Goal: Task Accomplishment & Management: Use online tool/utility

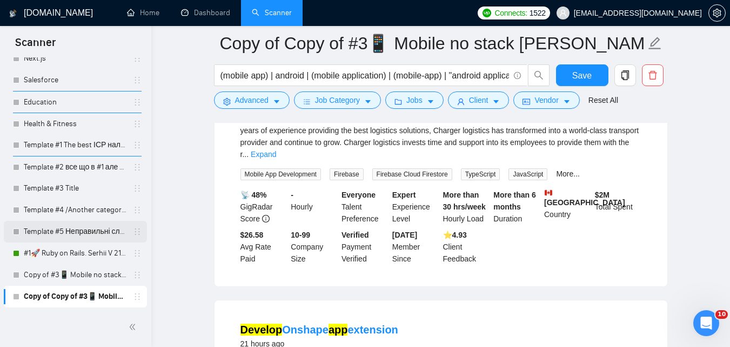
scroll to position [696, 0]
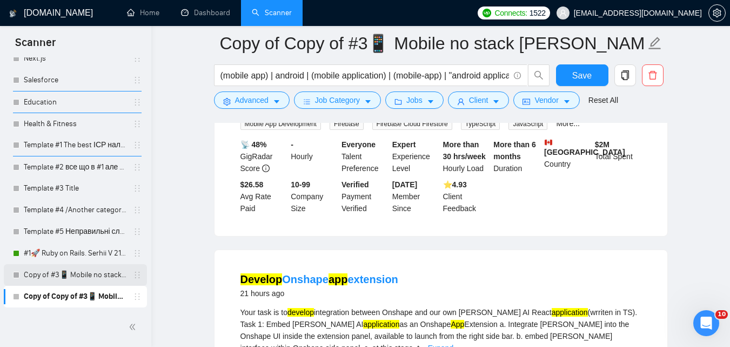
click at [85, 277] on link "Copy of #3📱 Mobile no stack Evhen Tam (-iOS)" at bounding box center [75, 275] width 103 height 22
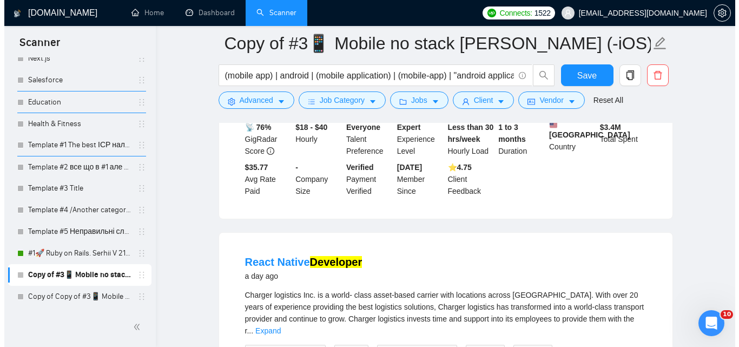
scroll to position [696, 0]
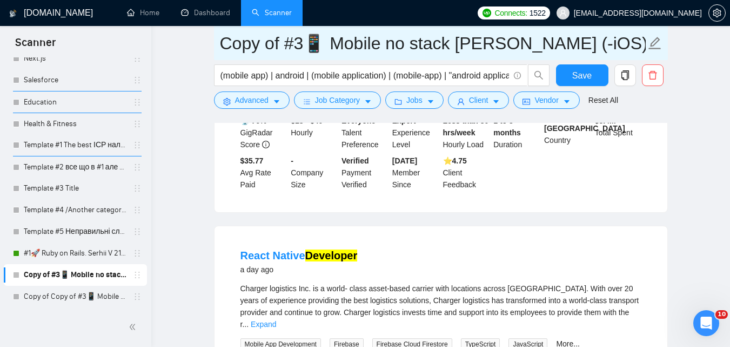
click at [283, 40] on input "Copy of #3📱 Mobile no stack Evhen Tam (-iOS)" at bounding box center [433, 43] width 426 height 27
click at [288, 41] on input "Copy of #3📱 Mobile no stack Evhen Tam (-iOS)" at bounding box center [433, 43] width 426 height 27
drag, startPoint x: 288, startPoint y: 41, endPoint x: 196, endPoint y: 32, distance: 92.3
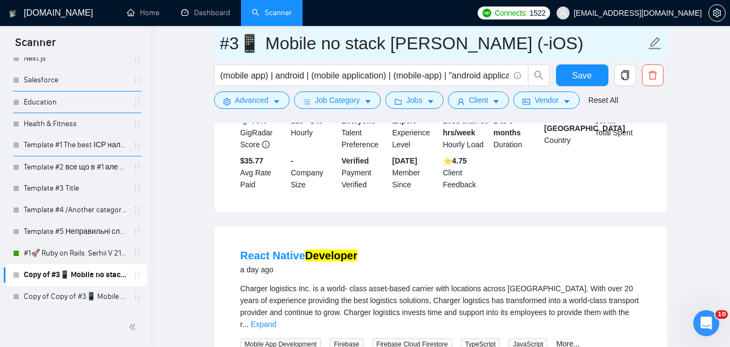
click at [234, 48] on input "#3📱 Mobile no stack [PERSON_NAME] (-iOS)" at bounding box center [433, 43] width 426 height 27
click at [238, 49] on input "#3📱 Mobile no stack [PERSON_NAME] (-iOS)" at bounding box center [433, 43] width 426 height 27
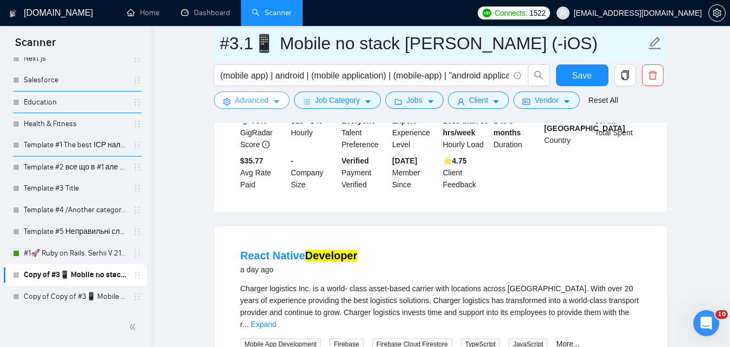
type input "#3.1📱 Mobile no stack [PERSON_NAME] (-iOS)"
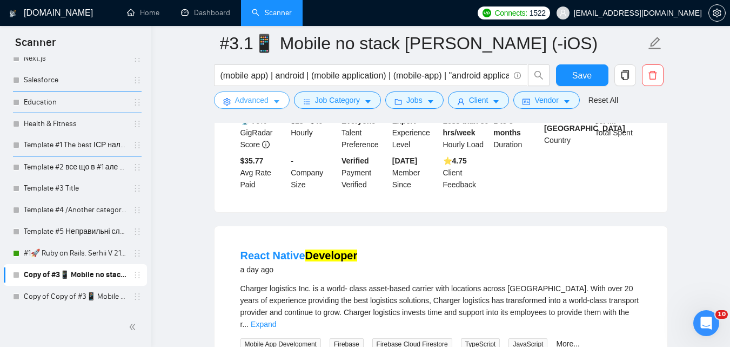
click at [270, 102] on button "Advanced" at bounding box center [252, 99] width 76 height 17
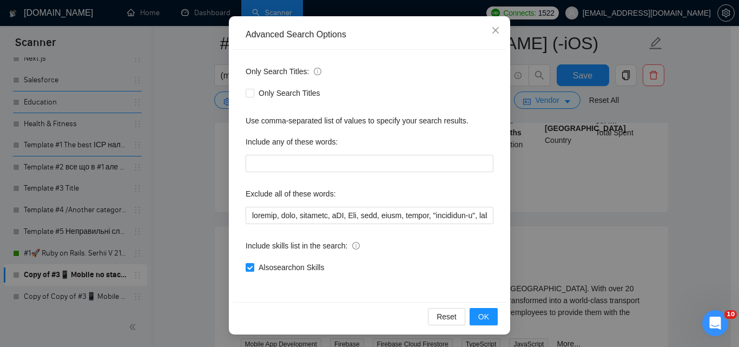
scroll to position [103, 0]
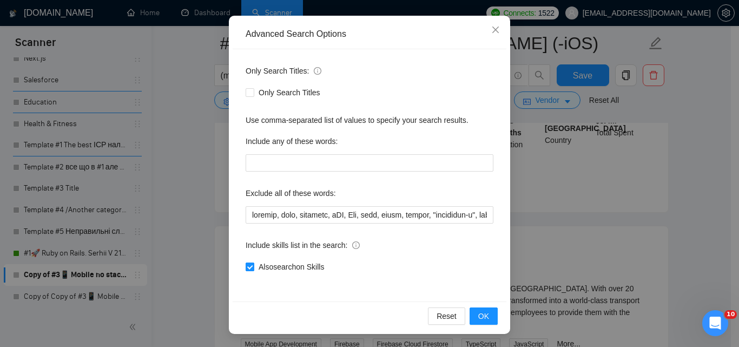
click at [302, 264] on span "Also search on Skills" at bounding box center [291, 267] width 74 height 12
click at [253, 264] on input "Also search on Skills" at bounding box center [249, 266] width 8 height 8
checkbox input "false"
click at [481, 311] on span "OK" at bounding box center [483, 316] width 11 height 12
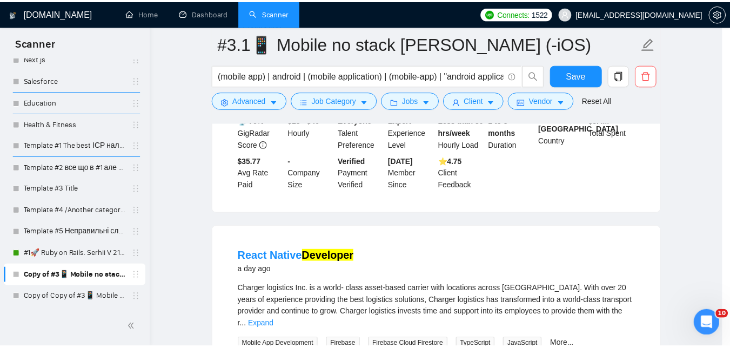
scroll to position [49, 0]
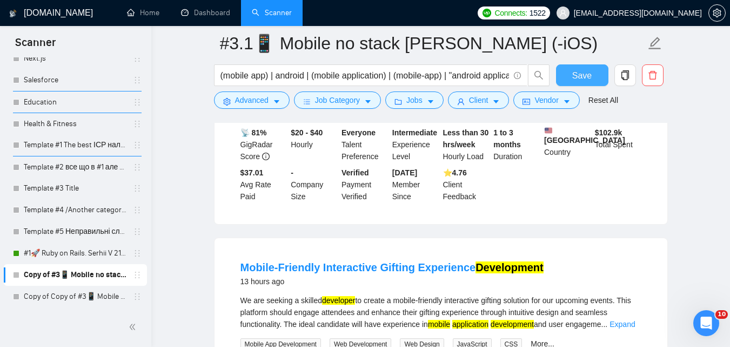
click at [597, 78] on button "Save" at bounding box center [582, 75] width 52 height 22
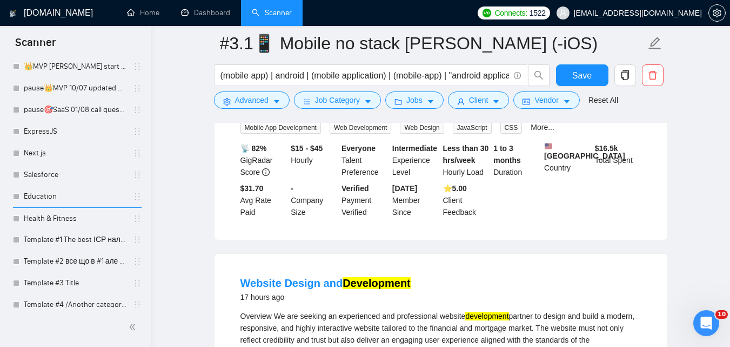
scroll to position [1772, 0]
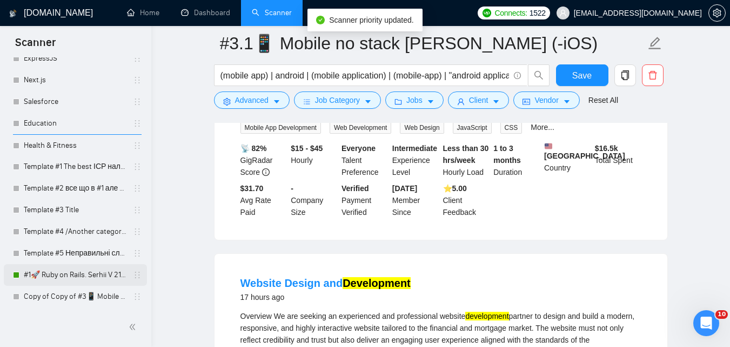
click at [65, 290] on link "Copy of Copy of #3📱 Mobile no stack Evhen Tam (-iOS)" at bounding box center [75, 296] width 103 height 22
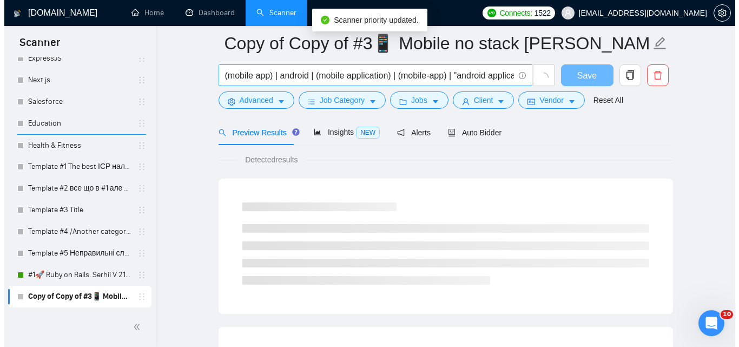
scroll to position [690, 0]
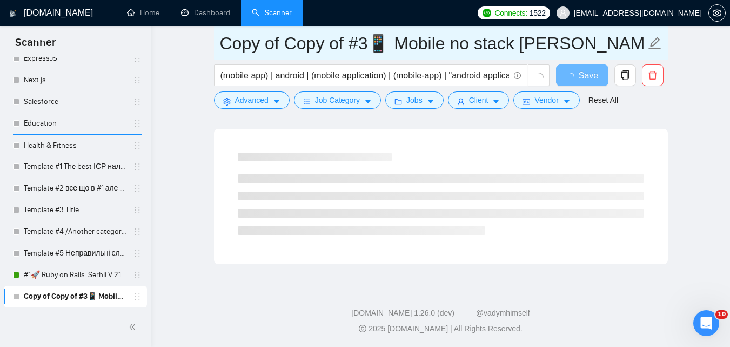
drag, startPoint x: 352, startPoint y: 45, endPoint x: 208, endPoint y: 37, distance: 144.6
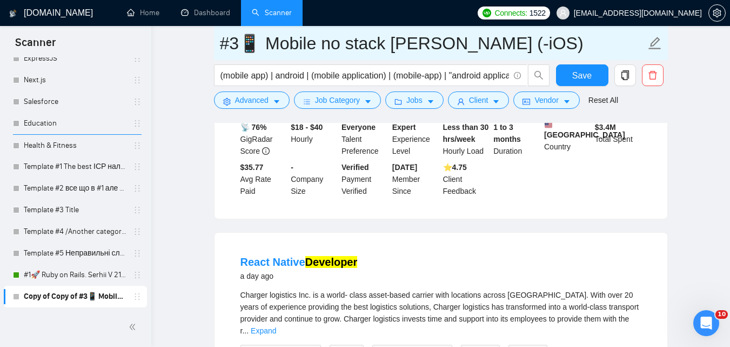
click at [237, 45] on input "#3📱 Mobile no stack [PERSON_NAME] (-iOS)" at bounding box center [433, 43] width 426 height 27
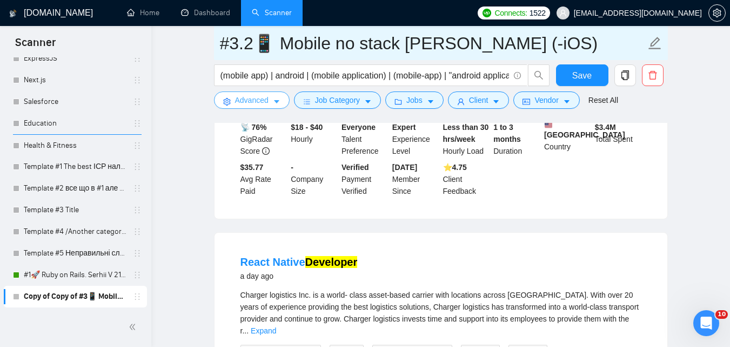
type input "#3.2📱 Mobile no stack [PERSON_NAME] (-iOS)"
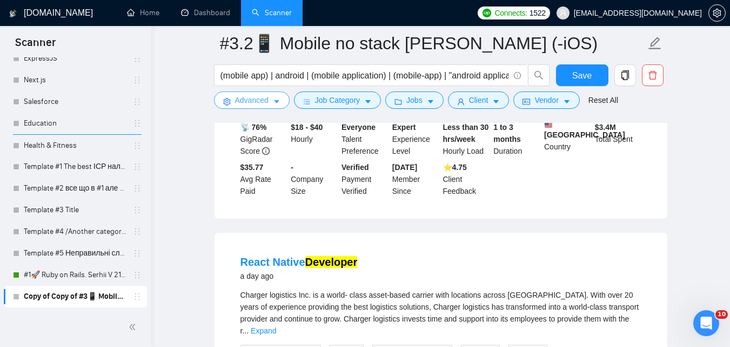
click at [258, 100] on span "Advanced" at bounding box center [252, 100] width 34 height 12
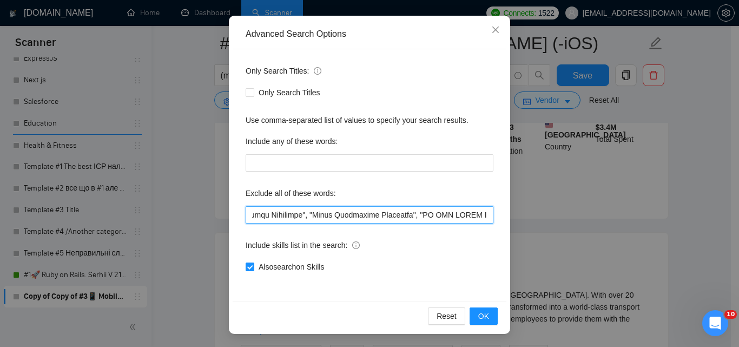
scroll to position [0, 8741]
drag, startPoint x: 329, startPoint y: 214, endPoint x: 578, endPoint y: 216, distance: 248.7
click at [578, 216] on div "Advanced Search Options Only Search Titles: Only Search Titles Use comma-separa…" at bounding box center [369, 173] width 739 height 347
click at [435, 216] on input "text" at bounding box center [369, 214] width 248 height 17
drag, startPoint x: 381, startPoint y: 216, endPoint x: 143, endPoint y: 197, distance: 238.1
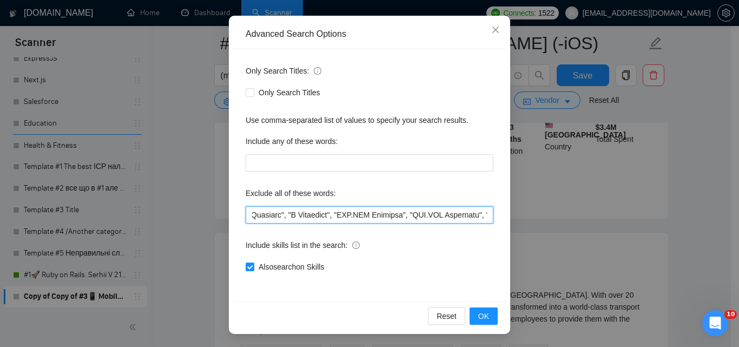
click at [142, 197] on div "Advanced Search Options Only Search Titles: Only Search Titles Use comma-separa…" at bounding box center [369, 173] width 739 height 347
click at [296, 217] on input "text" at bounding box center [369, 214] width 248 height 17
drag, startPoint x: 296, startPoint y: 217, endPoint x: 216, endPoint y: 211, distance: 80.2
click at [216, 211] on div "Advanced Search Options Only Search Titles: Only Search Titles Use comma-separa…" at bounding box center [369, 173] width 739 height 347
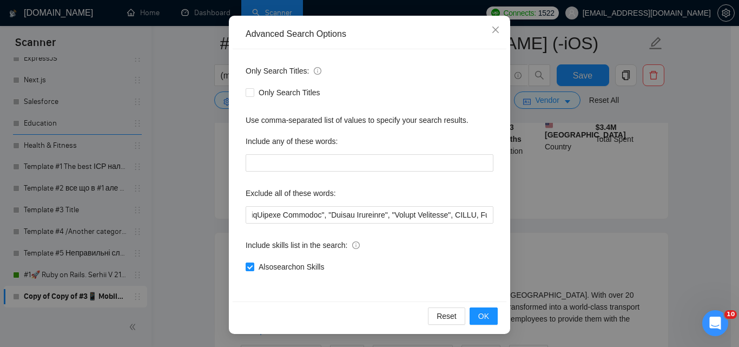
scroll to position [0, 0]
click at [348, 204] on div "Exclude all of these words:" at bounding box center [369, 195] width 248 height 22
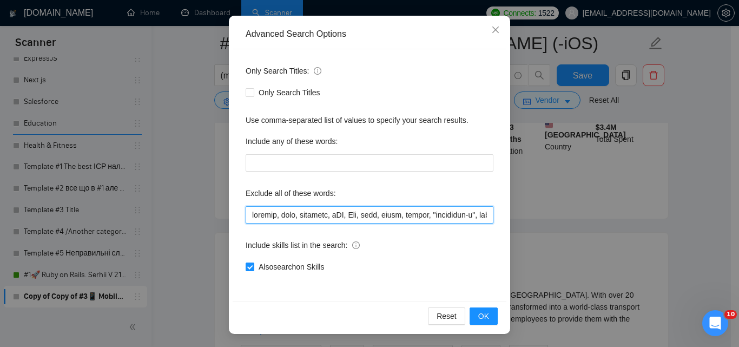
drag, startPoint x: 363, startPoint y: 215, endPoint x: 200, endPoint y: 214, distance: 163.3
click at [200, 214] on div "Advanced Search Options Only Search Titles: Only Search Titles Use comma-separa…" at bounding box center [369, 173] width 739 height 347
click at [317, 219] on input "text" at bounding box center [369, 214] width 248 height 17
click at [318, 221] on input "text" at bounding box center [369, 214] width 248 height 17
click at [320, 221] on input "text" at bounding box center [369, 214] width 248 height 17
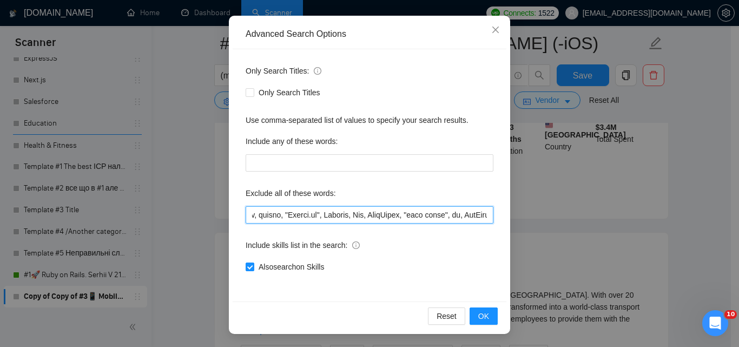
scroll to position [0, 860]
drag, startPoint x: 361, startPoint y: 217, endPoint x: 514, endPoint y: 221, distance: 153.0
click at [527, 225] on div "Advanced Search Options Only Search Titles: Only Search Titles Use comma-separa…" at bounding box center [369, 173] width 739 height 347
click at [409, 220] on input "text" at bounding box center [369, 214] width 248 height 17
drag, startPoint x: 409, startPoint y: 219, endPoint x: 555, endPoint y: 228, distance: 146.2
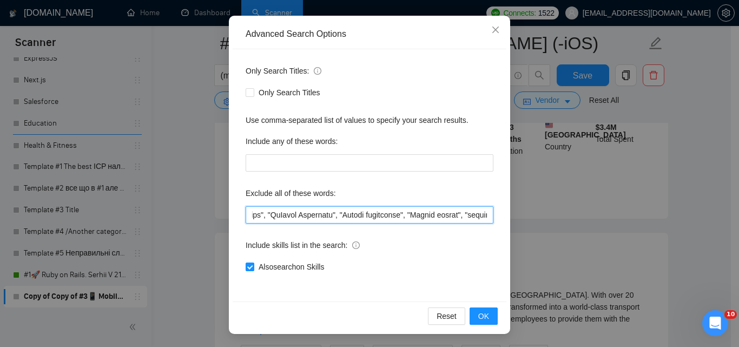
click at [555, 228] on div "Advanced Search Options Only Search Titles: Only Search Titles Use comma-separa…" at bounding box center [369, 173] width 739 height 347
click at [390, 212] on input "text" at bounding box center [369, 214] width 248 height 17
drag, startPoint x: 339, startPoint y: 211, endPoint x: 181, endPoint y: 200, distance: 158.3
click at [181, 200] on div "Advanced Search Options Only Search Titles: Only Search Titles Use comma-separa…" at bounding box center [369, 173] width 739 height 347
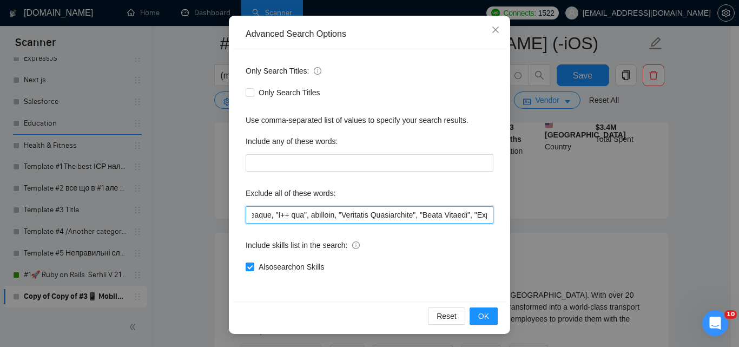
scroll to position [0, 1138]
click at [385, 220] on input "text" at bounding box center [369, 214] width 248 height 17
drag, startPoint x: 398, startPoint y: 216, endPoint x: 688, endPoint y: 205, distance: 290.0
click at [684, 208] on div "Advanced Search Options Only Search Titles: Only Search Titles Use comma-separa…" at bounding box center [369, 173] width 739 height 347
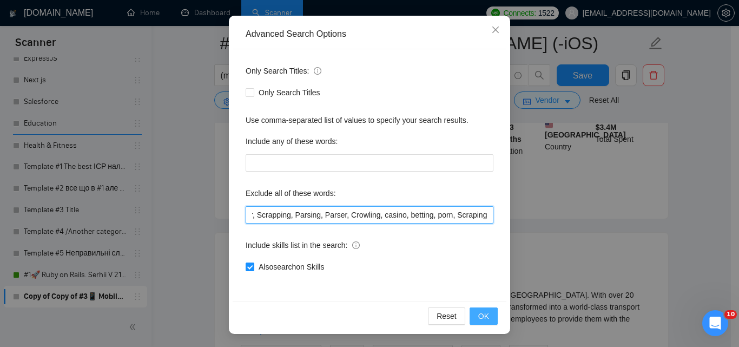
scroll to position [0, 1053]
type input "flutter, game, designer, iOS, Mac, java, swift, kotlin, "objective-c", xamarin,…"
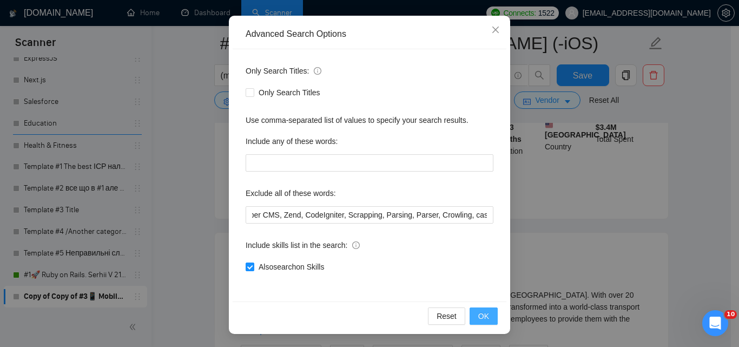
drag, startPoint x: 476, startPoint y: 310, endPoint x: 470, endPoint y: 305, distance: 7.7
click at [478, 310] on span "OK" at bounding box center [483, 316] width 11 height 12
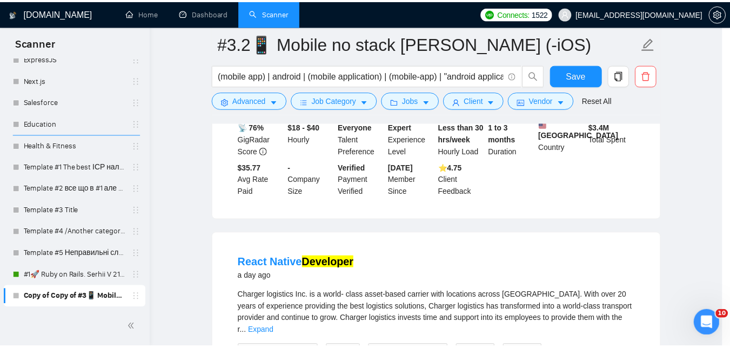
scroll to position [49, 0]
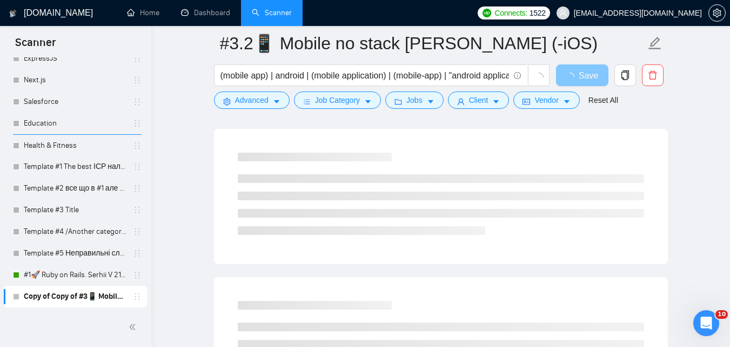
click at [582, 77] on span "Save" at bounding box center [588, 76] width 19 height 14
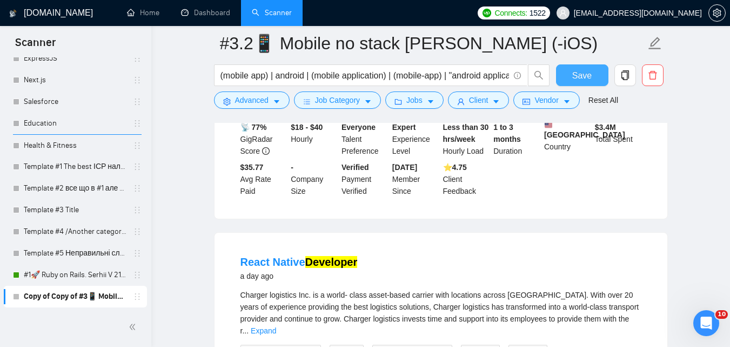
click at [581, 78] on span "Save" at bounding box center [582, 76] width 19 height 14
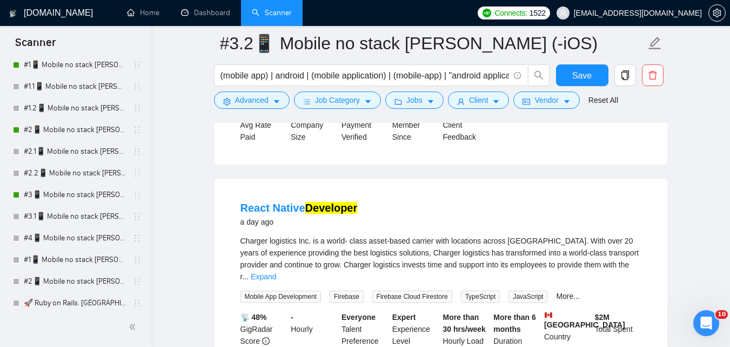
scroll to position [563, 0]
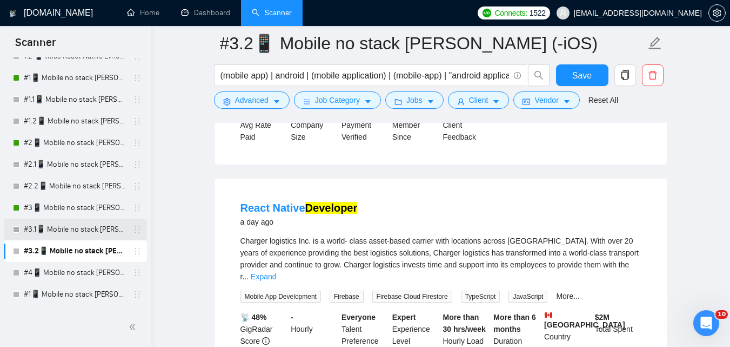
click at [95, 229] on link "#3.1📱 Mobile no stack [PERSON_NAME] (-iOS)" at bounding box center [75, 229] width 103 height 22
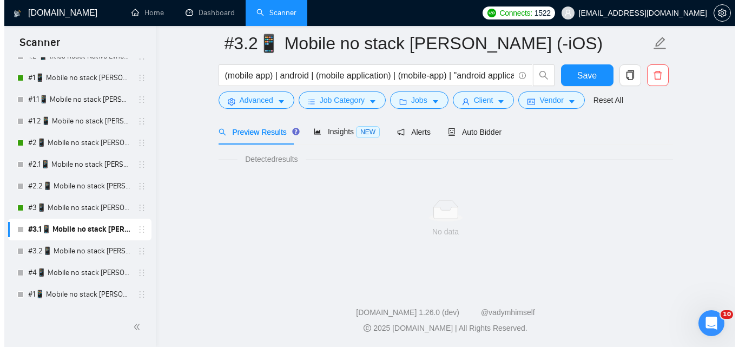
scroll to position [690, 0]
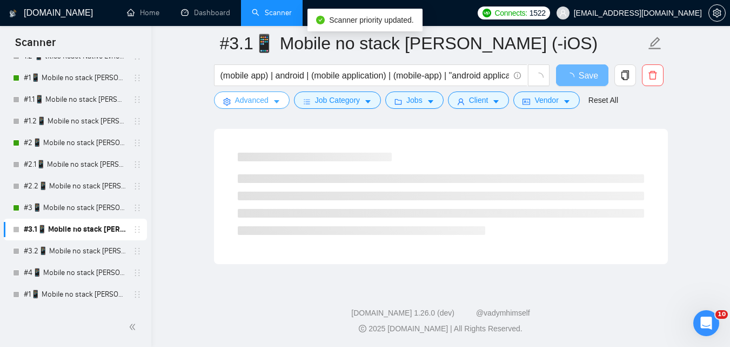
click at [270, 102] on button "Advanced" at bounding box center [252, 99] width 76 height 17
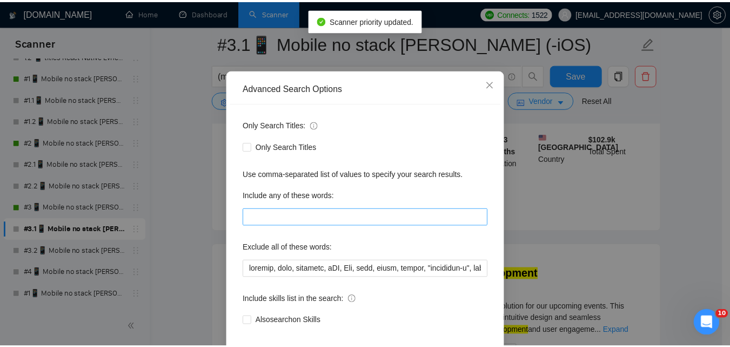
scroll to position [0, 0]
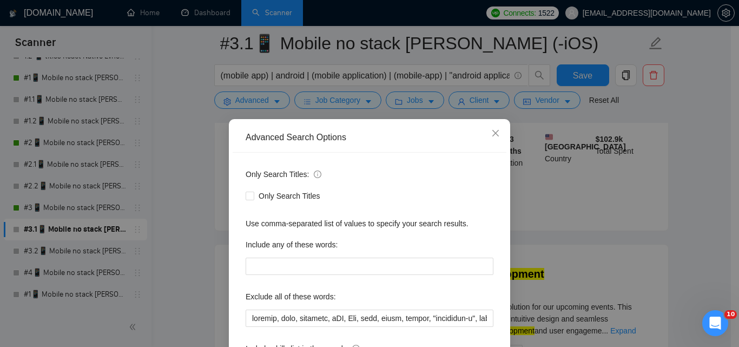
click at [587, 204] on div "Advanced Search Options Only Search Titles: Only Search Titles Use comma-separa…" at bounding box center [369, 173] width 739 height 347
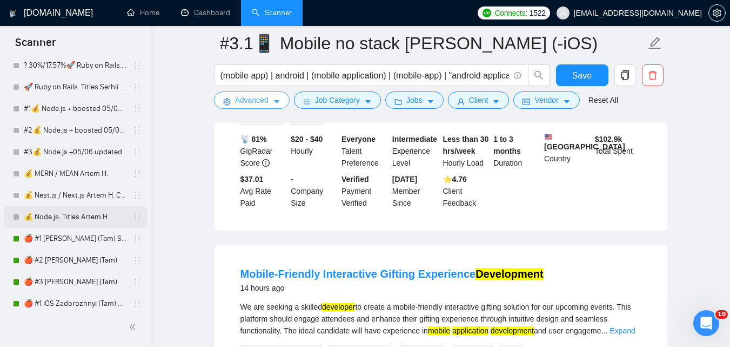
scroll to position [941, 0]
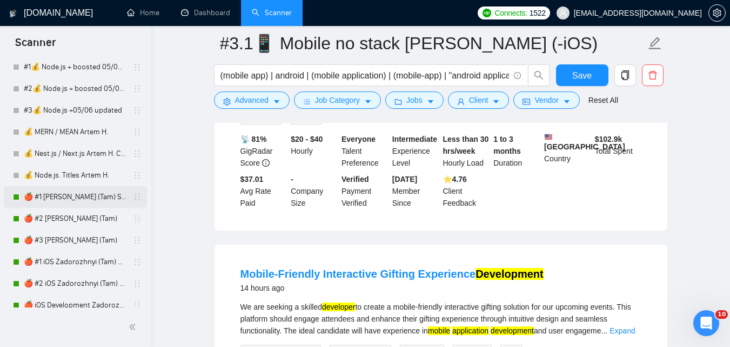
click at [83, 198] on link "🍎 #1 [PERSON_NAME] (Tam) Smart Boost 25" at bounding box center [75, 197] width 103 height 22
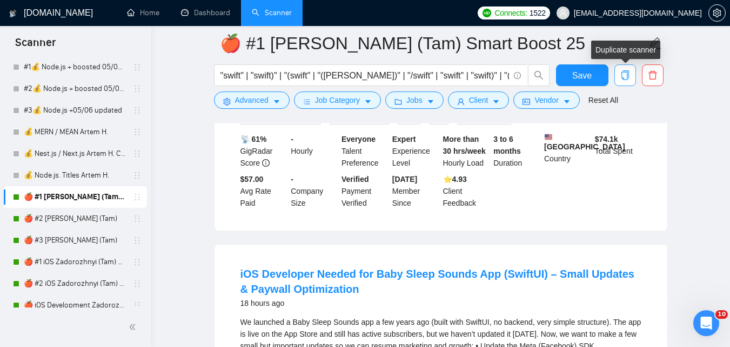
click at [620, 78] on span "copy" at bounding box center [625, 75] width 21 height 10
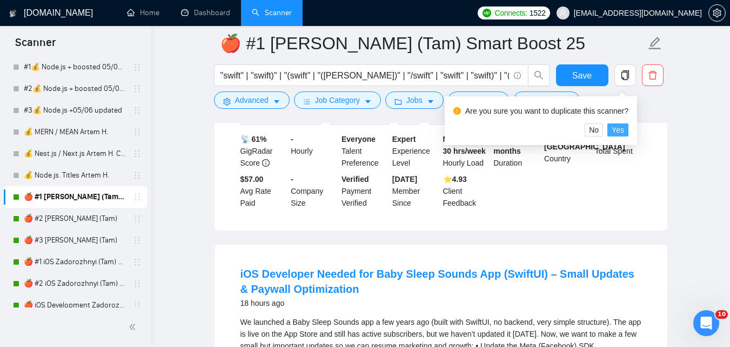
click at [619, 129] on span "Yes" at bounding box center [618, 130] width 12 height 12
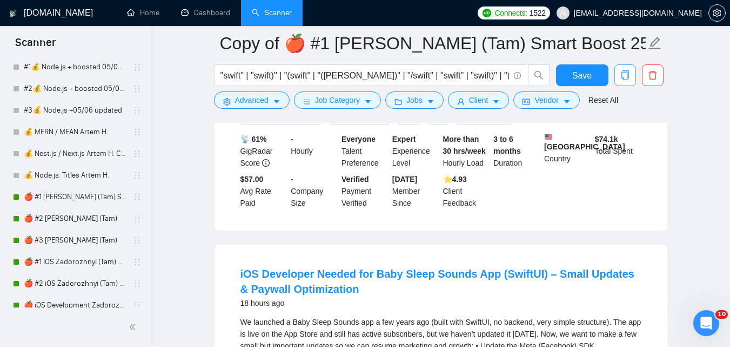
click at [624, 71] on icon "copy" at bounding box center [626, 75] width 10 height 10
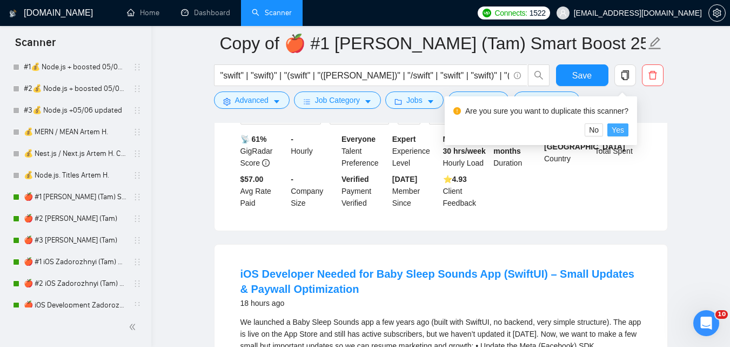
click at [616, 130] on span "Yes" at bounding box center [618, 130] width 12 height 12
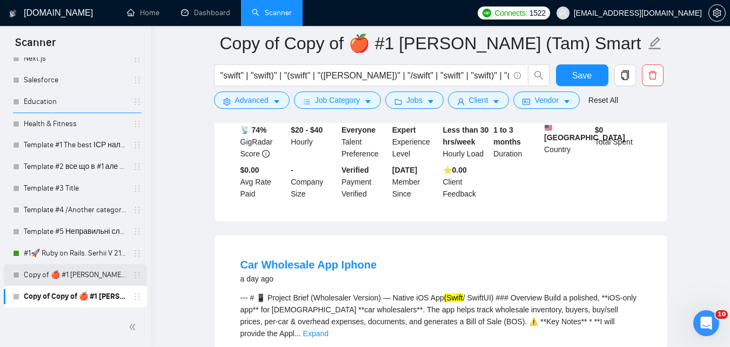
scroll to position [960, 0]
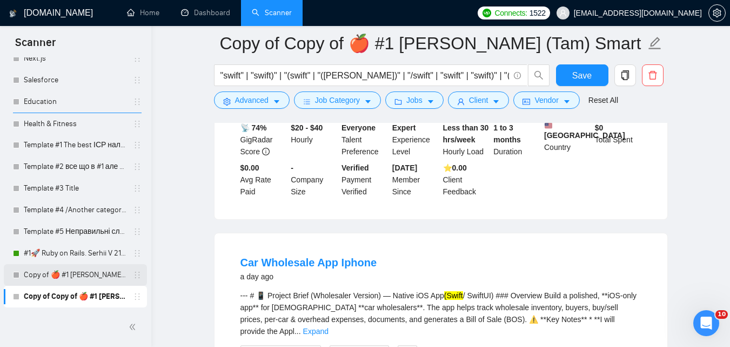
click at [87, 272] on link "Copy of 🍎 #1 SWIFT Zadorozhnyi (Tam) Smart Boost 25" at bounding box center [75, 275] width 103 height 22
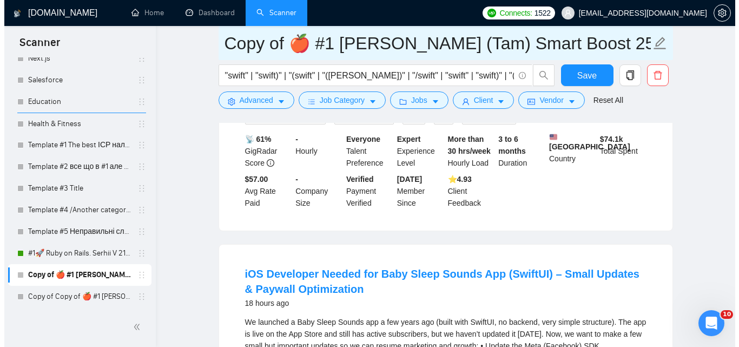
scroll to position [960, 0]
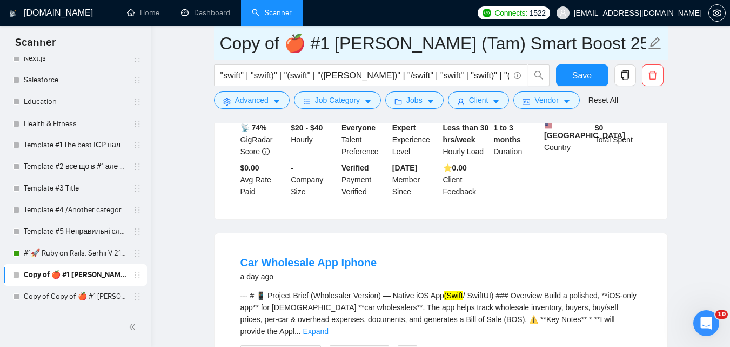
drag, startPoint x: 281, startPoint y: 46, endPoint x: 207, endPoint y: 45, distance: 73.5
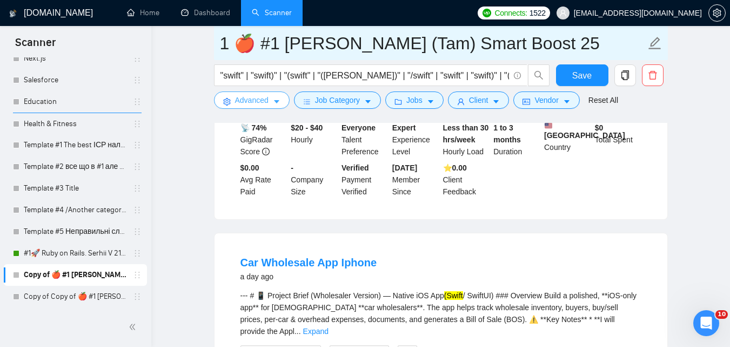
type input "1 🍎 #1 [PERSON_NAME] (Tam) Smart Boost 25"
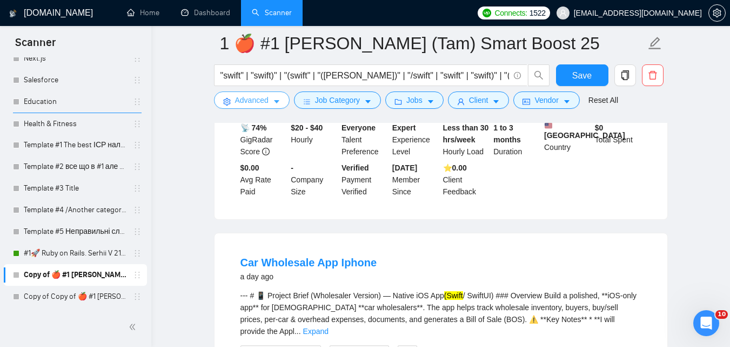
click at [240, 98] on span "Advanced" at bounding box center [252, 100] width 34 height 12
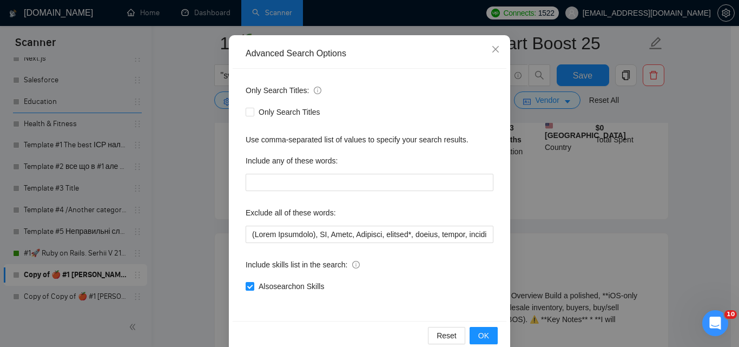
scroll to position [103, 0]
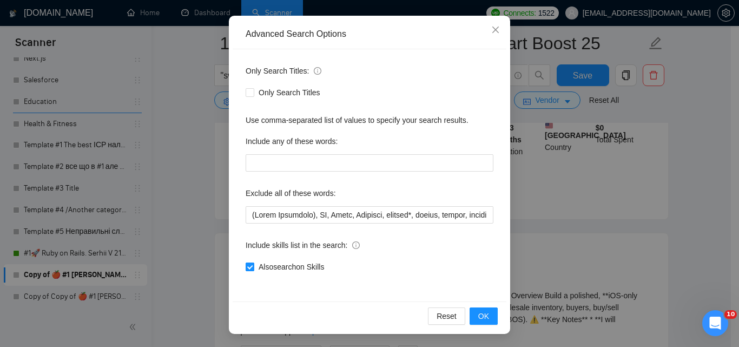
click at [300, 268] on span "Also search on Skills" at bounding box center [291, 267] width 74 height 12
click at [253, 268] on input "Also search on Skills" at bounding box center [249, 266] width 8 height 8
checkbox input "false"
click at [487, 320] on button "OK" at bounding box center [483, 315] width 28 height 17
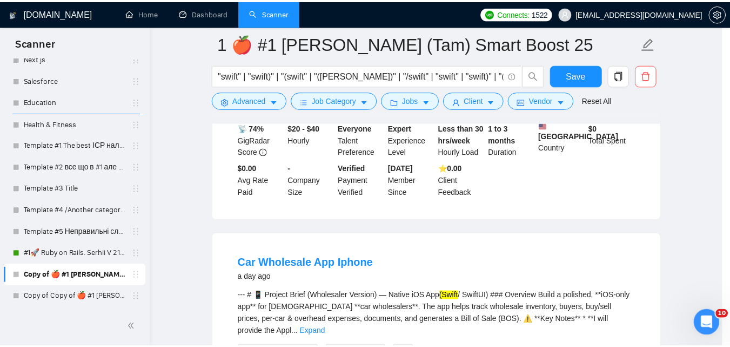
scroll to position [49, 0]
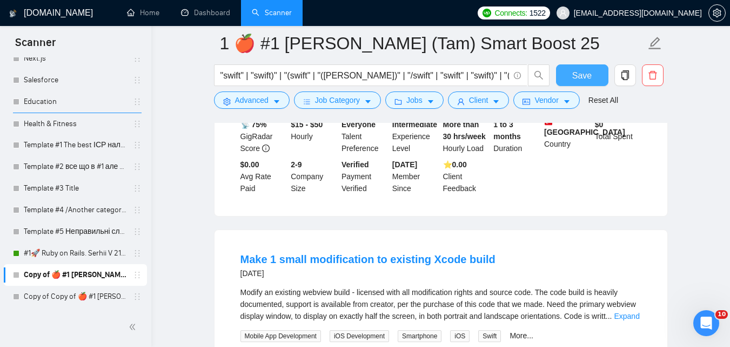
click at [576, 79] on span "Save" at bounding box center [582, 76] width 19 height 14
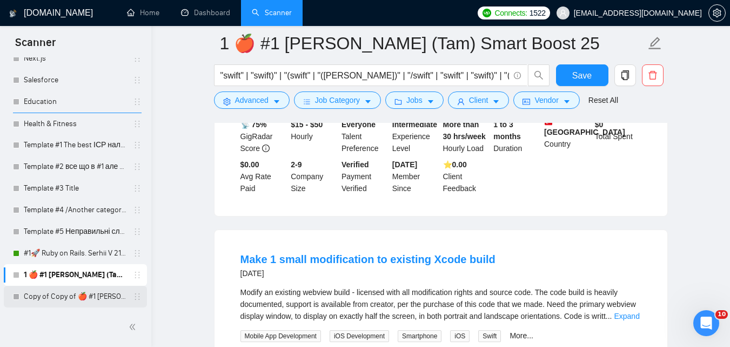
click at [100, 292] on link "Copy of Copy of 🍎 #1 SWIFT Zadorozhnyi (Tam) Smart Boost 25" at bounding box center [75, 296] width 103 height 22
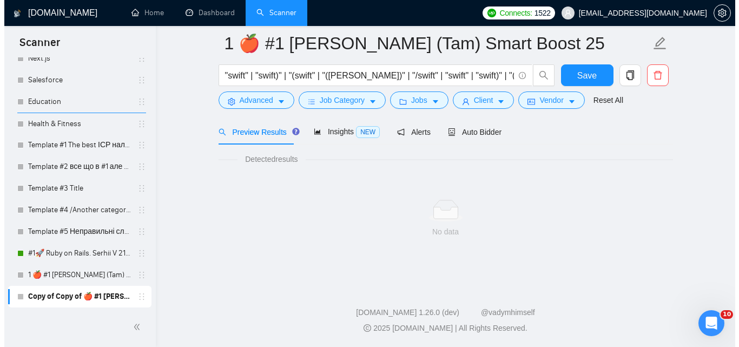
scroll to position [690, 0]
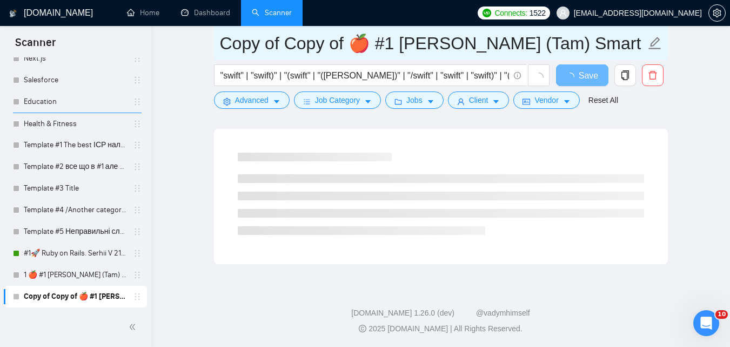
drag, startPoint x: 346, startPoint y: 45, endPoint x: 156, endPoint y: 42, distance: 190.3
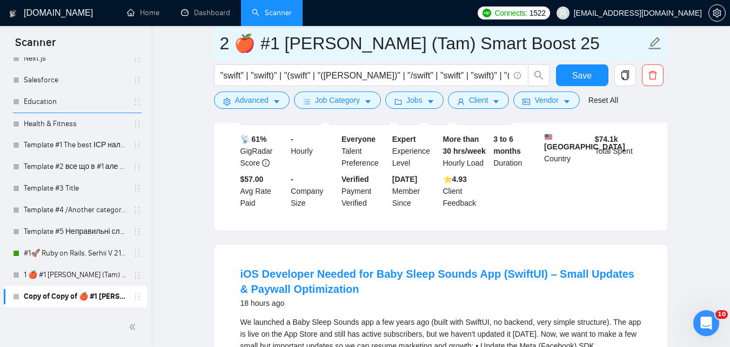
type input "2 🍎 #1 [PERSON_NAME] (Tam) Smart Boost 25"
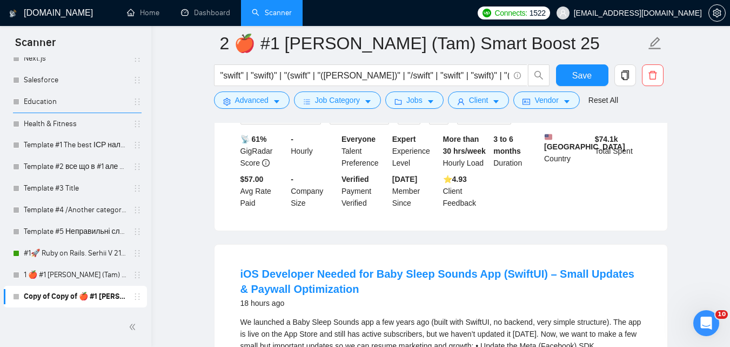
click at [273, 104] on icon "caret-down" at bounding box center [277, 102] width 8 height 8
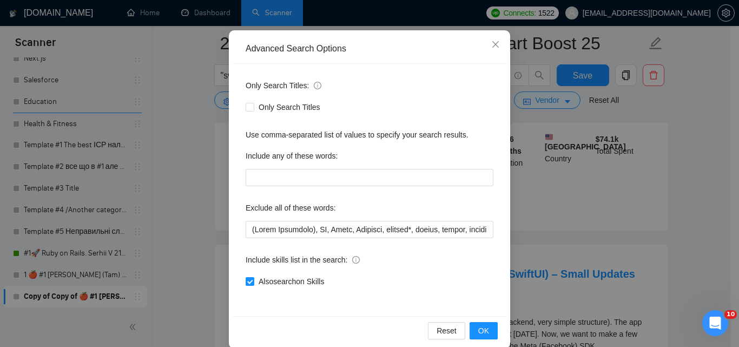
scroll to position [103, 0]
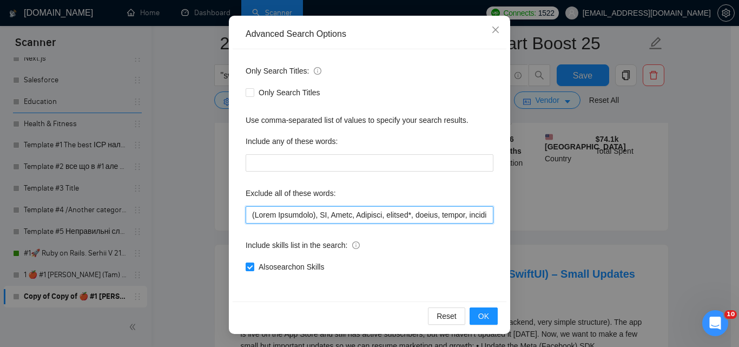
click at [335, 215] on input "text" at bounding box center [369, 214] width 248 height 17
drag, startPoint x: 357, startPoint y: 212, endPoint x: 527, endPoint y: 206, distance: 169.9
click at [527, 206] on div "Advanced Search Options Only Search Titles: Only Search Titles Use comma-separa…" at bounding box center [369, 173] width 739 height 347
click at [385, 212] on input "text" at bounding box center [369, 214] width 248 height 17
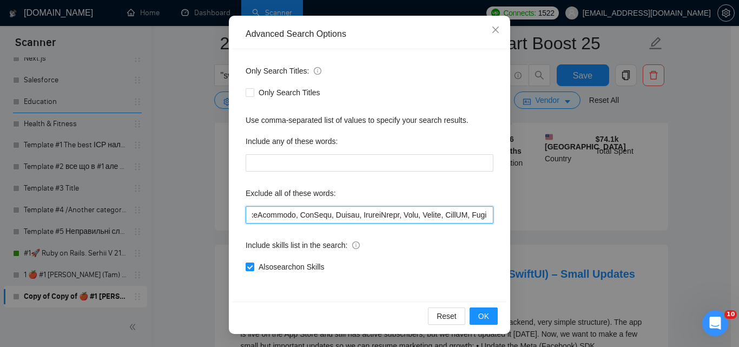
drag, startPoint x: 316, startPoint y: 215, endPoint x: 474, endPoint y: 211, distance: 157.9
click at [472, 211] on input "text" at bounding box center [369, 214] width 248 height 17
click at [453, 213] on input "text" at bounding box center [369, 214] width 248 height 17
drag, startPoint x: 427, startPoint y: 212, endPoint x: 511, endPoint y: 211, distance: 83.8
click at [511, 211] on div "Advanced Search Options Only Search Titles: Only Search Titles Use comma-separa…" at bounding box center [369, 173] width 739 height 347
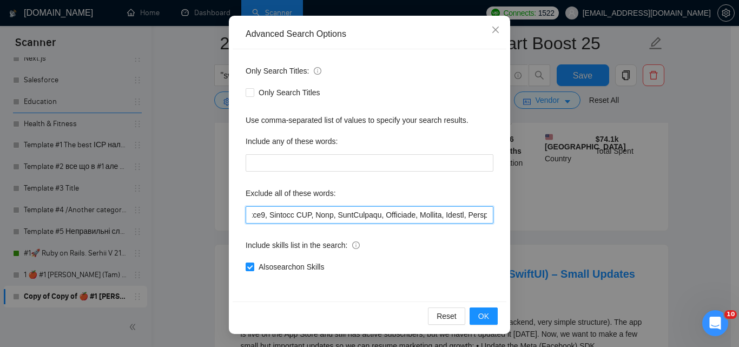
scroll to position [0, 1013]
click at [382, 215] on input "text" at bounding box center [369, 214] width 248 height 17
drag, startPoint x: 435, startPoint y: 216, endPoint x: 660, endPoint y: 209, distance: 225.0
click at [660, 209] on div "Advanced Search Options Only Search Titles: Only Search Titles Use comma-separa…" at bounding box center [369, 173] width 739 height 347
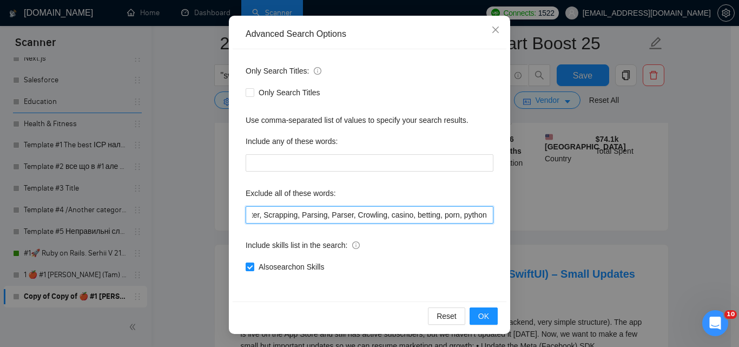
scroll to position [0, 965]
type input "(Unity Developer), AR, Unity, Scraping, consult*, hacker, nocode, crypto, game,…"
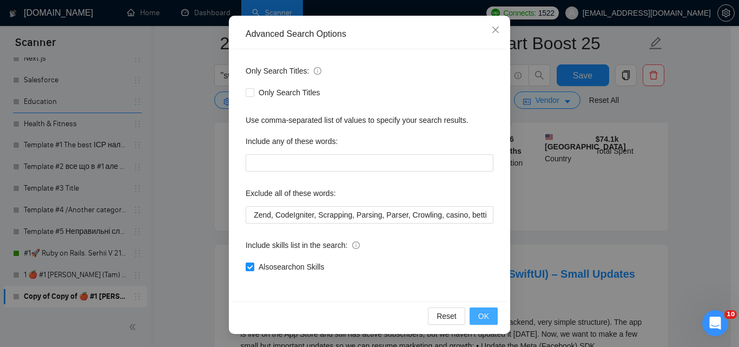
drag, startPoint x: 483, startPoint y: 309, endPoint x: 470, endPoint y: 304, distance: 13.7
click at [483, 309] on button "OK" at bounding box center [483, 315] width 28 height 17
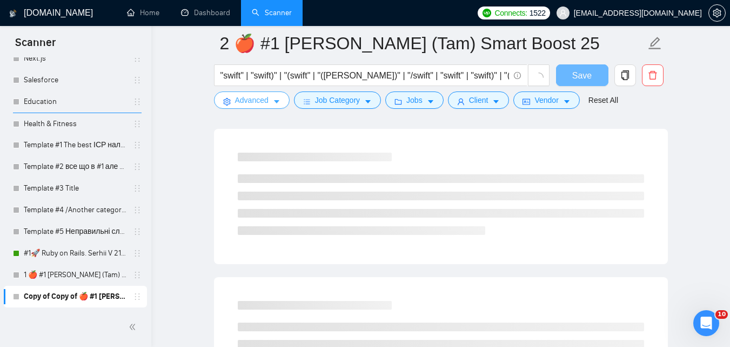
scroll to position [0, 0]
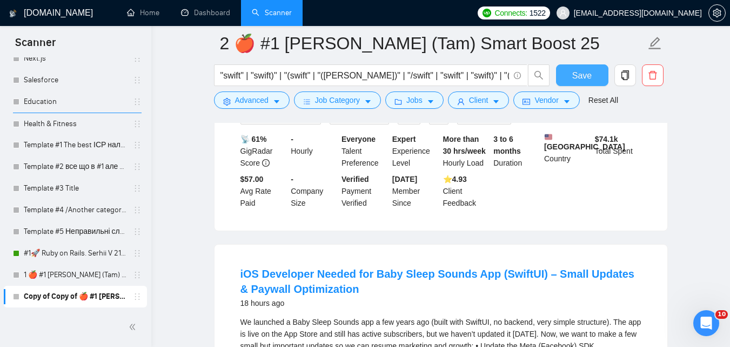
click at [578, 76] on span "Save" at bounding box center [582, 76] width 19 height 14
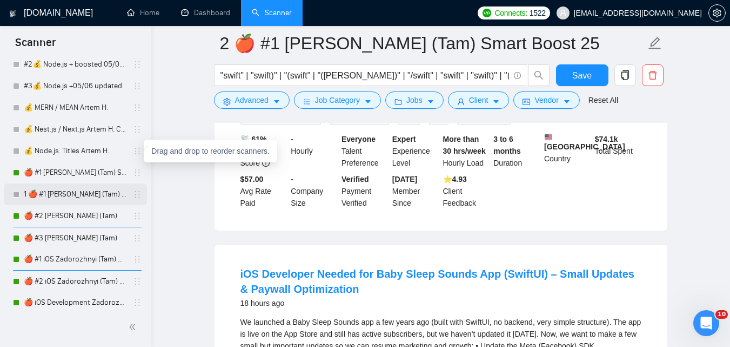
scroll to position [944, 0]
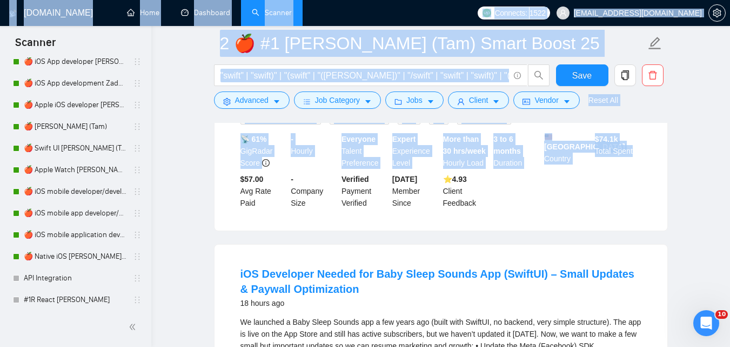
drag, startPoint x: 151, startPoint y: 174, endPoint x: 122, endPoint y: 321, distance: 150.0
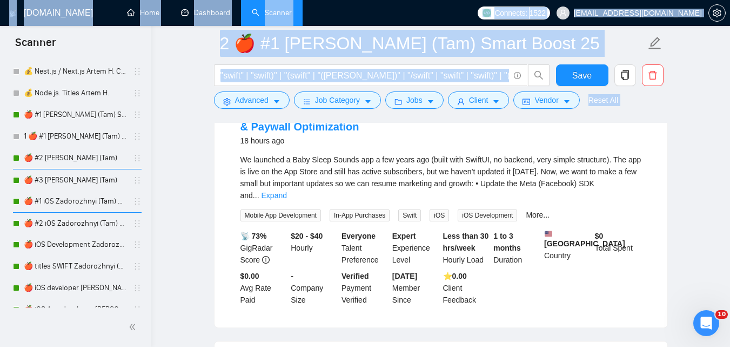
scroll to position [989, 0]
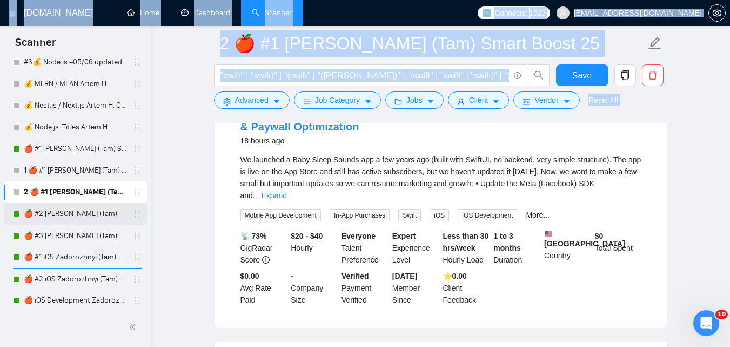
click at [78, 218] on link "🍎 #2 [PERSON_NAME] (Tam)" at bounding box center [75, 214] width 103 height 22
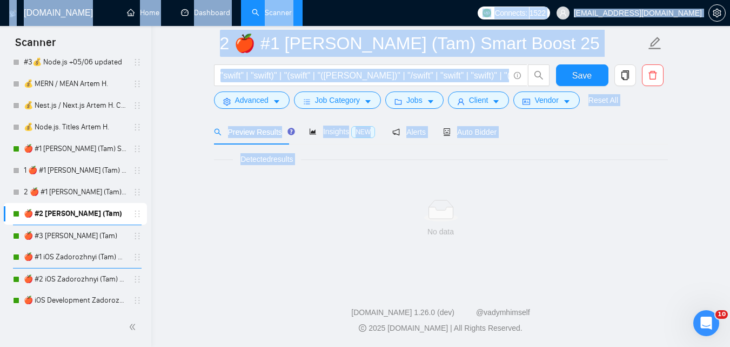
scroll to position [690, 0]
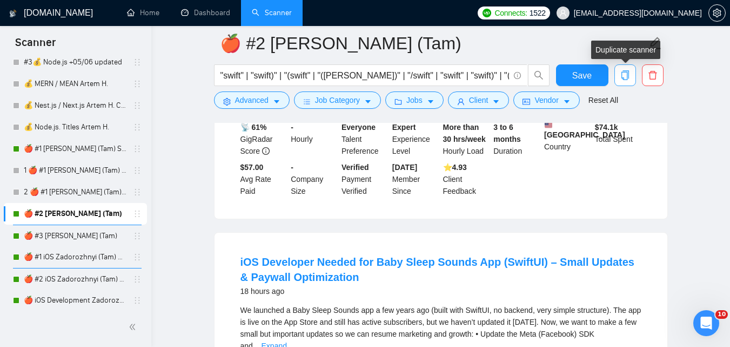
click at [627, 74] on icon "copy" at bounding box center [625, 75] width 8 height 10
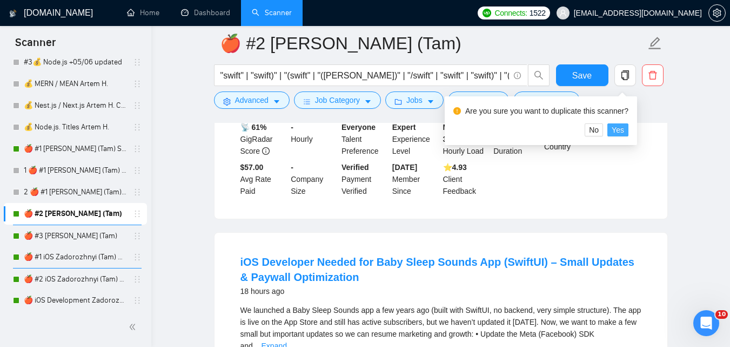
click at [623, 124] on span "Yes" at bounding box center [618, 130] width 12 height 12
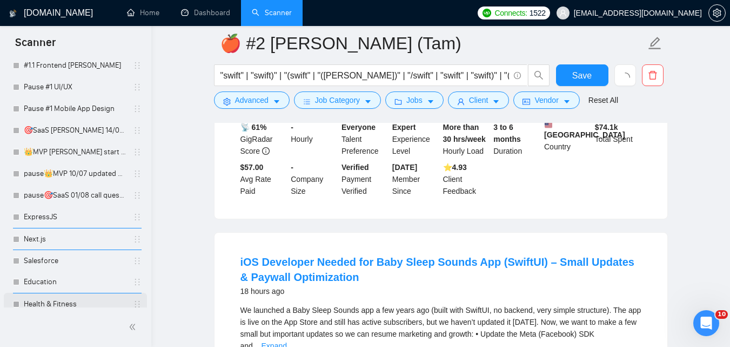
scroll to position [1815, 0]
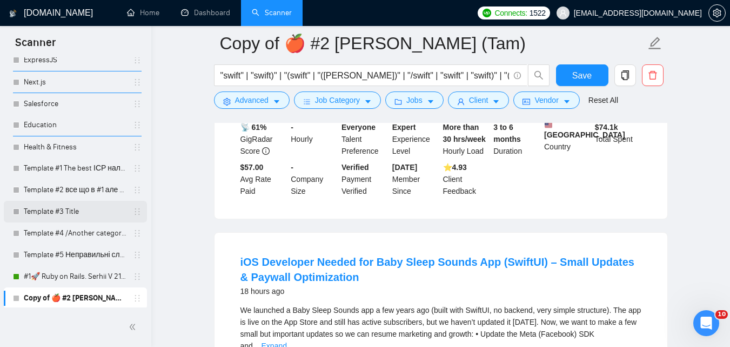
scroll to position [1837, 0]
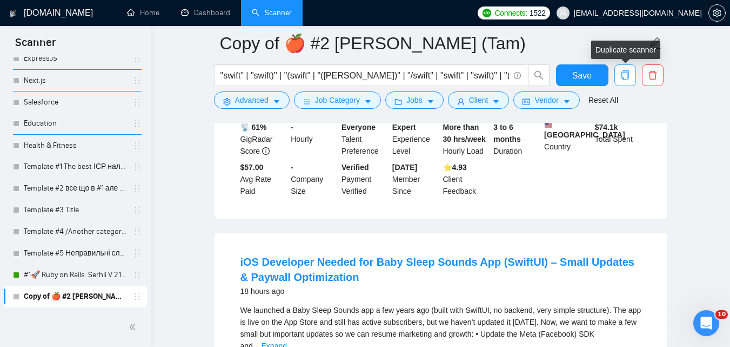
click at [621, 71] on icon "copy" at bounding box center [626, 75] width 10 height 10
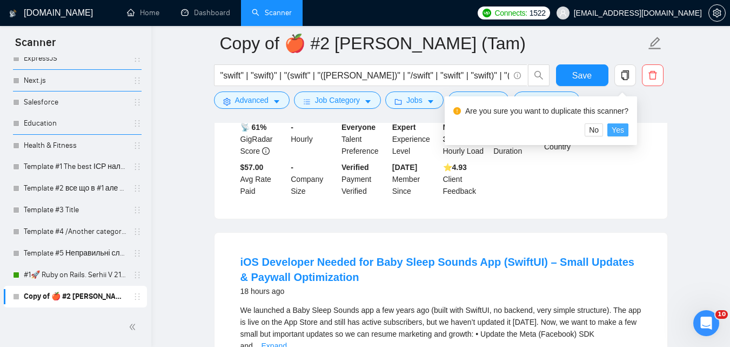
click at [618, 131] on span "Yes" at bounding box center [618, 130] width 12 height 12
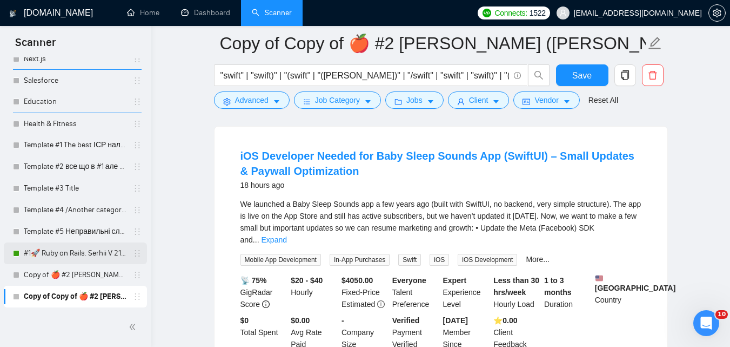
scroll to position [798, 0]
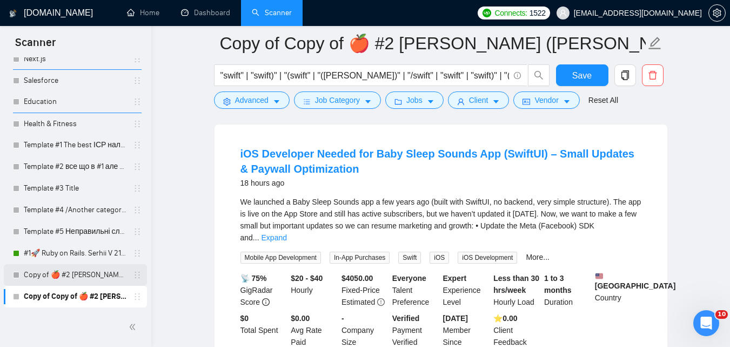
click at [76, 275] on link "Copy of 🍎 #2 SWIFT Zadorozhnyi (Tam)" at bounding box center [75, 275] width 103 height 22
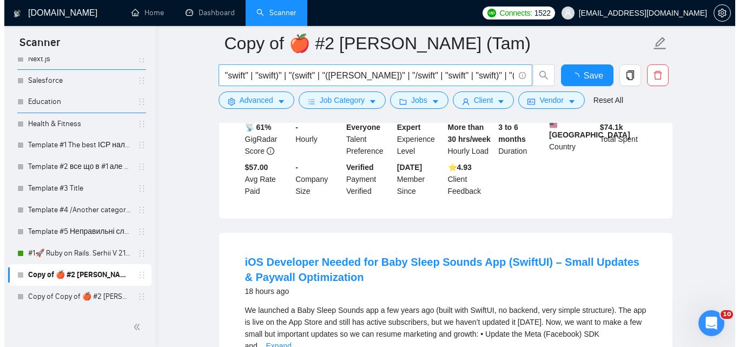
scroll to position [798, 0]
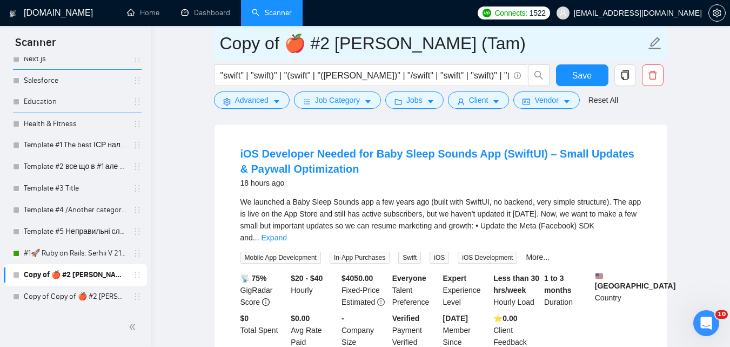
drag, startPoint x: 282, startPoint y: 45, endPoint x: 192, endPoint y: 39, distance: 89.4
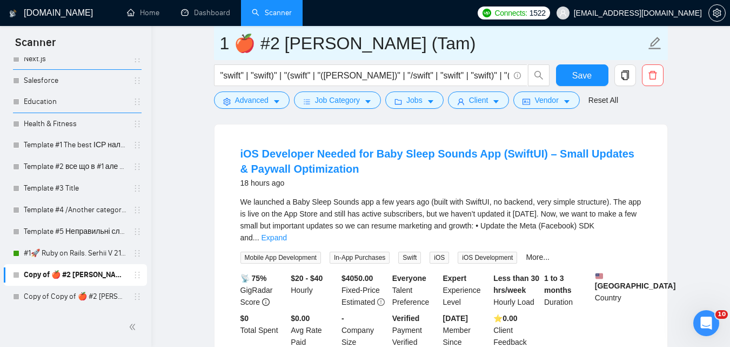
type input "1 🍎 #2 [PERSON_NAME] (Tam)"
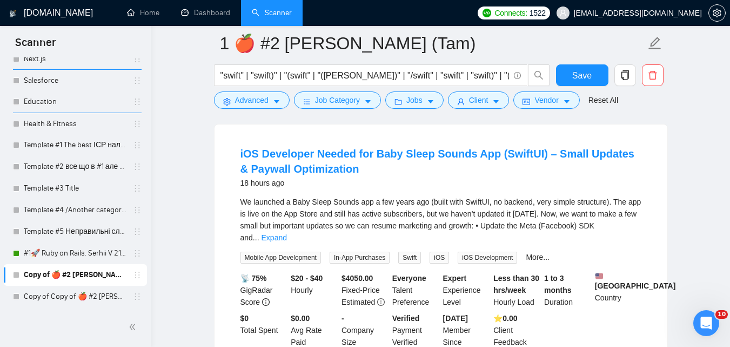
click at [265, 98] on span "Advanced" at bounding box center [252, 100] width 34 height 12
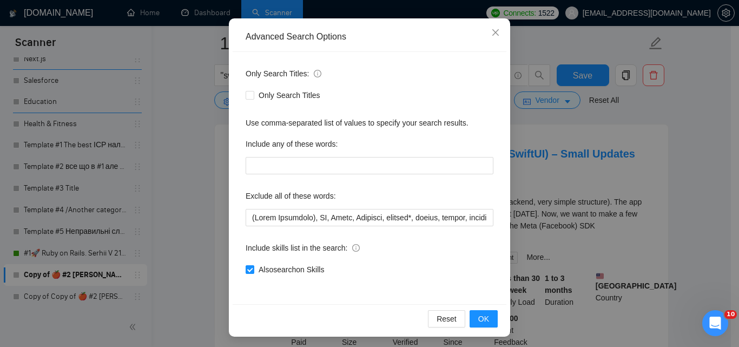
scroll to position [103, 0]
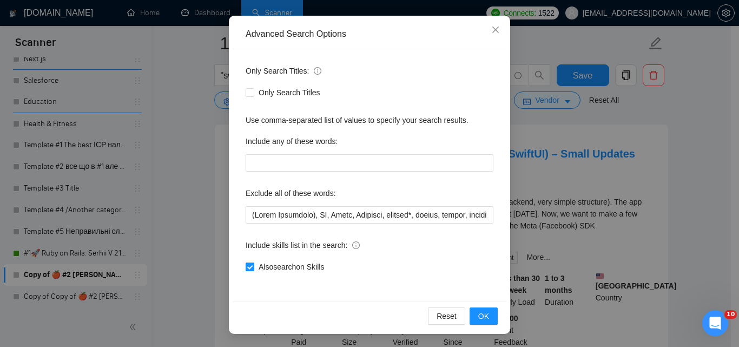
click at [302, 271] on span "Also search on Skills" at bounding box center [291, 267] width 74 height 12
click at [253, 270] on input "Also search on Skills" at bounding box center [249, 266] width 8 height 8
checkbox input "false"
click at [494, 315] on div "Reset OK" at bounding box center [369, 315] width 274 height 29
click at [488, 315] on button "OK" at bounding box center [483, 315] width 28 height 17
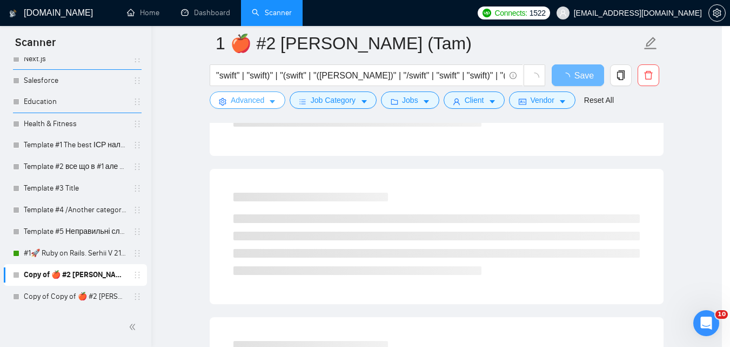
scroll to position [0, 0]
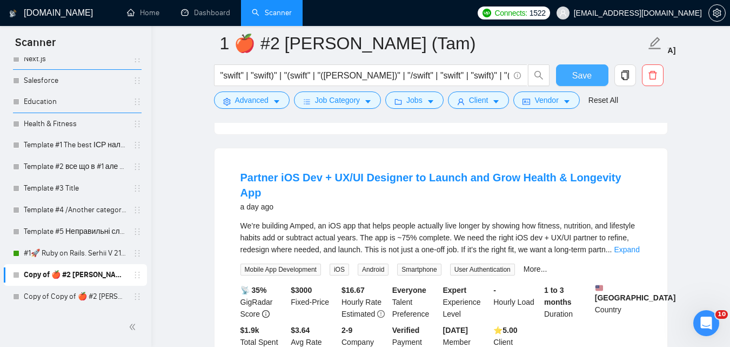
click at [577, 67] on button "Save" at bounding box center [582, 75] width 52 height 22
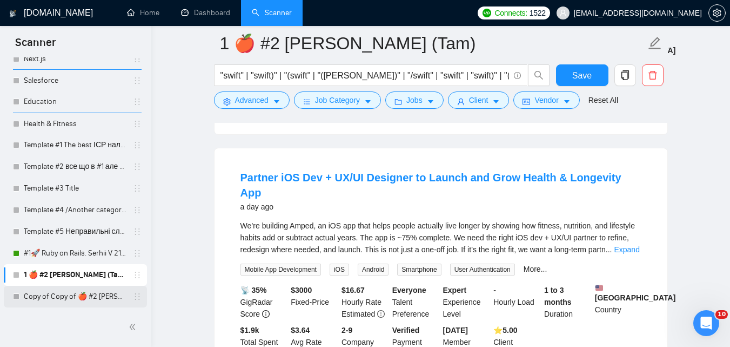
click at [95, 300] on link "Copy of Copy of 🍎 #2 SWIFT Zadorozhnyi (Tam)" at bounding box center [75, 296] width 103 height 22
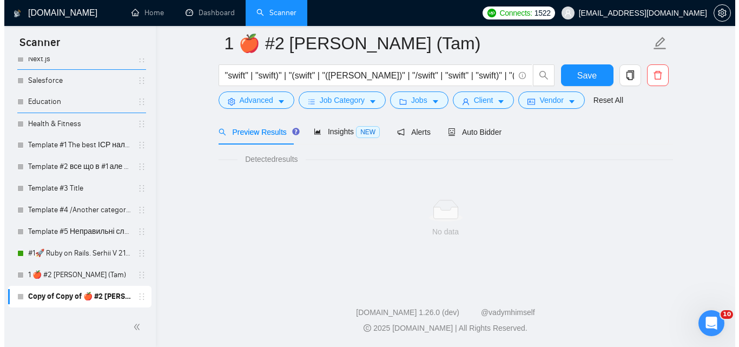
scroll to position [690, 0]
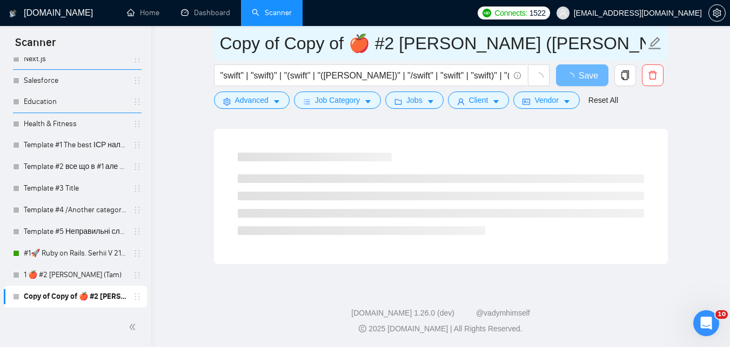
drag, startPoint x: 346, startPoint y: 45, endPoint x: 187, endPoint y: 49, distance: 159.0
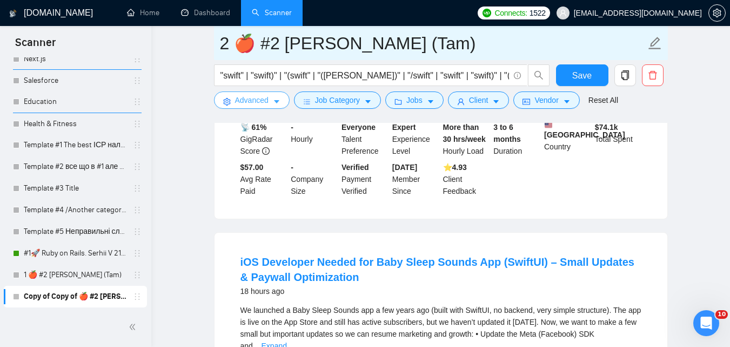
type input "2 🍎 #2 [PERSON_NAME] (Tam)"
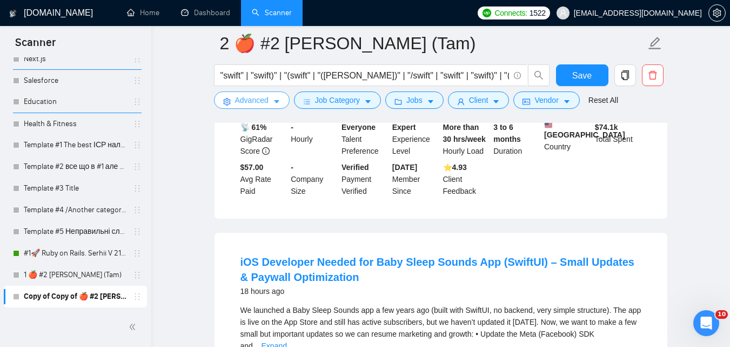
click at [262, 107] on button "Advanced" at bounding box center [252, 99] width 76 height 17
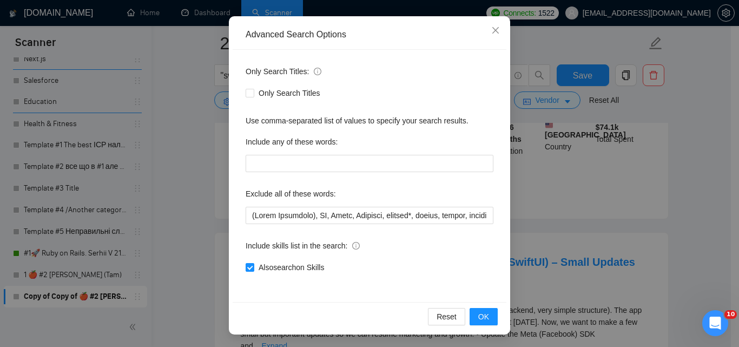
scroll to position [103, 0]
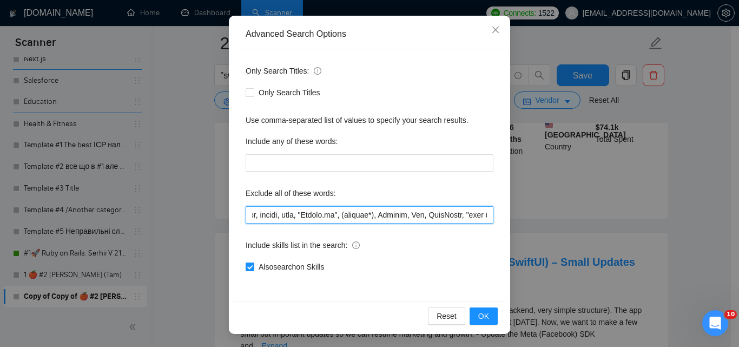
drag, startPoint x: 360, startPoint y: 217, endPoint x: 521, endPoint y: 207, distance: 161.9
click at [521, 207] on div "Advanced Search Options Only Search Titles: Only Search Titles Use comma-separa…" at bounding box center [369, 173] width 739 height 347
click at [409, 215] on input "text" at bounding box center [369, 214] width 248 height 17
click at [411, 212] on input "text" at bounding box center [369, 214] width 248 height 17
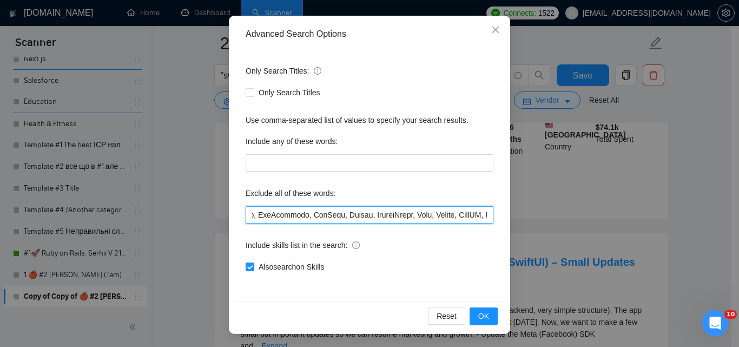
click at [412, 212] on input "text" at bounding box center [369, 214] width 248 height 17
drag, startPoint x: 412, startPoint y: 212, endPoint x: 521, endPoint y: 213, distance: 109.2
click at [521, 213] on div "Advanced Search Options Only Search Titles: Only Search Titles Use comma-separa…" at bounding box center [369, 173] width 739 height 347
click at [416, 215] on input "text" at bounding box center [369, 214] width 248 height 17
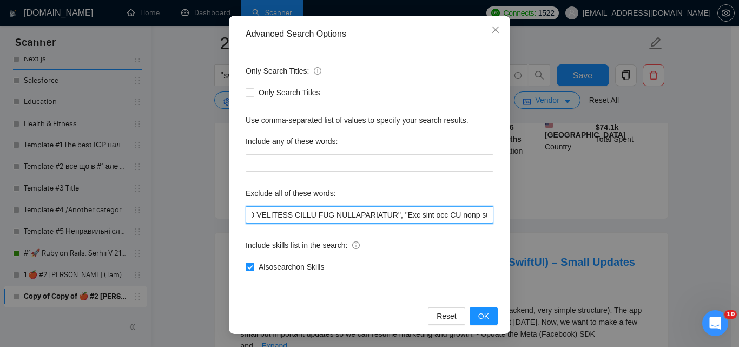
scroll to position [0, 8653]
drag, startPoint x: 435, startPoint y: 215, endPoint x: 629, endPoint y: 195, distance: 195.2
click at [627, 198] on div "Advanced Search Options Only Search Titles: Only Search Titles Use comma-separa…" at bounding box center [369, 173] width 739 height 347
type input "(Unity Developer), AR, Unity, Scraping, consult*, hacker, nocode, crypto, game,…"
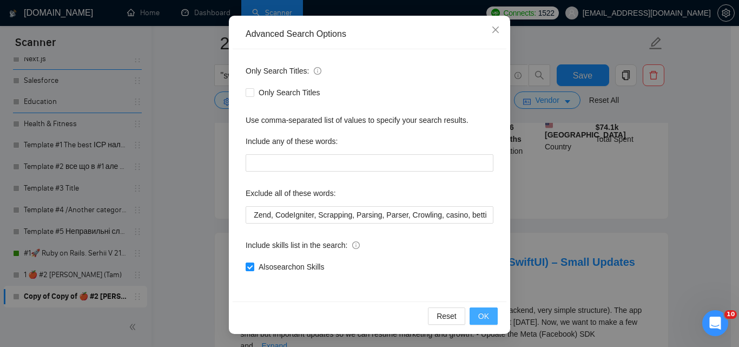
scroll to position [0, 0]
click at [490, 315] on button "OK" at bounding box center [483, 315] width 28 height 17
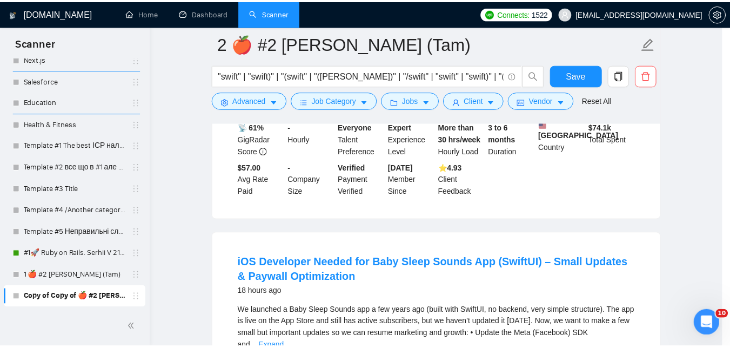
scroll to position [49, 0]
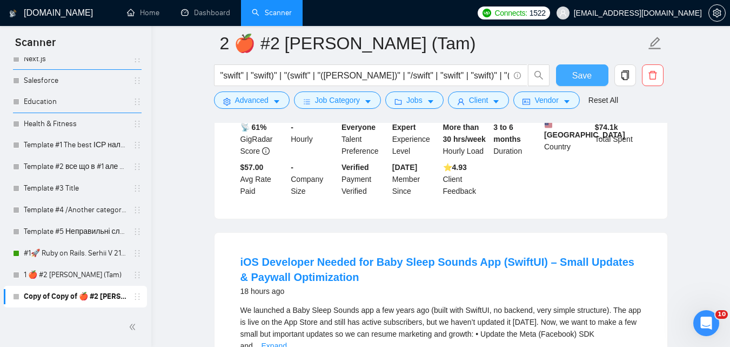
click at [579, 76] on span "Save" at bounding box center [582, 76] width 19 height 14
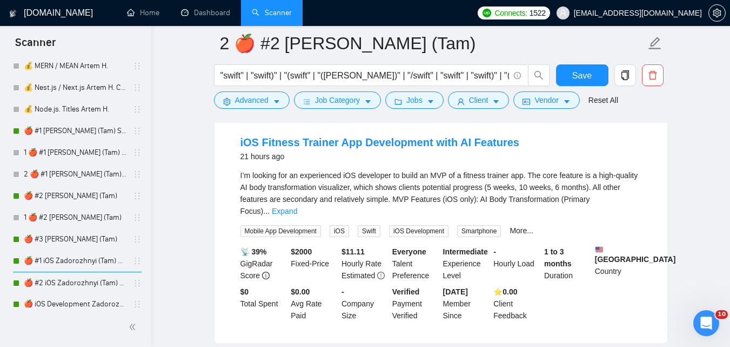
scroll to position [1007, 0]
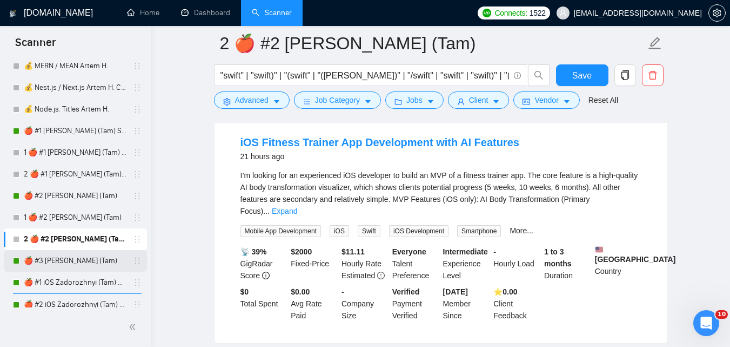
click at [92, 262] on link "🍎 #3 [PERSON_NAME] (Tam)" at bounding box center [75, 261] width 103 height 22
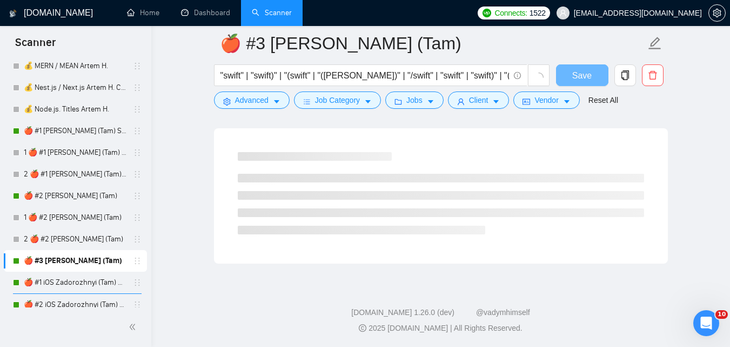
scroll to position [690, 0]
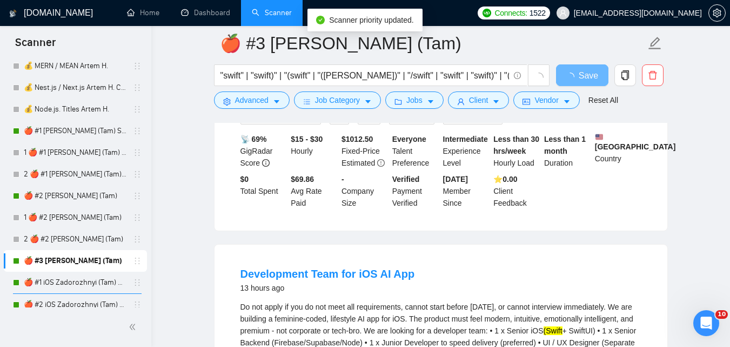
click at [85, 261] on link "🍎 #3 [PERSON_NAME] (Tam)" at bounding box center [75, 261] width 103 height 22
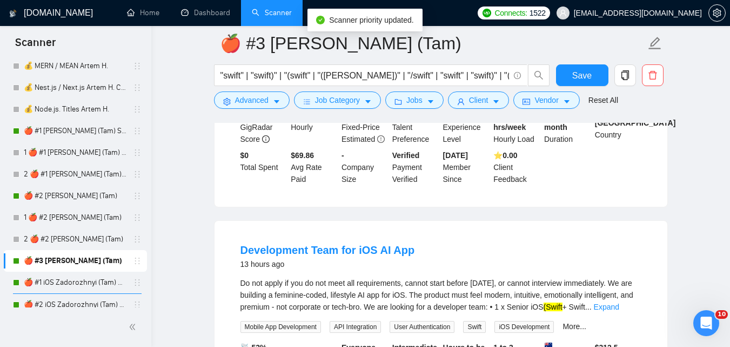
scroll to position [1068, 0]
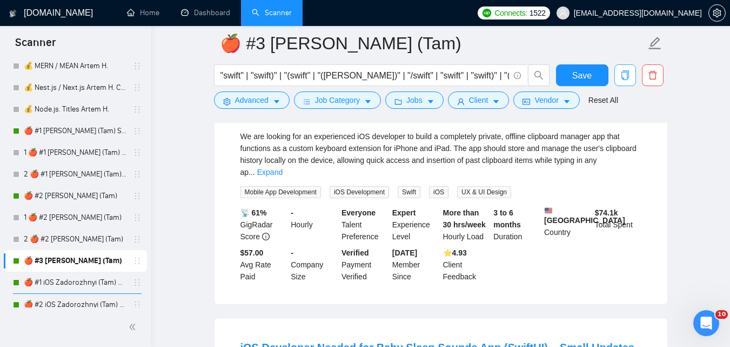
click at [629, 76] on icon "copy" at bounding box center [626, 75] width 10 height 10
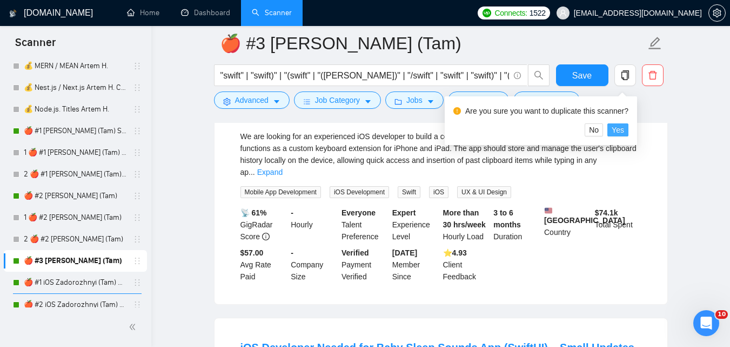
click at [622, 130] on span "Yes" at bounding box center [618, 130] width 12 height 12
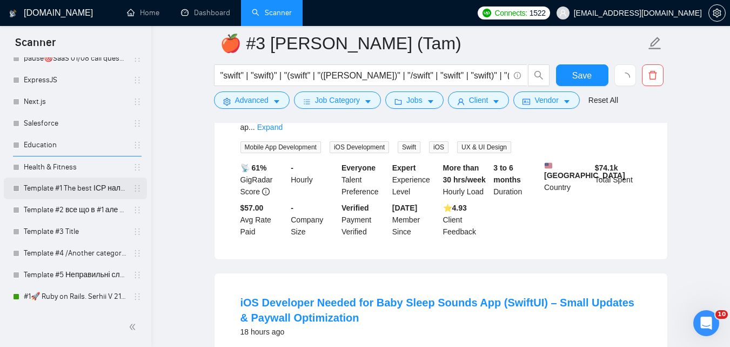
scroll to position [1285, 0]
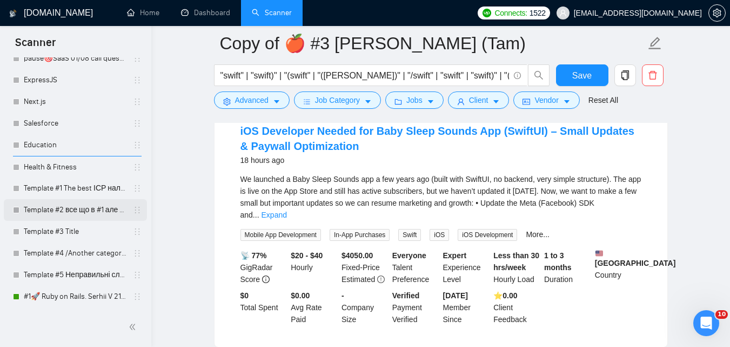
scroll to position [1880, 0]
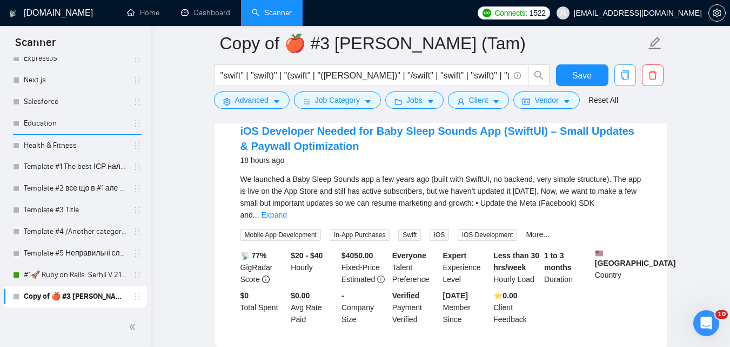
click at [624, 70] on button "button" at bounding box center [626, 75] width 22 height 22
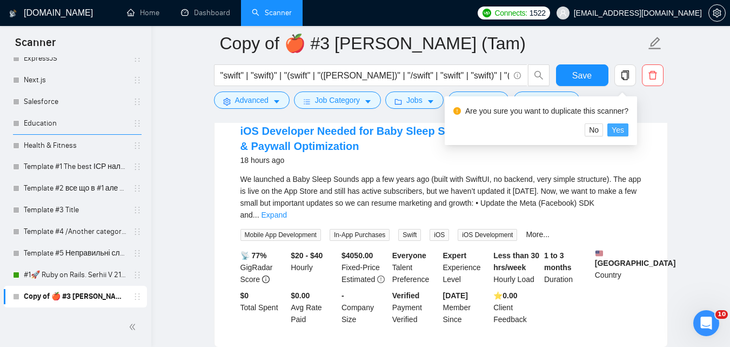
click at [618, 131] on span "Yes" at bounding box center [618, 130] width 12 height 12
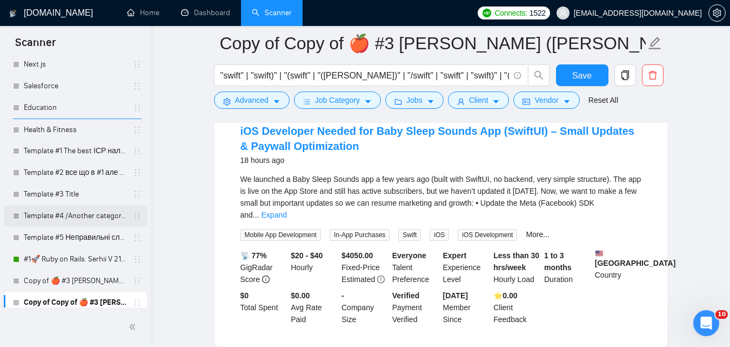
scroll to position [1901, 0]
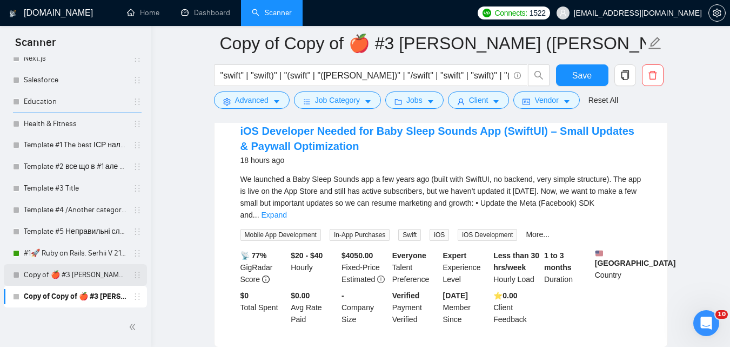
click at [46, 272] on link "Copy of 🍎 #3 SWIFT Zadorozhnyi (Tam)" at bounding box center [75, 275] width 103 height 22
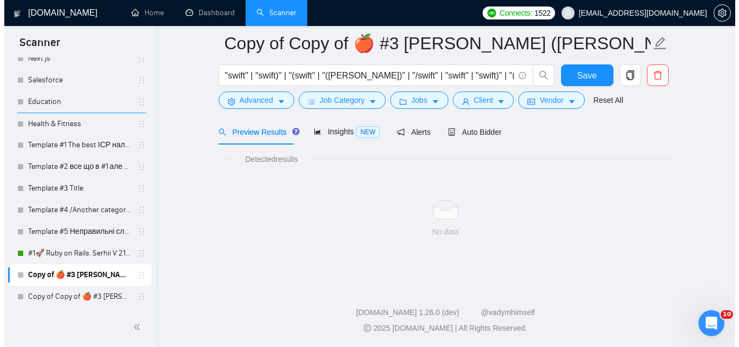
scroll to position [690, 0]
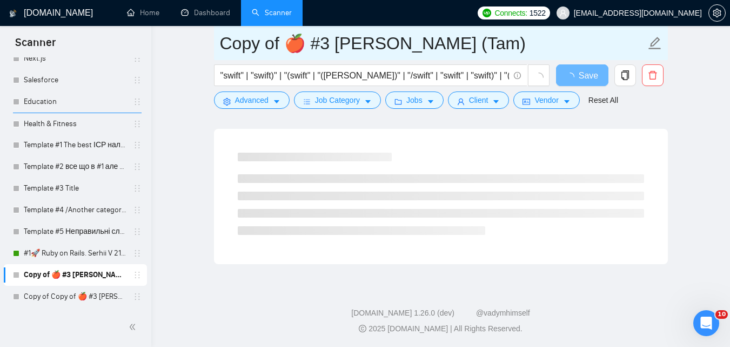
drag, startPoint x: 279, startPoint y: 43, endPoint x: 218, endPoint y: 49, distance: 61.3
click at [218, 49] on span "Copy of 🍎 #3 SWIFT Zadorozhnyi (Tam)" at bounding box center [441, 43] width 454 height 34
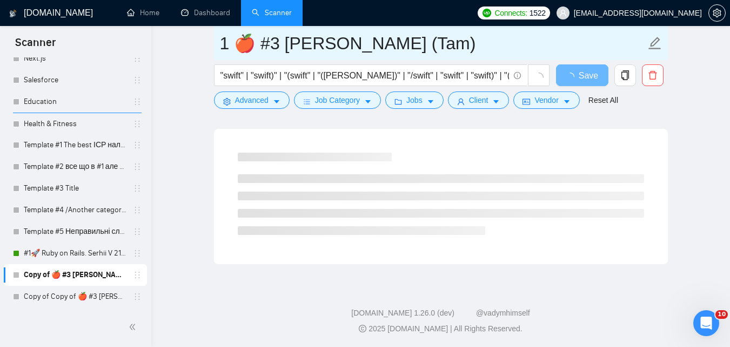
type input "1 🍎 #3 [PERSON_NAME] (Tam)"
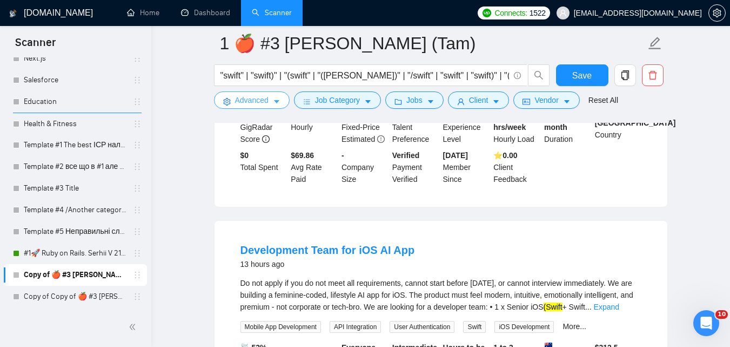
click at [233, 98] on button "Advanced" at bounding box center [252, 99] width 76 height 17
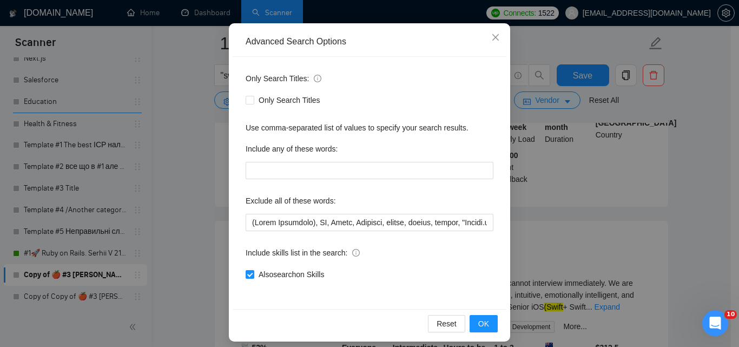
scroll to position [103, 0]
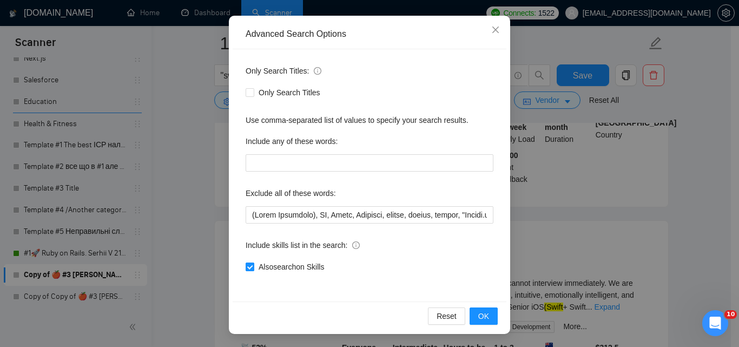
click at [290, 272] on span "Also search on Skills" at bounding box center [291, 267] width 74 height 12
click at [253, 270] on input "Also search on Skills" at bounding box center [249, 266] width 8 height 8
checkbox input "false"
click at [480, 312] on span "OK" at bounding box center [483, 316] width 11 height 12
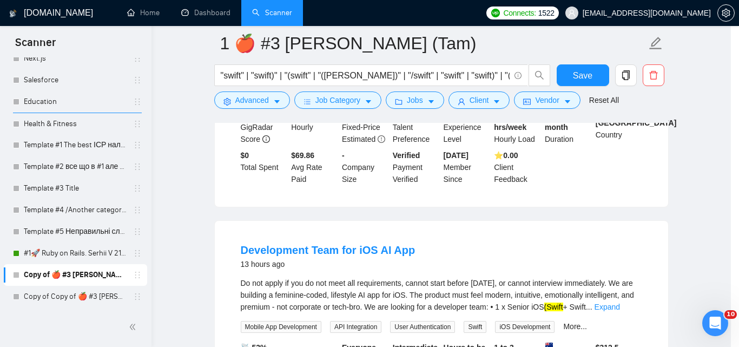
scroll to position [49, 0]
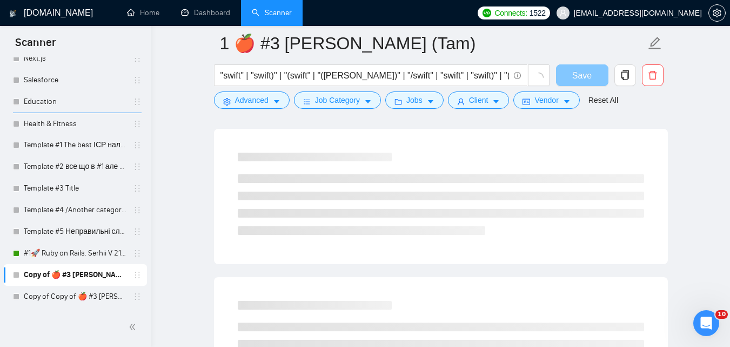
click at [593, 81] on button "Save" at bounding box center [582, 75] width 52 height 22
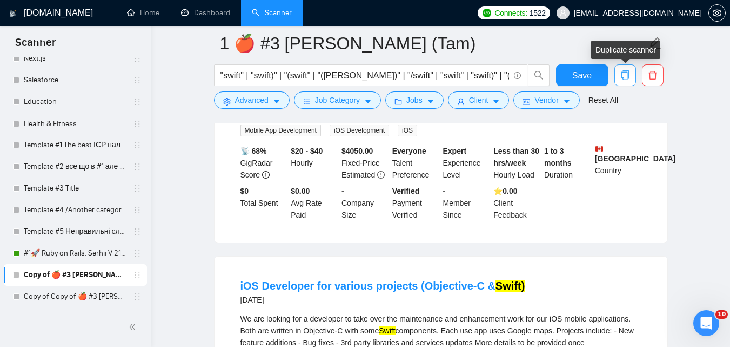
click at [628, 75] on icon "copy" at bounding box center [625, 75] width 8 height 10
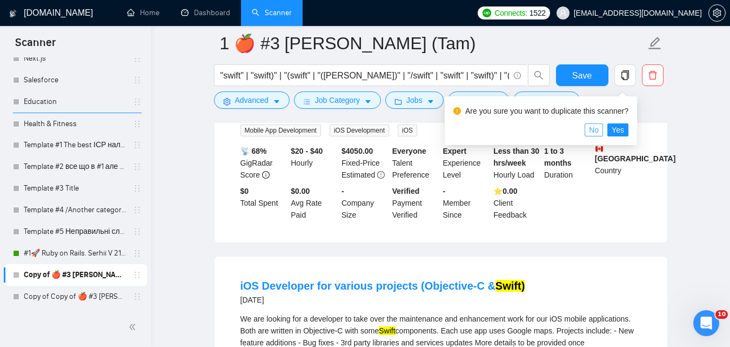
click at [600, 130] on button "No" at bounding box center [594, 129] width 18 height 13
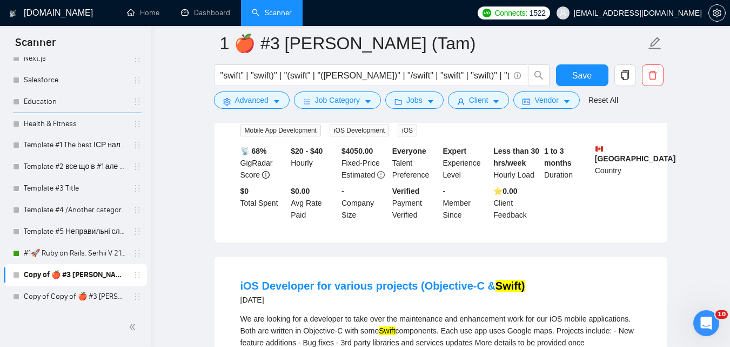
drag, startPoint x: 595, startPoint y: 75, endPoint x: 686, endPoint y: 166, distance: 128.5
click at [594, 75] on button "Save" at bounding box center [582, 75] width 52 height 22
click at [99, 292] on link "Copy of Copy of 🍎 #3 SWIFT Zadorozhnyi (Tam)" at bounding box center [75, 296] width 103 height 22
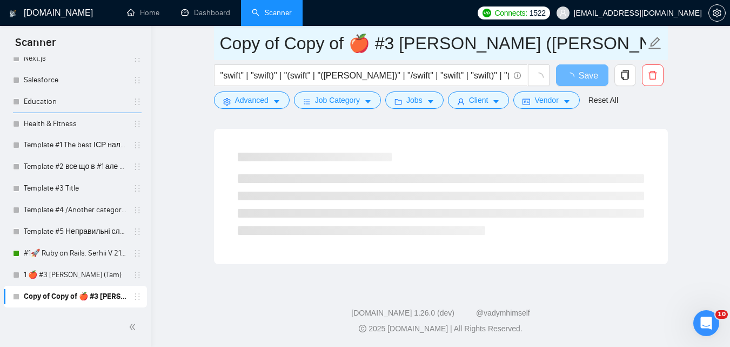
drag, startPoint x: 344, startPoint y: 47, endPoint x: 184, endPoint y: 59, distance: 160.0
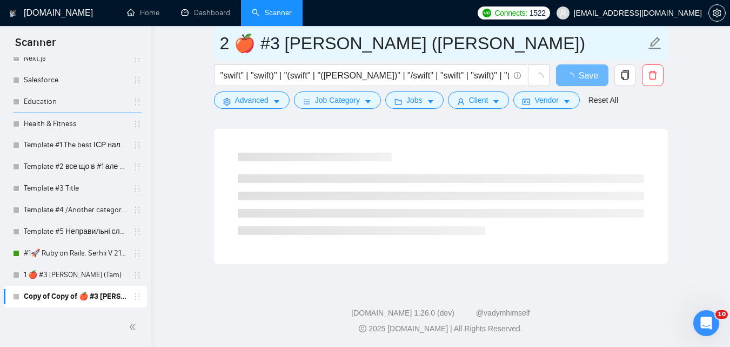
type input "2 🍎 #3 [PERSON_NAME] ([PERSON_NAME])"
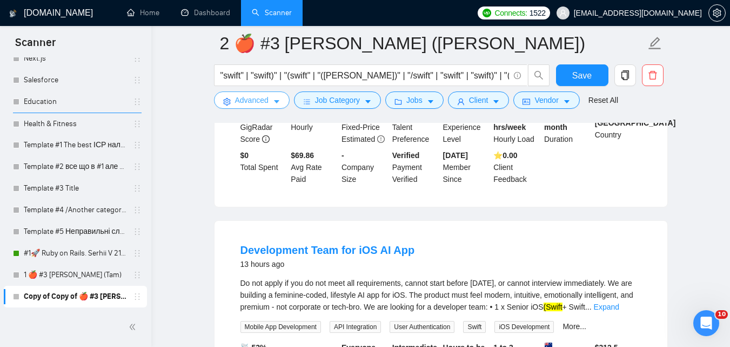
click at [271, 93] on button "Advanced" at bounding box center [252, 99] width 76 height 17
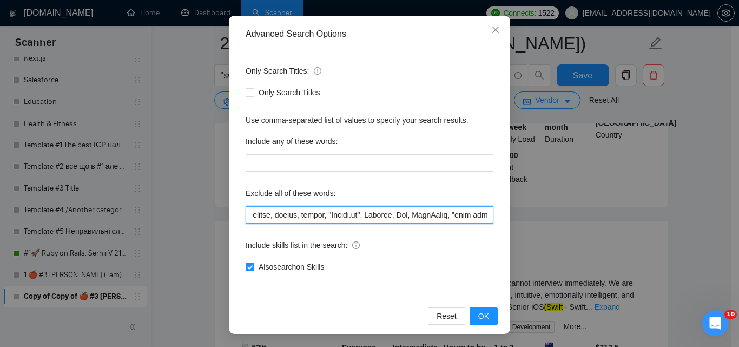
scroll to position [0, 913]
drag, startPoint x: 378, startPoint y: 211, endPoint x: 526, endPoint y: 217, distance: 147.2
click at [538, 218] on div "Advanced Search Options Only Search Titles: Only Search Titles Use comma-separa…" at bounding box center [369, 173] width 739 height 347
click at [411, 215] on input "text" at bounding box center [369, 214] width 248 height 17
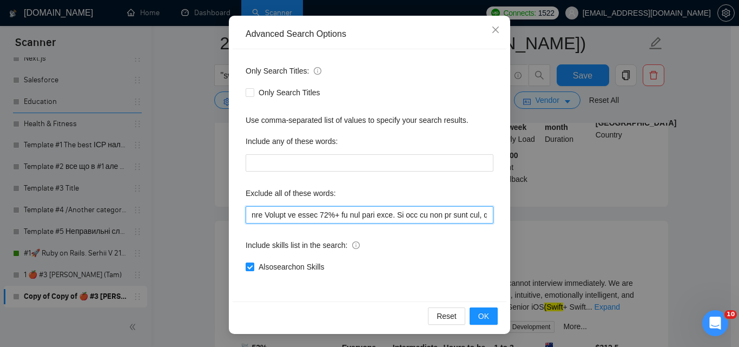
drag, startPoint x: 422, startPoint y: 215, endPoint x: 690, endPoint y: 204, distance: 268.9
click at [688, 205] on div "Advanced Search Options Only Search Titles: Only Search Titles Use comma-separa…" at bounding box center [369, 173] width 739 height 347
type input "(Unity Developer), AR, Unity, Scraping, hacker, nocode, crypto, "Bubble.io", Sh…"
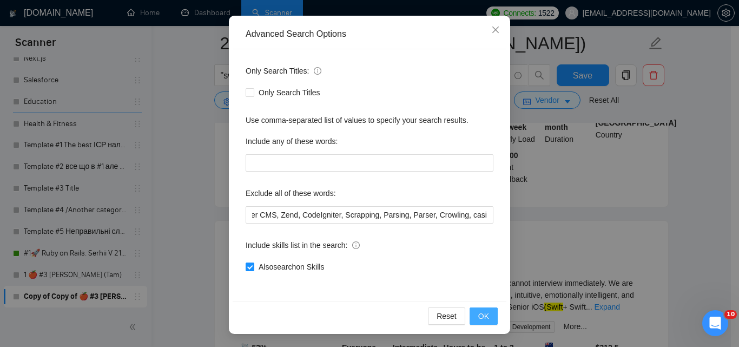
click at [482, 318] on span "OK" at bounding box center [483, 316] width 11 height 12
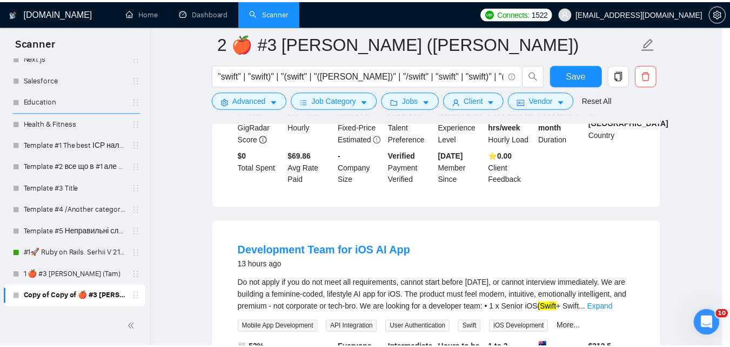
scroll to position [49, 0]
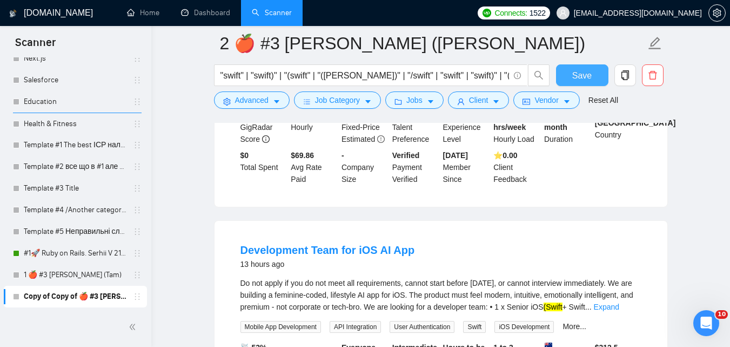
click at [578, 81] on span "Save" at bounding box center [582, 76] width 19 height 14
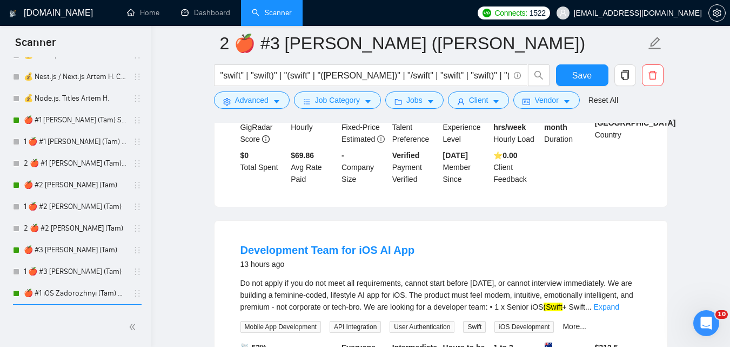
scroll to position [1033, 0]
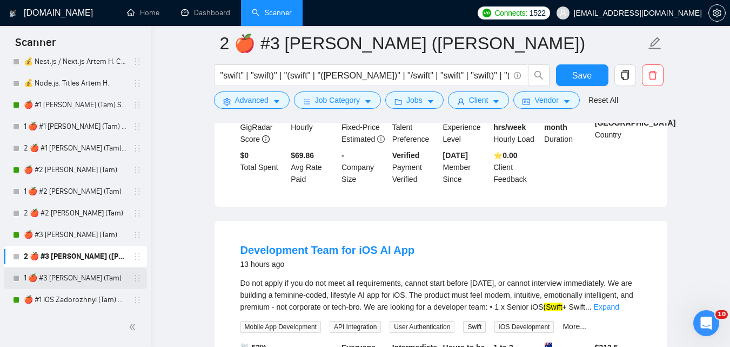
click at [134, 282] on div "1 🍎 #3 [PERSON_NAME] (Tam)" at bounding box center [77, 278] width 129 height 22
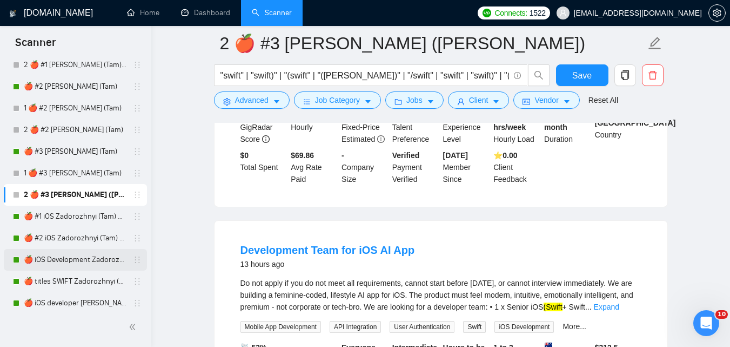
scroll to position [1141, 0]
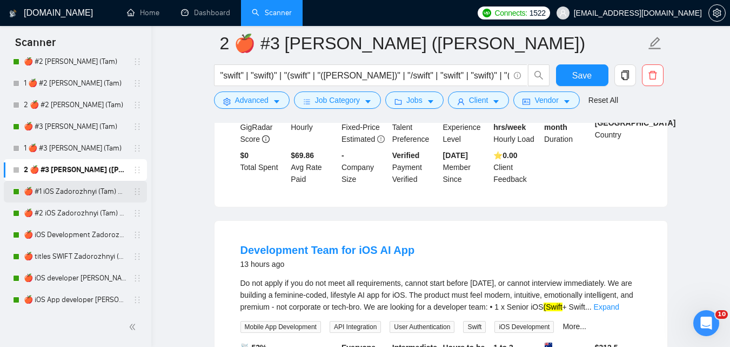
click at [82, 191] on link "🍎 #1 iOS Zadorozhnyi (Tam) 02/08" at bounding box center [75, 192] width 103 height 22
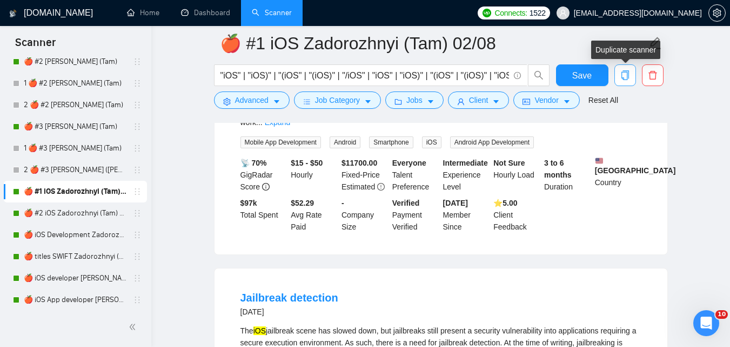
click at [623, 79] on icon "copy" at bounding box center [625, 75] width 8 height 10
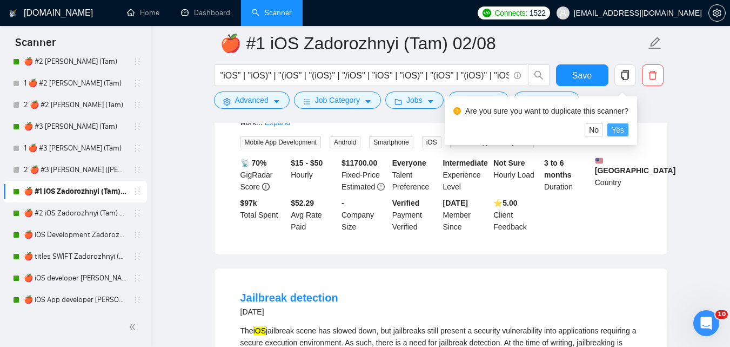
click at [615, 132] on span "Yes" at bounding box center [618, 130] width 12 height 12
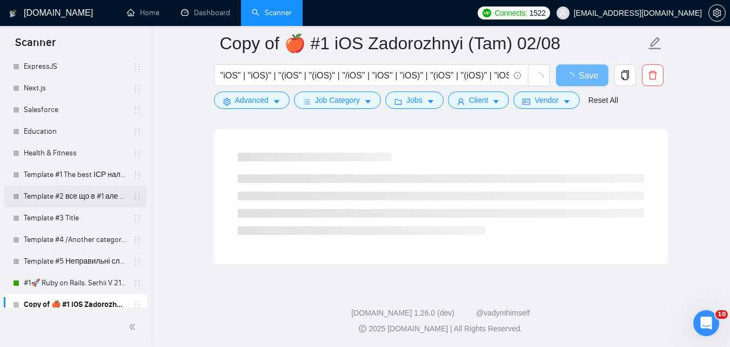
scroll to position [1923, 0]
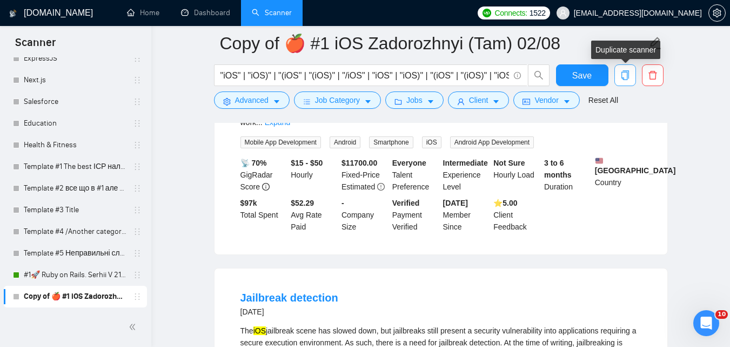
click at [618, 77] on span "copy" at bounding box center [625, 75] width 21 height 10
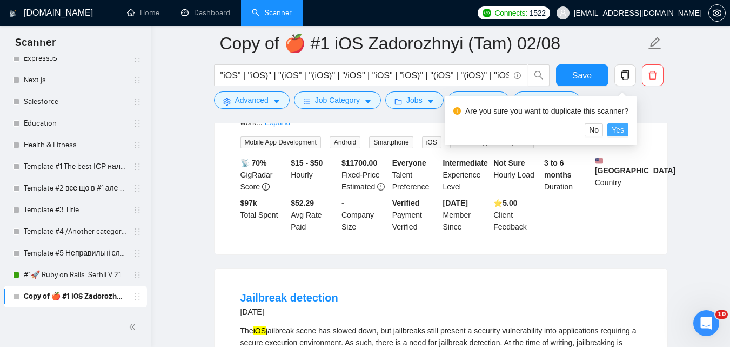
click at [612, 129] on span "Yes" at bounding box center [618, 130] width 12 height 12
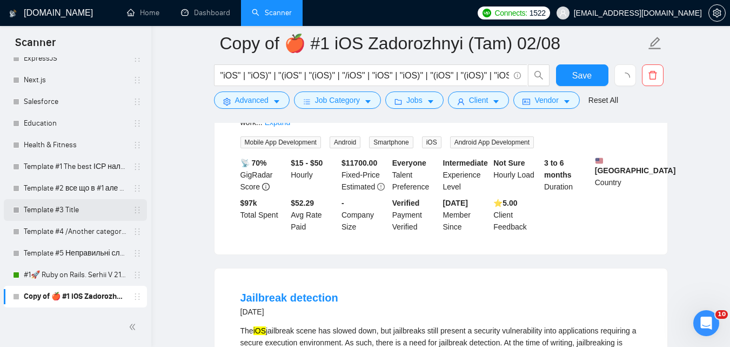
scroll to position [906, 0]
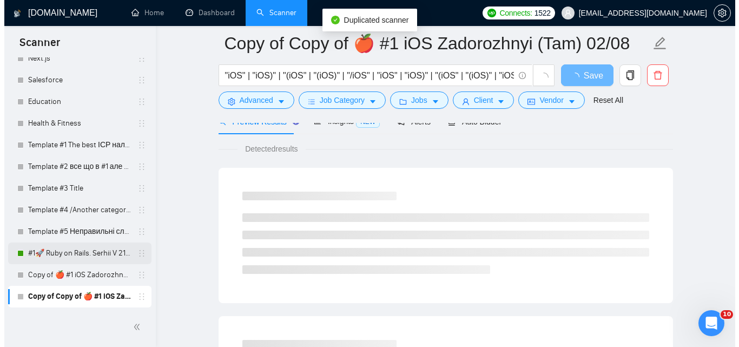
scroll to position [156, 0]
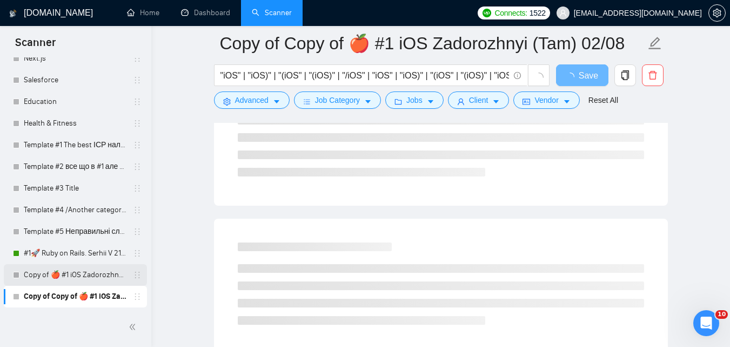
click at [85, 275] on link "Copy of 🍎 #1 iOS Zadorozhnyi (Tam) 02/08" at bounding box center [75, 275] width 103 height 22
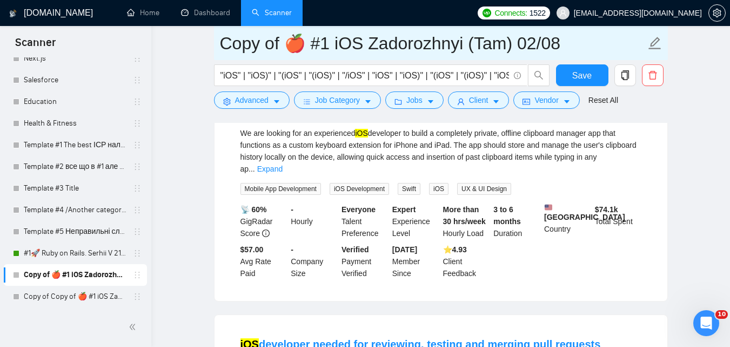
drag, startPoint x: 278, startPoint y: 44, endPoint x: 214, endPoint y: 50, distance: 65.1
click at [214, 50] on span "Copy of 🍎 #1 iOS Zadorozhnyi (Tam) 02/08" at bounding box center [441, 43] width 454 height 34
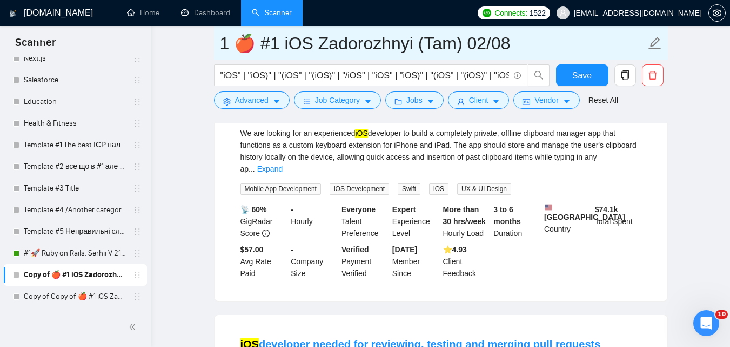
type input "1 🍎 #1 iOS Zadorozhnyi (Tam) 02/08"
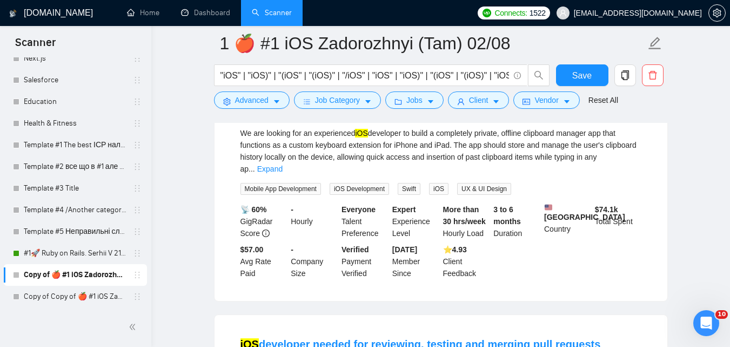
click at [270, 97] on button "Advanced" at bounding box center [252, 99] width 76 height 17
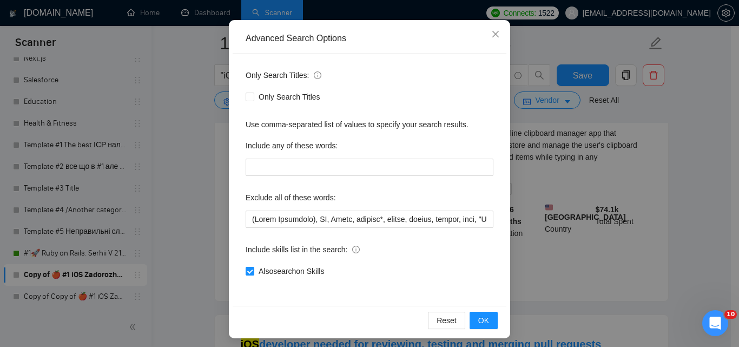
scroll to position [103, 0]
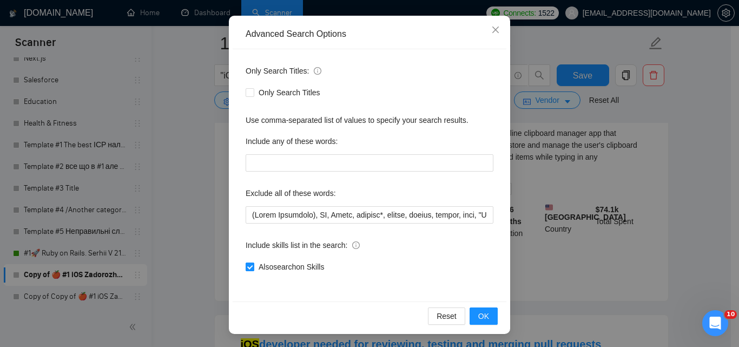
click at [290, 264] on span "Also search on Skills" at bounding box center [291, 267] width 74 height 12
click at [253, 264] on input "Also search on Skills" at bounding box center [249, 266] width 8 height 8
checkbox input "false"
click at [478, 317] on span "OK" at bounding box center [483, 316] width 11 height 12
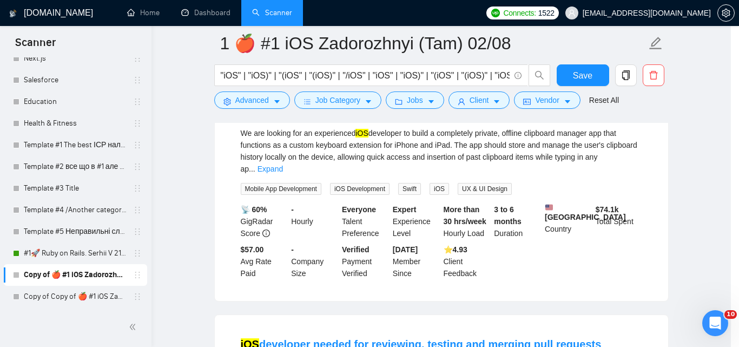
scroll to position [49, 0]
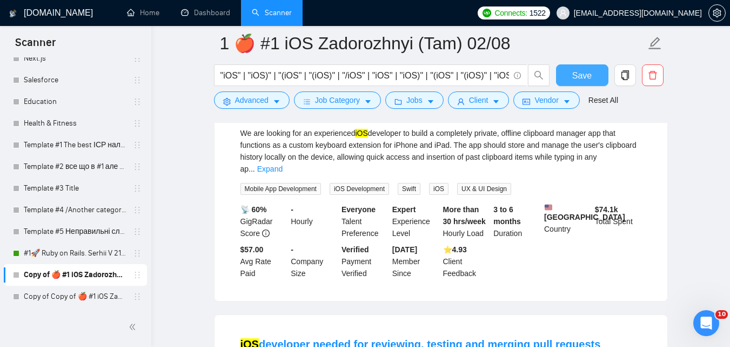
click at [578, 80] on span "Save" at bounding box center [582, 76] width 19 height 14
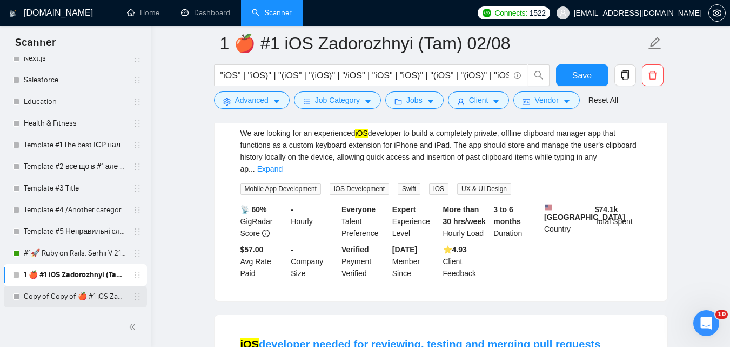
click at [92, 300] on link "Copy of Copy of 🍎 #1 iOS Zadorozhnyi (Tam) 02/08" at bounding box center [75, 296] width 103 height 22
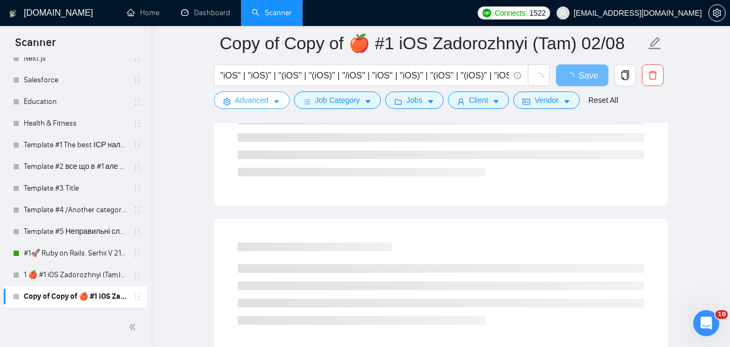
click at [266, 102] on span "Advanced" at bounding box center [252, 100] width 34 height 12
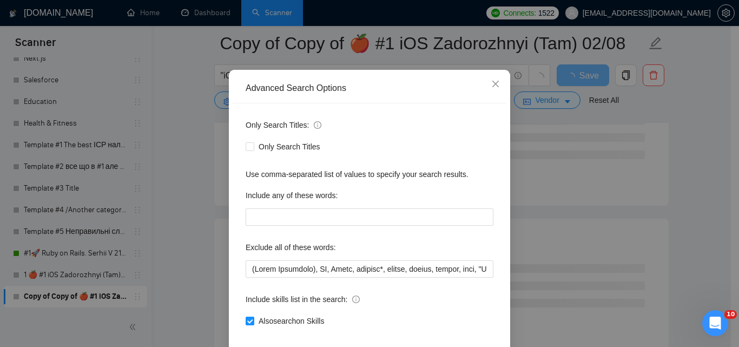
click at [197, 156] on div "Advanced Search Options Only Search Titles: Only Search Titles Use comma-separa…" at bounding box center [369, 173] width 739 height 347
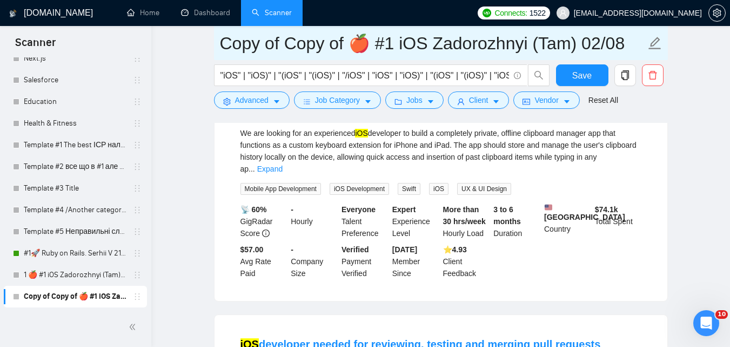
drag, startPoint x: 347, startPoint y: 43, endPoint x: 200, endPoint y: 58, distance: 147.8
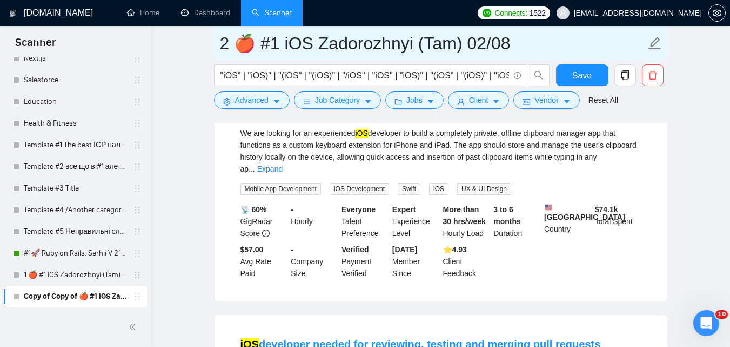
type input "2 🍎 #1 iOS Zadorozhnyi (Tam) 02/08"
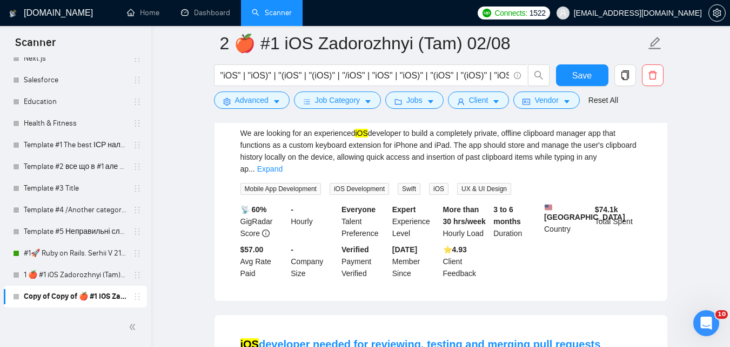
click at [281, 99] on button "Advanced" at bounding box center [252, 99] width 76 height 17
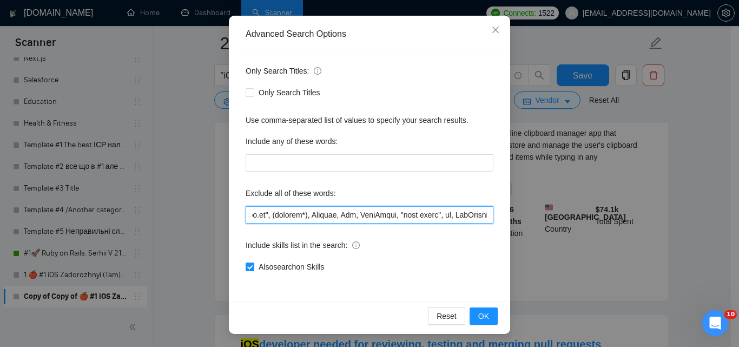
scroll to position [0, 802]
drag, startPoint x: 391, startPoint y: 209, endPoint x: 488, endPoint y: 207, distance: 96.3
click at [540, 195] on div "Advanced Search Options Only Search Titles: Only Search Titles Use comma-separa…" at bounding box center [369, 173] width 739 height 347
click at [420, 222] on input "text" at bounding box center [369, 214] width 248 height 17
drag, startPoint x: 390, startPoint y: 221, endPoint x: 501, endPoint y: 203, distance: 111.7
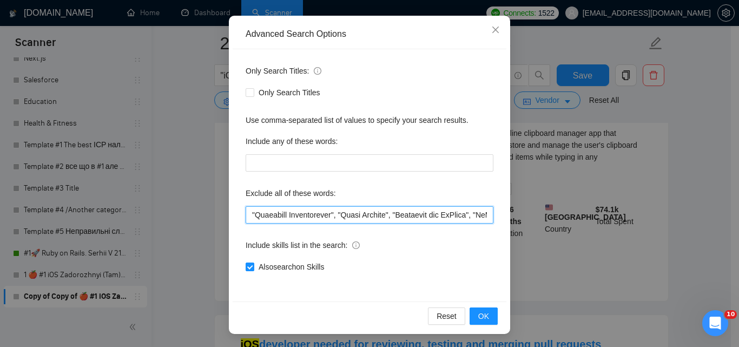
click at [501, 203] on div "Only Search Titles: Only Search Titles Use comma-separated list of values to sp…" at bounding box center [369, 175] width 274 height 252
drag, startPoint x: 353, startPoint y: 225, endPoint x: 343, endPoint y: 217, distance: 12.7
click at [353, 225] on div "Only Search Titles: Only Search Titles Use comma-separated list of values to sp…" at bounding box center [369, 175] width 274 height 252
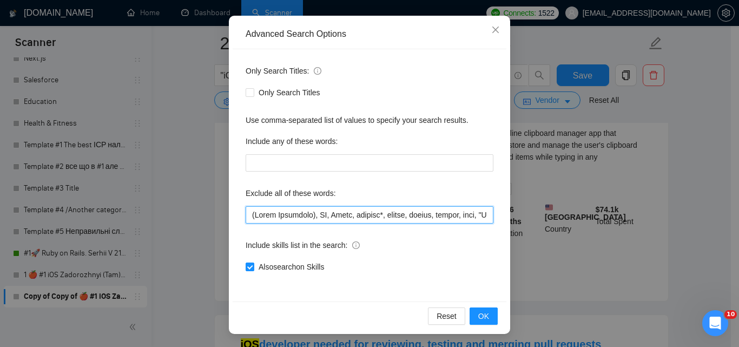
drag, startPoint x: 336, startPoint y: 217, endPoint x: 238, endPoint y: 222, distance: 98.0
click at [238, 222] on div "Only Search Titles: Only Search Titles Use comma-separated list of values to sp…" at bounding box center [369, 175] width 274 height 252
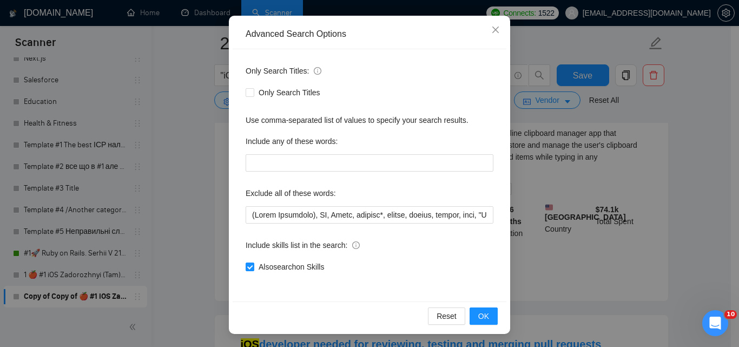
click at [358, 204] on div "Exclude all of these words:" at bounding box center [369, 195] width 248 height 22
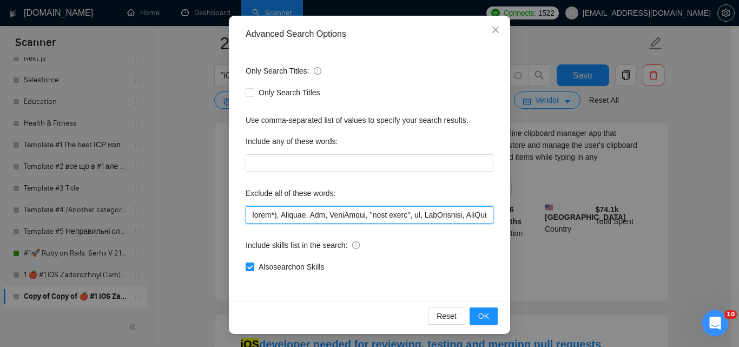
scroll to position [0, 719]
drag, startPoint x: 378, startPoint y: 207, endPoint x: 466, endPoint y: 210, distance: 87.6
click at [529, 195] on div "Advanced Search Options Only Search Titles: Only Search Titles Use comma-separa…" at bounding box center [369, 173] width 739 height 347
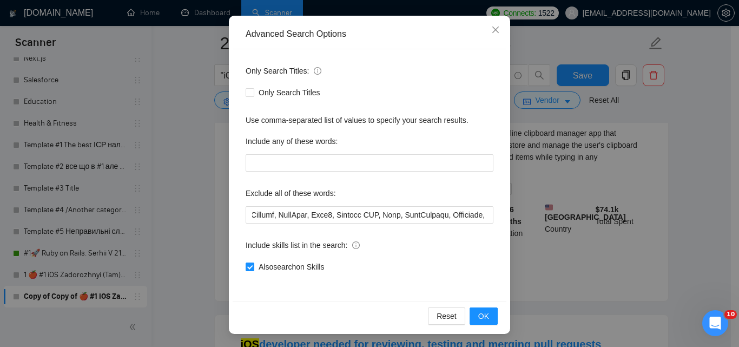
click at [375, 224] on div "Only Search Titles: Only Search Titles Use comma-separated list of values to sp…" at bounding box center [369, 175] width 274 height 252
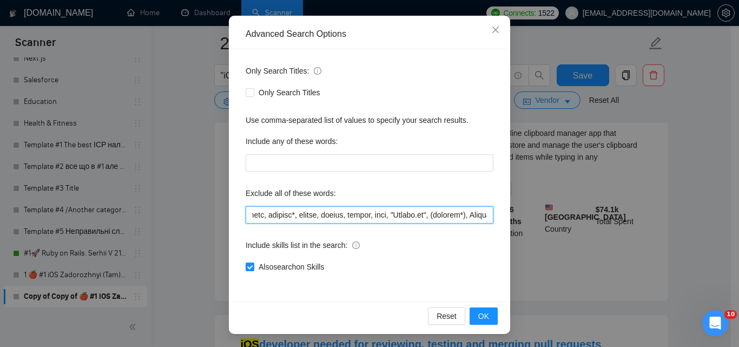
drag, startPoint x: 393, startPoint y: 216, endPoint x: 491, endPoint y: 205, distance: 98.9
click at [491, 205] on div "Only Search Titles: Only Search Titles Use comma-separated list of values to sp…" at bounding box center [369, 175] width 274 height 252
click at [383, 214] on input "text" at bounding box center [369, 214] width 248 height 17
click at [391, 215] on input "text" at bounding box center [369, 214] width 248 height 17
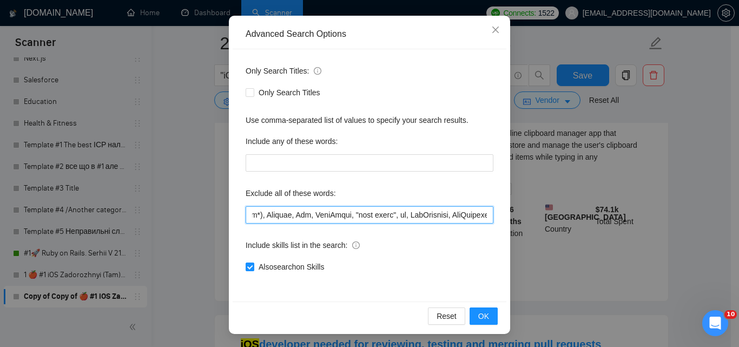
drag, startPoint x: 400, startPoint y: 214, endPoint x: 425, endPoint y: 219, distance: 25.9
click at [493, 206] on div "Only Search Titles: Only Search Titles Use comma-separated list of values to sp…" at bounding box center [369, 175] width 274 height 252
click at [396, 220] on input "text" at bounding box center [369, 214] width 248 height 17
drag, startPoint x: 460, startPoint y: 209, endPoint x: 491, endPoint y: 206, distance: 30.9
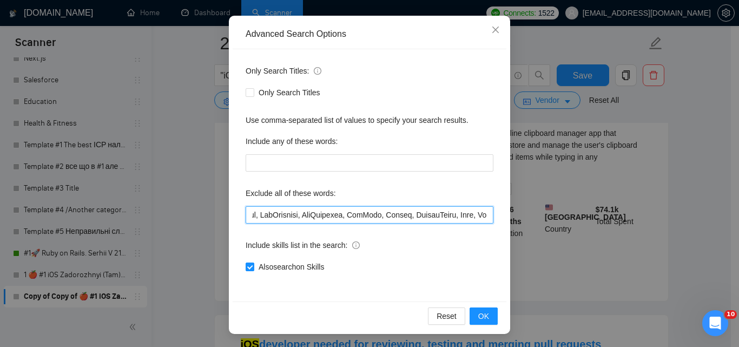
click at [491, 206] on div "Only Search Titles: Only Search Titles Use comma-separated list of values to sp…" at bounding box center [369, 175] width 274 height 252
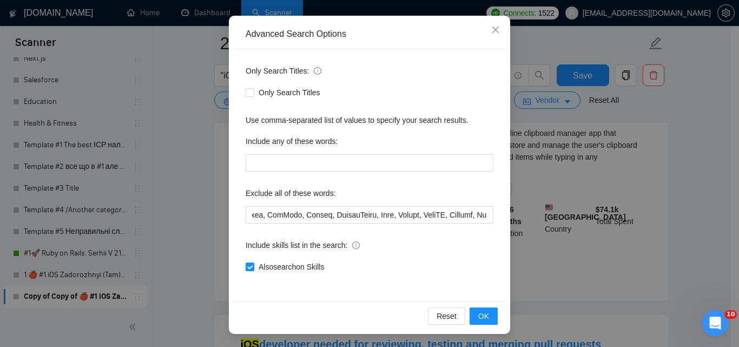
click at [403, 225] on div "Only Search Titles: Only Search Titles Use comma-separated list of values to sp…" at bounding box center [369, 175] width 274 height 252
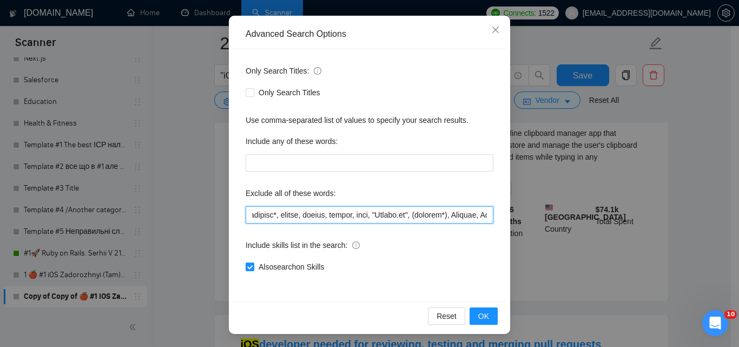
drag, startPoint x: 420, startPoint y: 216, endPoint x: 429, endPoint y: 222, distance: 10.5
click at [503, 208] on div "Advanced Search Options Only Search Titles: Only Search Titles Use comma-separa…" at bounding box center [369, 175] width 281 height 318
click at [383, 223] on div "Only Search Titles: Only Search Titles Use comma-separated list of values to sp…" at bounding box center [369, 175] width 274 height 252
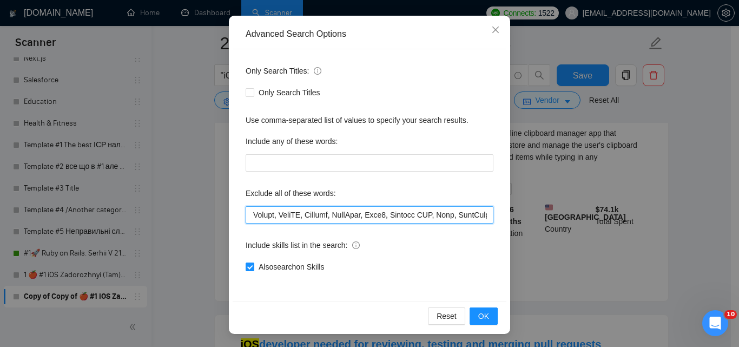
drag, startPoint x: 469, startPoint y: 211, endPoint x: 467, endPoint y: 219, distance: 8.5
click at [534, 204] on div "Advanced Search Options Only Search Titles: Only Search Titles Use comma-separa…" at bounding box center [369, 173] width 739 height 347
click at [396, 221] on input "text" at bounding box center [369, 214] width 248 height 17
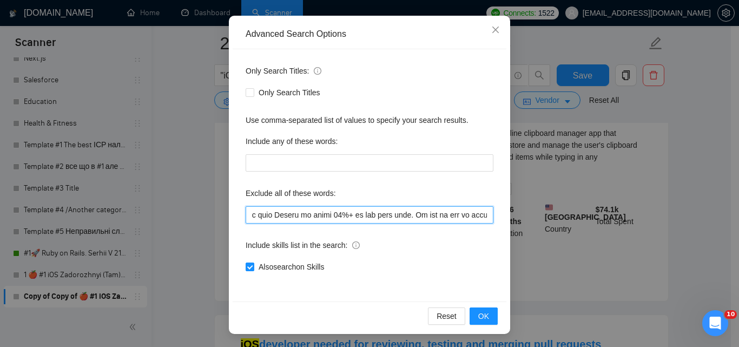
drag, startPoint x: 360, startPoint y: 218, endPoint x: 706, endPoint y: 194, distance: 346.9
click at [706, 194] on div "Advanced Search Options Only Search Titles: Only Search Titles Use comma-separa…" at bounding box center [369, 173] width 739 height 347
type input "(Unity Developer), AR, Unity, consult*, hacker, nocode, crypto, game, "Bubble.i…"
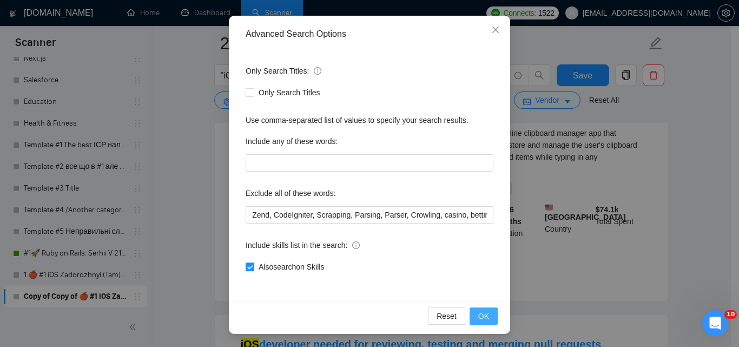
scroll to position [0, 0]
click at [482, 316] on span "OK" at bounding box center [483, 316] width 11 height 12
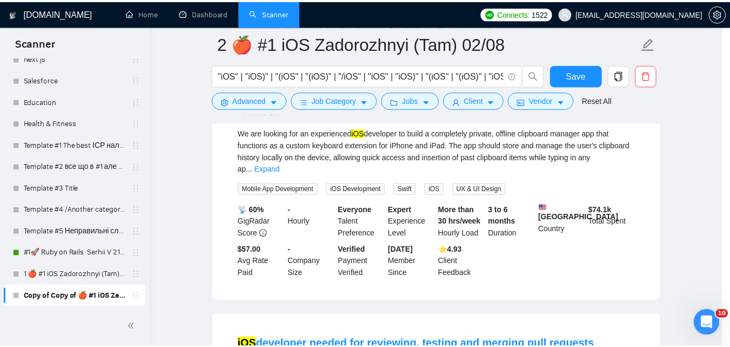
scroll to position [49, 0]
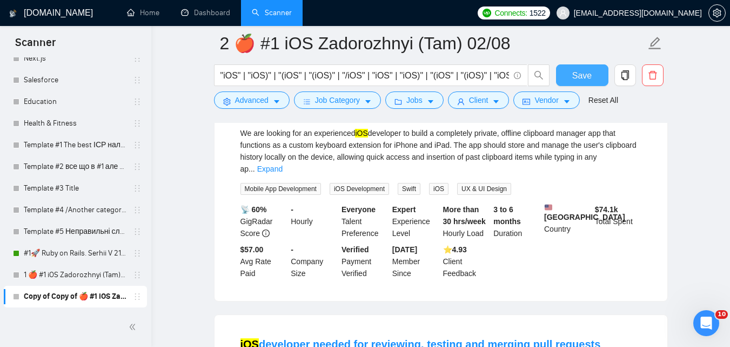
click at [583, 82] on span "Save" at bounding box center [582, 76] width 19 height 14
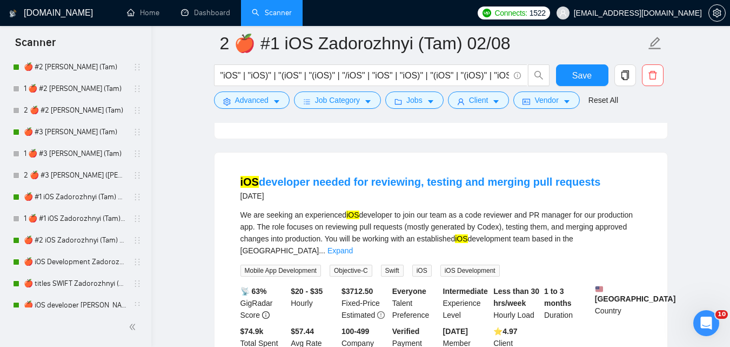
scroll to position [1128, 0]
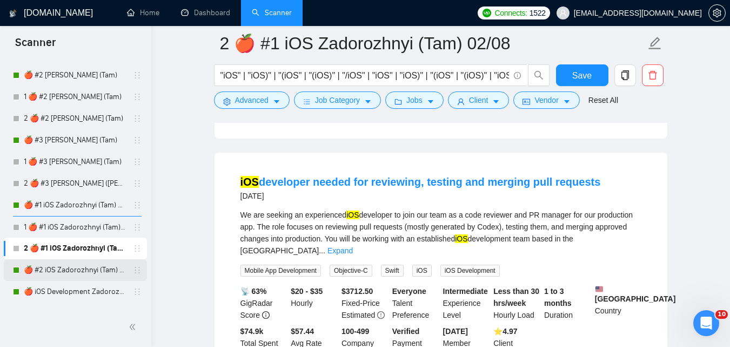
drag, startPoint x: 65, startPoint y: 269, endPoint x: 98, endPoint y: 251, distance: 37.0
click at [64, 270] on link "🍎 #2 iOS Zadorozhnyi (Tam) 02/08" at bounding box center [75, 270] width 103 height 22
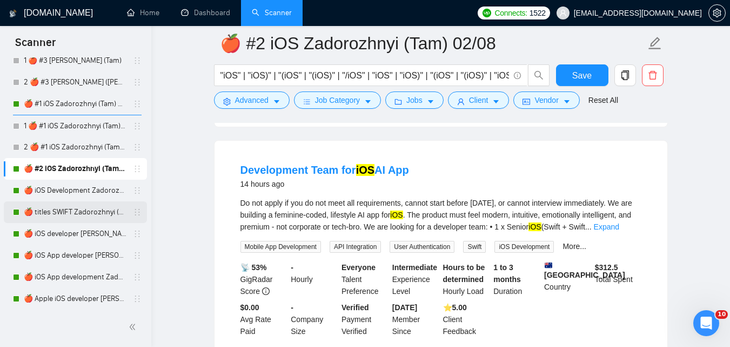
scroll to position [1236, 0]
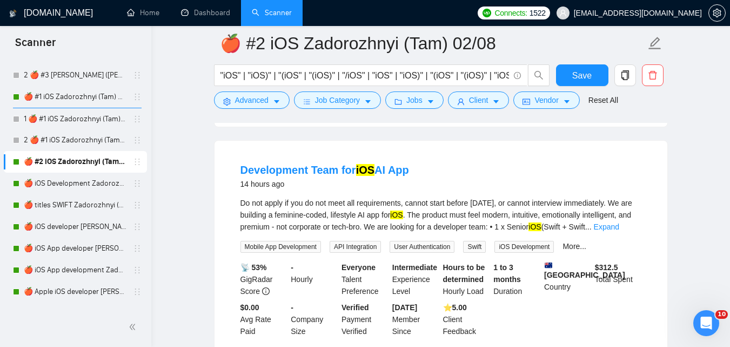
click at [85, 158] on link "🍎 #2 iOS Zadorozhnyi (Tam) 02/08" at bounding box center [75, 162] width 103 height 22
click at [631, 75] on span "copy" at bounding box center [625, 75] width 21 height 10
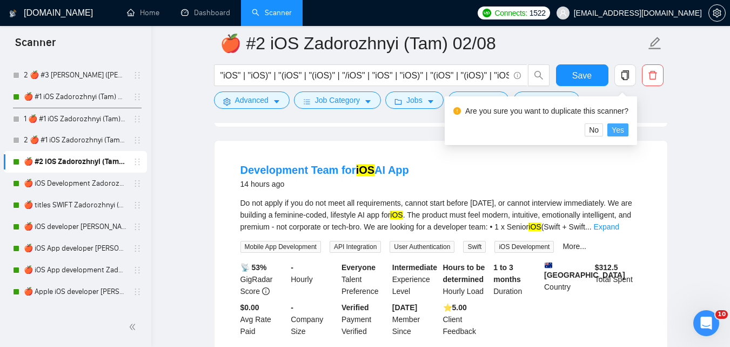
click at [615, 124] on span "Yes" at bounding box center [618, 130] width 12 height 12
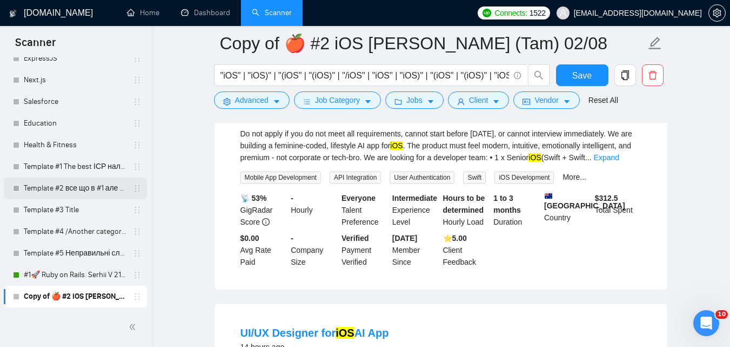
scroll to position [534, 0]
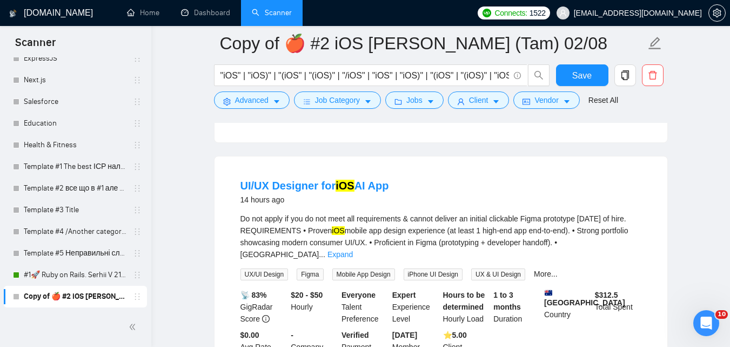
click at [94, 299] on link "Copy of 🍎 #2 iOS Zadorozhnyi (Tam) 02/08" at bounding box center [75, 296] width 103 height 22
click at [628, 79] on icon "copy" at bounding box center [625, 75] width 8 height 10
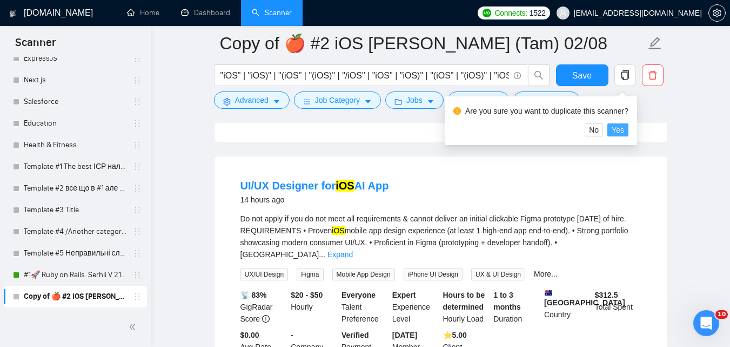
click at [622, 125] on span "Yes" at bounding box center [618, 130] width 12 height 12
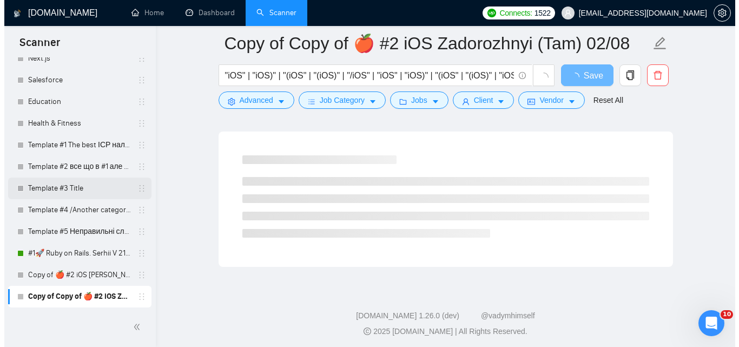
scroll to position [690, 0]
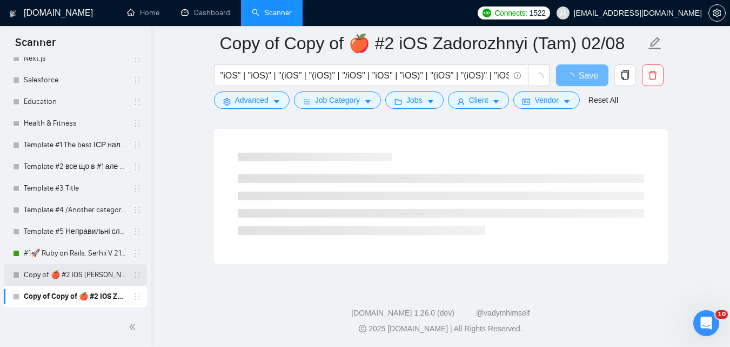
click at [95, 273] on link "Copy of 🍎 #2 iOS Zadorozhnyi (Tam) 02/08" at bounding box center [75, 275] width 103 height 22
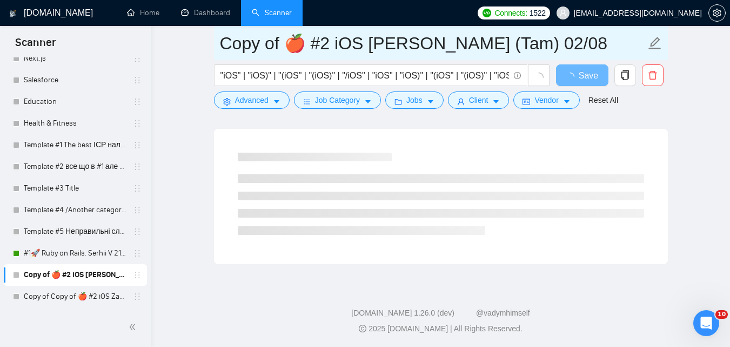
drag, startPoint x: 278, startPoint y: 43, endPoint x: 181, endPoint y: 51, distance: 97.1
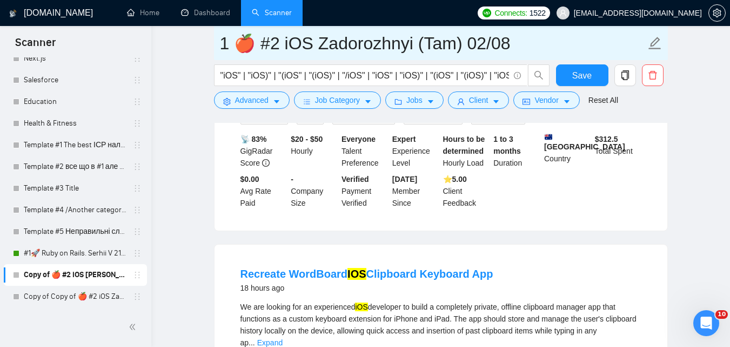
type input "1 🍎 #2 iOS Zadorozhnyi (Tam) 02/08"
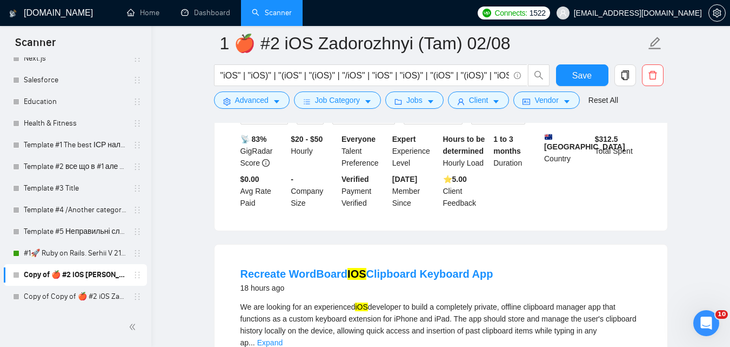
click at [253, 110] on form "1 🍎 #2 iOS Zadorozhnyi (Tam) 02/08 "iOS" | "iOS)" | "(iOS" | "(iOS)" | "/iOS" |…" at bounding box center [441, 70] width 454 height 88
click at [256, 101] on span "Advanced" at bounding box center [252, 100] width 34 height 12
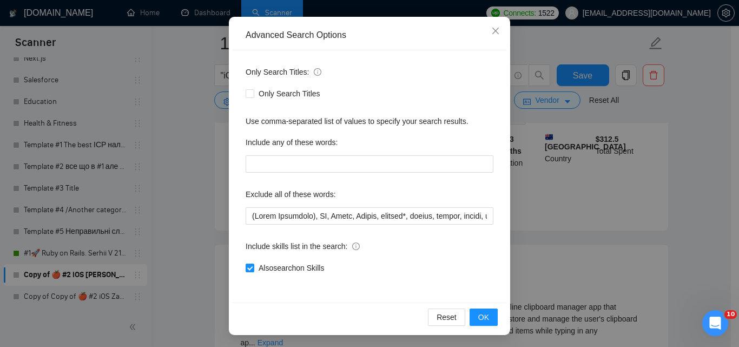
scroll to position [103, 0]
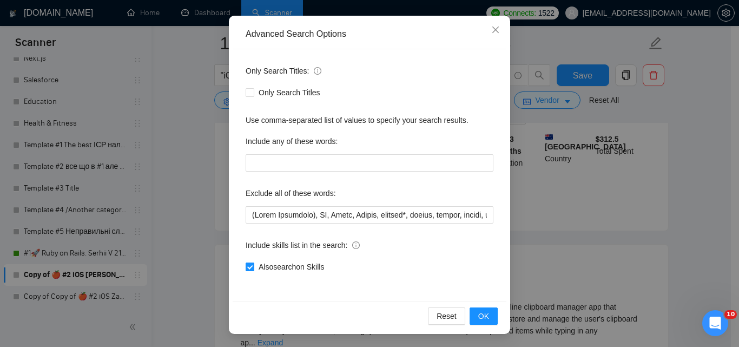
click at [309, 263] on span "Also search on Skills" at bounding box center [291, 267] width 74 height 12
click at [253, 263] on input "Also search on Skills" at bounding box center [249, 266] width 8 height 8
checkbox input "false"
click at [481, 317] on span "OK" at bounding box center [483, 316] width 11 height 12
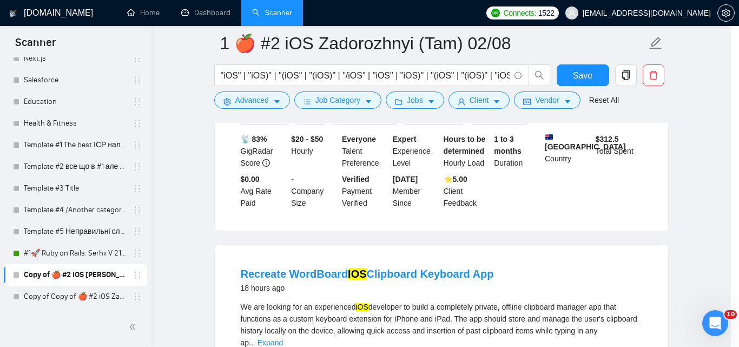
scroll to position [49, 0]
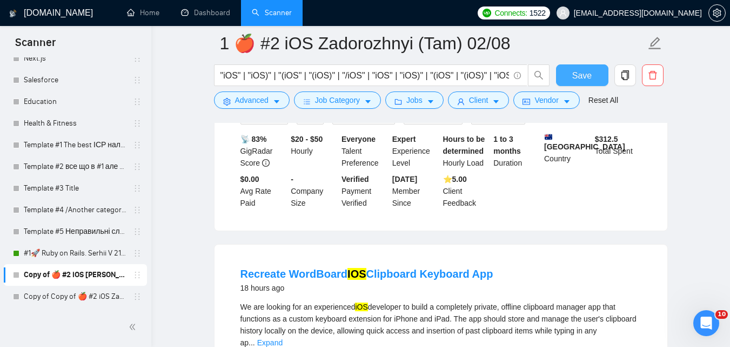
click at [601, 78] on button "Save" at bounding box center [582, 75] width 52 height 22
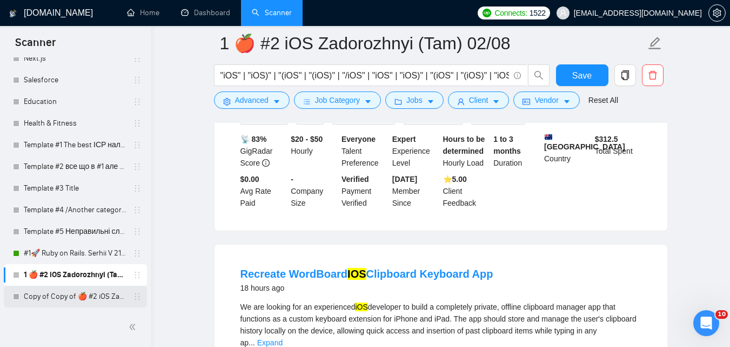
click at [74, 292] on link "Copy of Copy of 🍎 #2 iOS Zadorozhnyi (Tam) 02/08" at bounding box center [75, 296] width 103 height 22
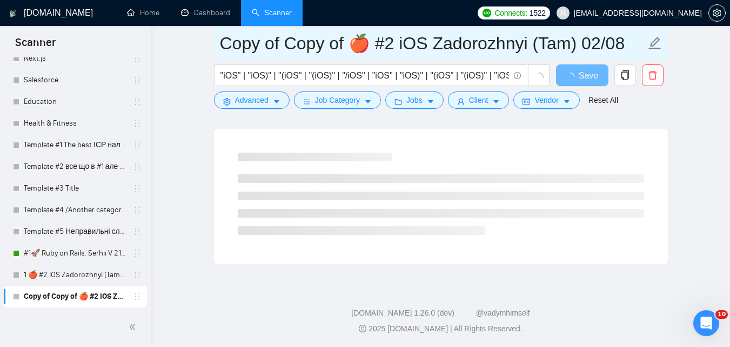
drag, startPoint x: 347, startPoint y: 41, endPoint x: 191, endPoint y: 63, distance: 156.7
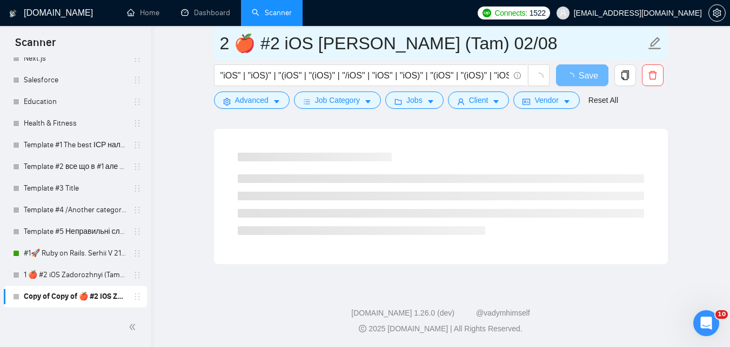
type input "2 🍎 #2 iOS [PERSON_NAME] (Tam) 02/08"
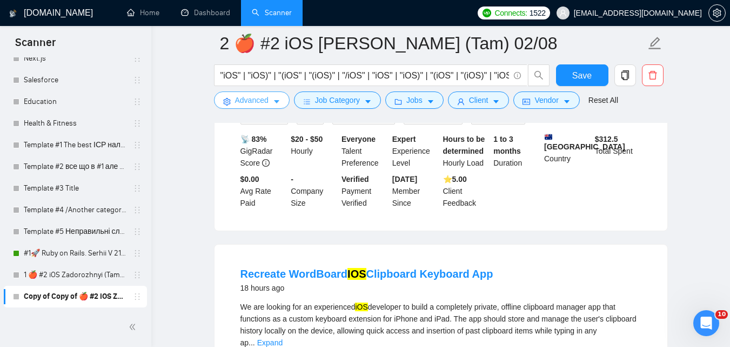
click at [264, 102] on span "Advanced" at bounding box center [252, 100] width 34 height 12
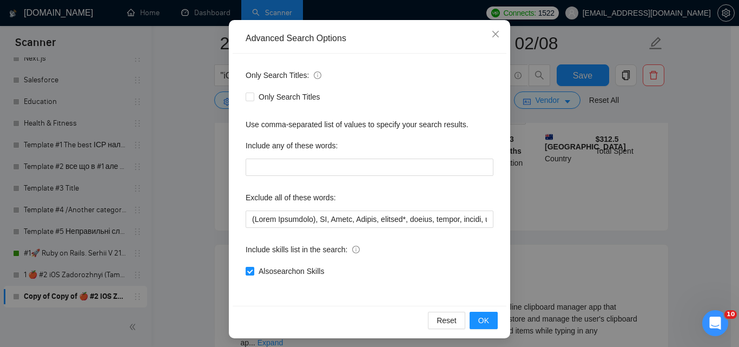
scroll to position [103, 0]
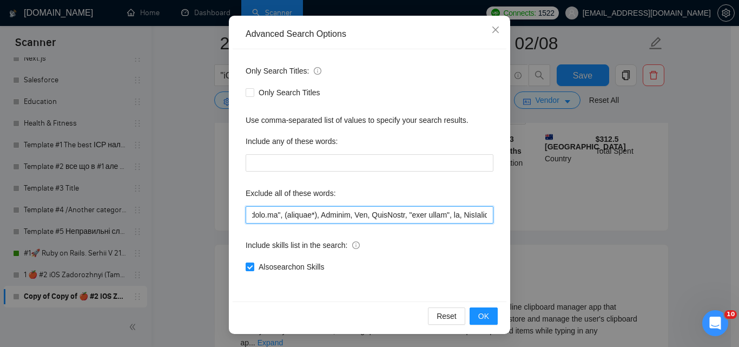
drag, startPoint x: 398, startPoint y: 213, endPoint x: 525, endPoint y: 204, distance: 126.8
click at [525, 204] on div "Advanced Search Options Only Search Titles: Only Search Titles Use comma-separa…" at bounding box center [369, 173] width 739 height 347
click at [409, 220] on input "text" at bounding box center [369, 214] width 248 height 17
drag, startPoint x: 414, startPoint y: 219, endPoint x: 476, endPoint y: 217, distance: 62.2
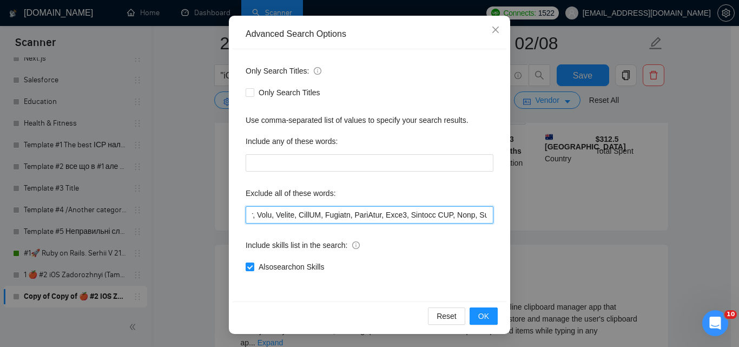
click at [512, 214] on div "Advanced Search Options Only Search Titles: Only Search Titles Use comma-separa…" at bounding box center [369, 173] width 739 height 347
click at [391, 223] on input "text" at bounding box center [369, 214] width 248 height 17
drag, startPoint x: 441, startPoint y: 215, endPoint x: 522, endPoint y: 214, distance: 80.6
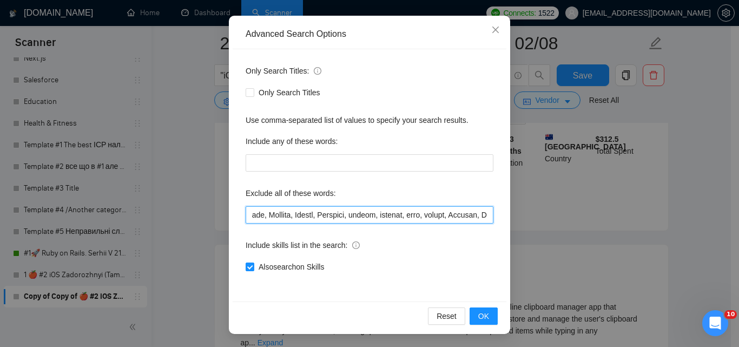
click at [528, 214] on div "Advanced Search Options Only Search Titles: Only Search Titles Use comma-separa…" at bounding box center [369, 173] width 739 height 347
click at [367, 222] on input "text" at bounding box center [369, 214] width 248 height 17
drag, startPoint x: 427, startPoint y: 218, endPoint x: 631, endPoint y: 209, distance: 204.1
click at [631, 209] on div "Advanced Search Options Only Search Titles: Only Search Titles Use comma-separa…" at bounding box center [369, 173] width 739 height 347
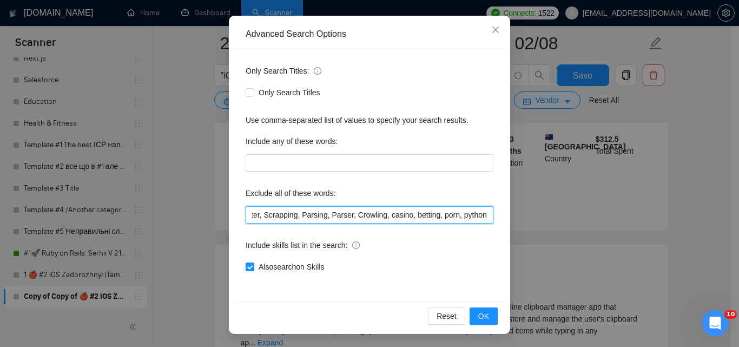
scroll to position [0, 958]
type input "(Unity Developer), AR, Unity, Scrape, consult*, hacker, nocode, crypto, game, "…"
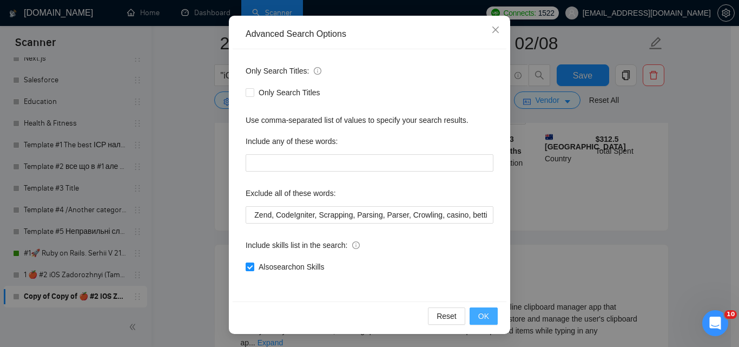
scroll to position [0, 0]
click at [486, 310] on button "OK" at bounding box center [483, 315] width 28 height 17
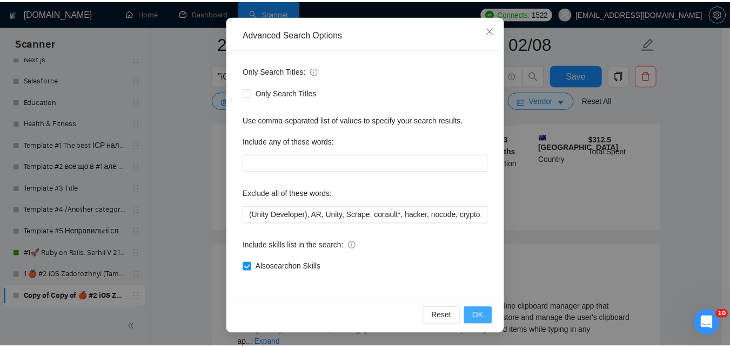
scroll to position [49, 0]
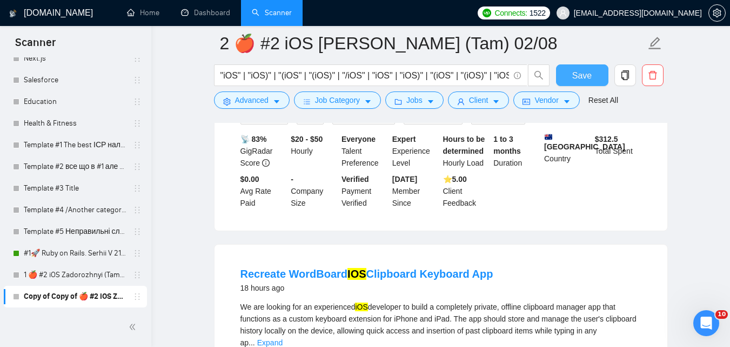
click at [583, 79] on span "Save" at bounding box center [582, 76] width 19 height 14
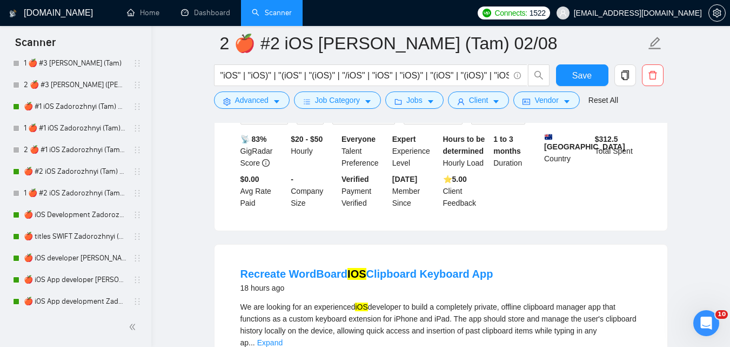
scroll to position [1205, 0]
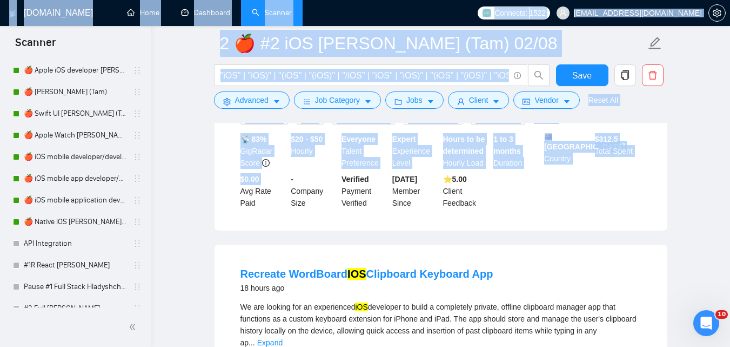
drag, startPoint x: 152, startPoint y: 210, endPoint x: 156, endPoint y: 304, distance: 94.7
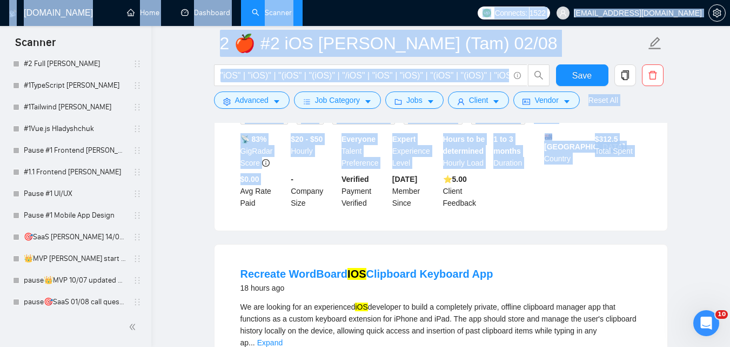
scroll to position [1988, 0]
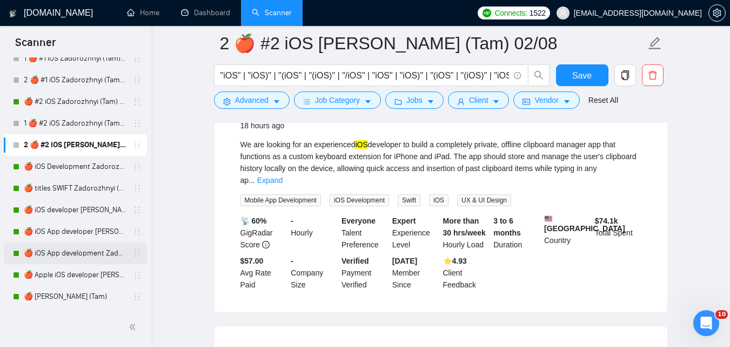
scroll to position [1327, 0]
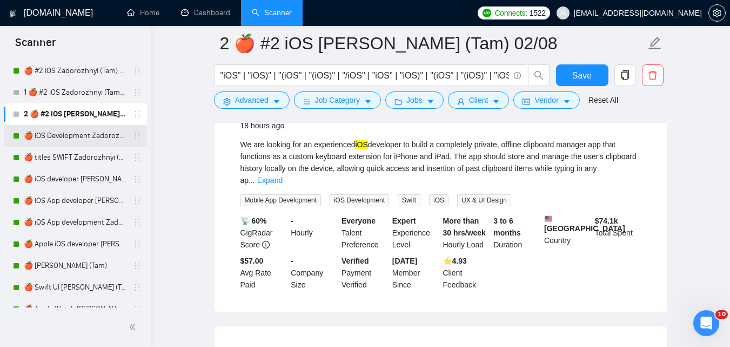
click at [99, 135] on link "🍎 iOS Development Zadorozhnyi (Tam) 02/08" at bounding box center [75, 136] width 103 height 22
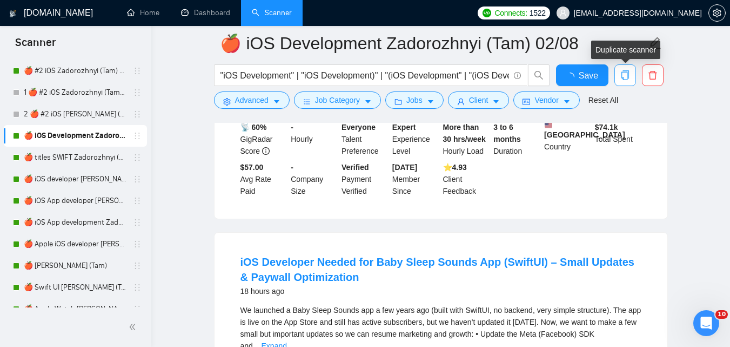
scroll to position [852, 0]
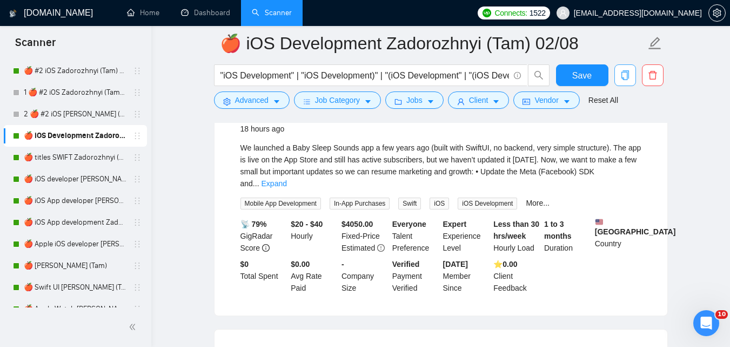
click at [620, 81] on button "button" at bounding box center [626, 75] width 22 height 22
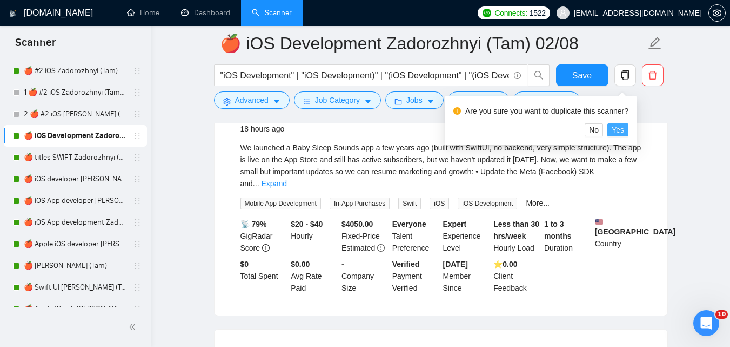
click at [614, 132] on span "Yes" at bounding box center [618, 130] width 12 height 12
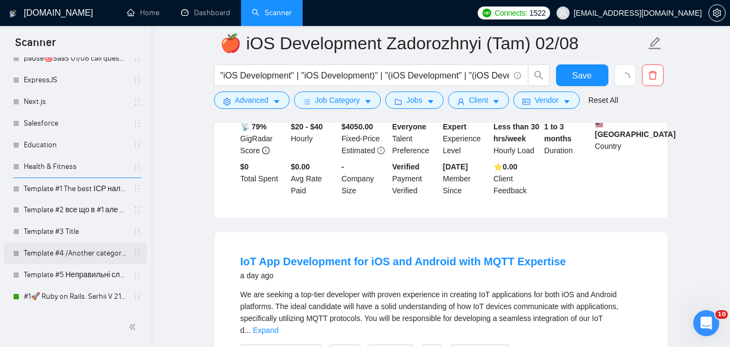
scroll to position [1068, 0]
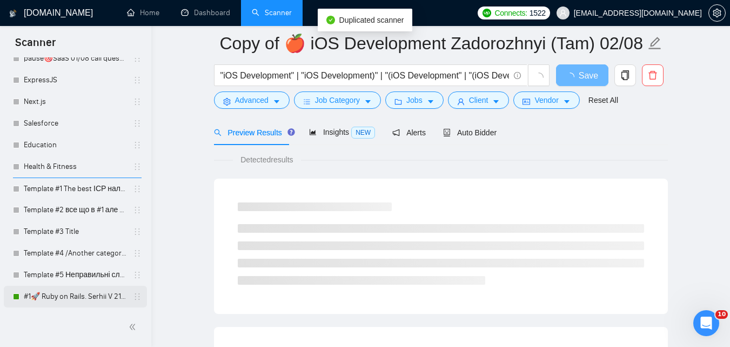
scroll to position [2010, 0]
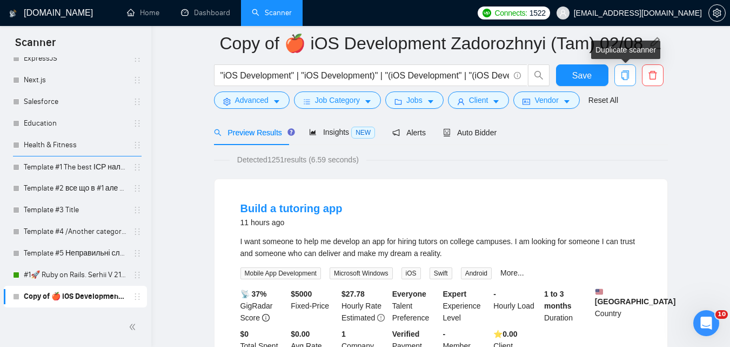
click at [627, 73] on icon "copy" at bounding box center [626, 75] width 10 height 10
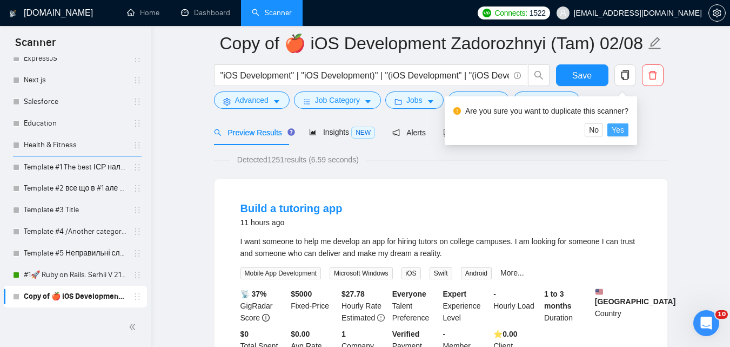
drag, startPoint x: 616, startPoint y: 136, endPoint x: 269, endPoint y: 175, distance: 349.3
click at [615, 136] on button "Yes" at bounding box center [618, 129] width 21 height 13
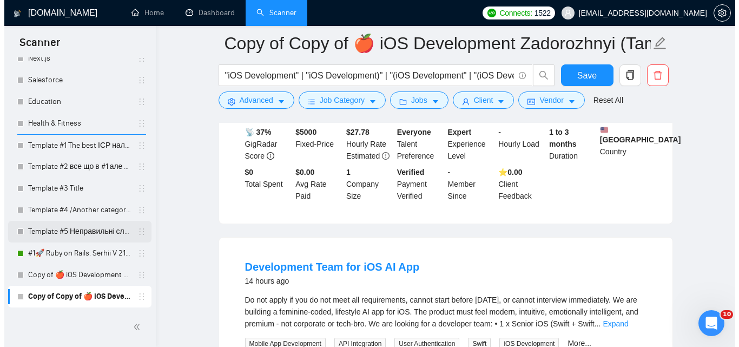
scroll to position [210, 0]
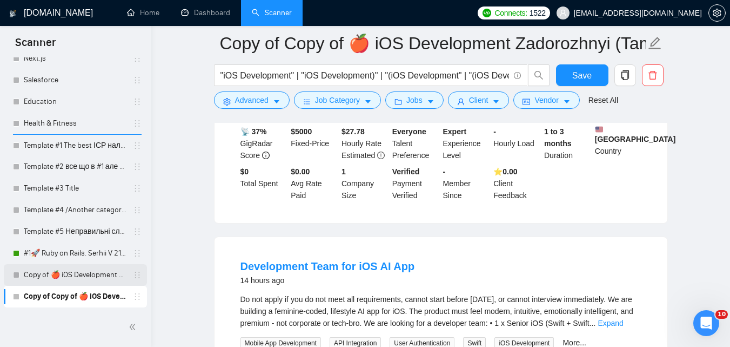
click at [89, 274] on link "Copy of 🍎 iOS Development Zadorozhnyi (Tam) 02/08" at bounding box center [75, 275] width 103 height 22
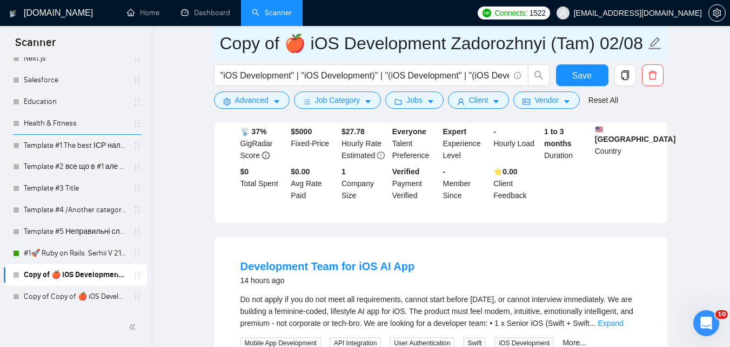
drag, startPoint x: 280, startPoint y: 49, endPoint x: 210, endPoint y: 53, distance: 69.8
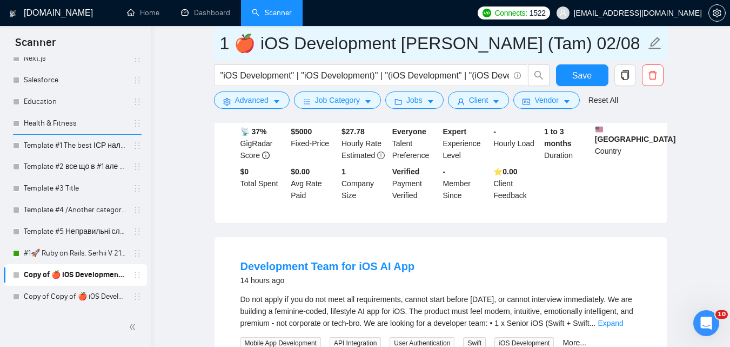
type input "1 🍎 iOS Development [PERSON_NAME] (Tam) 02/08"
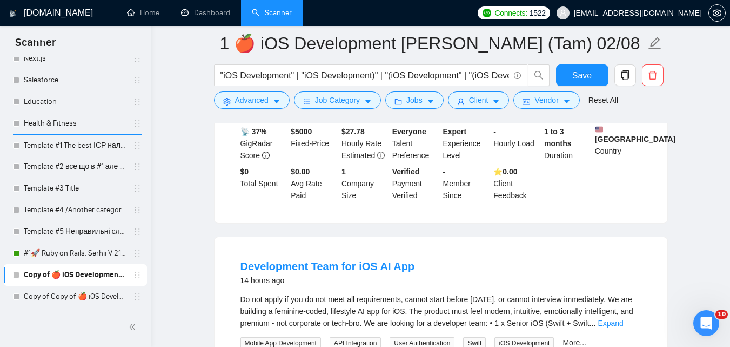
click at [263, 105] on span "Advanced" at bounding box center [252, 100] width 34 height 12
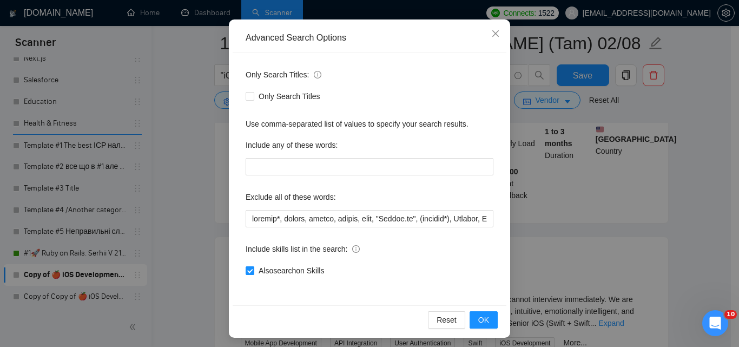
scroll to position [103, 0]
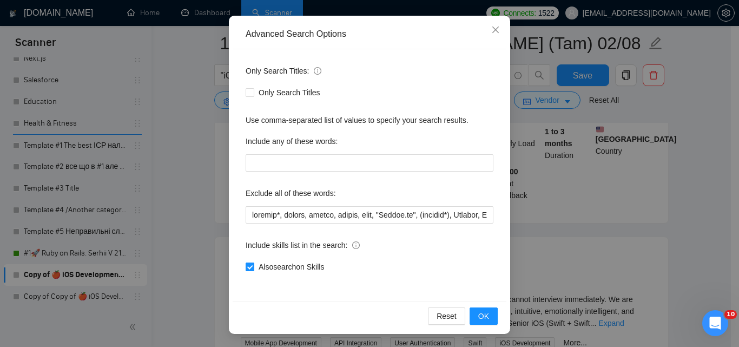
click at [290, 261] on span "Also search on Skills" at bounding box center [291, 267] width 74 height 12
click at [253, 262] on input "Also search on Skills" at bounding box center [249, 266] width 8 height 8
checkbox input "false"
click at [490, 319] on button "OK" at bounding box center [483, 315] width 28 height 17
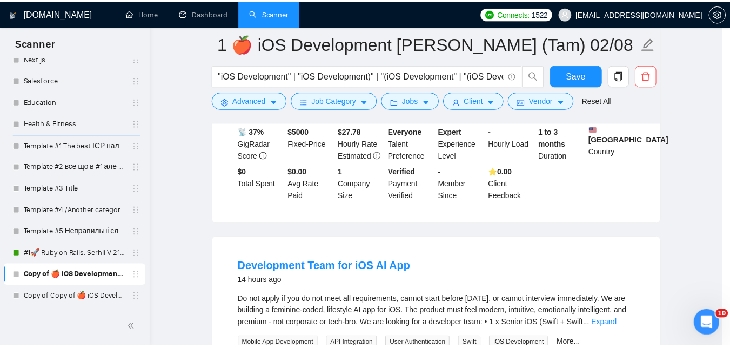
scroll to position [49, 0]
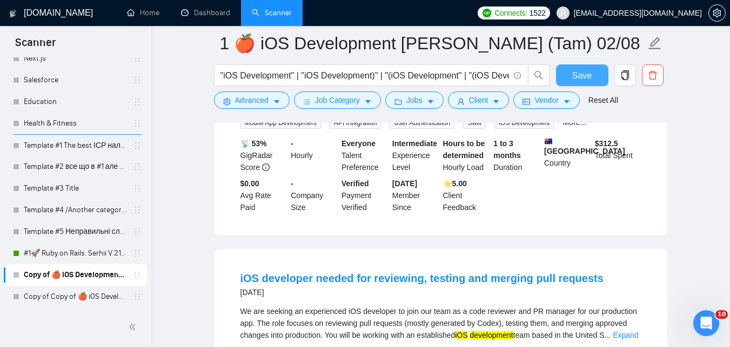
click at [587, 75] on span "Save" at bounding box center [582, 76] width 19 height 14
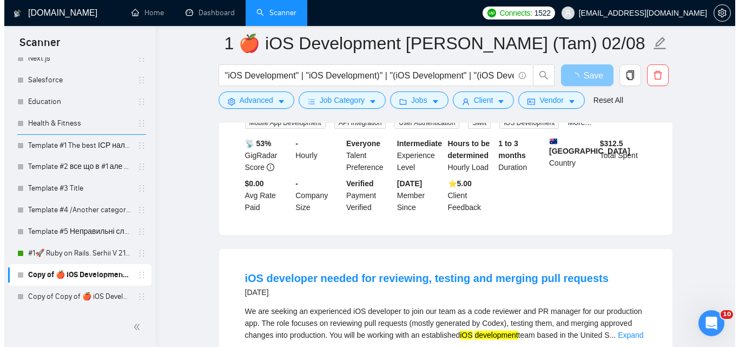
scroll to position [318, 0]
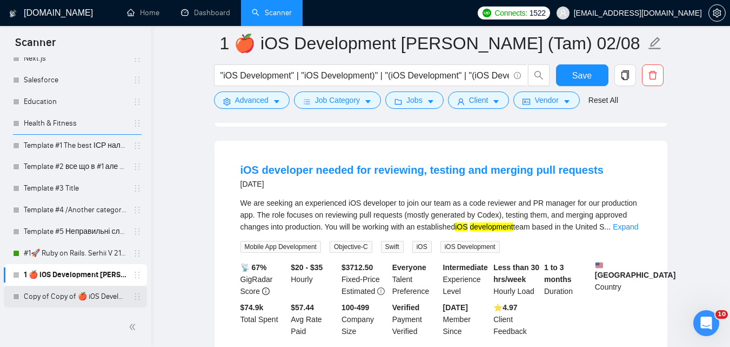
click at [74, 292] on link "Copy of Copy of 🍎 iOS Development Zadorozhnyi (Tam) 02/08" at bounding box center [75, 296] width 103 height 22
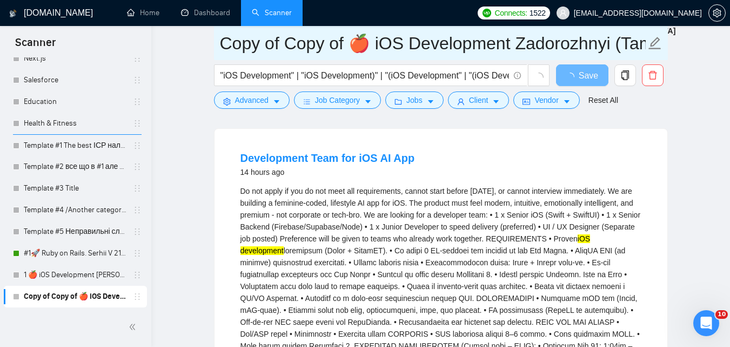
drag, startPoint x: 248, startPoint y: 44, endPoint x: 227, endPoint y: 45, distance: 20.6
click at [232, 44] on input "Copy of Copy of 🍎 iOS Development Zadorozhnyi (Tam) 02/08" at bounding box center [433, 43] width 426 height 27
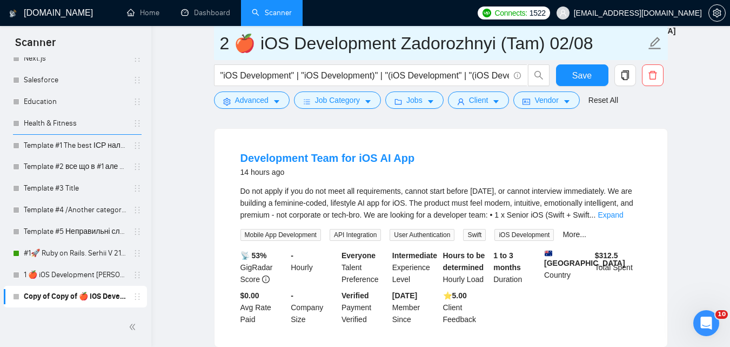
type input "2 🍎 iOS Development Zadorozhnyi (Tam) 02/08"
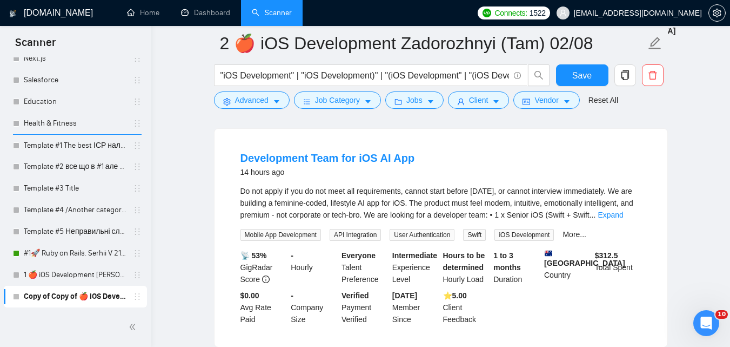
click at [589, 74] on span "Save" at bounding box center [582, 76] width 19 height 14
click at [274, 98] on icon "caret-down" at bounding box center [277, 102] width 8 height 8
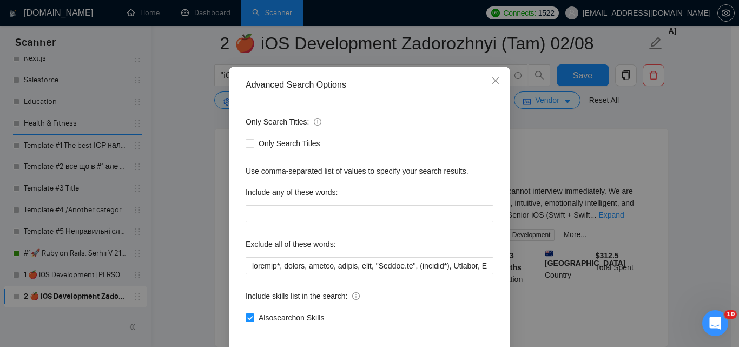
scroll to position [103, 0]
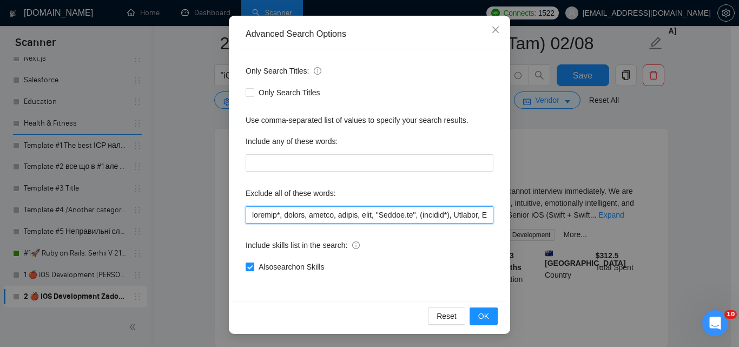
drag, startPoint x: 373, startPoint y: 208, endPoint x: 433, endPoint y: 215, distance: 60.9
click at [433, 215] on input "text" at bounding box center [369, 214] width 248 height 17
click at [436, 214] on input "text" at bounding box center [369, 214] width 248 height 17
drag, startPoint x: 436, startPoint y: 214, endPoint x: 675, endPoint y: 221, distance: 239.1
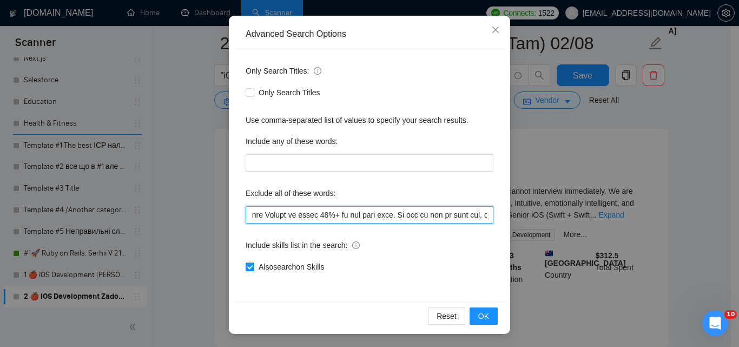
click at [675, 221] on div "Advanced Search Options Only Search Titles: Only Search Titles Use comma-separa…" at bounding box center [369, 173] width 739 height 347
click at [433, 211] on input "text" at bounding box center [369, 214] width 248 height 17
drag, startPoint x: 440, startPoint y: 212, endPoint x: 237, endPoint y: 203, distance: 203.5
click at [157, 207] on div "Advanced Search Options Only Search Titles: Only Search Titles Use comma-separa…" at bounding box center [369, 173] width 739 height 347
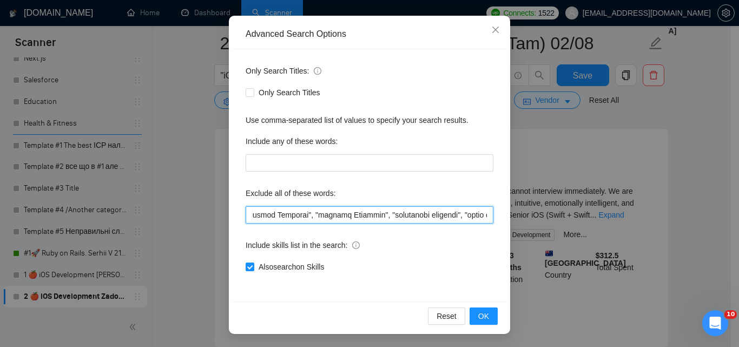
click at [347, 209] on input "text" at bounding box center [369, 214] width 248 height 17
drag, startPoint x: 338, startPoint y: 209, endPoint x: 118, endPoint y: 201, distance: 220.8
click at [118, 201] on div "Advanced Search Options Only Search Titles: Only Search Titles Use comma-separa…" at bounding box center [369, 173] width 739 height 347
click at [360, 212] on input "text" at bounding box center [369, 214] width 248 height 17
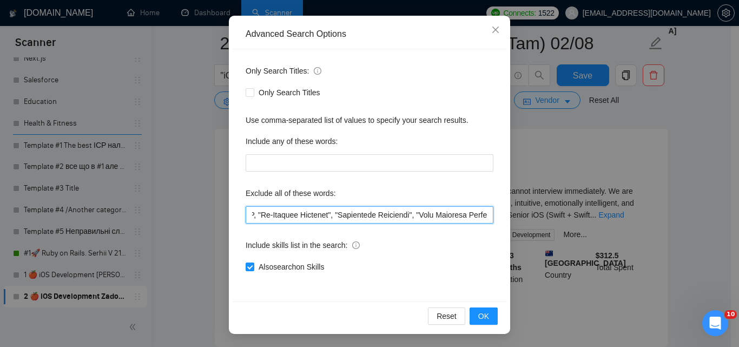
drag, startPoint x: 369, startPoint y: 212, endPoint x: 74, endPoint y: 209, distance: 295.8
click at [62, 212] on div "Advanced Search Options Only Search Titles: Only Search Titles Use comma-separa…" at bounding box center [369, 173] width 739 height 347
click at [311, 211] on input "text" at bounding box center [369, 214] width 248 height 17
drag, startPoint x: 376, startPoint y: 216, endPoint x: 81, endPoint y: 209, distance: 295.3
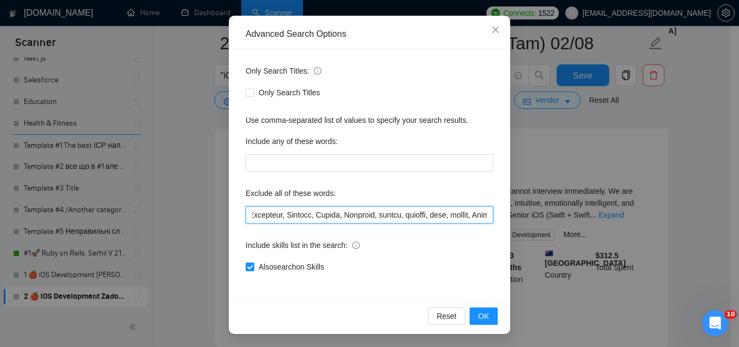
click at [83, 209] on div "Advanced Search Options Only Search Titles: Only Search Titles Use comma-separa…" at bounding box center [369, 173] width 739 height 347
click at [255, 210] on input "text" at bounding box center [369, 214] width 248 height 17
click at [371, 217] on input "text" at bounding box center [369, 214] width 248 height 17
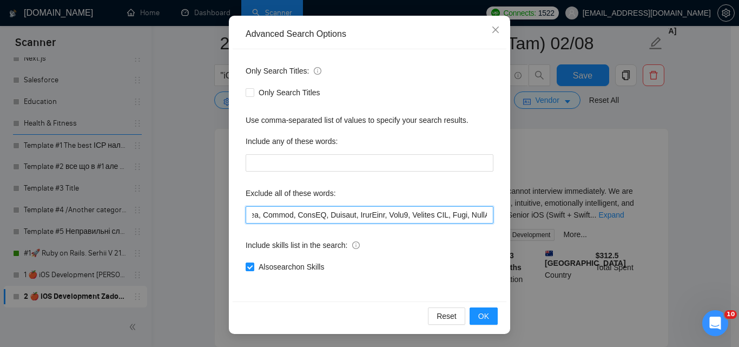
drag, startPoint x: 420, startPoint y: 220, endPoint x: 456, endPoint y: 221, distance: 36.8
click at [503, 224] on div "Advanced Search Options Only Search Titles: Only Search Titles Use comma-separa…" at bounding box center [369, 175] width 281 height 318
click at [388, 213] on input "text" at bounding box center [369, 214] width 248 height 17
drag, startPoint x: 428, startPoint y: 218, endPoint x: 557, endPoint y: 227, distance: 129.5
click at [558, 227] on div "Advanced Search Options Only Search Titles: Only Search Titles Use comma-separa…" at bounding box center [369, 173] width 739 height 347
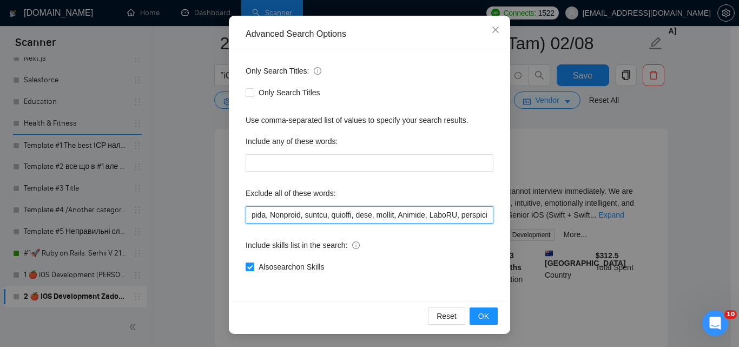
scroll to position [0, 967]
click at [399, 218] on input "text" at bounding box center [369, 214] width 248 height 17
drag, startPoint x: 351, startPoint y: 214, endPoint x: 655, endPoint y: 221, distance: 303.9
click at [655, 221] on div "Advanced Search Options Only Search Titles: Only Search Titles Use comma-separa…" at bounding box center [369, 173] width 739 height 347
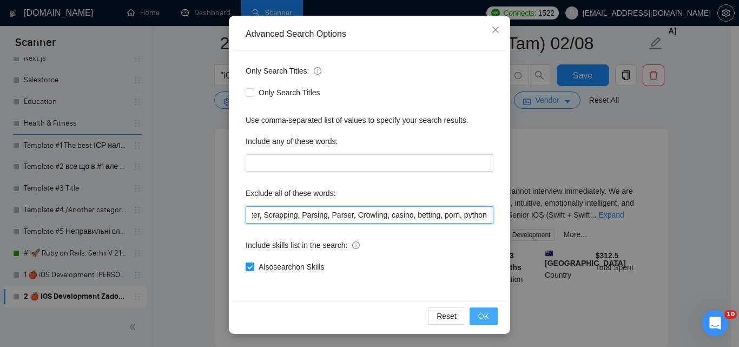
scroll to position [0, 836]
type input "consult*, hacker, nocode, crypto, game, "Bubble.io", (flutter*), Shopify, Wix, …"
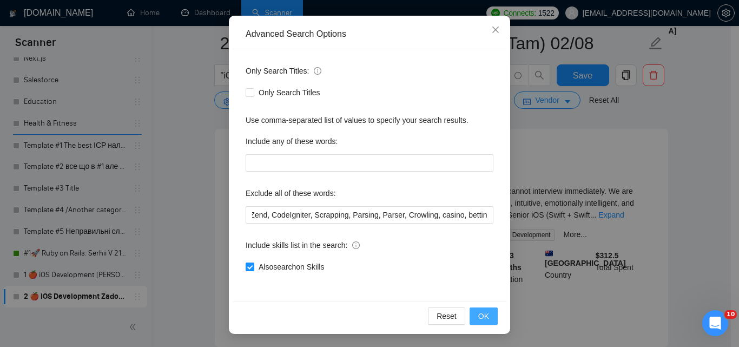
scroll to position [0, 0]
click at [495, 316] on div "Reset OK" at bounding box center [369, 315] width 274 height 29
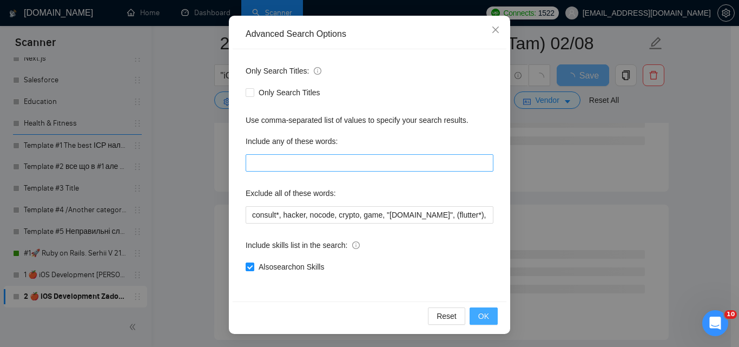
drag, startPoint x: 481, startPoint y: 318, endPoint x: 374, endPoint y: 162, distance: 189.4
click at [482, 318] on span "OK" at bounding box center [483, 316] width 11 height 12
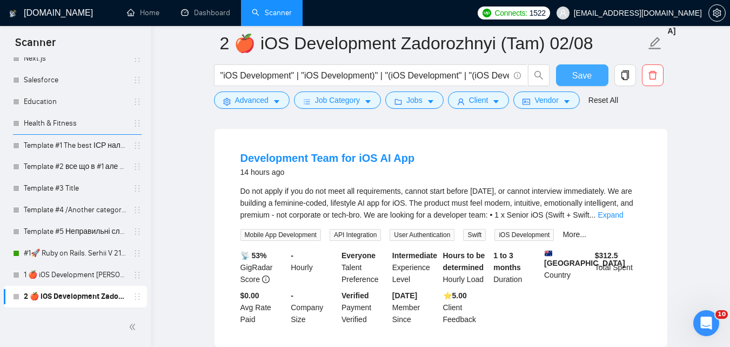
click at [580, 75] on span "Save" at bounding box center [582, 76] width 19 height 14
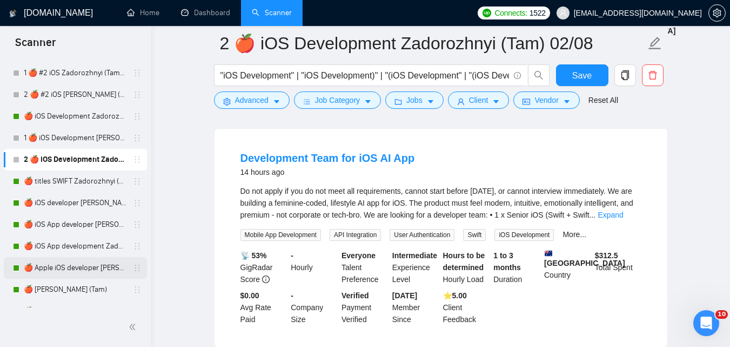
scroll to position [1342, 0]
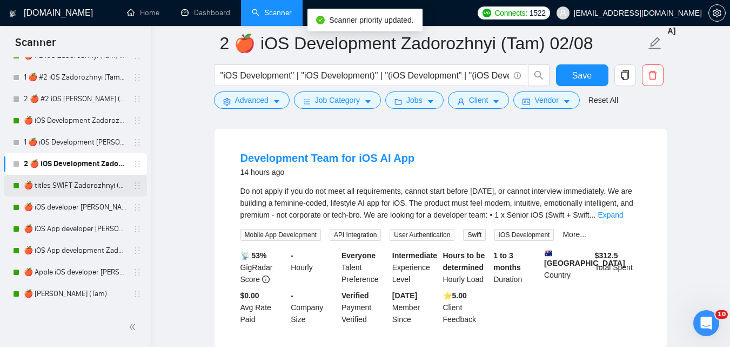
click at [72, 185] on link "🍎 titles SWIFT Zadorozhnyi (Tam)" at bounding box center [75, 186] width 103 height 22
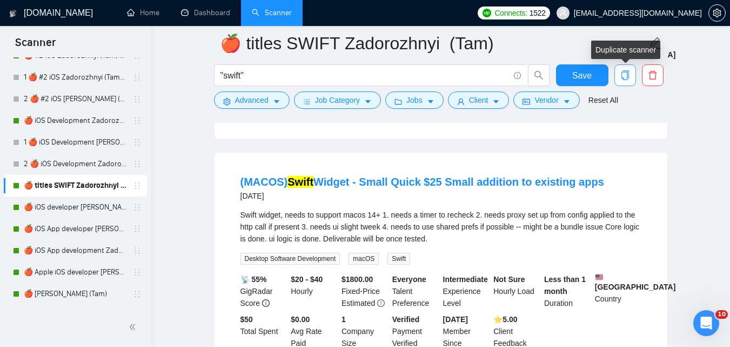
drag, startPoint x: 629, startPoint y: 78, endPoint x: 621, endPoint y: 78, distance: 7.6
click at [628, 78] on icon "copy" at bounding box center [625, 75] width 8 height 10
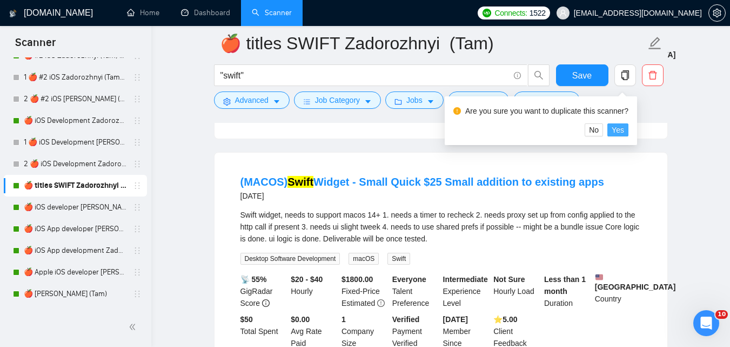
drag, startPoint x: 617, startPoint y: 131, endPoint x: 154, endPoint y: 193, distance: 466.9
click at [617, 131] on span "Yes" at bounding box center [618, 130] width 12 height 12
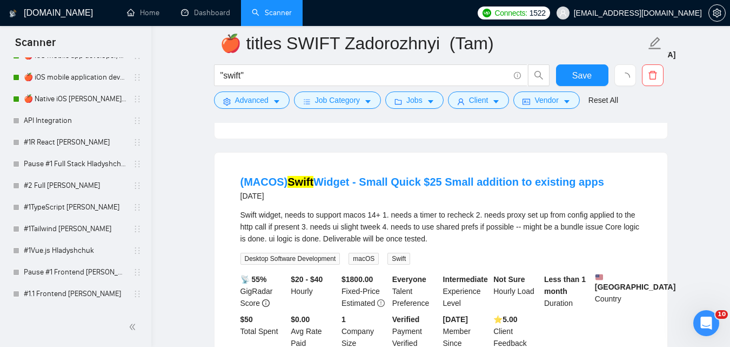
scroll to position [2031, 0]
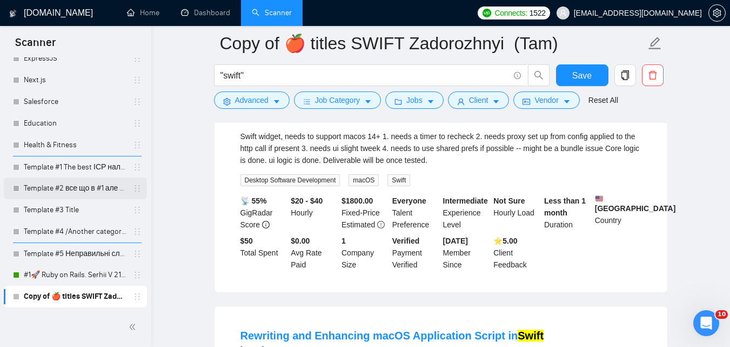
scroll to position [480, 0]
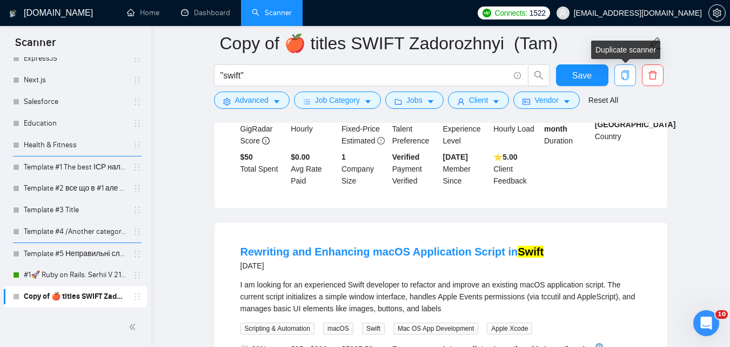
click at [627, 81] on button "button" at bounding box center [626, 75] width 22 height 22
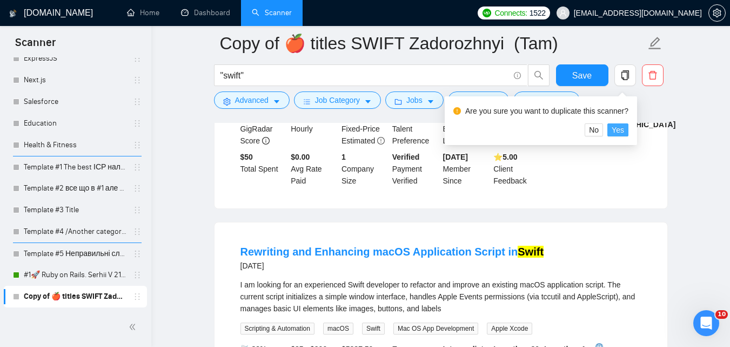
click at [616, 135] on span "Yes" at bounding box center [618, 130] width 12 height 12
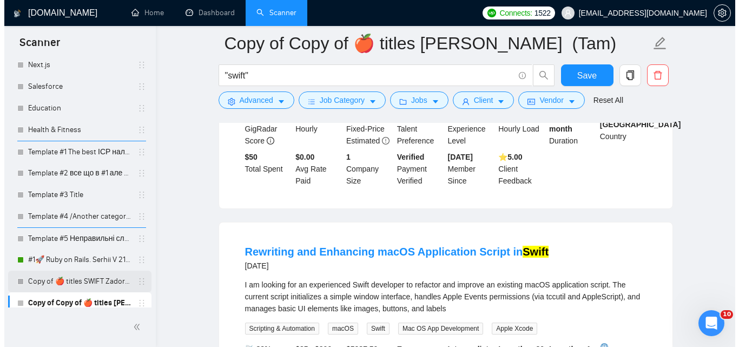
scroll to position [2074, 0]
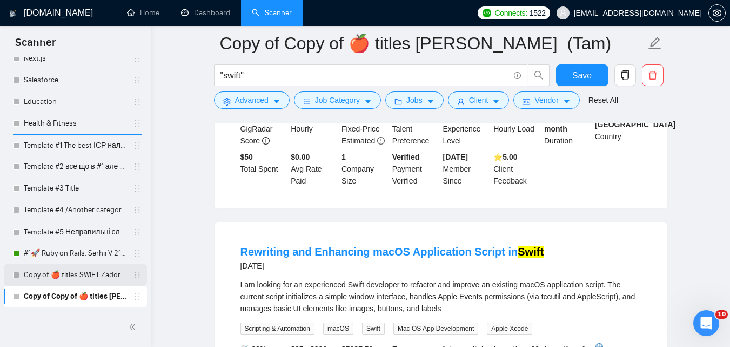
click at [81, 270] on link "Copy of 🍎 titles SWIFT Zadorozhnyi (Tam)" at bounding box center [75, 275] width 103 height 22
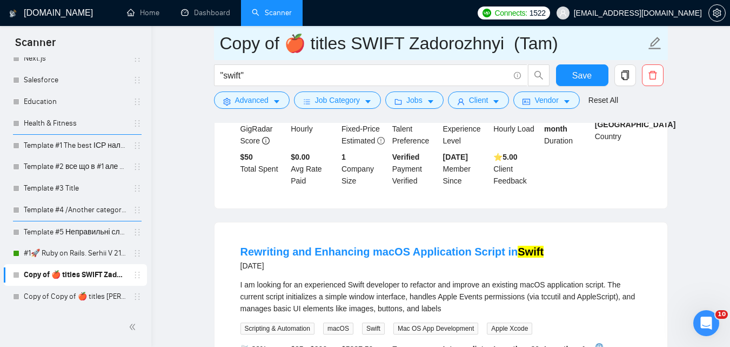
drag, startPoint x: 282, startPoint y: 46, endPoint x: 222, endPoint y: 54, distance: 60.5
click at [222, 54] on input "Copy of 🍎 titles SWIFT Zadorozhnyi (Tam)" at bounding box center [433, 43] width 426 height 27
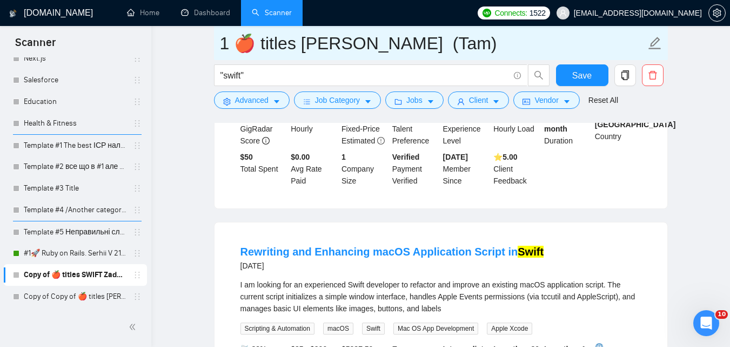
type input "1 🍎 titles [PERSON_NAME] (Tam)"
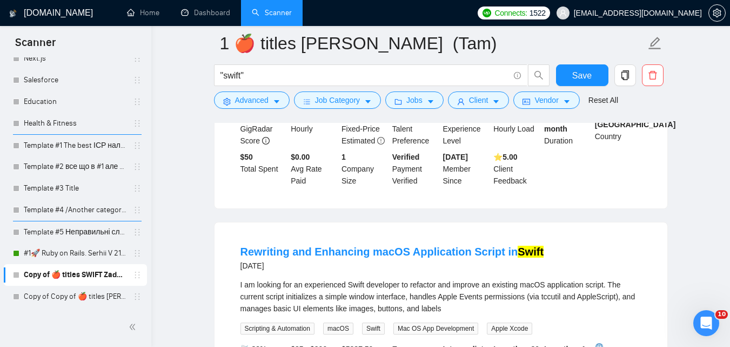
click at [259, 101] on span "Advanced" at bounding box center [252, 100] width 34 height 12
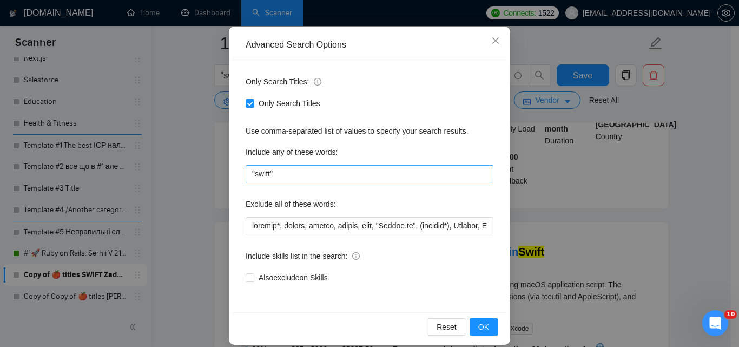
scroll to position [103, 0]
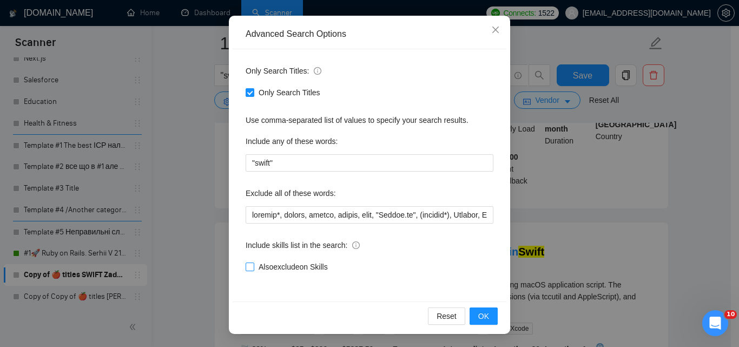
click at [305, 269] on span "Also exclude on Skills" at bounding box center [293, 267] width 78 height 12
click at [253, 269] on input "Also exclude on Skills" at bounding box center [249, 266] width 8 height 8
checkbox input "true"
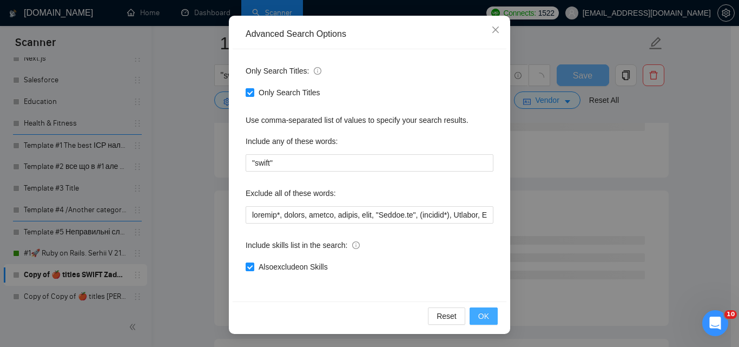
click at [478, 316] on span "OK" at bounding box center [483, 316] width 11 height 12
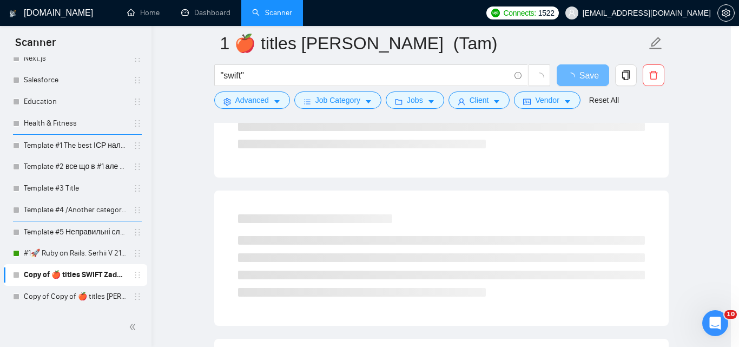
scroll to position [49, 0]
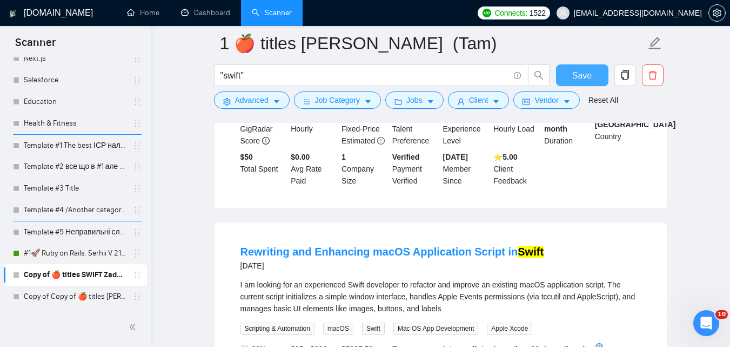
click at [590, 76] on span "Save" at bounding box center [582, 76] width 19 height 14
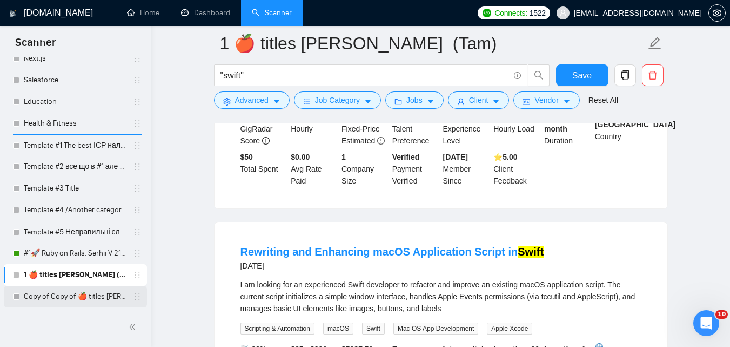
click at [114, 297] on link "Copy of Copy of 🍎 titles SWIFT Zadorozhnyi (Tam)" at bounding box center [75, 296] width 103 height 22
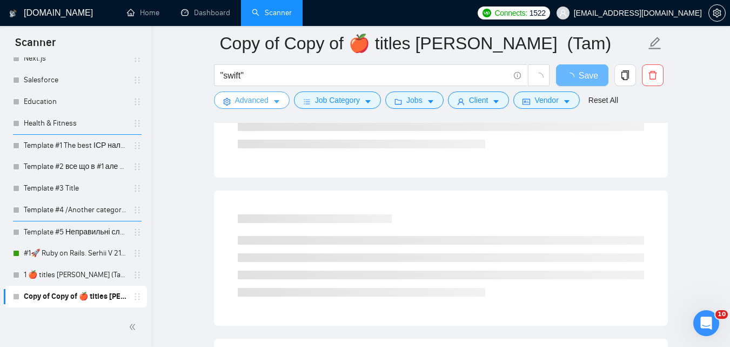
click at [256, 103] on span "Advanced" at bounding box center [252, 100] width 34 height 12
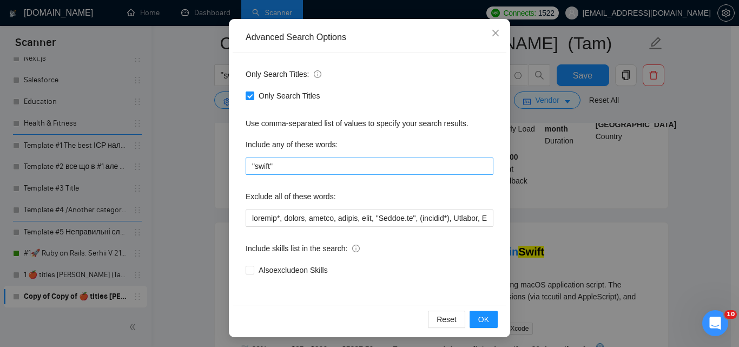
scroll to position [103, 0]
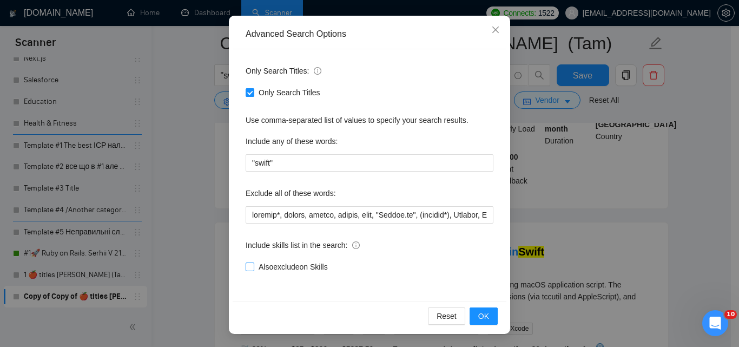
click at [310, 262] on span "Also exclude on Skills" at bounding box center [293, 267] width 78 height 12
click at [253, 262] on input "Also exclude on Skills" at bounding box center [249, 266] width 8 height 8
checkbox input "true"
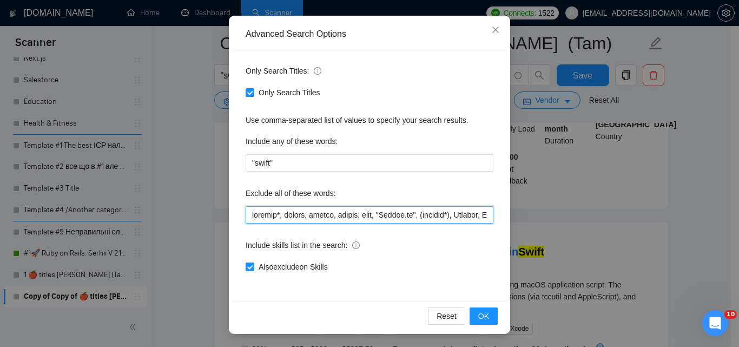
click at [380, 209] on input "text" at bounding box center [369, 214] width 248 height 17
drag, startPoint x: 371, startPoint y: 212, endPoint x: 503, endPoint y: 201, distance: 132.4
click at [552, 198] on div "Advanced Search Options Only Search Titles: Only Search Titles Use comma-separa…" at bounding box center [369, 173] width 739 height 347
click at [380, 217] on input "text" at bounding box center [369, 214] width 248 height 17
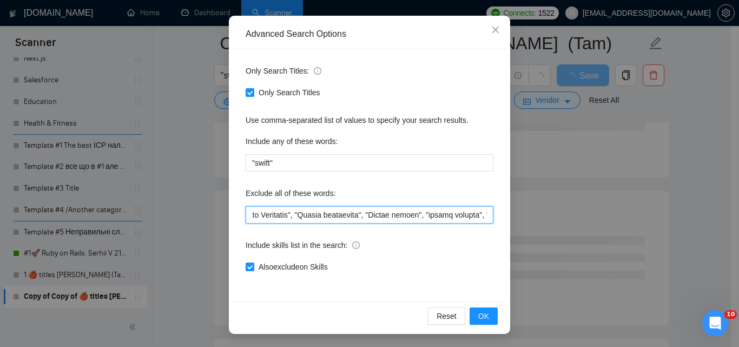
drag, startPoint x: 349, startPoint y: 215, endPoint x: 227, endPoint y: 220, distance: 122.3
click at [229, 220] on div "Advanced Search Options Only Search Titles: Only Search Titles Use comma-separa…" at bounding box center [369, 175] width 281 height 318
click at [416, 218] on input "text" at bounding box center [369, 214] width 248 height 17
click at [356, 217] on input "text" at bounding box center [369, 214] width 248 height 17
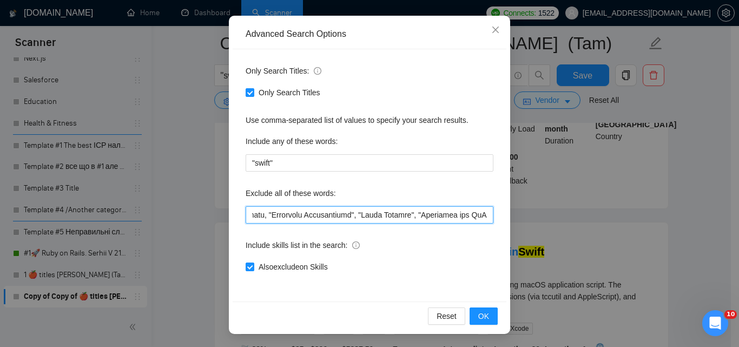
drag, startPoint x: 295, startPoint y: 214, endPoint x: 268, endPoint y: 219, distance: 28.0
click at [235, 222] on div "Only Search Titles: Only Search Titles Use comma-separated list of values to sp…" at bounding box center [369, 175] width 274 height 252
click at [350, 216] on input "text" at bounding box center [369, 214] width 248 height 17
drag, startPoint x: 322, startPoint y: 215, endPoint x: 217, endPoint y: 219, distance: 105.0
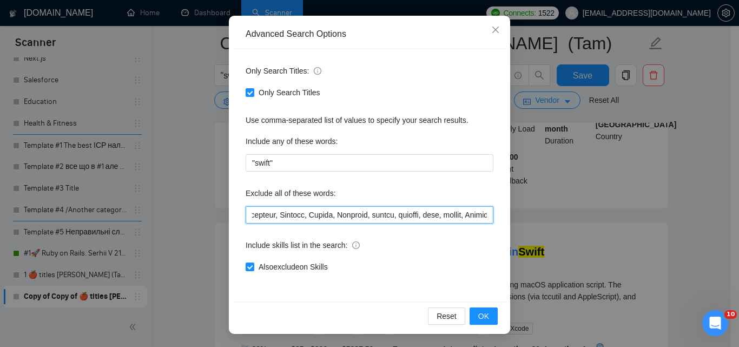
click at [217, 219] on div "Advanced Search Options Only Search Titles: Only Search Titles Use comma-separa…" at bounding box center [369, 173] width 739 height 347
click at [331, 215] on input "text" at bounding box center [369, 214] width 248 height 17
drag, startPoint x: 454, startPoint y: 216, endPoint x: 509, endPoint y: 218, distance: 55.2
click at [523, 216] on div "Advanced Search Options Only Search Titles: Only Search Titles Use comma-separa…" at bounding box center [369, 173] width 739 height 347
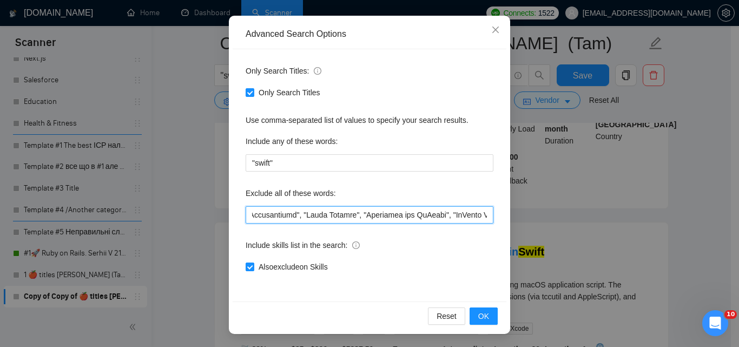
scroll to position [0, 1294]
click at [409, 221] on input "text" at bounding box center [369, 214] width 248 height 17
click at [343, 222] on input "text" at bounding box center [369, 214] width 248 height 17
drag, startPoint x: 351, startPoint y: 216, endPoint x: 254, endPoint y: 220, distance: 97.4
click at [237, 223] on div "Only Search Titles: Only Search Titles Use comma-separated list of values to sp…" at bounding box center [369, 175] width 274 height 252
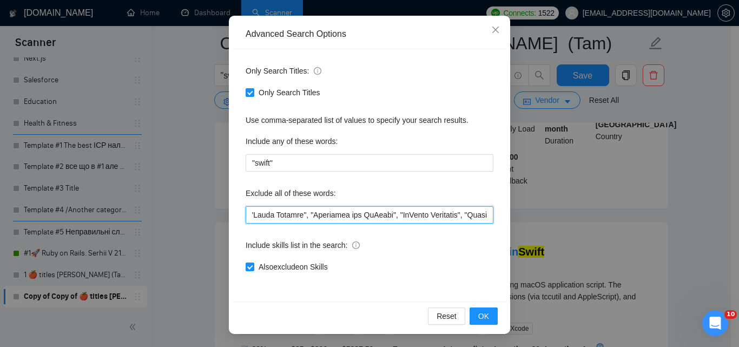
scroll to position [0, 1188]
click at [344, 219] on input "text" at bounding box center [369, 214] width 248 height 17
drag, startPoint x: 337, startPoint y: 218, endPoint x: 236, endPoint y: 225, distance: 101.3
click at [236, 225] on div "Only Search Titles: Only Search Titles Use comma-separated list of values to sp…" at bounding box center [369, 175] width 274 height 252
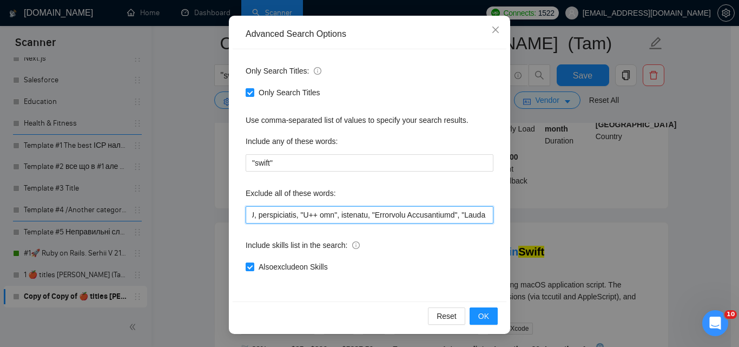
drag, startPoint x: 329, startPoint y: 220, endPoint x: 340, endPoint y: 219, distance: 10.8
click at [329, 220] on input "text" at bounding box center [369, 214] width 248 height 17
click at [353, 218] on input "text" at bounding box center [369, 214] width 248 height 17
drag, startPoint x: 277, startPoint y: 218, endPoint x: 254, endPoint y: 217, distance: 23.3
click at [237, 222] on div "Only Search Titles: Only Search Titles Use comma-separated list of values to sp…" at bounding box center [369, 175] width 274 height 252
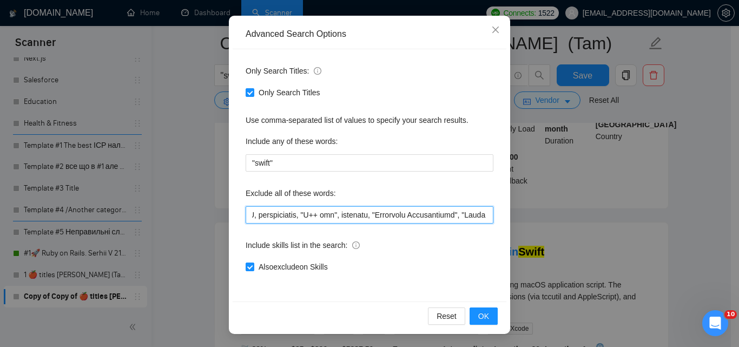
scroll to position [0, 978]
click at [346, 214] on input "text" at bounding box center [369, 214] width 248 height 17
drag, startPoint x: 341, startPoint y: 216, endPoint x: 722, endPoint y: 195, distance: 382.3
click at [721, 197] on div "Advanced Search Options Only Search Titles: Only Search Titles Use comma-separa…" at bounding box center [369, 173] width 739 height 347
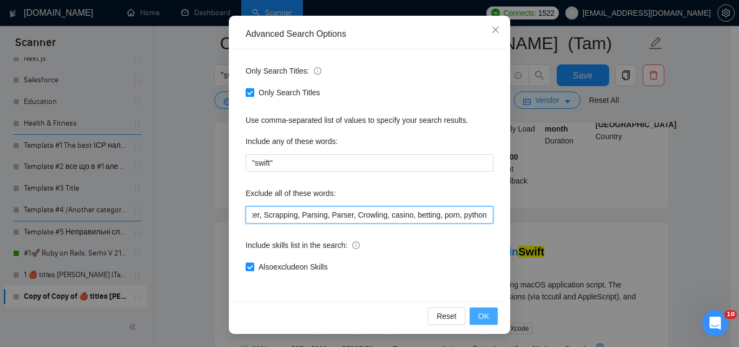
scroll to position [0, 836]
type input "consult*, hacker, nocode, crypto, game, "Bubble.io", (flutter*), Shopify, Wix, …"
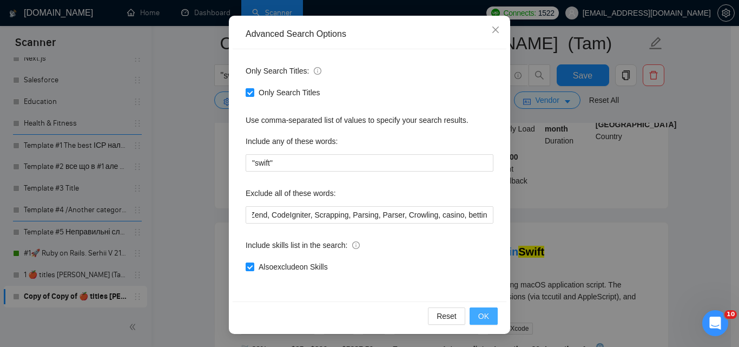
scroll to position [0, 0]
click at [485, 321] on button "OK" at bounding box center [483, 315] width 28 height 17
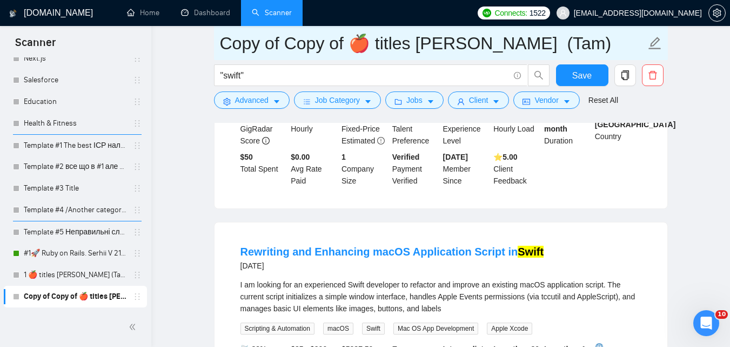
drag, startPoint x: 310, startPoint y: 45, endPoint x: 217, endPoint y: 55, distance: 94.1
click at [222, 52] on input "Copy of Copy of 🍎 titles SWIFT Zadorozhnyi (Tam)" at bounding box center [433, 43] width 426 height 27
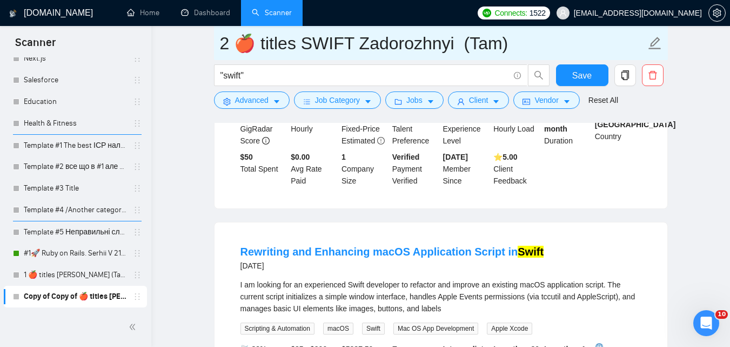
type input "2 🍎 titles SWIFT Zadorozhnyi (Tam)"
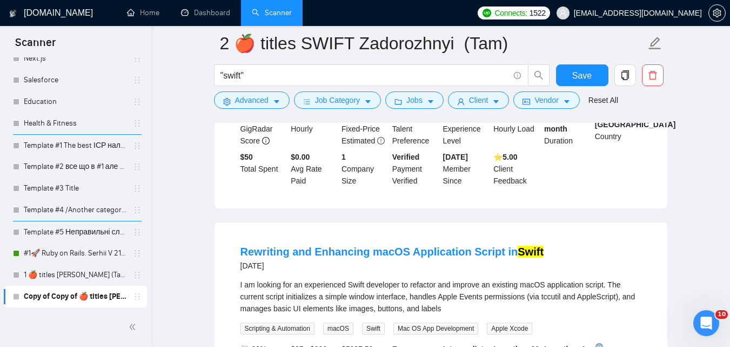
click at [595, 78] on button "Save" at bounding box center [582, 75] width 52 height 22
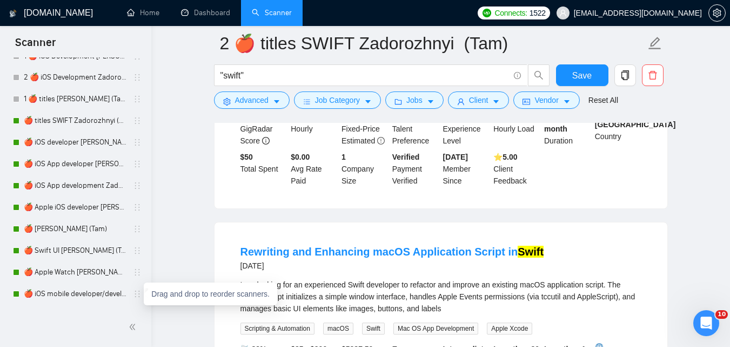
scroll to position [1408, 0]
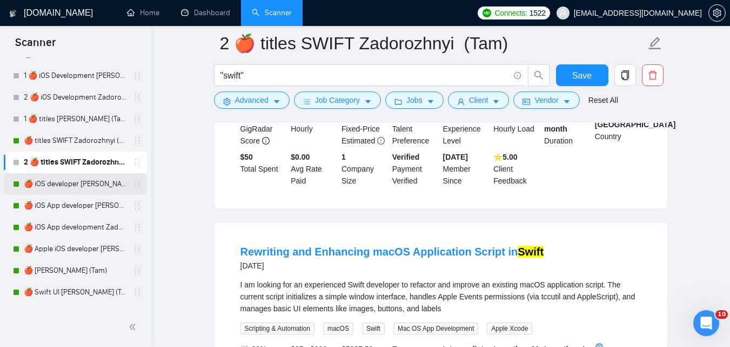
click at [70, 190] on link "🍎 iOS developer [PERSON_NAME] (Tam) 07/03 Profile Changed" at bounding box center [75, 184] width 103 height 22
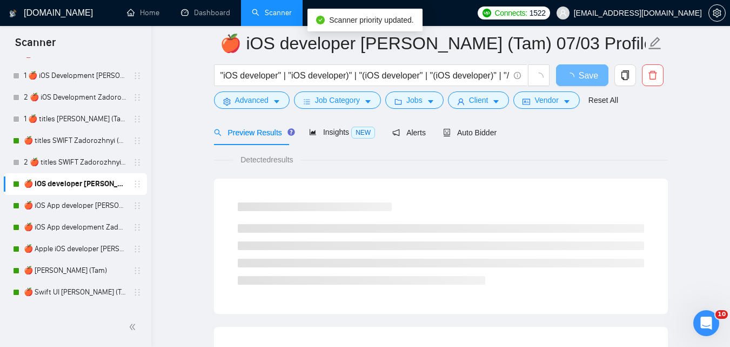
scroll to position [480, 0]
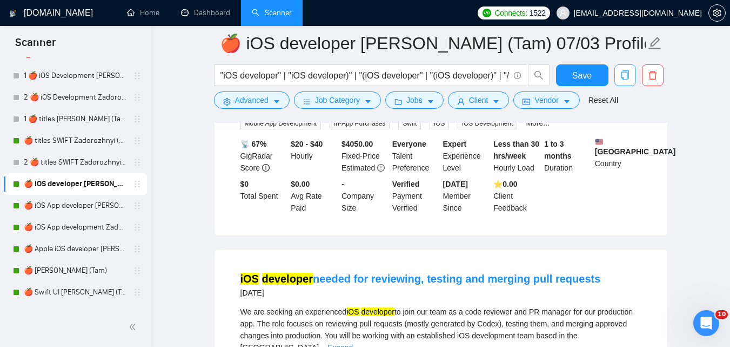
click at [630, 76] on icon "copy" at bounding box center [626, 75] width 10 height 10
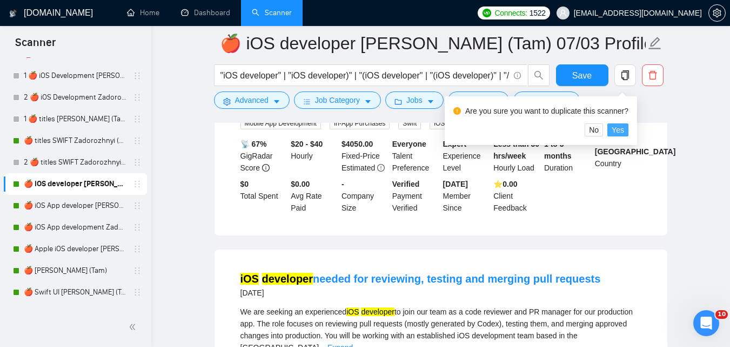
click at [617, 129] on span "Yes" at bounding box center [618, 130] width 12 height 12
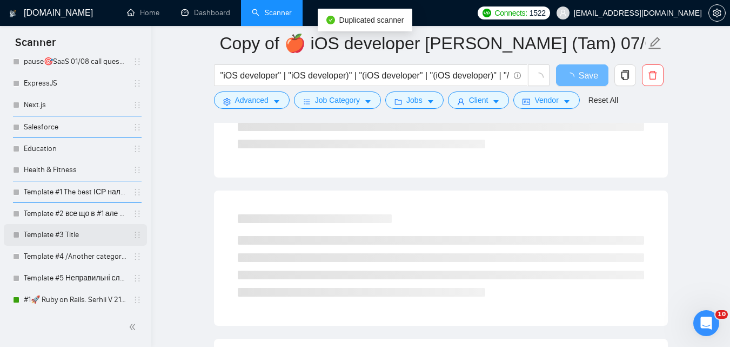
scroll to position [2096, 0]
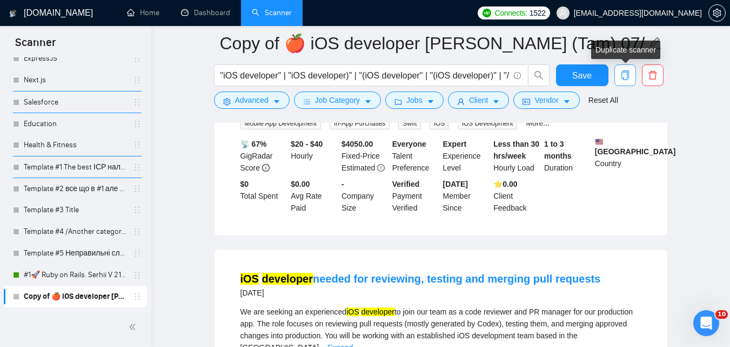
click at [624, 76] on icon "copy" at bounding box center [626, 75] width 10 height 10
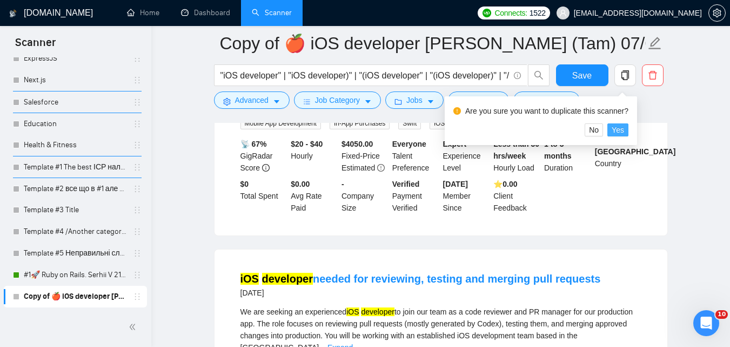
click at [623, 131] on span "Yes" at bounding box center [618, 130] width 12 height 12
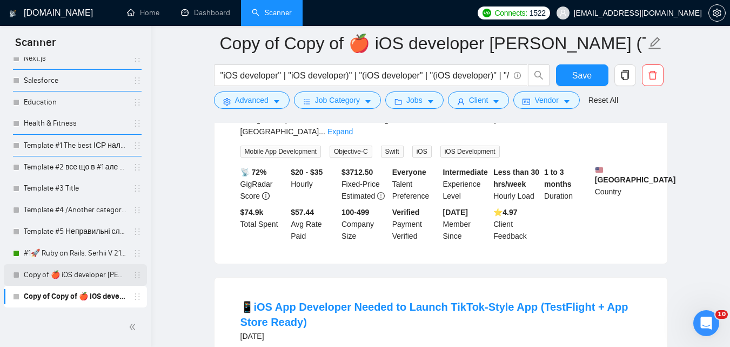
scroll to position [696, 0]
click at [97, 270] on link "Copy of 🍎 iOS developer Zadorozhnyi (Tam) 07/03 Profile Changed" at bounding box center [75, 275] width 103 height 22
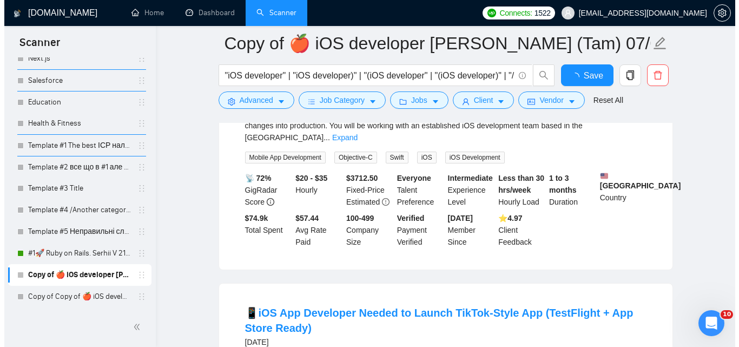
scroll to position [696, 0]
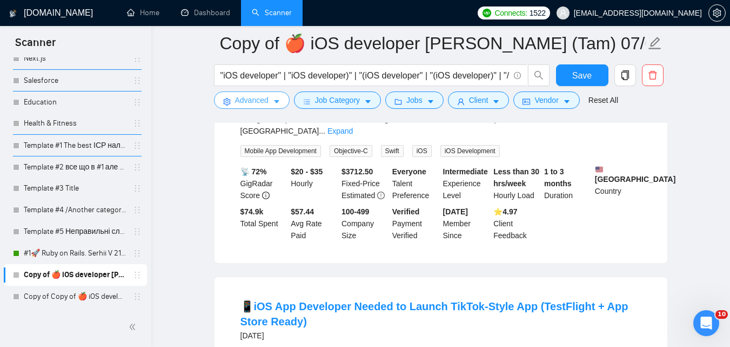
click at [270, 102] on button "Advanced" at bounding box center [252, 99] width 76 height 17
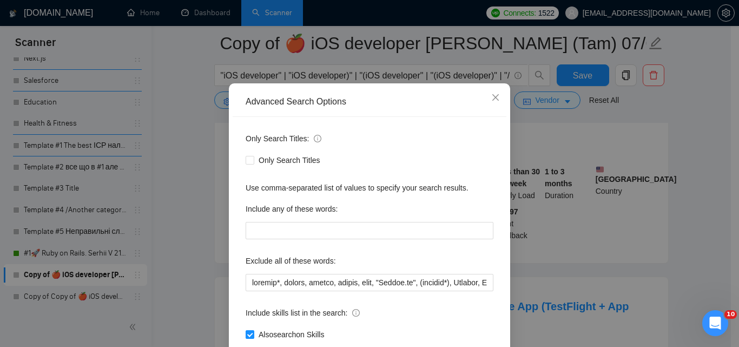
scroll to position [103, 0]
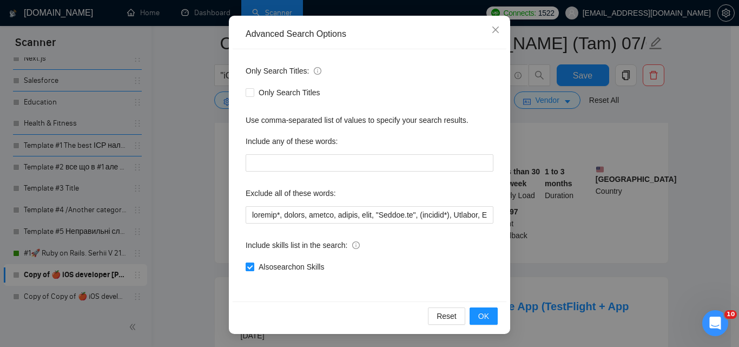
click at [301, 269] on span "Also search on Skills" at bounding box center [291, 267] width 74 height 12
click at [253, 269] on input "Also search on Skills" at bounding box center [249, 266] width 8 height 8
checkbox input "false"
click at [474, 319] on button "OK" at bounding box center [483, 315] width 28 height 17
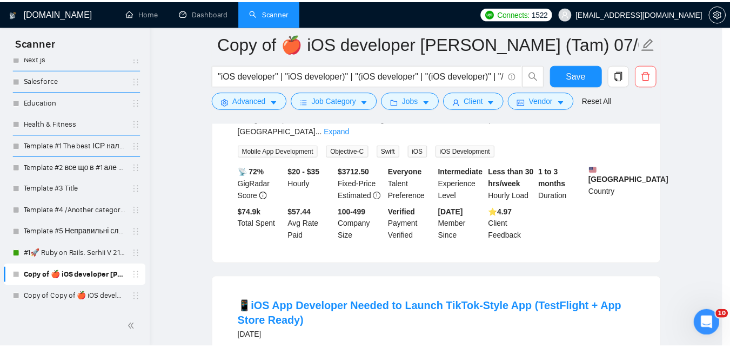
scroll to position [49, 0]
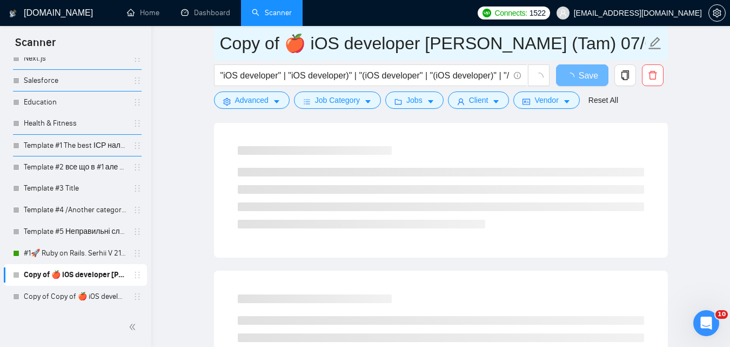
drag, startPoint x: 280, startPoint y: 42, endPoint x: 222, endPoint y: 41, distance: 57.9
click at [222, 41] on input "Copy of 🍎 iOS developer Zadorozhnyi (Tam) 07/03 Profile Changed" at bounding box center [433, 43] width 426 height 27
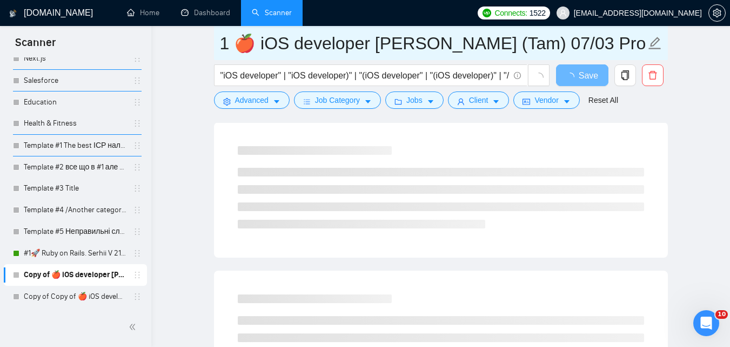
type input "1 🍎 iOS developer [PERSON_NAME] (Tam) 07/03 Profile Changed"
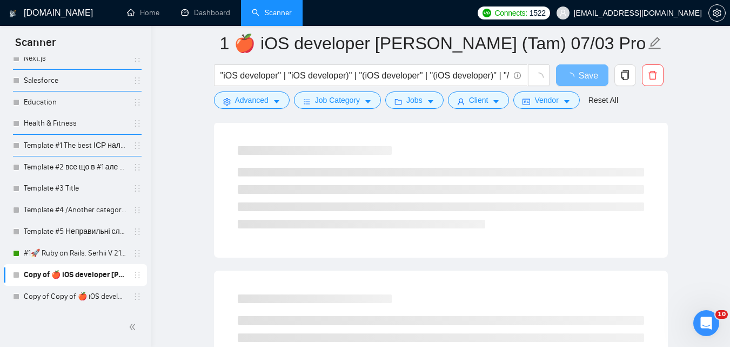
click at [204, 75] on main "1 🍎 iOS developer Zadorozhnyi (Tam) 07/03 Profile Changed "iOS developer" | "iO…" at bounding box center [441, 185] width 544 height 1677
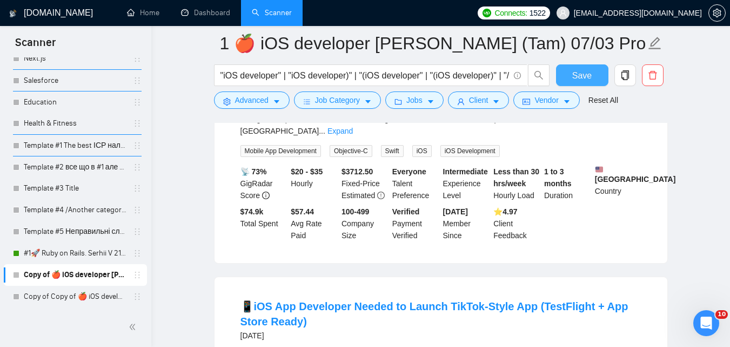
click at [564, 80] on button "Save" at bounding box center [582, 75] width 52 height 22
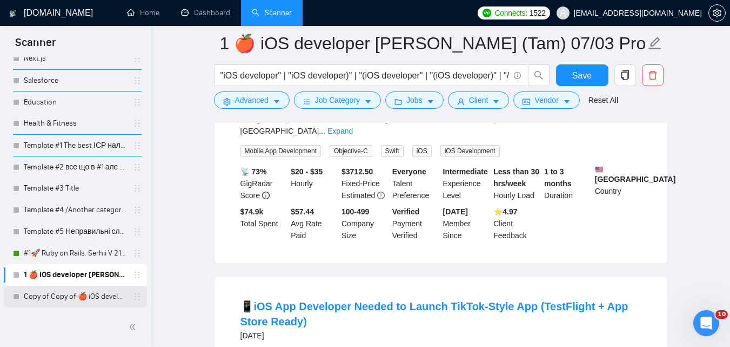
click at [71, 301] on link "Copy of Copy of 🍎 iOS developer Zadorozhnyi (Tam) 07/03 Profile Changed" at bounding box center [75, 296] width 103 height 22
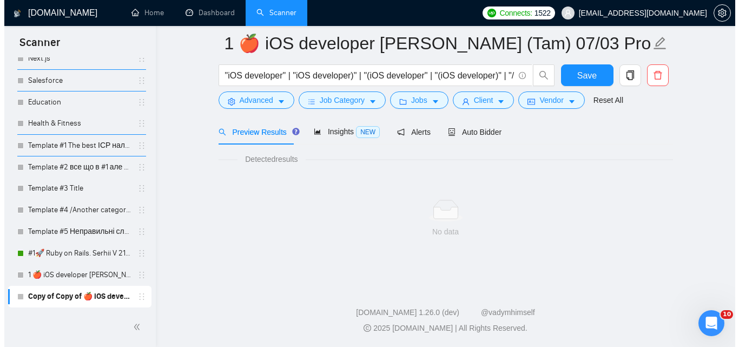
scroll to position [690, 0]
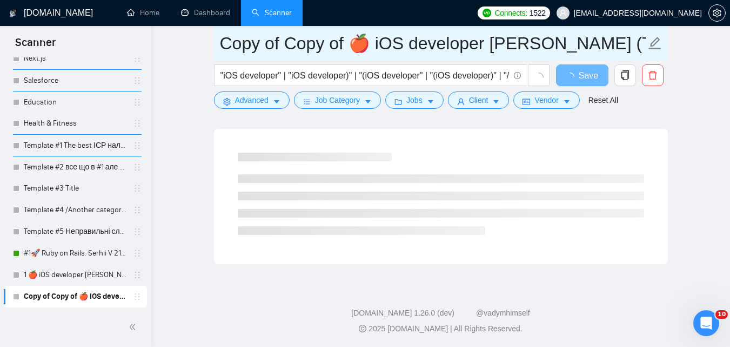
drag, startPoint x: 347, startPoint y: 47, endPoint x: 188, endPoint y: 76, distance: 161.1
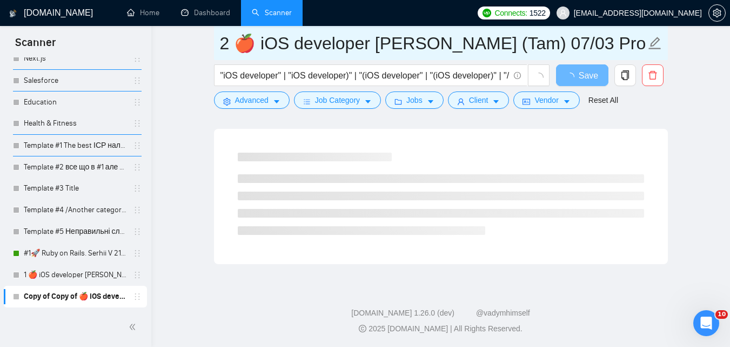
type input "2 🍎 iOS developer [PERSON_NAME] (Tam) 07/03 Profile Changed"
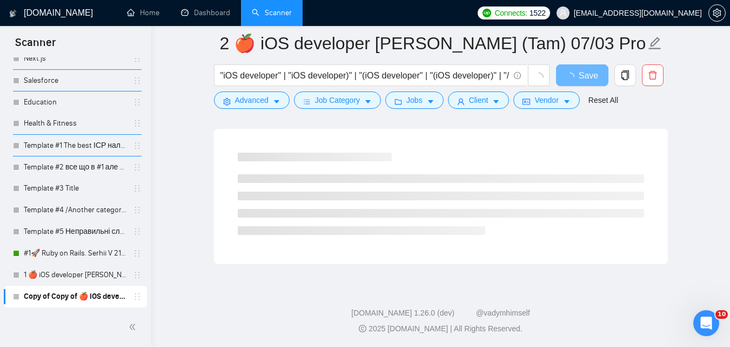
click at [258, 102] on span "Advanced" at bounding box center [252, 100] width 34 height 12
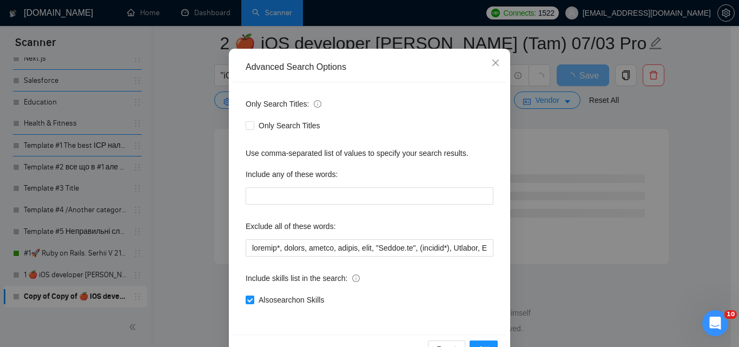
scroll to position [103, 0]
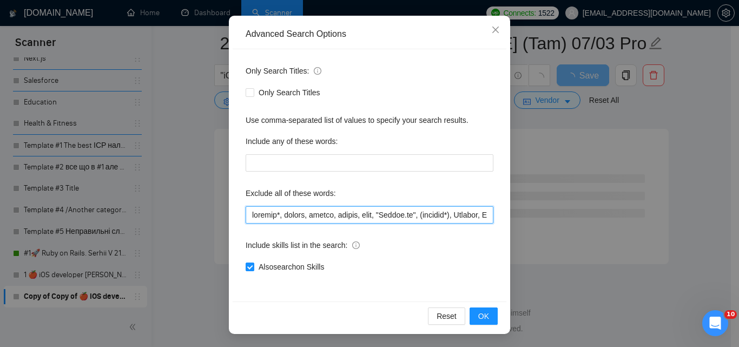
drag, startPoint x: 331, startPoint y: 216, endPoint x: 424, endPoint y: 211, distance: 93.7
click at [499, 212] on div "Only Search Titles: Only Search Titles Use comma-separated list of values to sp…" at bounding box center [369, 175] width 274 height 252
click at [424, 211] on input "text" at bounding box center [369, 214] width 248 height 17
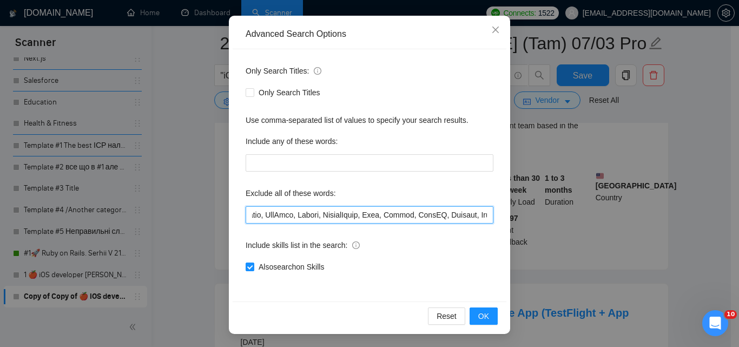
drag, startPoint x: 424, startPoint y: 211, endPoint x: 525, endPoint y: 216, distance: 100.7
click at [530, 217] on div "Advanced Search Options Only Search Titles: Only Search Titles Use comma-separa…" at bounding box center [369, 173] width 739 height 347
click at [437, 211] on input "text" at bounding box center [369, 214] width 248 height 17
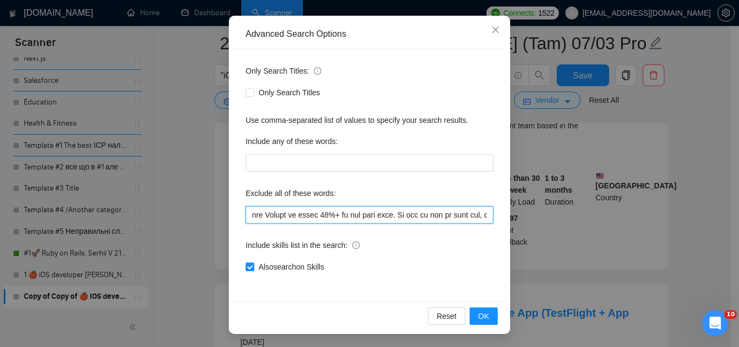
drag, startPoint x: 432, startPoint y: 214, endPoint x: 670, endPoint y: 203, distance: 238.7
click at [670, 203] on div "Advanced Search Options Only Search Titles: Only Search Titles Use comma-separa…" at bounding box center [369, 173] width 739 height 347
type input "consult*, hacker, nocode, crypto, game, "Bubble.io", (flutter*), Shopify, Wix, …"
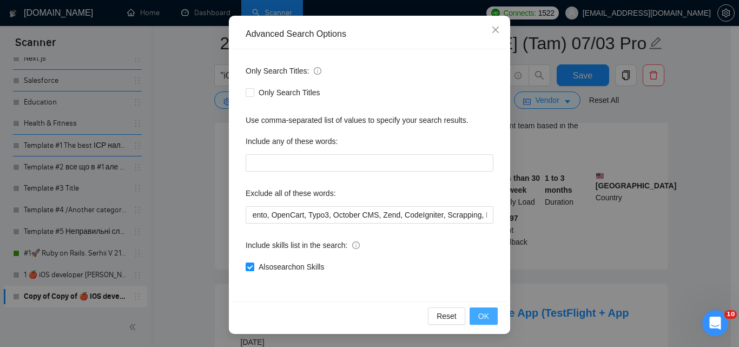
scroll to position [0, 0]
click at [488, 321] on button "OK" at bounding box center [483, 315] width 28 height 17
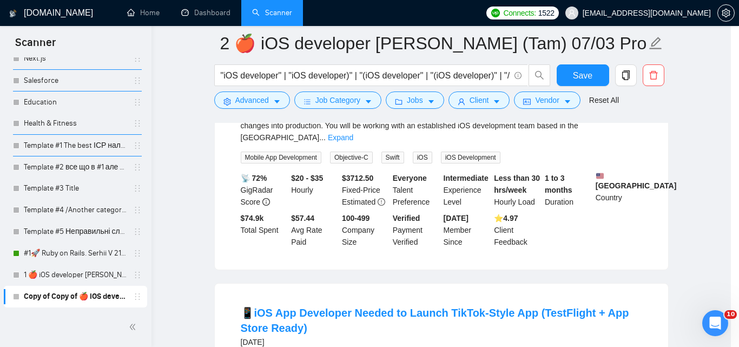
scroll to position [49, 0]
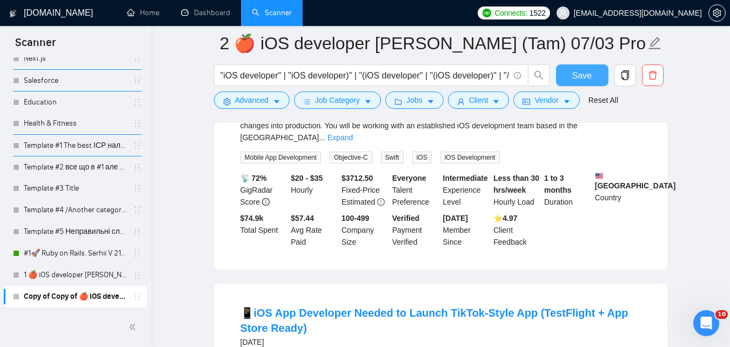
click at [583, 77] on span "Save" at bounding box center [582, 76] width 19 height 14
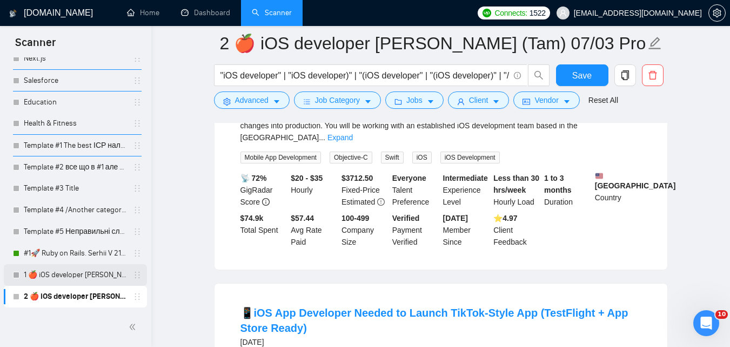
click at [82, 275] on link "1 🍎 iOS developer [PERSON_NAME] (Tam) 07/03 Profile Changed" at bounding box center [75, 275] width 103 height 22
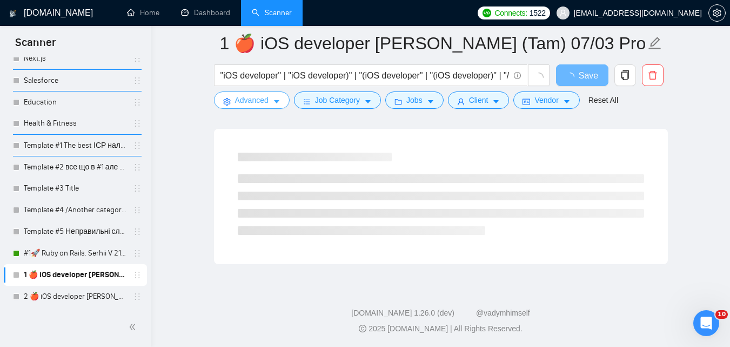
click at [268, 103] on span "Advanced" at bounding box center [252, 100] width 34 height 12
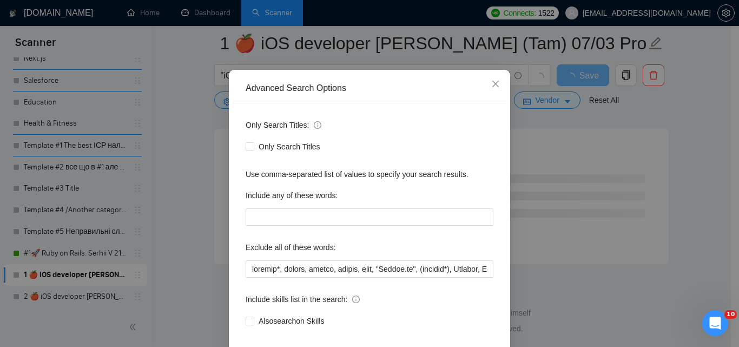
scroll to position [103, 0]
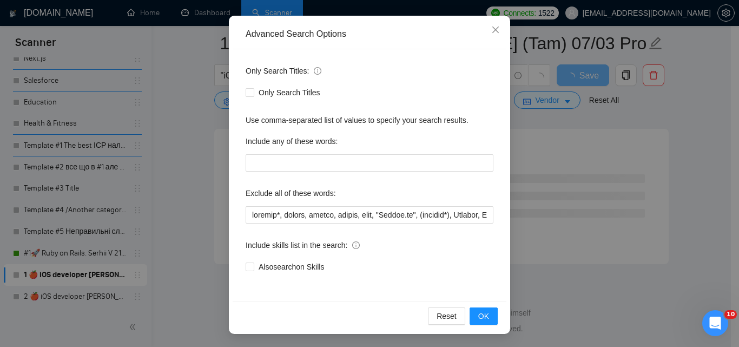
click at [633, 221] on div "Advanced Search Options Only Search Titles: Only Search Titles Use comma-separa…" at bounding box center [369, 173] width 739 height 347
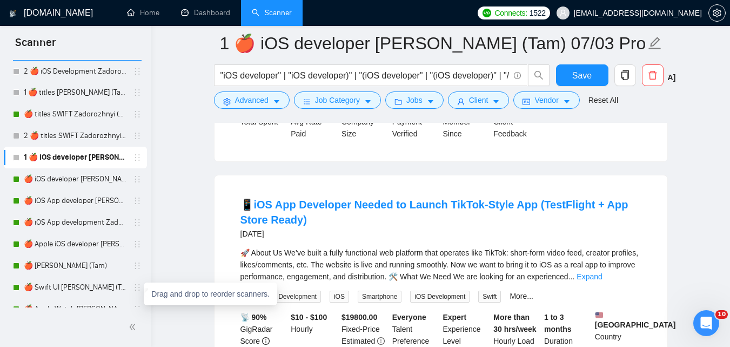
scroll to position [1431, 0]
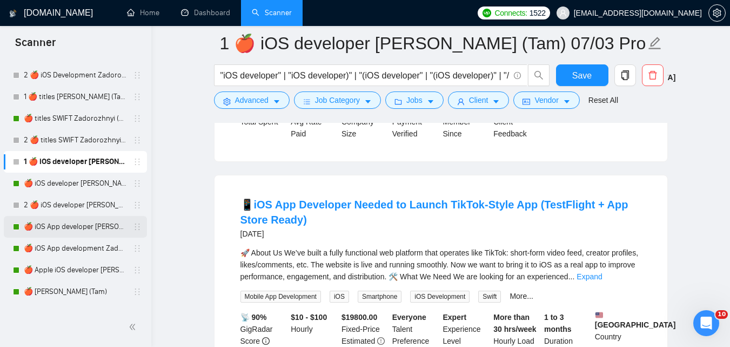
click at [82, 225] on link "🍎 iOS App developer [PERSON_NAME] (Tam) 07/03 Profile Changed" at bounding box center [75, 227] width 103 height 22
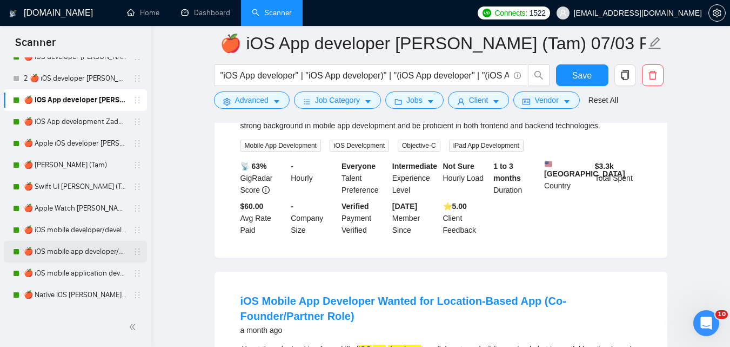
scroll to position [1523, 0]
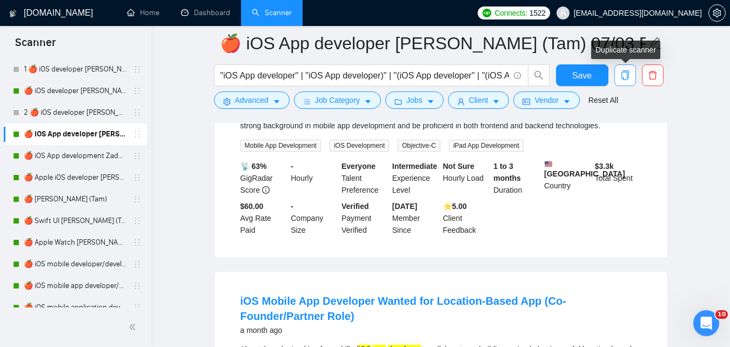
click at [626, 74] on icon "copy" at bounding box center [626, 75] width 10 height 10
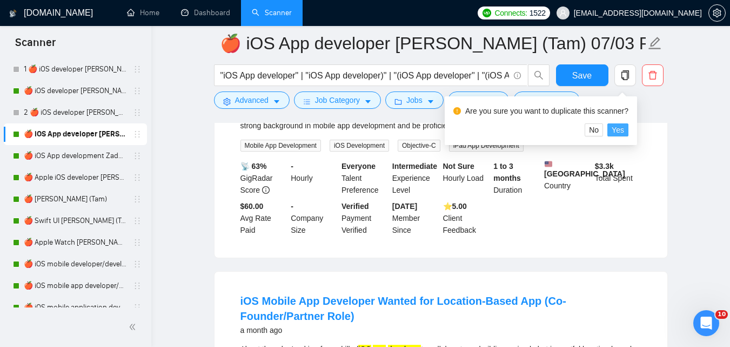
click at [622, 125] on span "Yes" at bounding box center [618, 130] width 12 height 12
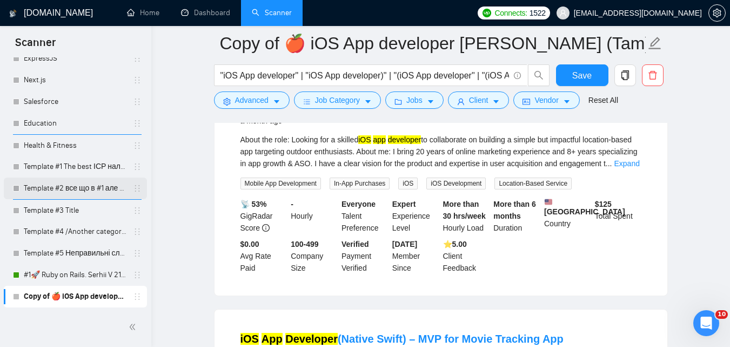
scroll to position [906, 0]
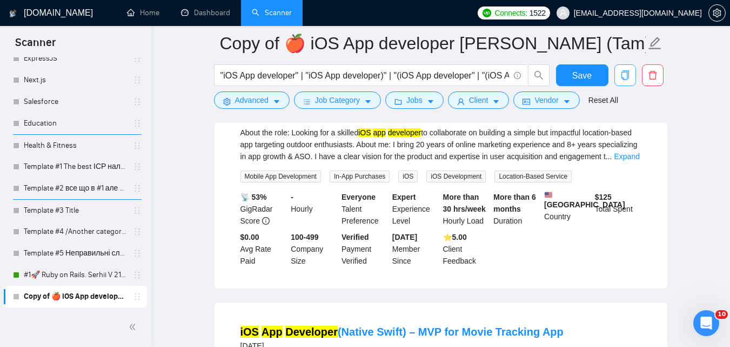
click at [627, 75] on icon "copy" at bounding box center [626, 75] width 10 height 10
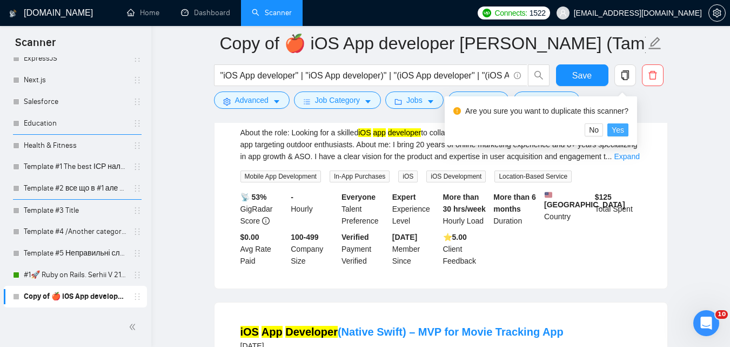
click at [619, 131] on span "Yes" at bounding box center [618, 130] width 12 height 12
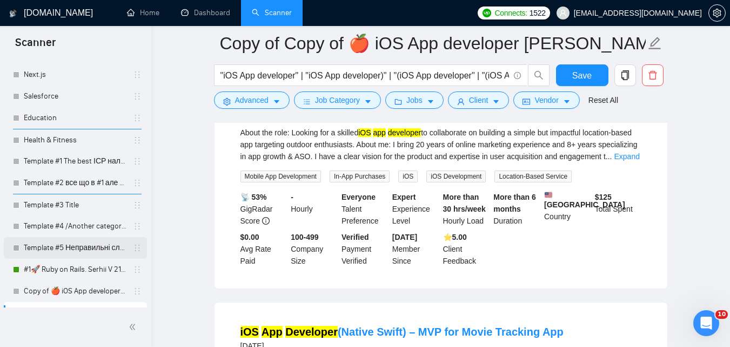
scroll to position [2161, 0]
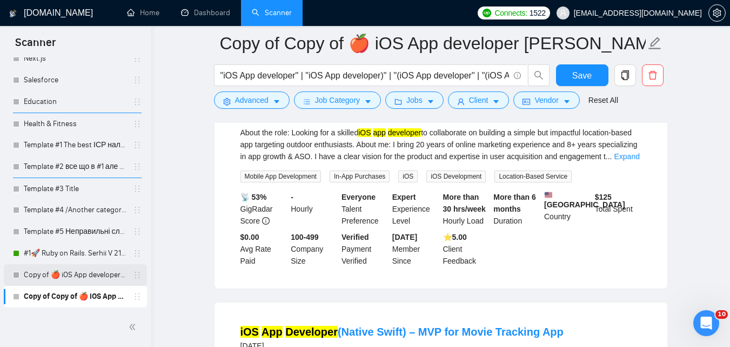
click at [98, 270] on link "Copy of 🍎 iOS App developer Zadorozhnyi (Tam) 07/03 Profile Changed" at bounding box center [75, 275] width 103 height 22
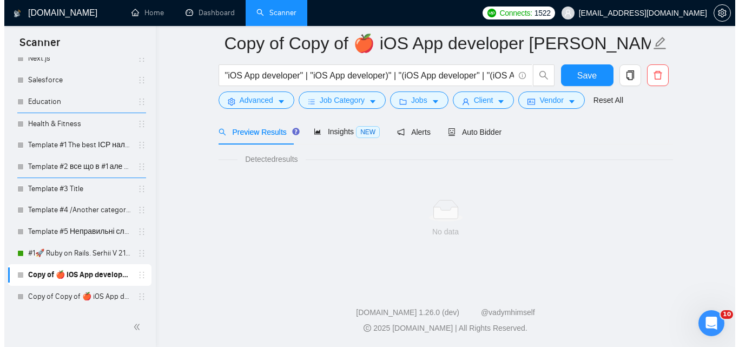
scroll to position [690, 0]
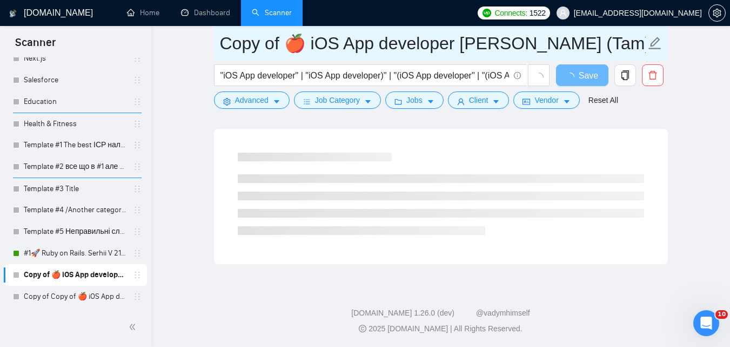
drag, startPoint x: 281, startPoint y: 46, endPoint x: 217, endPoint y: 46, distance: 63.8
click at [217, 46] on span "Copy of 🍎 iOS App developer Zadorozhnyi (Tam) 07/03 Profile Changed" at bounding box center [441, 43] width 454 height 34
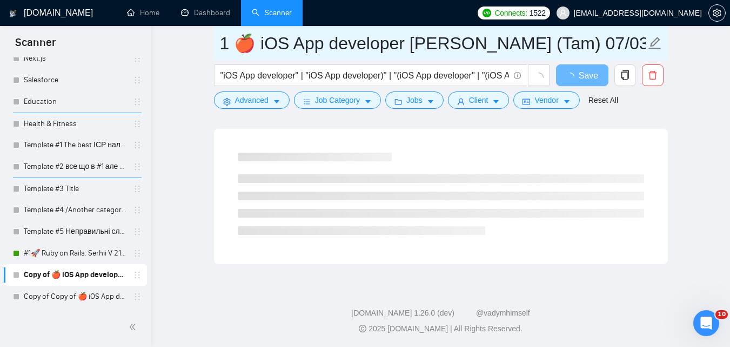
type input "1 🍎 iOS App developer [PERSON_NAME] (Tam) 07/03 Profile Changed"
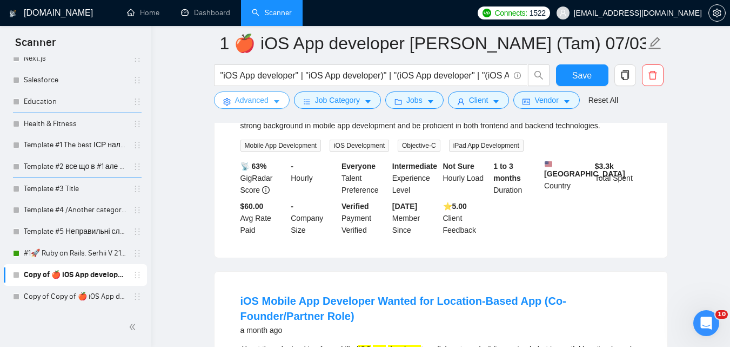
click at [271, 97] on button "Advanced" at bounding box center [252, 99] width 76 height 17
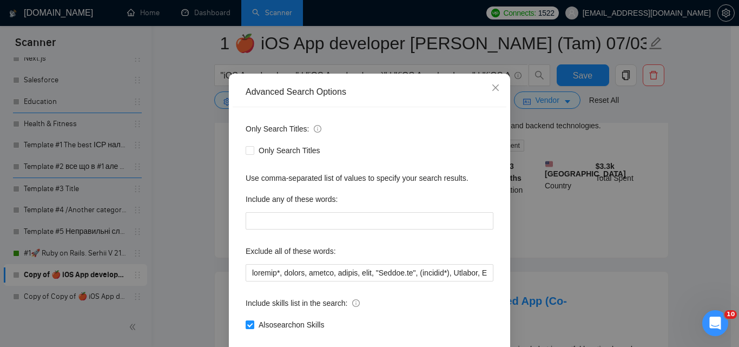
scroll to position [103, 0]
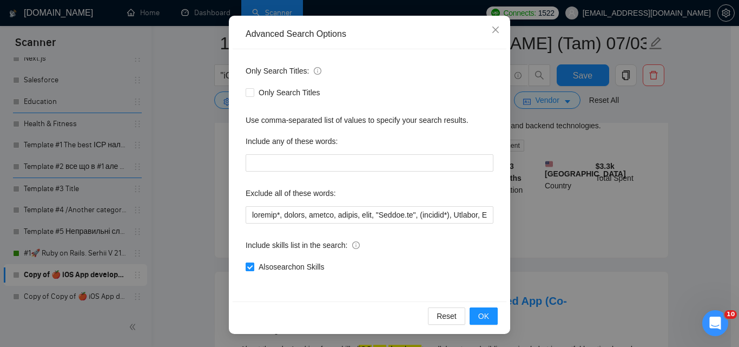
click at [300, 265] on span "Also search on Skills" at bounding box center [291, 267] width 74 height 12
click at [253, 265] on input "Also search on Skills" at bounding box center [249, 266] width 8 height 8
checkbox input "false"
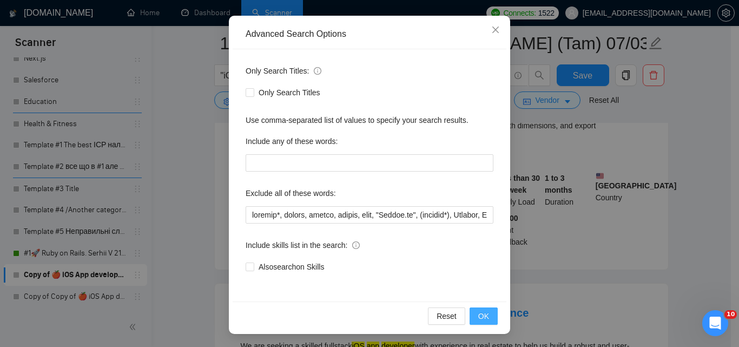
click at [475, 309] on button "OK" at bounding box center [483, 315] width 28 height 17
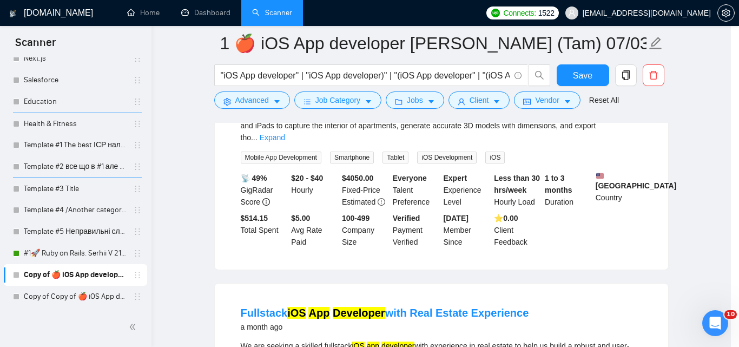
scroll to position [49, 0]
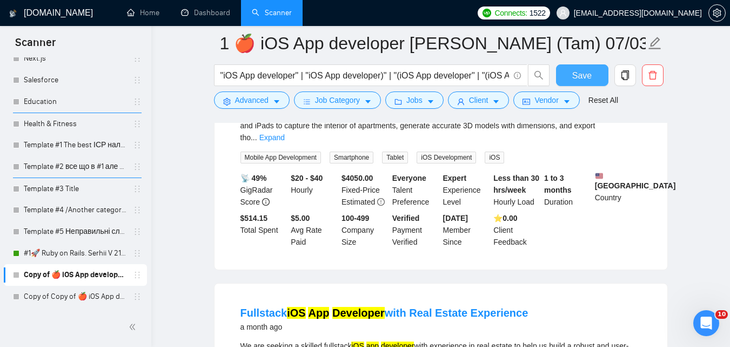
click at [571, 79] on button "Save" at bounding box center [582, 75] width 52 height 22
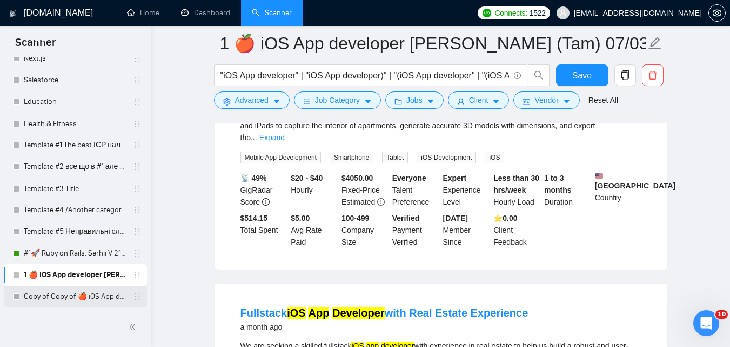
click at [84, 294] on link "Copy of Copy of 🍎 iOS App developer Zadorozhnyi (Tam) 07/03 Profile Changed" at bounding box center [75, 296] width 103 height 22
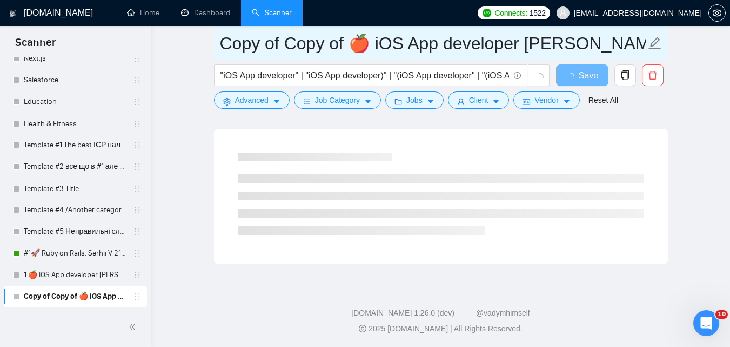
drag, startPoint x: 347, startPoint y: 47, endPoint x: 199, endPoint y: 65, distance: 148.7
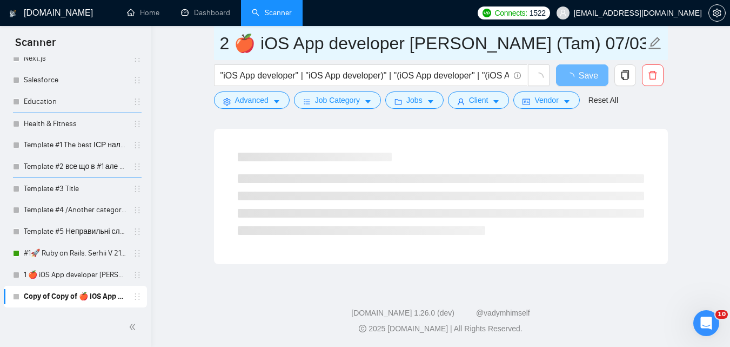
type input "2 🍎 iOS App developer [PERSON_NAME] (Tam) 07/03 Profile Changed"
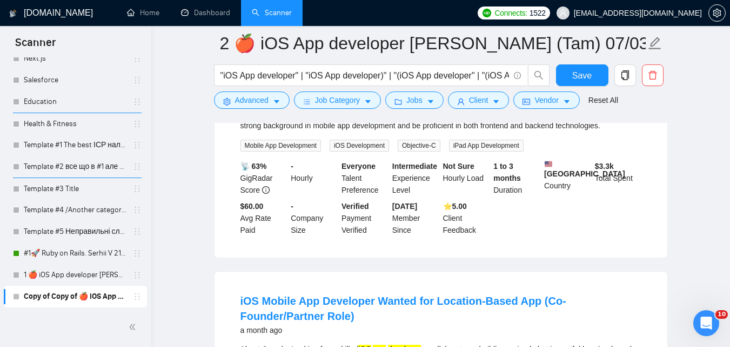
click at [249, 99] on span "Advanced" at bounding box center [252, 100] width 34 height 12
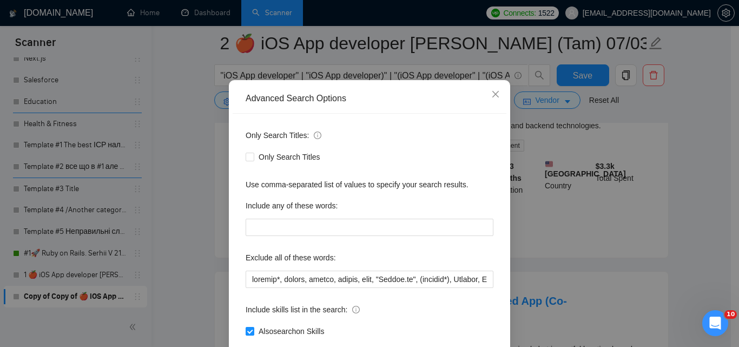
scroll to position [103, 0]
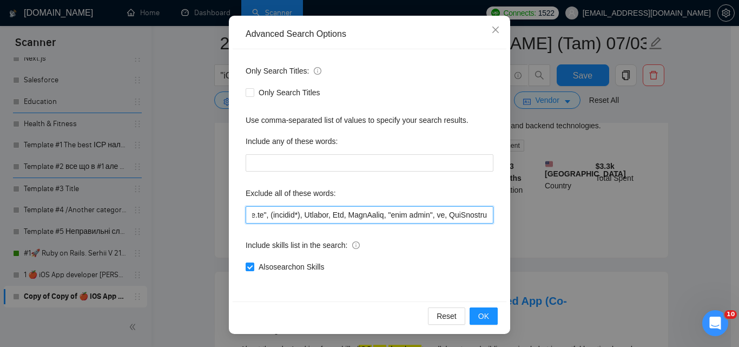
drag, startPoint x: 342, startPoint y: 214, endPoint x: 482, endPoint y: 224, distance: 140.9
click at [518, 224] on div "Advanced Search Options Only Search Titles: Only Search Titles Use comma-separa…" at bounding box center [369, 173] width 739 height 347
click at [441, 218] on input "text" at bounding box center [369, 214] width 248 height 17
drag, startPoint x: 434, startPoint y: 216, endPoint x: 525, endPoint y: 218, distance: 91.4
click at [530, 219] on div "Advanced Search Options Only Search Titles: Only Search Titles Use comma-separa…" at bounding box center [369, 173] width 739 height 347
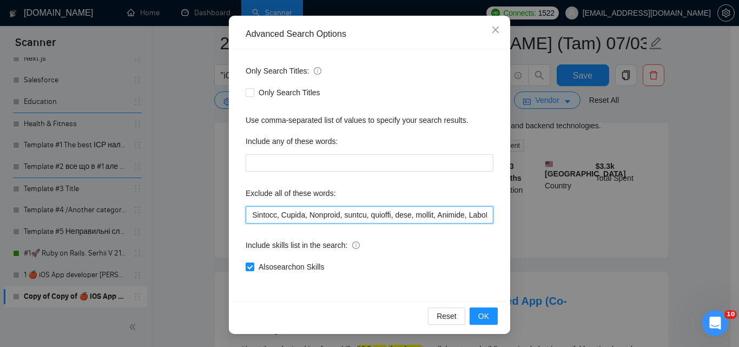
scroll to position [0, 1022]
click at [440, 220] on input "text" at bounding box center [369, 214] width 248 height 17
drag, startPoint x: 295, startPoint y: 216, endPoint x: 679, endPoint y: 228, distance: 384.0
click at [679, 228] on div "Advanced Search Options Only Search Titles: Only Search Titles Use comma-separa…" at bounding box center [369, 173] width 739 height 347
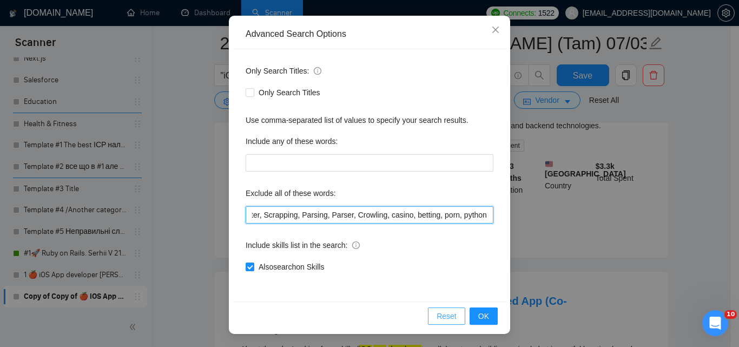
scroll to position [0, 836]
type input "consult*, hacker, nocode, crypto, game, "Bubble.io", (flutter*), Shopify, Wix, …"
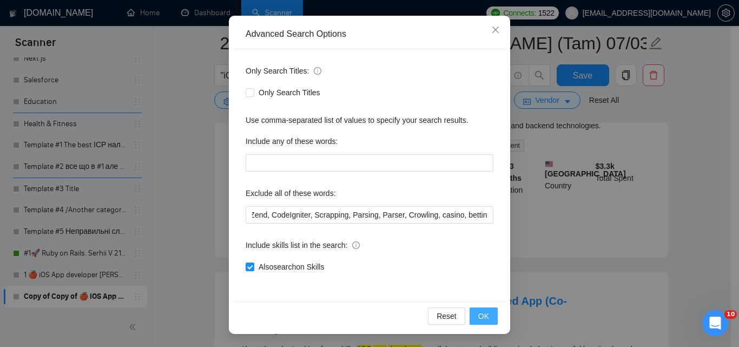
scroll to position [0, 0]
click at [478, 315] on span "OK" at bounding box center [483, 316] width 11 height 12
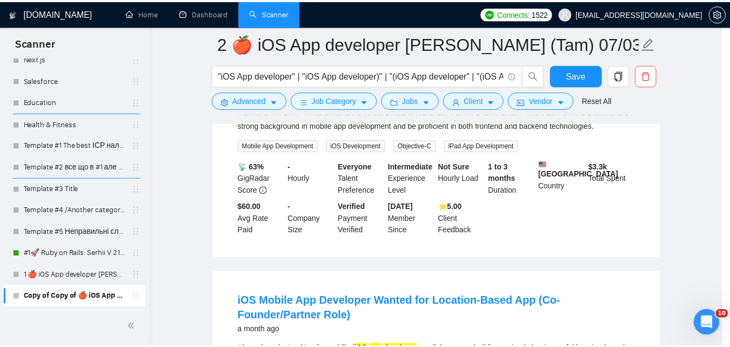
scroll to position [49, 0]
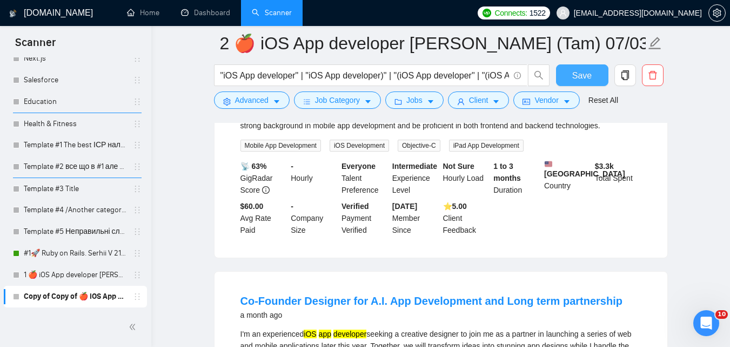
click at [578, 81] on span "Save" at bounding box center [582, 76] width 19 height 14
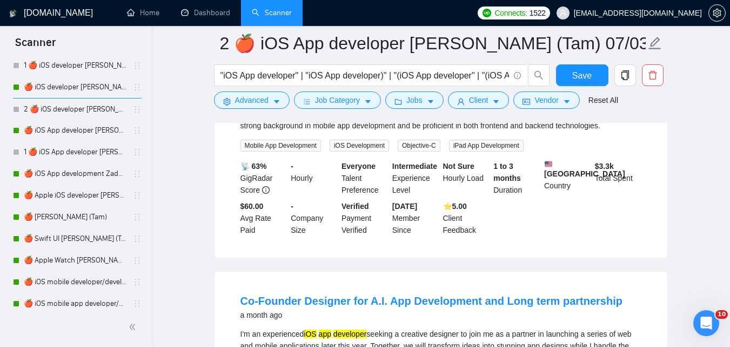
scroll to position [1527, 0]
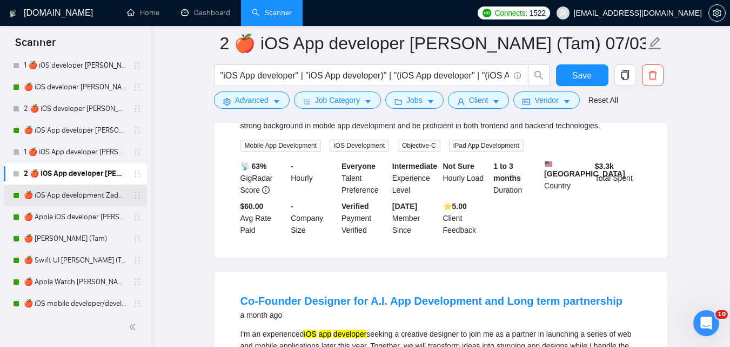
click at [89, 198] on link "🍎 iOS App development Zadorozhnyi (Tam) 07/03 Profile Changed" at bounding box center [75, 195] width 103 height 22
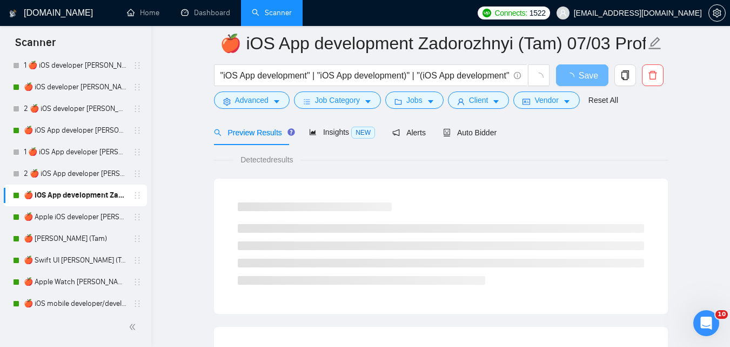
scroll to position [690, 0]
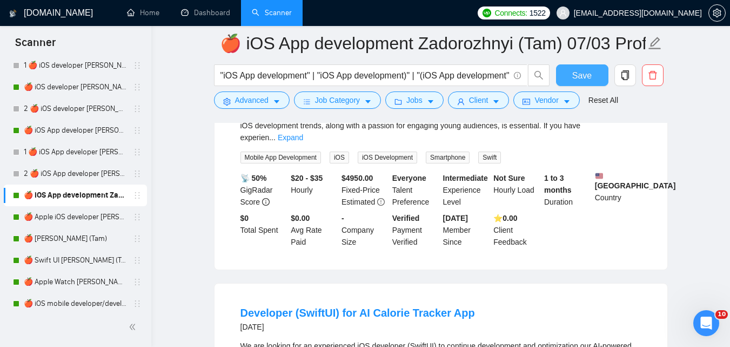
click at [578, 74] on span "Save" at bounding box center [582, 76] width 19 height 14
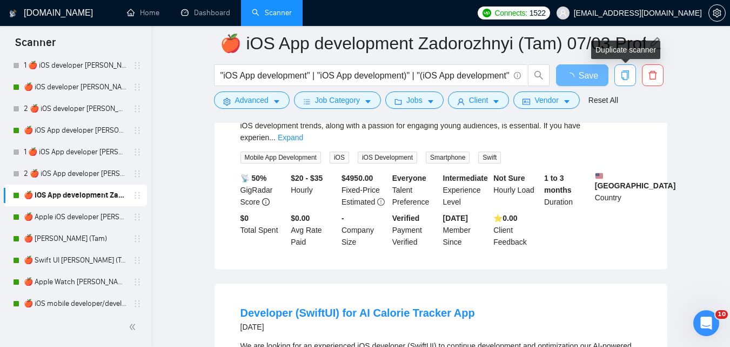
click at [620, 77] on span "copy" at bounding box center [625, 75] width 21 height 10
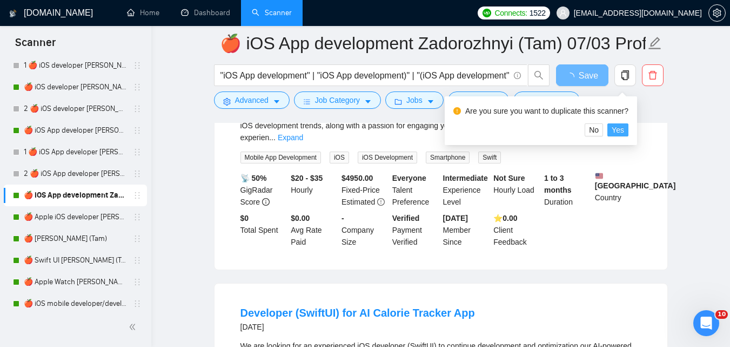
click at [621, 133] on span "Yes" at bounding box center [618, 130] width 12 height 12
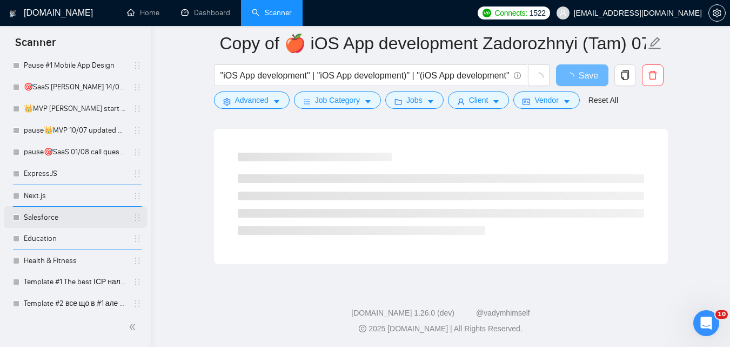
scroll to position [2183, 0]
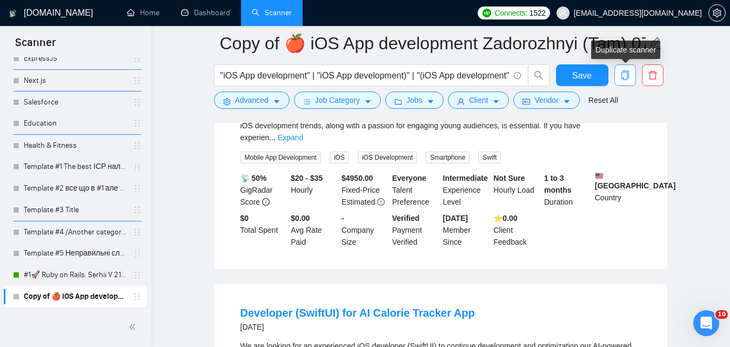
click at [633, 75] on span "copy" at bounding box center [625, 75] width 21 height 10
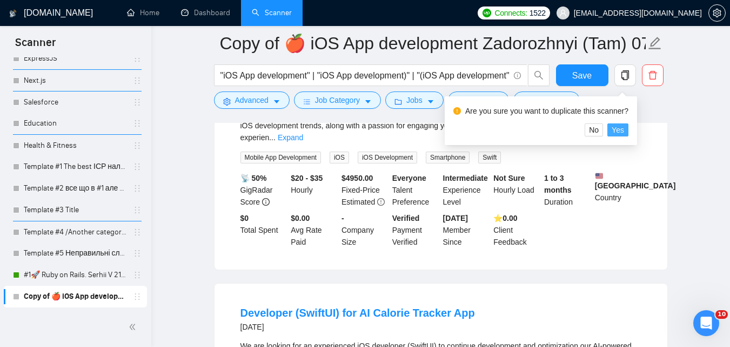
click at [620, 128] on span "Yes" at bounding box center [618, 130] width 12 height 12
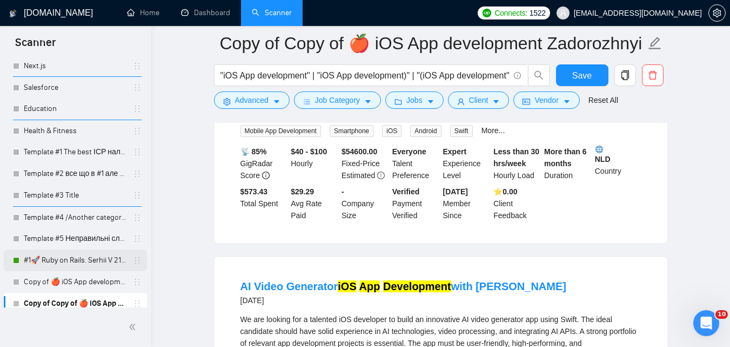
scroll to position [2204, 0]
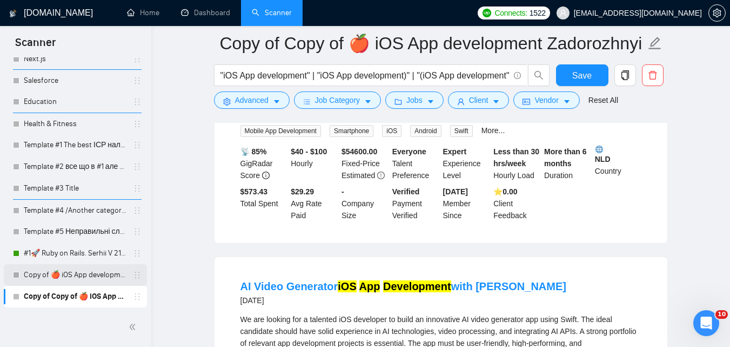
click at [71, 271] on link "Copy of 🍎 iOS App development Zadorozhnyi (Tam) 07/03 Profile Changed" at bounding box center [75, 275] width 103 height 22
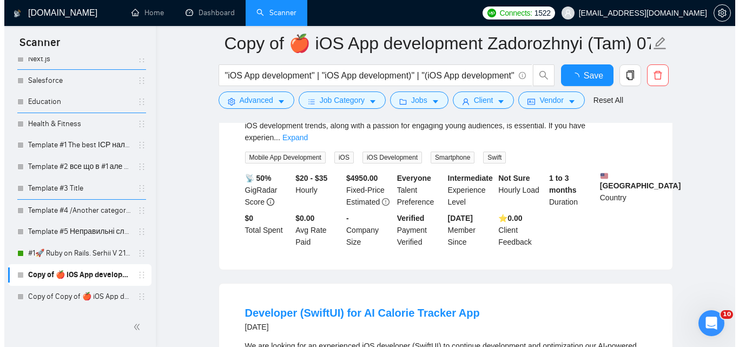
scroll to position [960, 0]
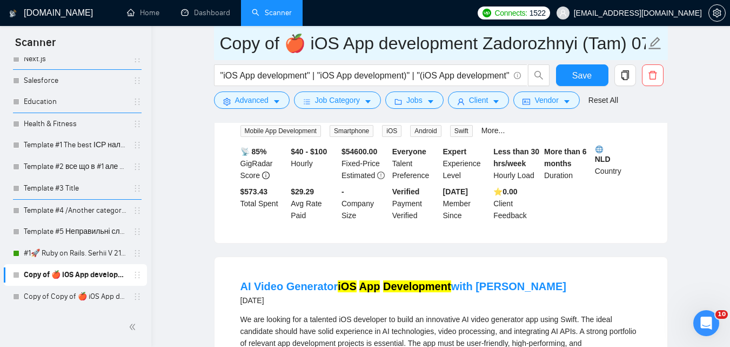
drag, startPoint x: 281, startPoint y: 41, endPoint x: 225, endPoint y: 48, distance: 56.1
click at [225, 48] on input "Copy of 🍎 iOS App development Zadorozhnyi (Tam) 07/03 Profile Changed" at bounding box center [433, 43] width 426 height 27
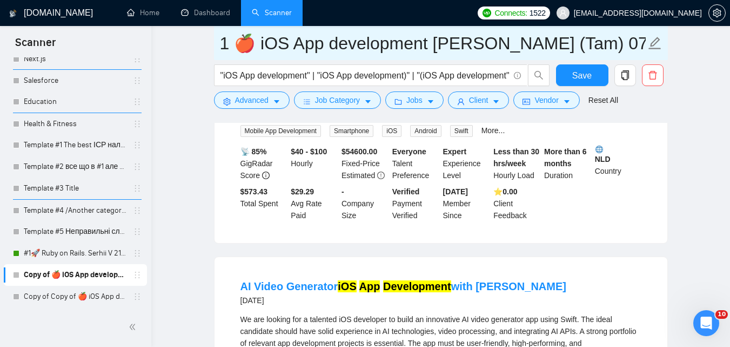
type input "1 🍎 iOS App development [PERSON_NAME] (Tam) 07/03 Profile Changed"
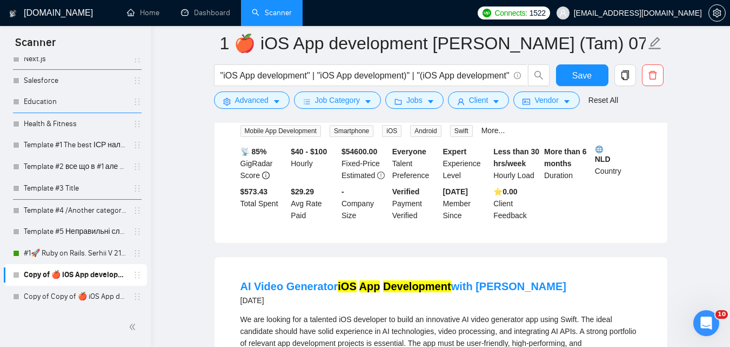
click at [251, 103] on span "Advanced" at bounding box center [252, 100] width 34 height 12
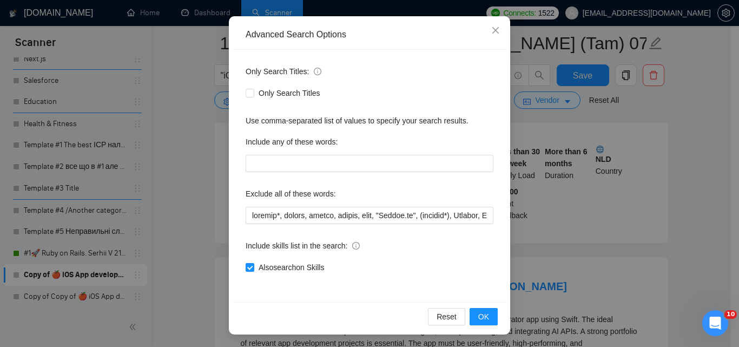
scroll to position [103, 0]
click at [300, 268] on span "Also search on Skills" at bounding box center [291, 267] width 74 height 12
click at [253, 268] on input "Also search on Skills" at bounding box center [249, 266] width 8 height 8
checkbox input "false"
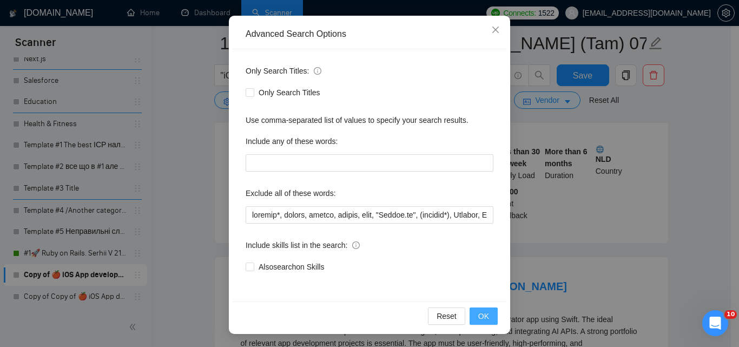
click at [484, 313] on span "OK" at bounding box center [483, 316] width 11 height 12
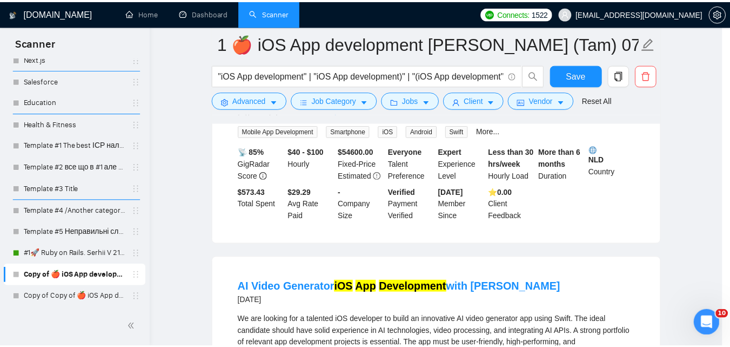
scroll to position [49, 0]
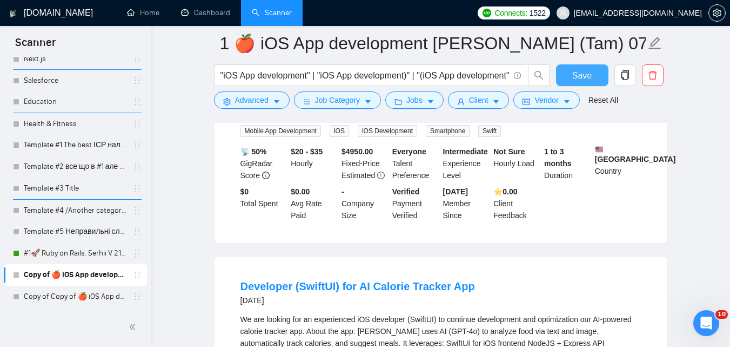
click at [580, 77] on span "Save" at bounding box center [582, 76] width 19 height 14
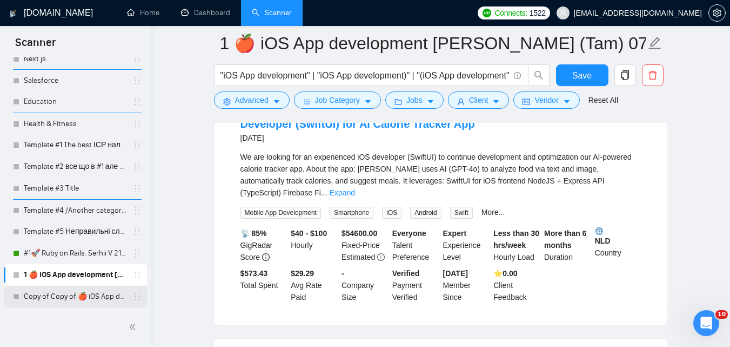
click at [85, 290] on link "Copy of Copy of 🍎 iOS App development Zadorozhnyi (Tam) 07/03 Profile Changed" at bounding box center [75, 296] width 103 height 22
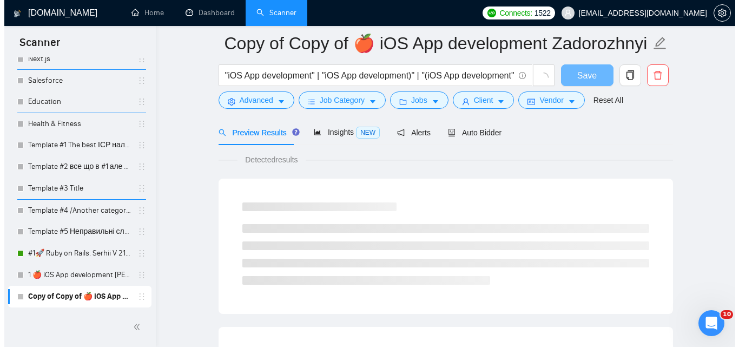
scroll to position [690, 0]
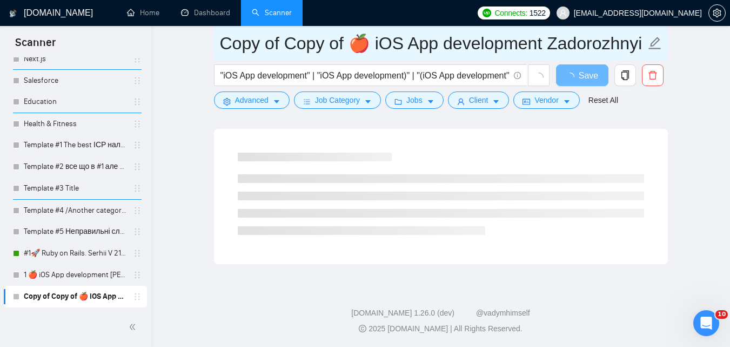
drag, startPoint x: 348, startPoint y: 46, endPoint x: 195, endPoint y: 62, distance: 153.9
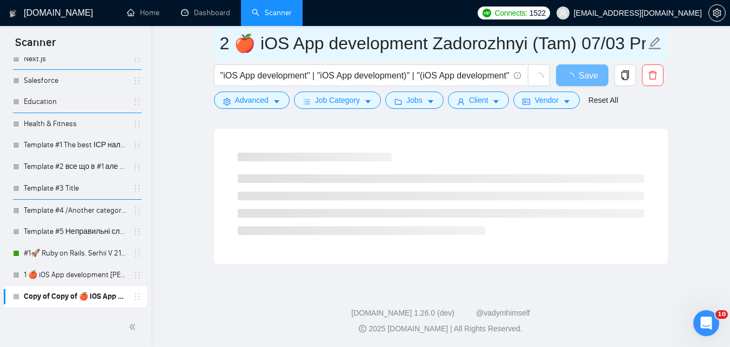
type input "2 🍎 iOS App development Zadorozhnyi (Tam) 07/03 Profile Changed"
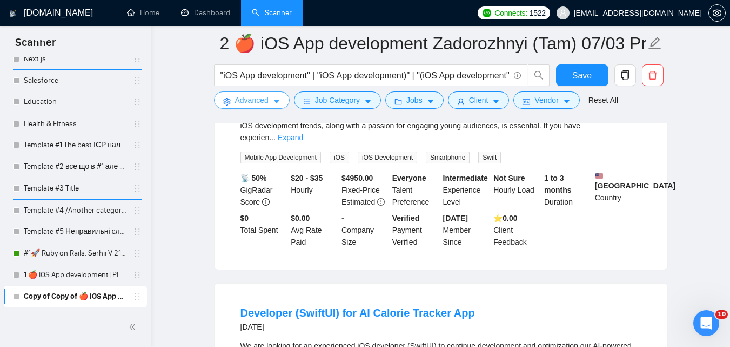
click at [269, 91] on button "Advanced" at bounding box center [252, 99] width 76 height 17
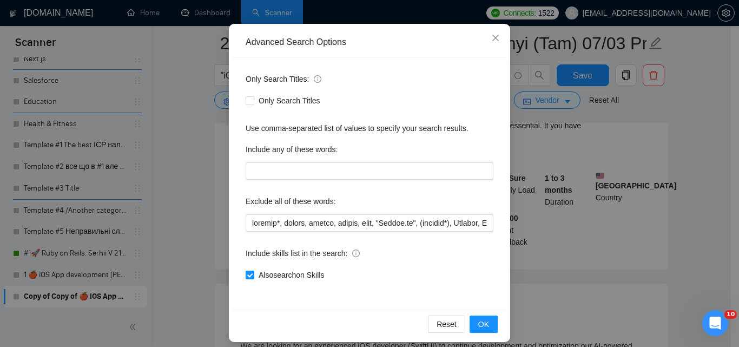
scroll to position [103, 0]
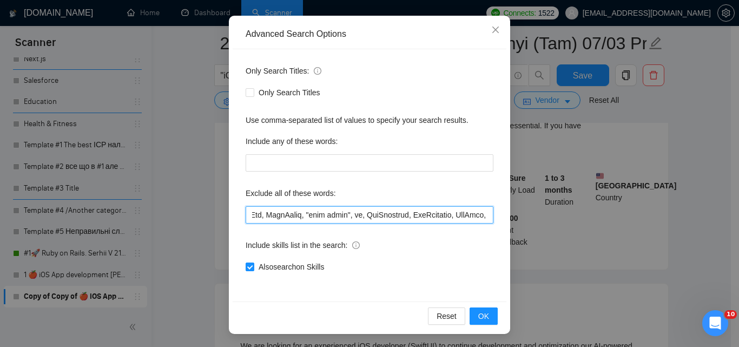
drag, startPoint x: 422, startPoint y: 213, endPoint x: 511, endPoint y: 212, distance: 89.2
click at [518, 213] on div "Advanced Search Options Only Search Titles: Only Search Titles Use comma-separa…" at bounding box center [369, 173] width 739 height 347
click at [430, 214] on input "text" at bounding box center [369, 214] width 248 height 17
drag, startPoint x: 425, startPoint y: 214, endPoint x: 513, endPoint y: 209, distance: 87.7
click at [519, 209] on div "Advanced Search Options Only Search Titles: Only Search Titles Use comma-separa…" at bounding box center [369, 173] width 739 height 347
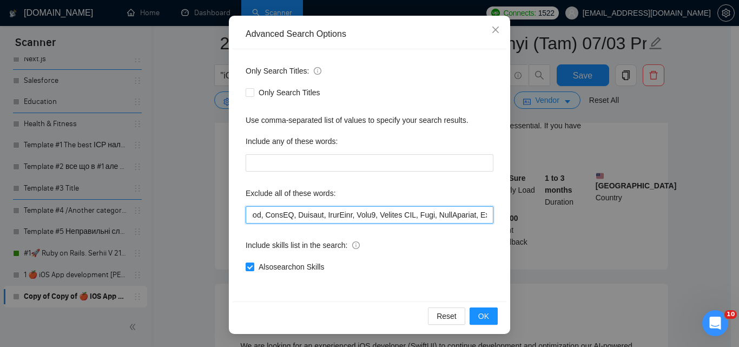
scroll to position [0, 719]
click at [422, 215] on input "text" at bounding box center [369, 214] width 248 height 17
drag, startPoint x: 468, startPoint y: 213, endPoint x: 730, endPoint y: 218, distance: 262.8
click at [730, 218] on div "Advanced Search Options Only Search Titles: Only Search Titles Use comma-separa…" at bounding box center [369, 173] width 739 height 347
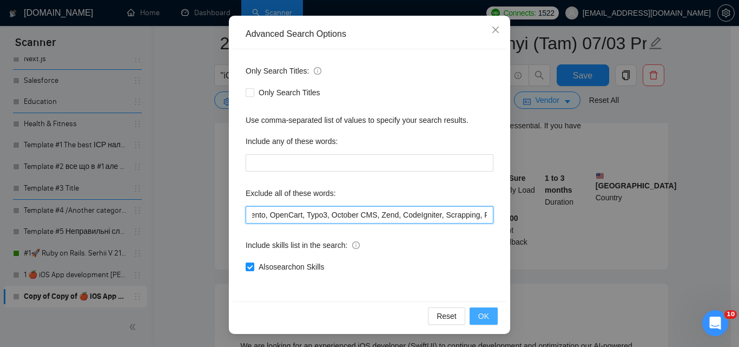
scroll to position [0, 703]
type input "consult*, hacker, nocode, crypto, game, "Bubble.io", (flutter*), Shopify, Wix, …"
click at [486, 319] on button "OK" at bounding box center [483, 315] width 28 height 17
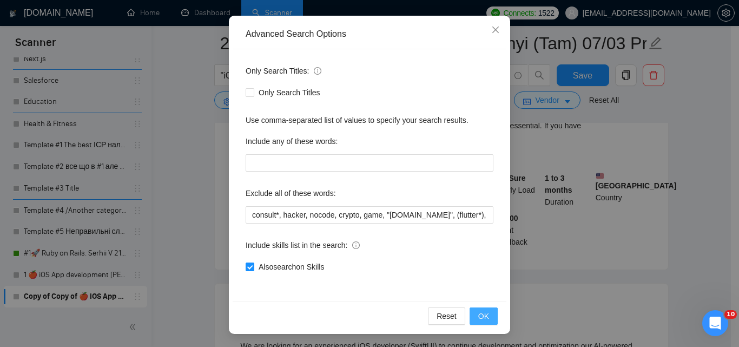
scroll to position [49, 0]
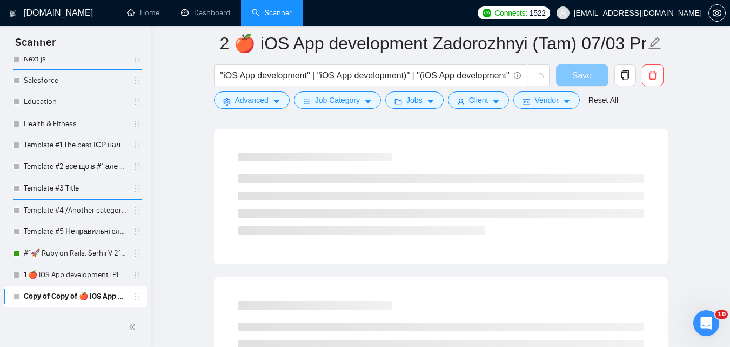
click at [601, 82] on button "Save" at bounding box center [582, 75] width 52 height 22
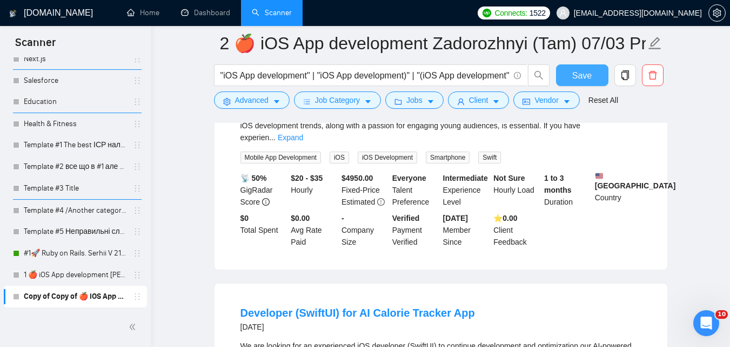
click at [575, 77] on span "Save" at bounding box center [582, 76] width 19 height 14
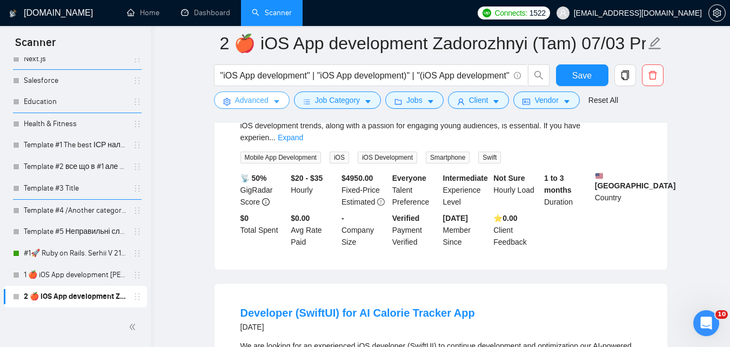
click at [251, 101] on span "Advanced" at bounding box center [252, 100] width 34 height 12
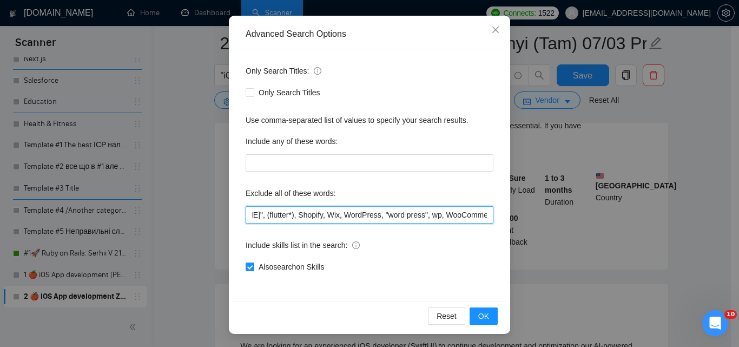
scroll to position [0, 703]
drag, startPoint x: 384, startPoint y: 208, endPoint x: 650, endPoint y: 202, distance: 266.1
click at [650, 202] on div "Advanced Search Options Only Search Titles: Only Search Titles Use comma-separa…" at bounding box center [369, 173] width 739 height 347
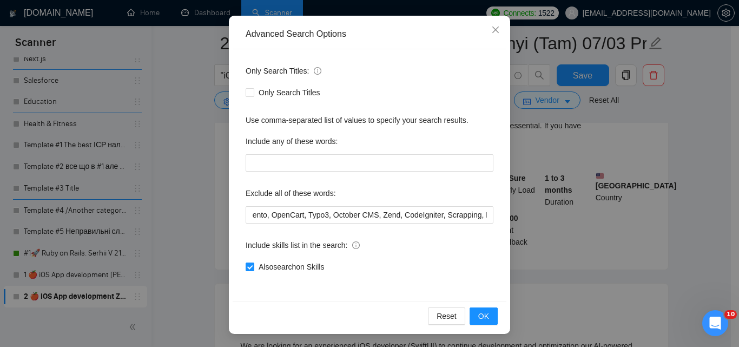
scroll to position [0, 0]
click at [690, 182] on div "Advanced Search Options Only Search Titles: Only Search Titles Use comma-separa…" at bounding box center [369, 173] width 739 height 347
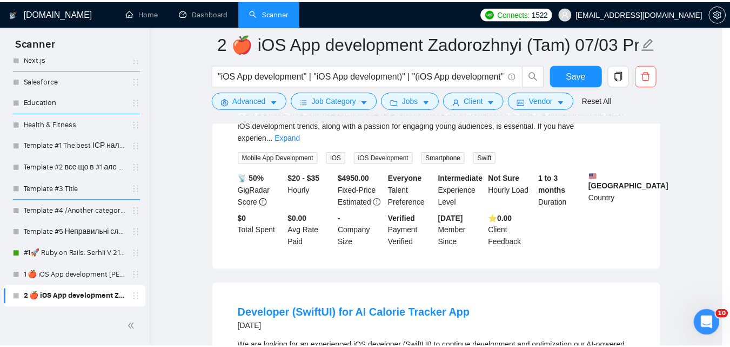
scroll to position [49, 0]
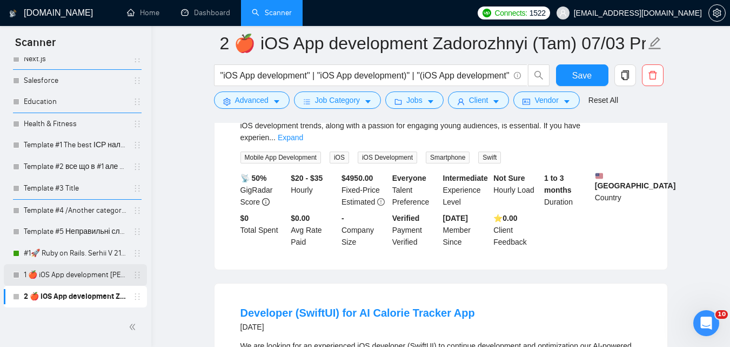
click at [78, 273] on link "1 🍎 iOS App development [PERSON_NAME] (Tam) 07/03 Profile Changed" at bounding box center [75, 275] width 103 height 22
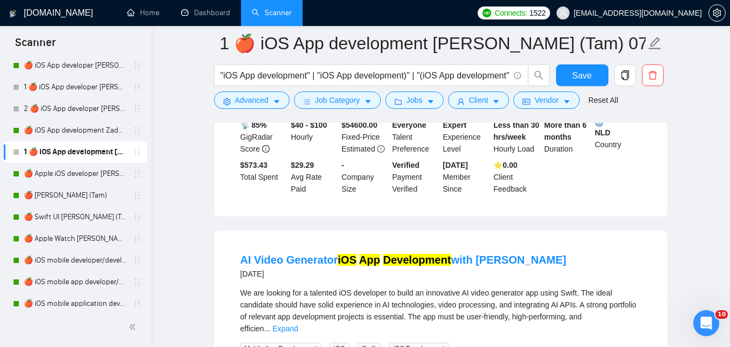
scroll to position [1591, 0]
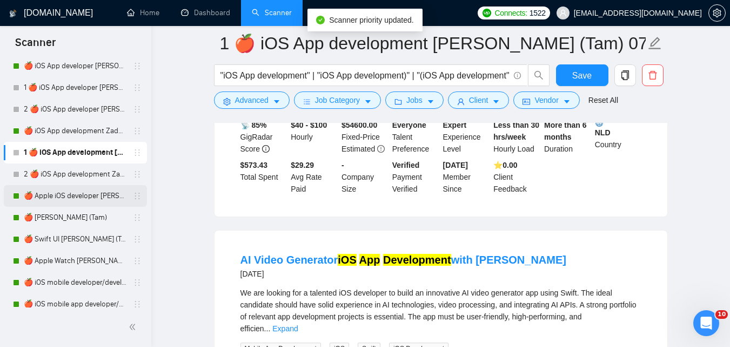
click at [88, 203] on link "🍎 Apple iOS developer [PERSON_NAME] (Tam) 07/03 Profile Changed" at bounding box center [75, 196] width 103 height 22
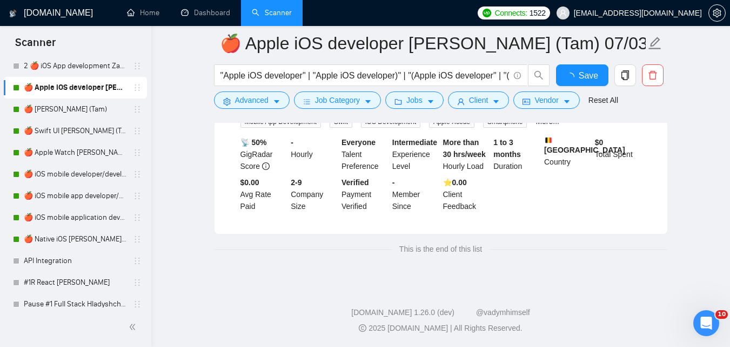
scroll to position [210, 0]
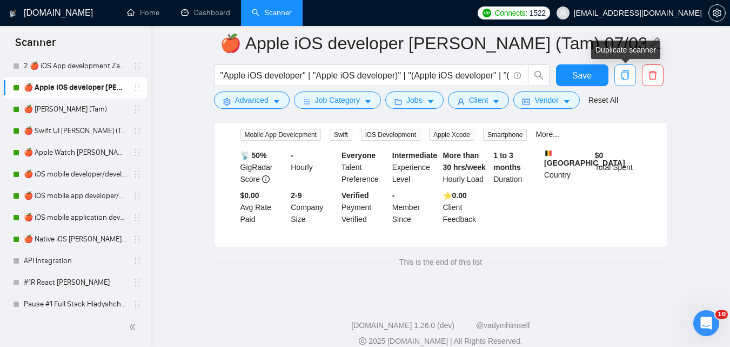
click at [623, 76] on icon "copy" at bounding box center [626, 75] width 10 height 10
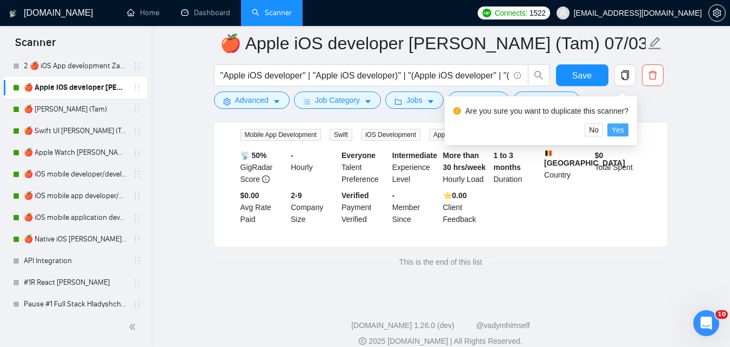
click at [623, 130] on button "Yes" at bounding box center [618, 129] width 21 height 13
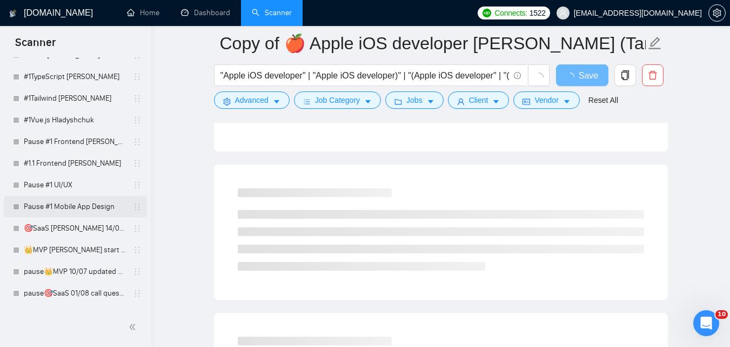
scroll to position [2226, 0]
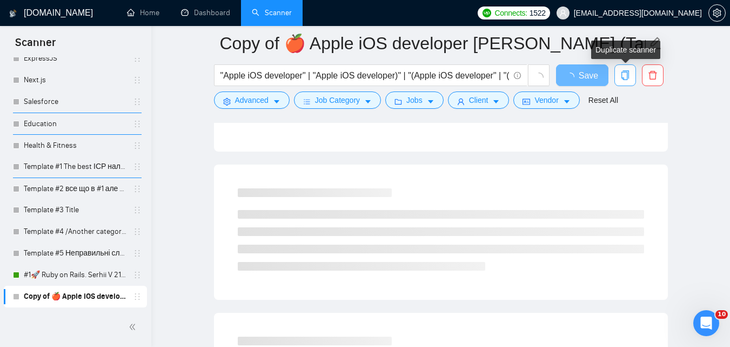
click at [625, 74] on icon "copy" at bounding box center [626, 75] width 10 height 10
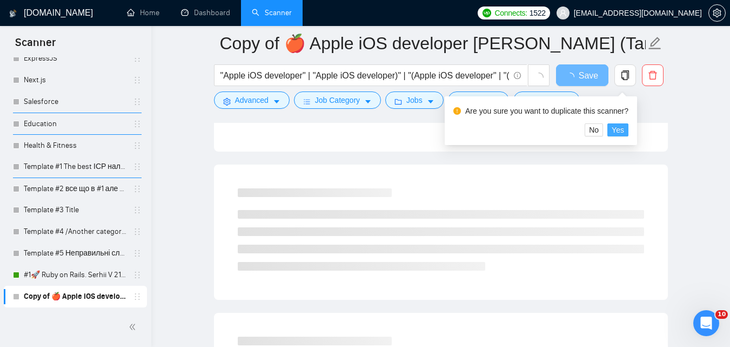
click at [622, 128] on span "Yes" at bounding box center [618, 130] width 12 height 12
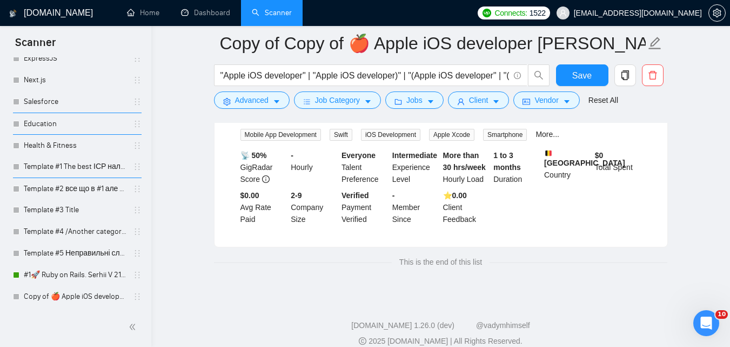
click at [316, 215] on li "Experienced Apple iOS developer 6 months ago We are looking for a skilled IOS d…" at bounding box center [441, 132] width 427 height 204
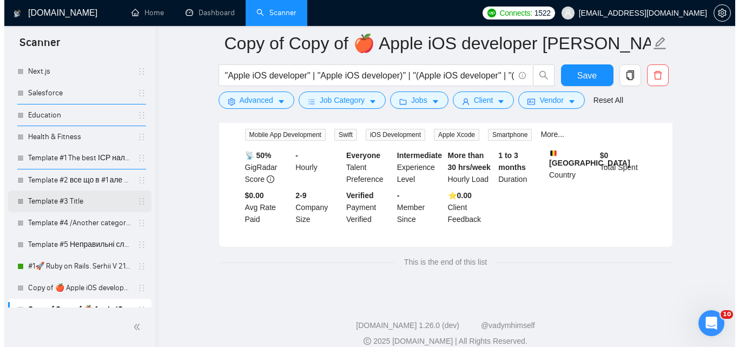
scroll to position [2247, 0]
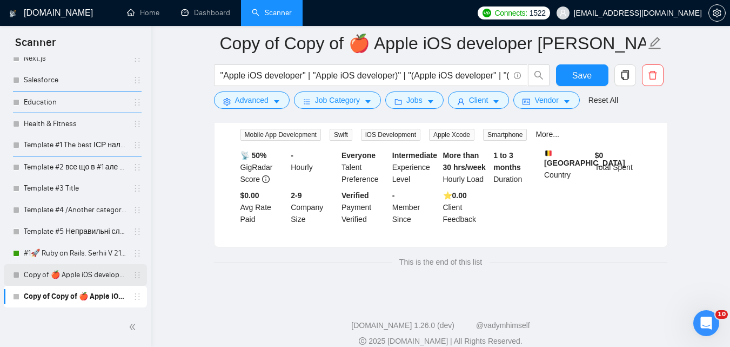
click at [98, 270] on link "Copy of 🍎 Apple iOS developer Zadorozhnyi (Tam) 07/03 Profile Changed" at bounding box center [75, 275] width 103 height 22
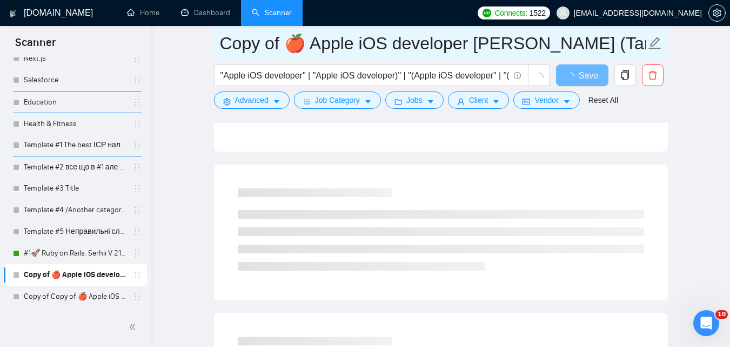
click at [200, 51] on main "Copy of 🍎 Apple iOS developer Zadorozhnyi (Tam) 07/03 Profile Changed "Apple iO…" at bounding box center [441, 288] width 544 height 910
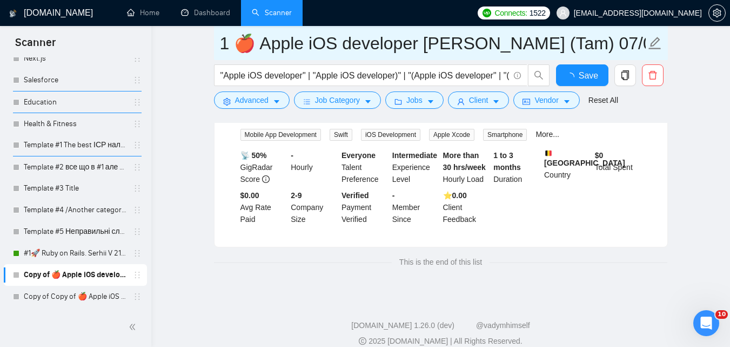
type input "1 🍎 Apple iOS developer [PERSON_NAME] (Tam) 07/03 Profile Changed"
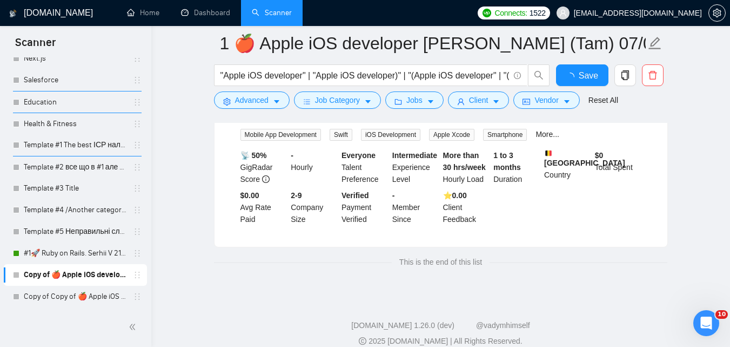
click at [207, 65] on main "1 🍎 Apple iOS developer Zadorozhnyi (Tam) 07/03 Profile Changed "Apple iOS deve…" at bounding box center [441, 54] width 544 height 443
click at [246, 97] on span "Advanced" at bounding box center [252, 100] width 34 height 12
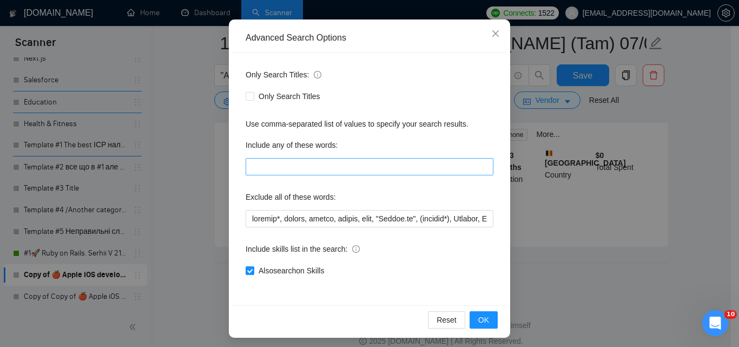
scroll to position [103, 0]
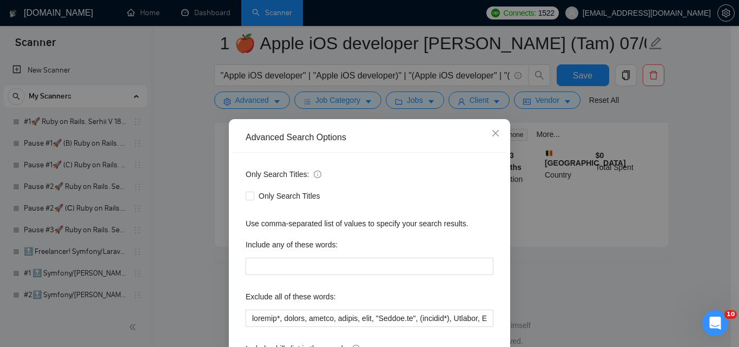
scroll to position [103, 0]
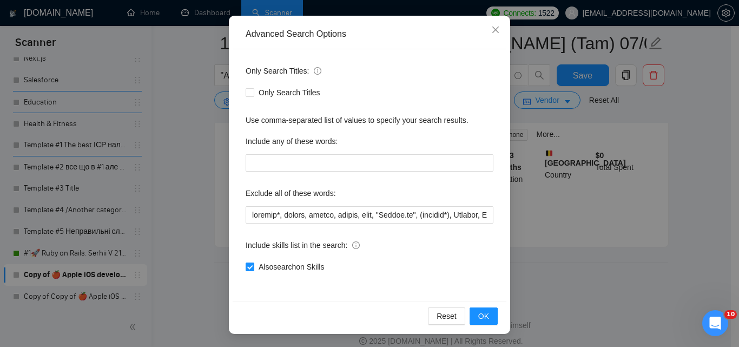
click at [241, 258] on div "Only Search Titles: Only Search Titles Use comma-separated list of values to sp…" at bounding box center [369, 175] width 274 height 252
drag, startPoint x: 259, startPoint y: 267, endPoint x: 445, endPoint y: 303, distance: 190.0
click at [260, 268] on span "Also search on Skills" at bounding box center [291, 267] width 74 height 12
click at [253, 268] on input "Also search on Skills" at bounding box center [249, 266] width 8 height 8
checkbox input "false"
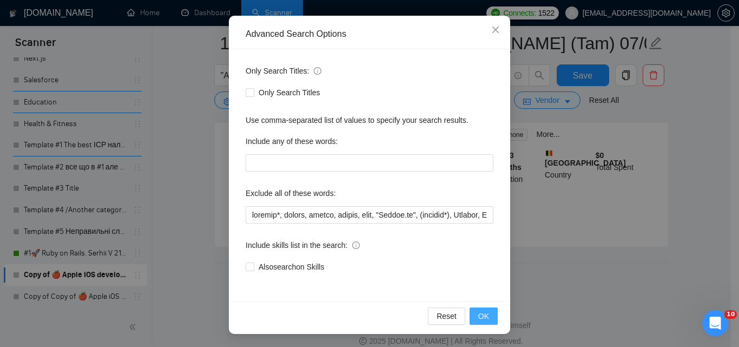
click at [491, 320] on button "OK" at bounding box center [483, 315] width 28 height 17
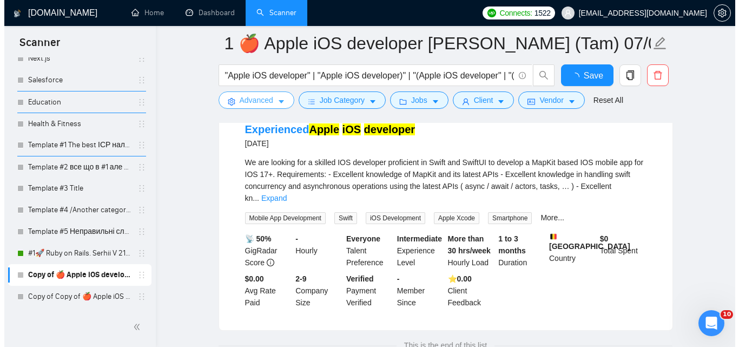
scroll to position [210, 0]
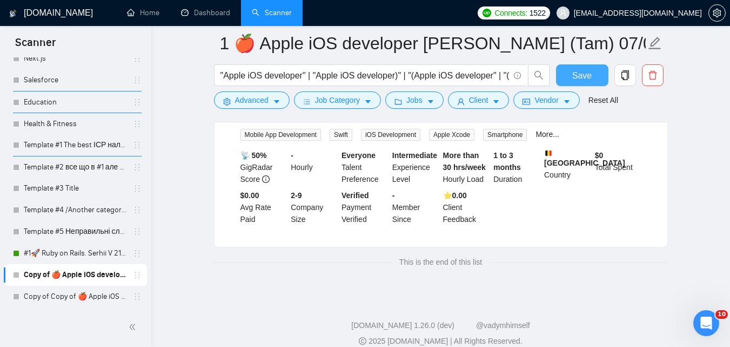
click at [575, 78] on span "Save" at bounding box center [582, 76] width 19 height 14
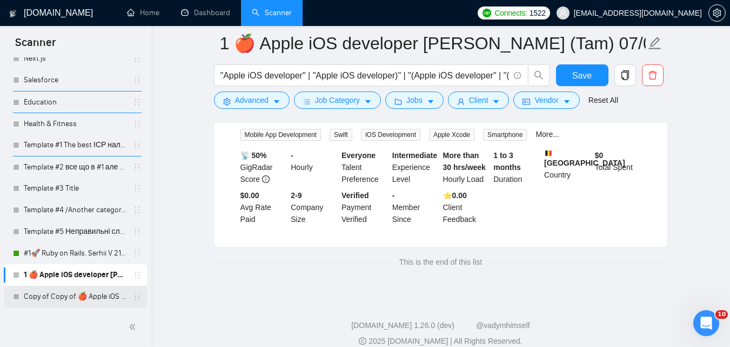
click at [84, 290] on link "Copy of Copy of 🍎 Apple iOS developer Zadorozhnyi (Tam) 07/03 Profile Changed" at bounding box center [75, 296] width 103 height 22
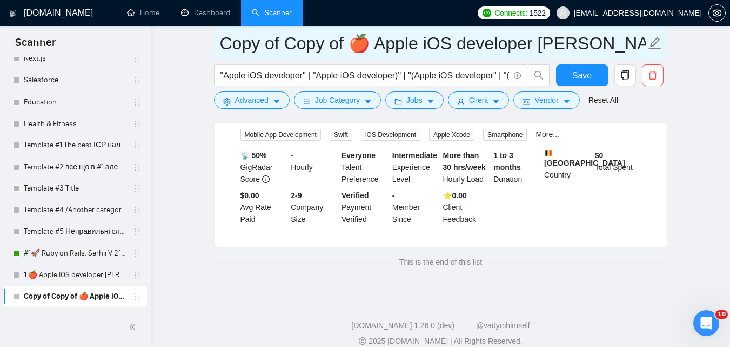
drag, startPoint x: 346, startPoint y: 47, endPoint x: 189, endPoint y: 57, distance: 157.1
click at [189, 57] on main "Copy of Copy of 🍎 Apple iOS developer Zadorozhnyi (Tam) 07/03 Profile Changed "…" at bounding box center [441, 54] width 544 height 443
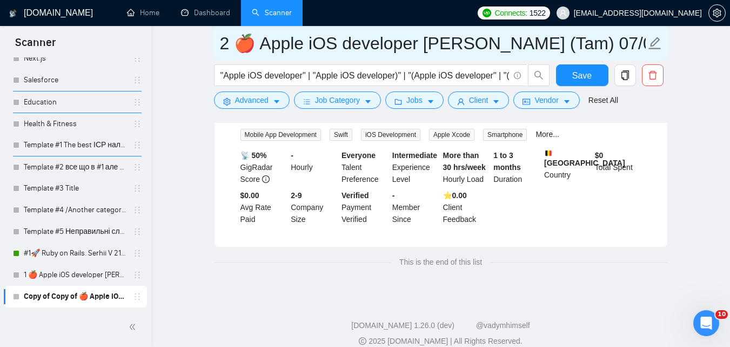
type input "2 🍎 Apple iOS developer [PERSON_NAME] (Tam) 07/03 Profile Changed"
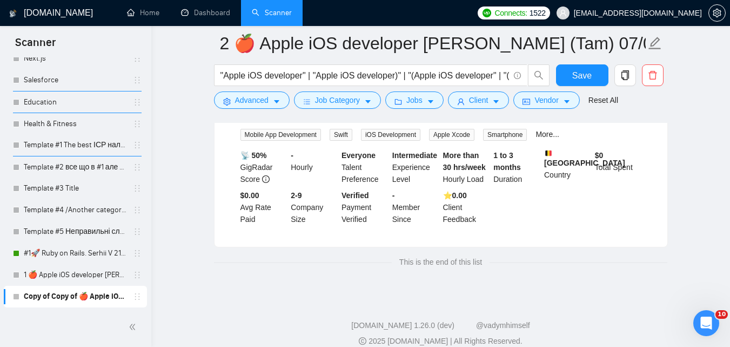
click at [156, 91] on div "GigRadar.io Home Dashboard Scanner Connects: 1522 serhii.verzhbytskyi@snotor.pr…" at bounding box center [440, 74] width 579 height 569
click at [234, 103] on button "Advanced" at bounding box center [252, 99] width 76 height 17
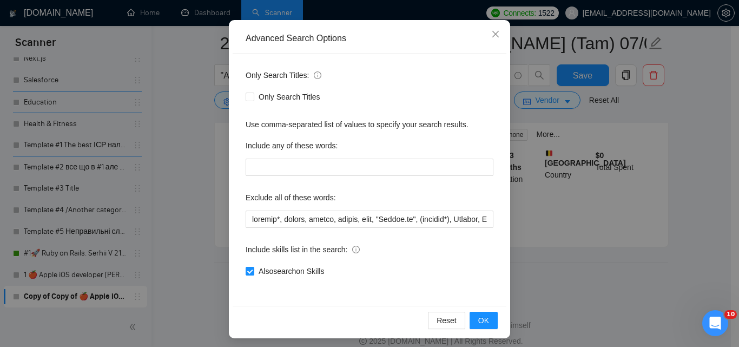
scroll to position [103, 0]
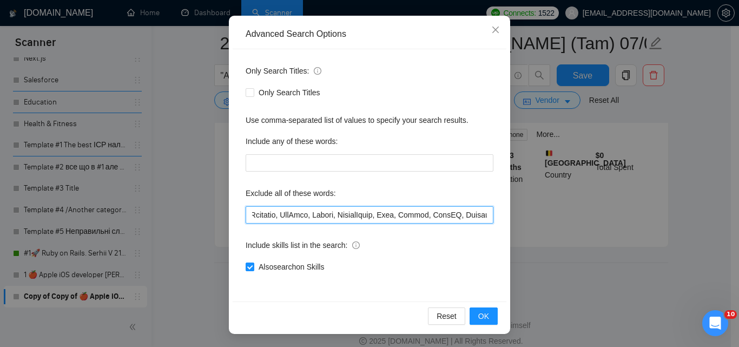
drag, startPoint x: 341, startPoint y: 211, endPoint x: 546, endPoint y: 214, distance: 204.9
click at [547, 215] on div "Advanced Search Options Only Search Titles: Only Search Titles Use comma-separa…" at bounding box center [369, 173] width 739 height 347
click at [456, 212] on input "text" at bounding box center [369, 214] width 248 height 17
drag, startPoint x: 393, startPoint y: 218, endPoint x: 446, endPoint y: 217, distance: 53.5
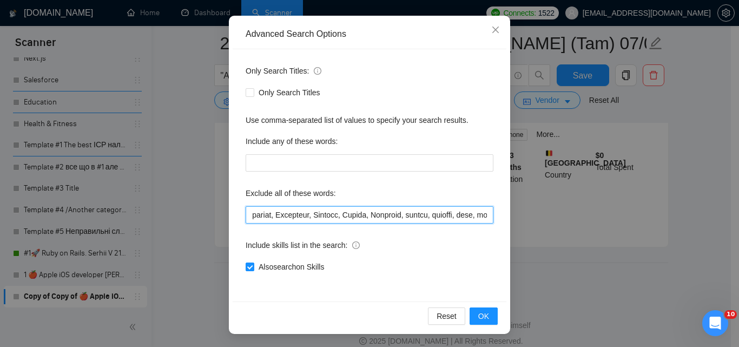
click at [516, 222] on div "Advanced Search Options Only Search Titles: Only Search Titles Use comma-separa…" at bounding box center [369, 173] width 739 height 347
click at [445, 217] on input "text" at bounding box center [369, 214] width 248 height 17
drag, startPoint x: 405, startPoint y: 218, endPoint x: 673, endPoint y: 210, distance: 268.3
click at [673, 210] on div "Advanced Search Options Only Search Titles: Only Search Titles Use comma-separa…" at bounding box center [369, 173] width 739 height 347
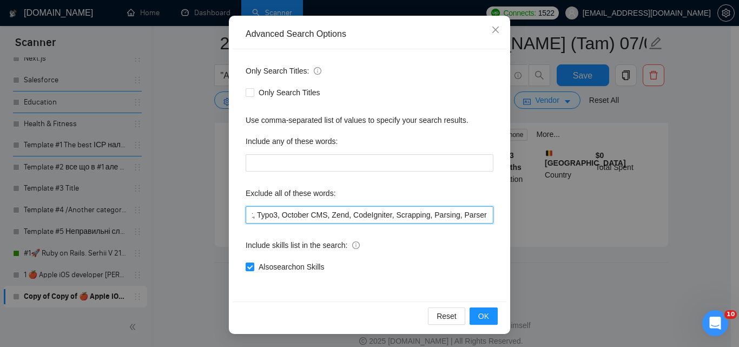
scroll to position [0, 703]
type input "consult*, hacker, nocode, crypto, game, "Bubble.io", (flutter*), Shopify, Wix, …"
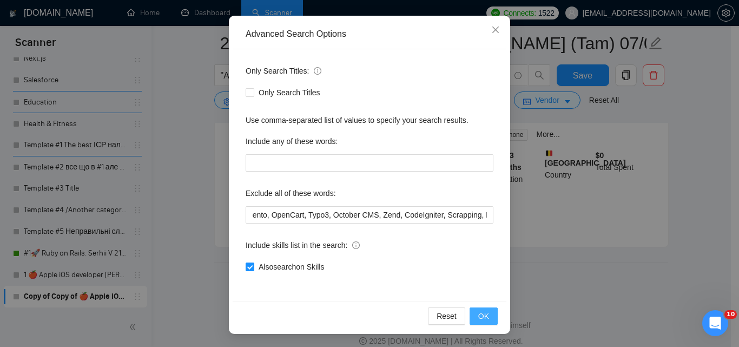
drag, startPoint x: 479, startPoint y: 312, endPoint x: 473, endPoint y: 308, distance: 7.4
click at [479, 312] on span "OK" at bounding box center [483, 316] width 11 height 12
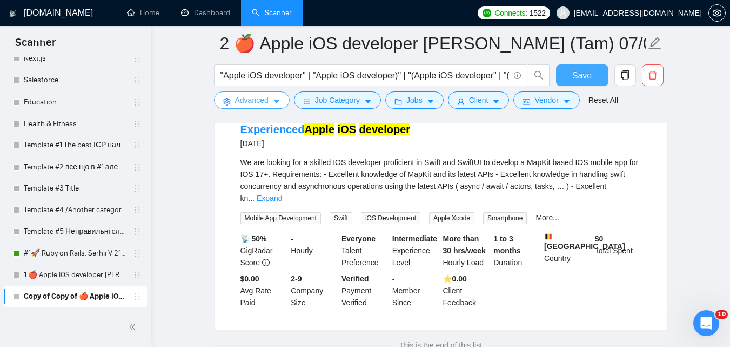
scroll to position [210, 0]
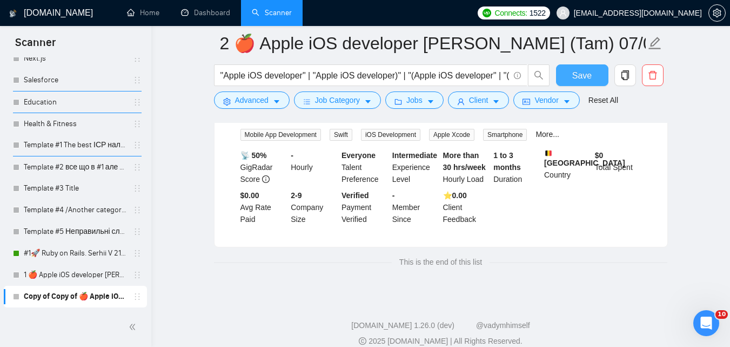
click at [576, 77] on span "Save" at bounding box center [582, 76] width 19 height 14
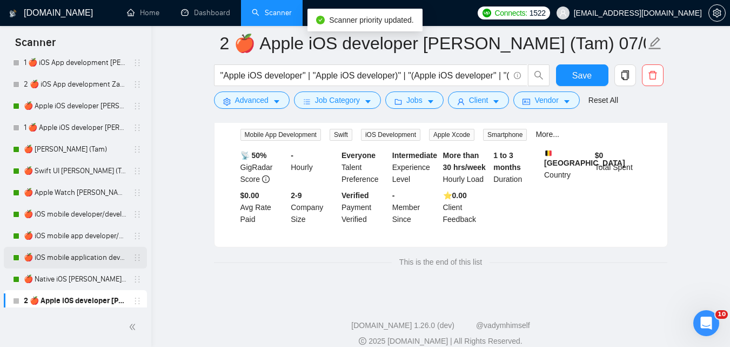
scroll to position [1735, 0]
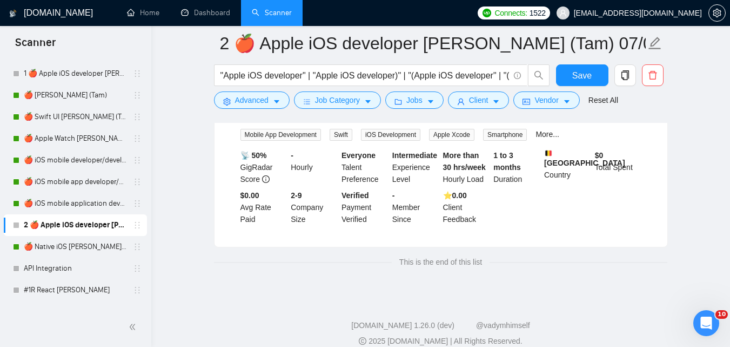
click at [137, 222] on div "2 🍎 Apple iOS developer [PERSON_NAME] (Tam) 07/03 Profile Changed" at bounding box center [75, 225] width 143 height 22
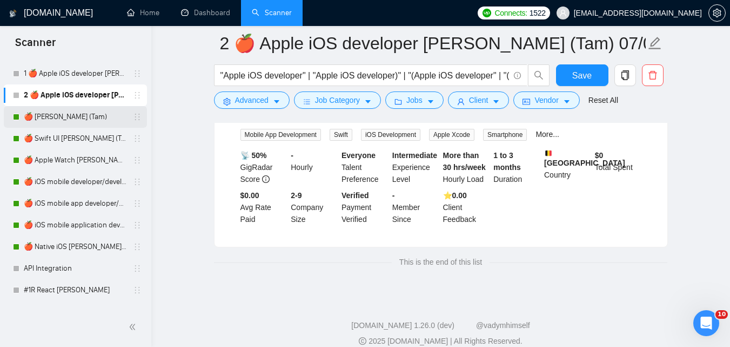
click at [88, 116] on link "🍎 [PERSON_NAME] (Tam)" at bounding box center [75, 117] width 103 height 22
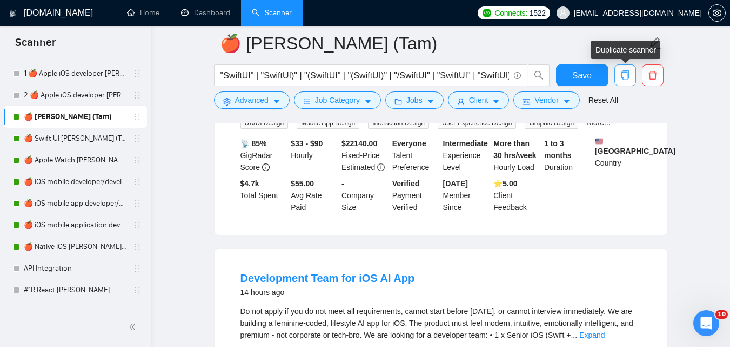
click at [624, 70] on icon "copy" at bounding box center [626, 75] width 10 height 10
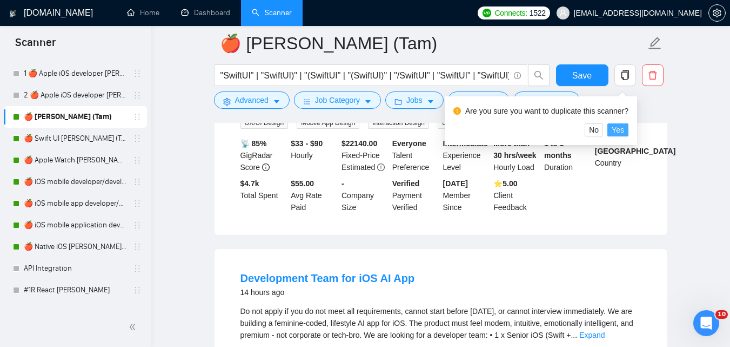
click at [623, 126] on button "Yes" at bounding box center [618, 129] width 21 height 13
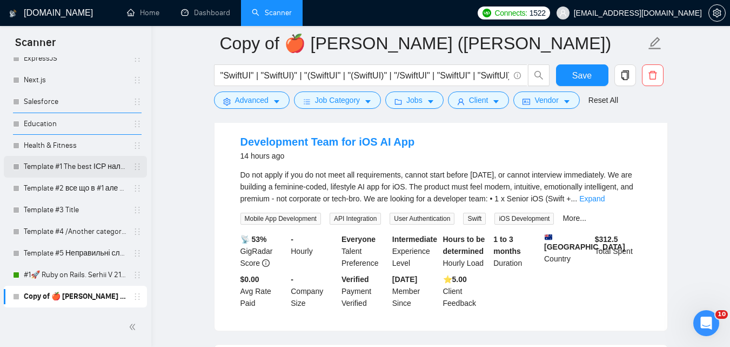
scroll to position [372, 0]
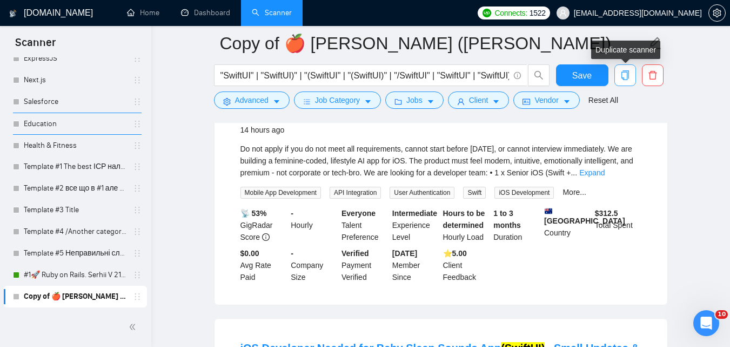
click at [620, 73] on span "copy" at bounding box center [625, 75] width 21 height 10
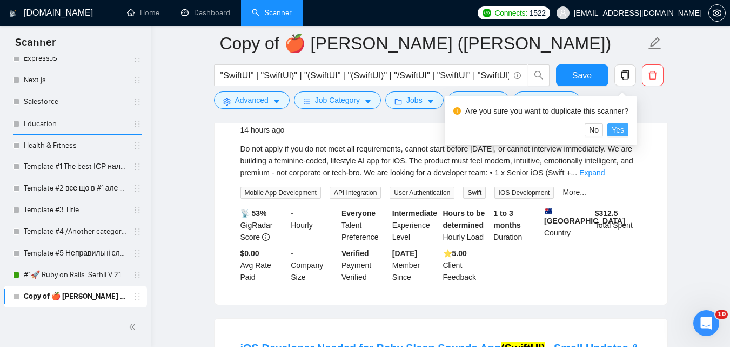
click at [614, 133] on span "Yes" at bounding box center [618, 130] width 12 height 12
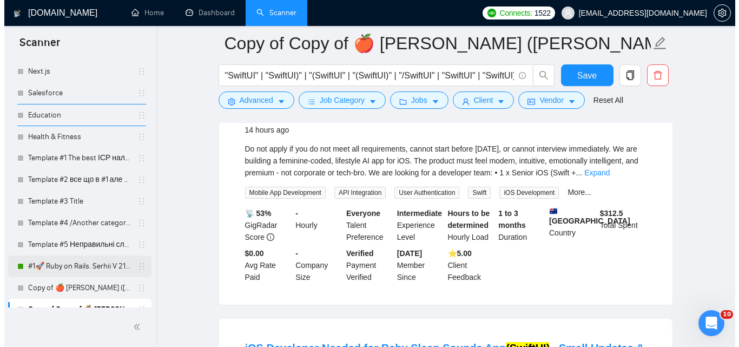
scroll to position [2291, 0]
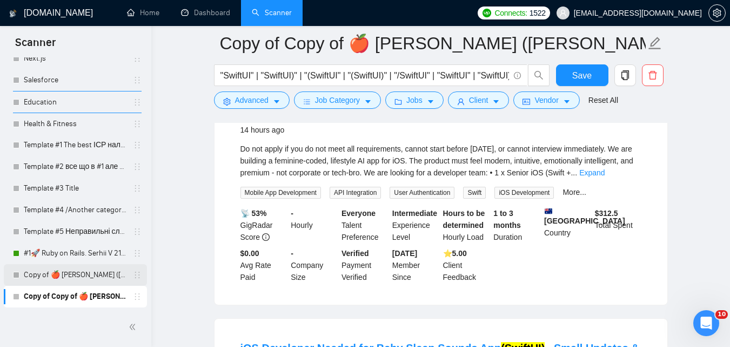
click at [82, 268] on link "Copy of 🍎 SwiftUI Zadorozhnyi (Tam)" at bounding box center [75, 275] width 103 height 22
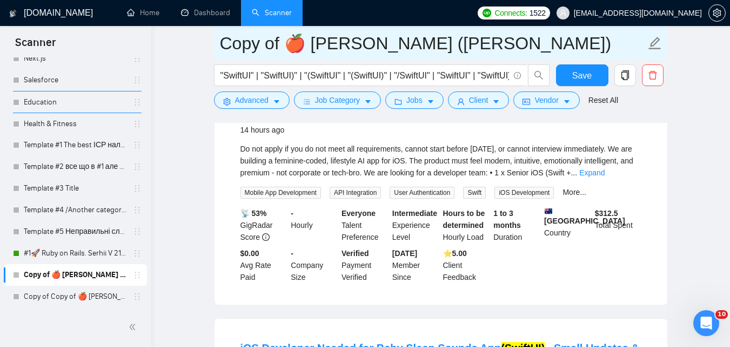
drag, startPoint x: 279, startPoint y: 49, endPoint x: 217, endPoint y: 44, distance: 62.3
click at [217, 44] on span "Copy of 🍎 SwiftUI Zadorozhnyi (Tam)" at bounding box center [441, 43] width 454 height 34
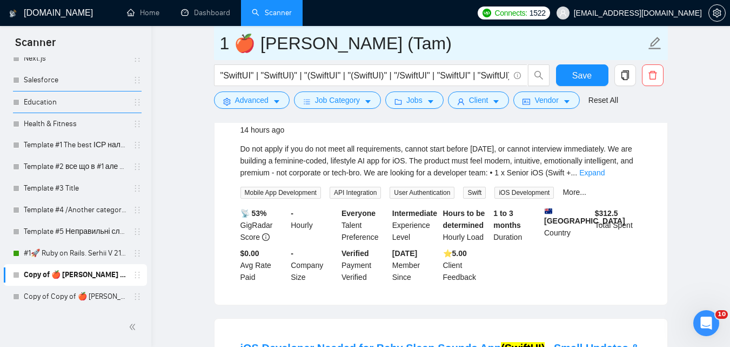
type input "1 🍎 [PERSON_NAME] (Tam)"
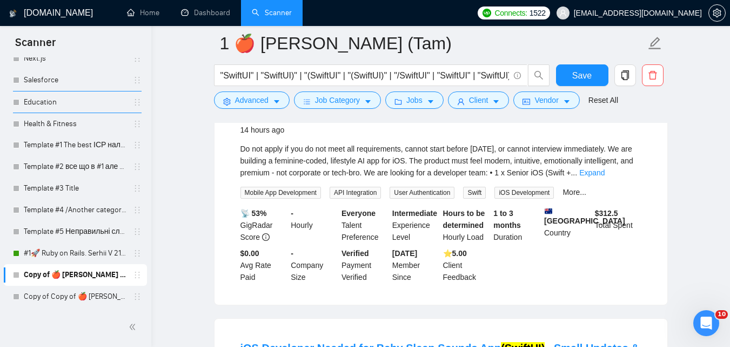
click at [263, 95] on span "Advanced" at bounding box center [252, 100] width 34 height 12
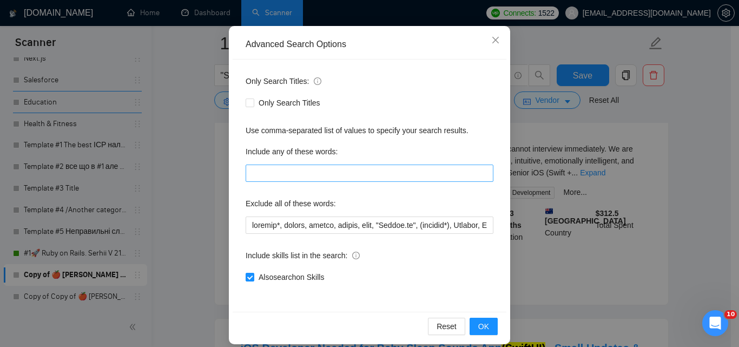
scroll to position [103, 0]
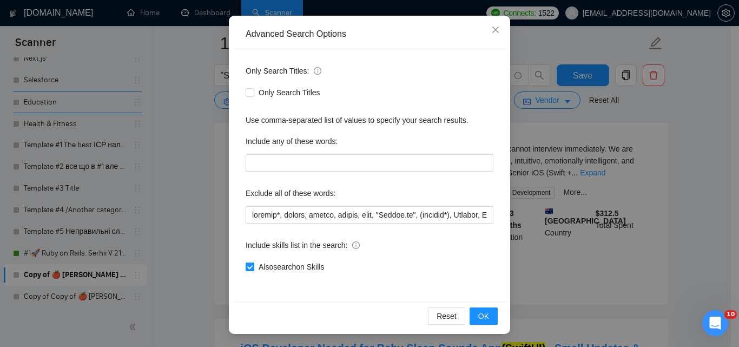
click at [305, 265] on span "Also search on Skills" at bounding box center [291, 267] width 74 height 12
click at [253, 265] on input "Also search on Skills" at bounding box center [249, 266] width 8 height 8
checkbox input "false"
click at [486, 317] on button "OK" at bounding box center [483, 315] width 28 height 17
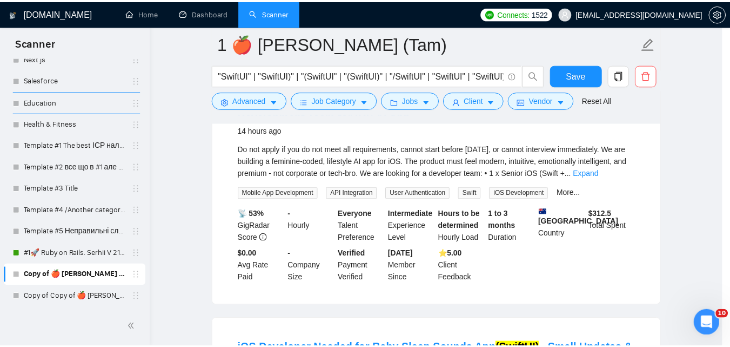
scroll to position [49, 0]
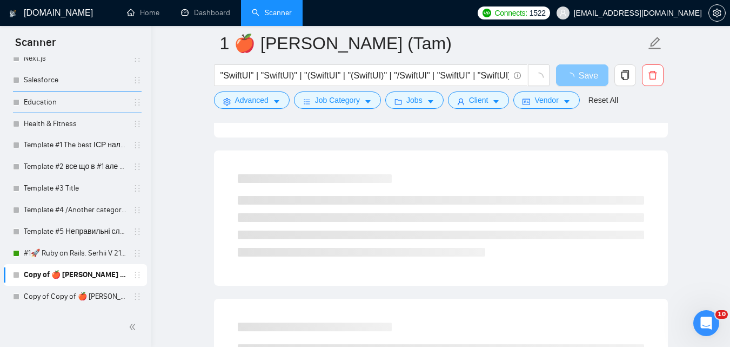
click at [573, 79] on icon "loading" at bounding box center [570, 76] width 9 height 9
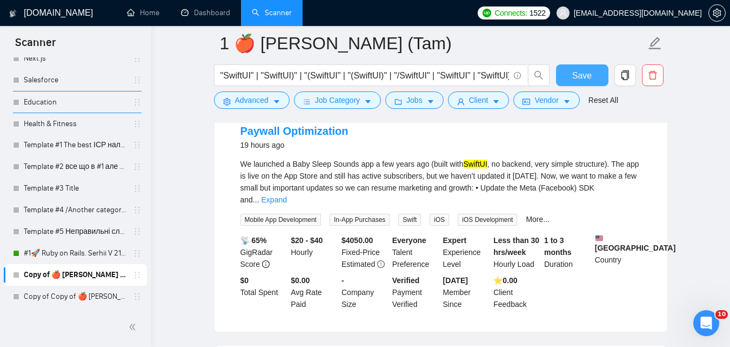
click at [570, 72] on button "Save" at bounding box center [582, 75] width 52 height 22
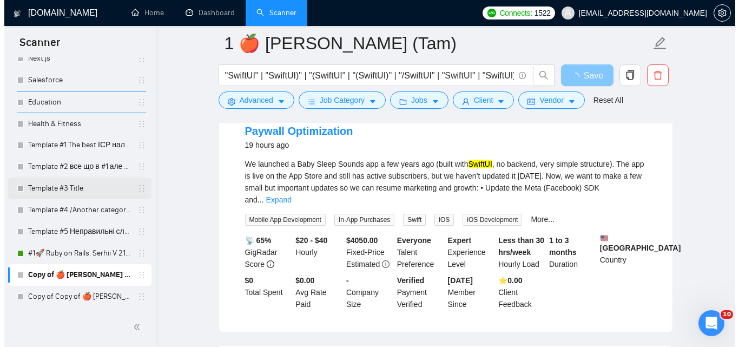
scroll to position [588, 0]
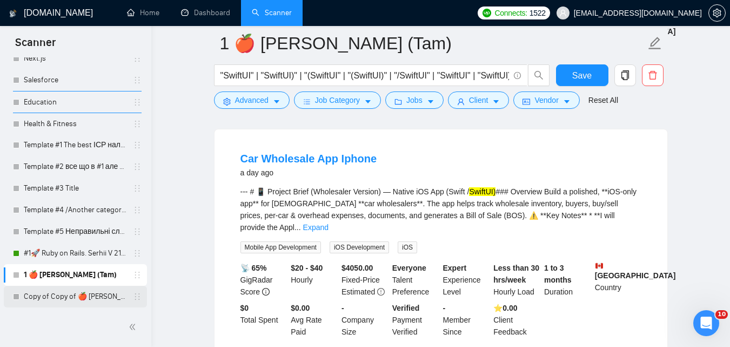
click at [75, 297] on link "Copy of Copy of 🍎 SwiftUI Zadorozhnyi (Tam)" at bounding box center [75, 296] width 103 height 22
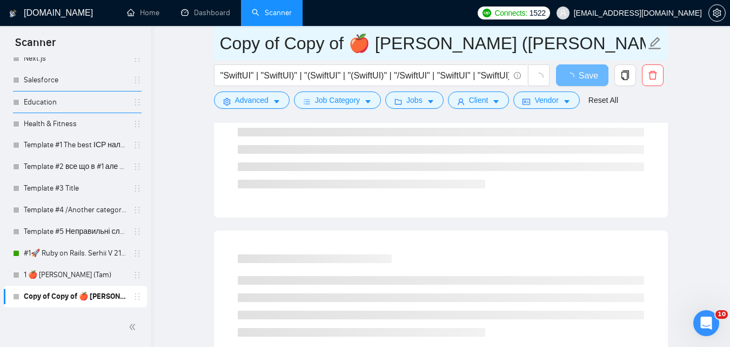
drag, startPoint x: 345, startPoint y: 47, endPoint x: 195, endPoint y: 56, distance: 151.1
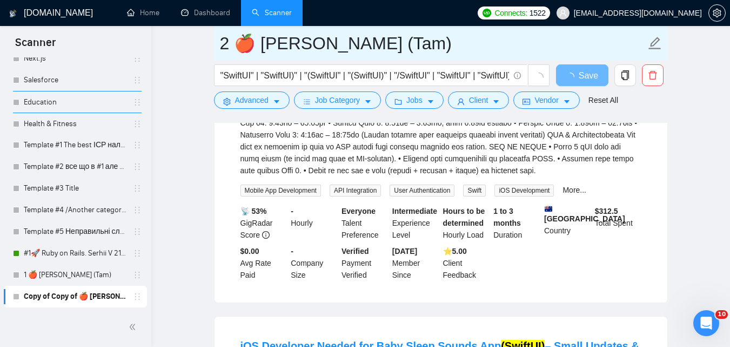
type input "2 🍎 [PERSON_NAME] (Tam)"
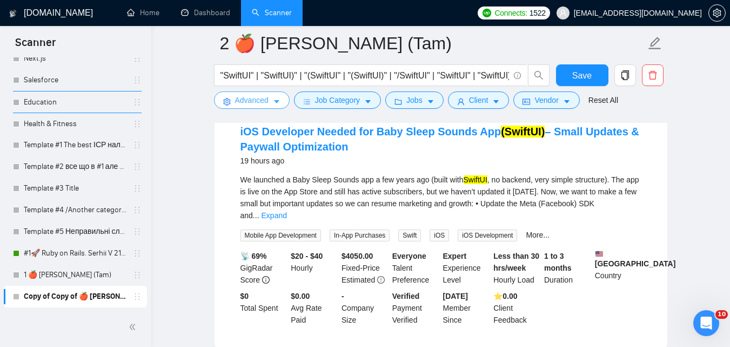
click at [250, 99] on span "Advanced" at bounding box center [252, 100] width 34 height 12
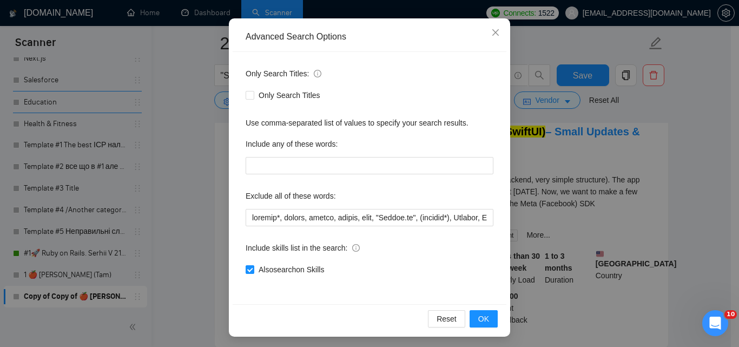
scroll to position [103, 0]
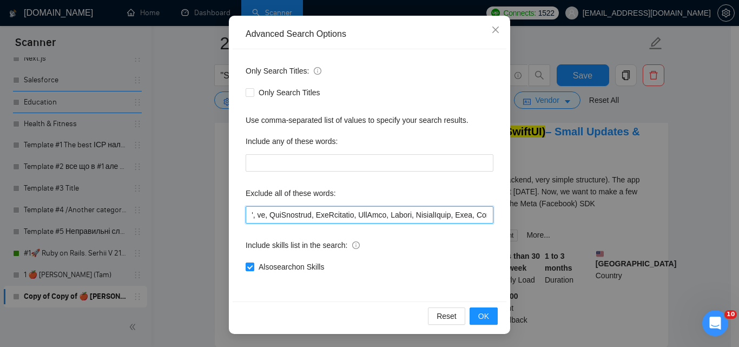
drag, startPoint x: 379, startPoint y: 221, endPoint x: 498, endPoint y: 209, distance: 119.6
click at [523, 210] on div "Advanced Search Options Only Search Titles: Only Search Titles Use comma-separa…" at bounding box center [369, 173] width 739 height 347
click at [447, 207] on input "text" at bounding box center [369, 214] width 248 height 17
click at [402, 222] on input "text" at bounding box center [369, 214] width 248 height 17
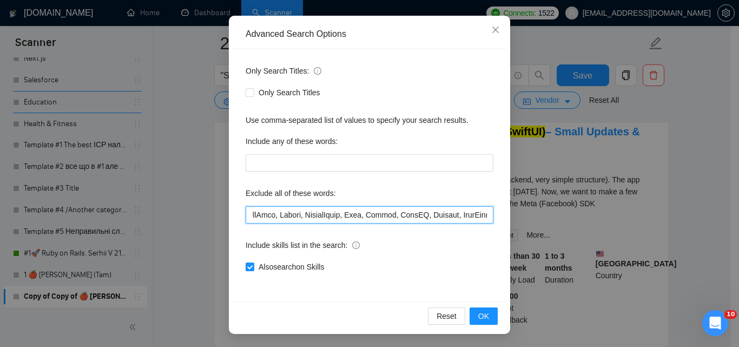
click at [403, 222] on input "text" at bounding box center [369, 214] width 248 height 17
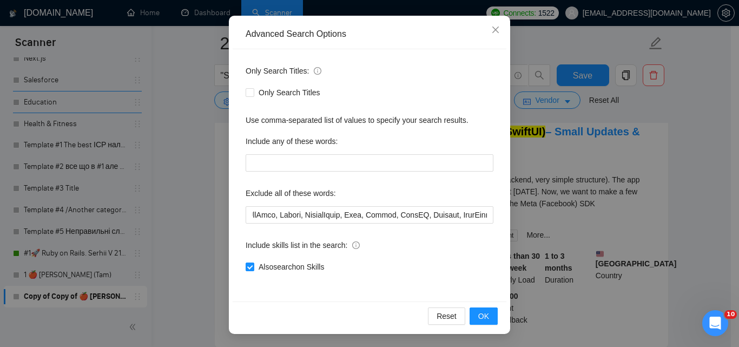
scroll to position [0, 0]
click at [415, 223] on div "Only Search Titles: Only Search Titles Use comma-separated list of values to sp…" at bounding box center [369, 175] width 274 height 252
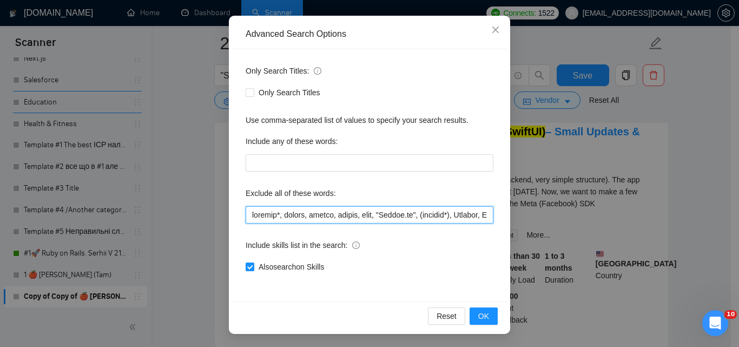
drag, startPoint x: 501, startPoint y: 220, endPoint x: 491, endPoint y: 220, distance: 9.7
click at [495, 220] on div "Only Search Titles: Only Search Titles Use comma-separated list of values to sp…" at bounding box center [369, 175] width 274 height 252
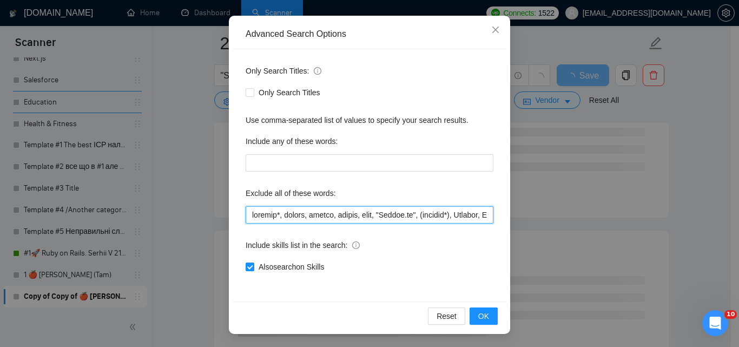
click at [427, 217] on input "text" at bounding box center [369, 214] width 248 height 17
click at [524, 215] on div "Advanced Search Options Only Search Titles: Only Search Titles Use comma-separa…" at bounding box center [369, 173] width 739 height 347
click at [444, 210] on input "text" at bounding box center [369, 214] width 248 height 17
drag, startPoint x: 425, startPoint y: 209, endPoint x: 457, endPoint y: 215, distance: 32.9
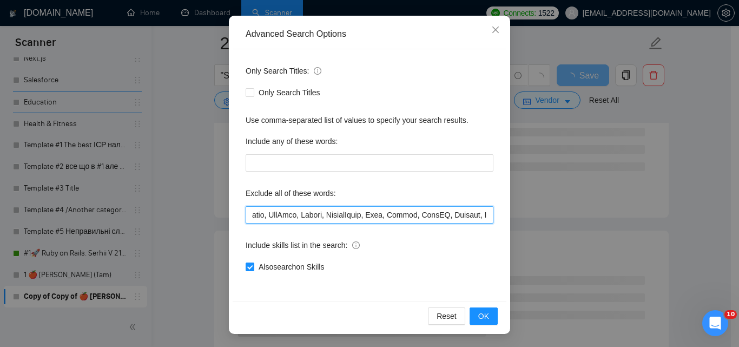
click at [530, 220] on div "Advanced Search Options Only Search Titles: Only Search Titles Use comma-separa…" at bounding box center [369, 173] width 739 height 347
click at [457, 215] on input "text" at bounding box center [369, 214] width 248 height 17
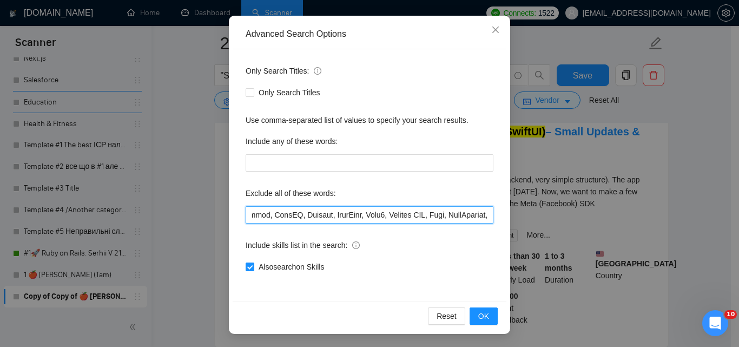
drag, startPoint x: 429, startPoint y: 215, endPoint x: 514, endPoint y: 215, distance: 84.9
click at [514, 215] on div "Advanced Search Options Only Search Titles: Only Search Titles Use comma-separa…" at bounding box center [369, 173] width 739 height 347
click at [431, 212] on input "text" at bounding box center [369, 214] width 248 height 17
click at [427, 215] on input "text" at bounding box center [369, 214] width 248 height 17
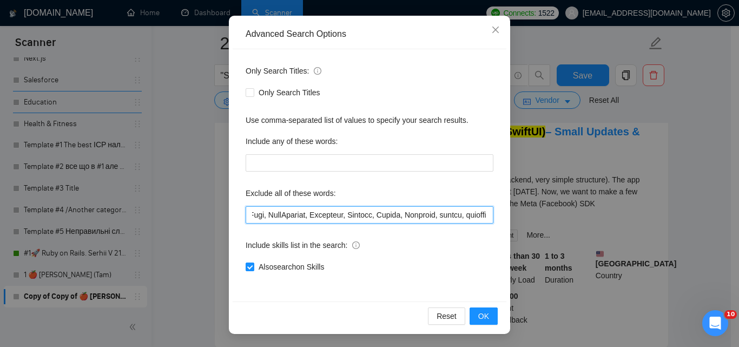
drag, startPoint x: 427, startPoint y: 215, endPoint x: 467, endPoint y: 211, distance: 40.1
click at [485, 213] on input "text" at bounding box center [369, 214] width 248 height 17
click at [429, 212] on input "text" at bounding box center [369, 214] width 248 height 17
click at [499, 226] on div "Only Search Titles: Only Search Titles Use comma-separated list of values to sp…" at bounding box center [369, 175] width 274 height 252
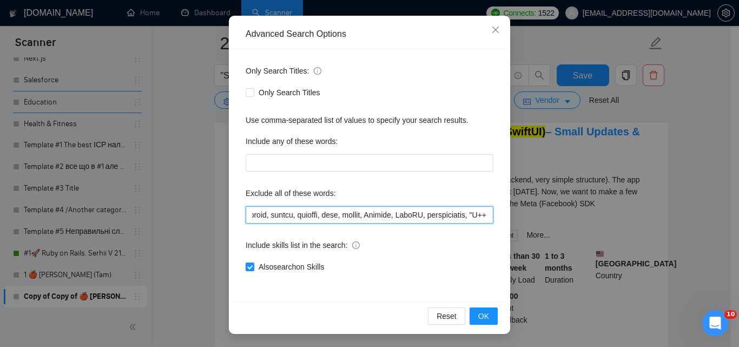
scroll to position [0, 970]
click at [439, 218] on input "text" at bounding box center [369, 214] width 248 height 17
drag, startPoint x: 347, startPoint y: 215, endPoint x: 653, endPoint y: 210, distance: 306.6
click at [653, 210] on div "Advanced Search Options Only Search Titles: Only Search Titles Use comma-separa…" at bounding box center [369, 173] width 739 height 347
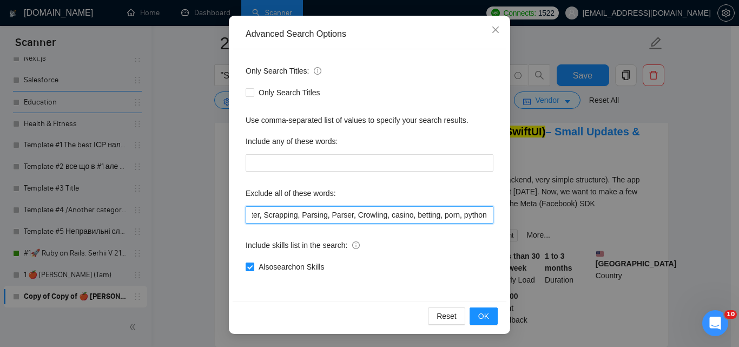
scroll to position [0, 836]
type input "consult*, hacker, nocode, crypto, game, "Bubble.io", (flutter*), Shopify, Wix, …"
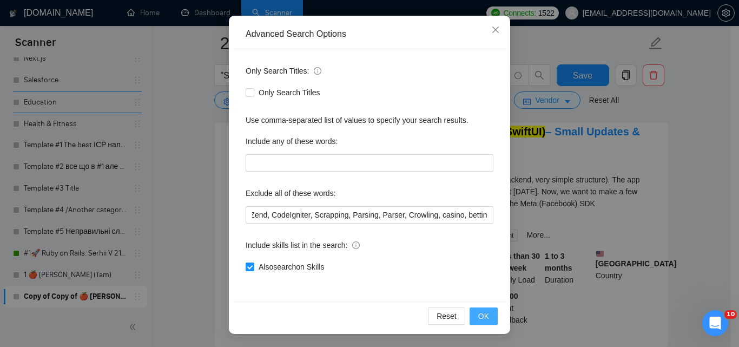
scroll to position [0, 0]
drag, startPoint x: 480, startPoint y: 322, endPoint x: 454, endPoint y: 301, distance: 33.9
click at [480, 322] on button "OK" at bounding box center [483, 315] width 28 height 17
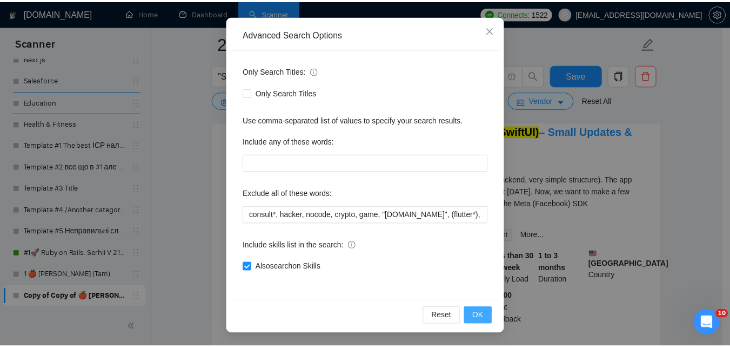
scroll to position [49, 0]
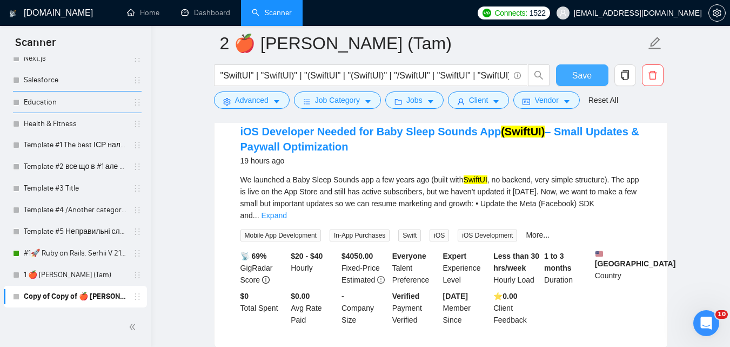
click at [576, 74] on span "Save" at bounding box center [582, 76] width 19 height 14
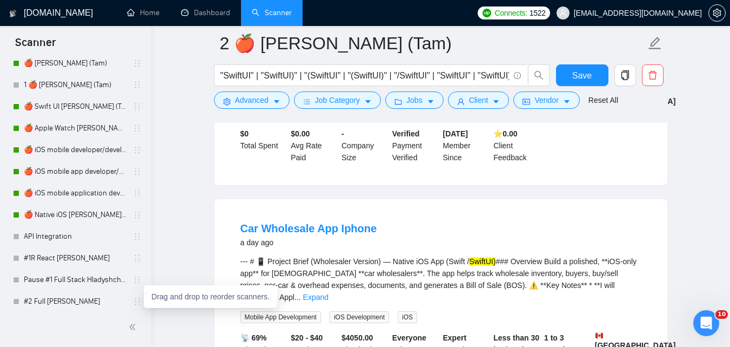
scroll to position [1763, 0]
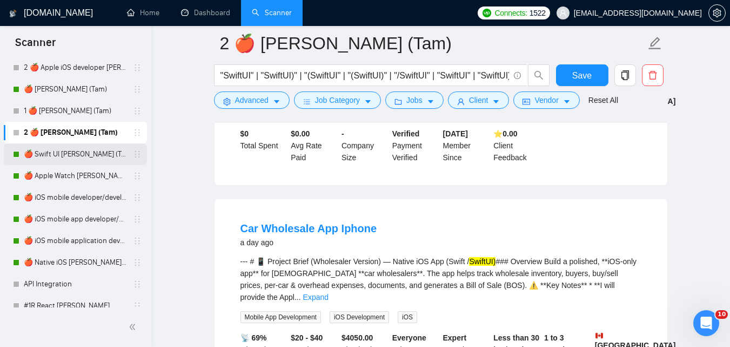
click at [69, 156] on link "🍎 Swift UI [PERSON_NAME] (Tam)" at bounding box center [75, 154] width 103 height 22
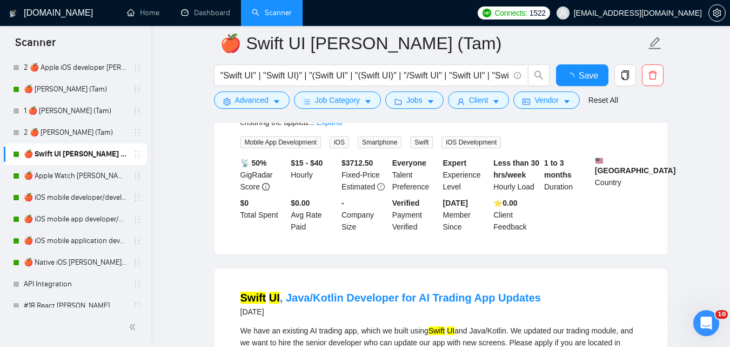
scroll to position [750, 0]
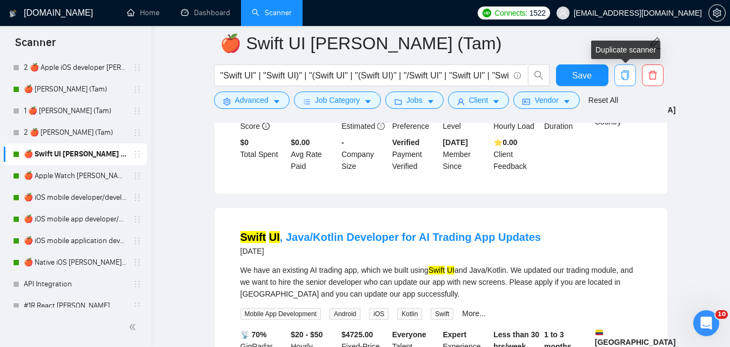
click at [624, 77] on icon "copy" at bounding box center [626, 75] width 10 height 10
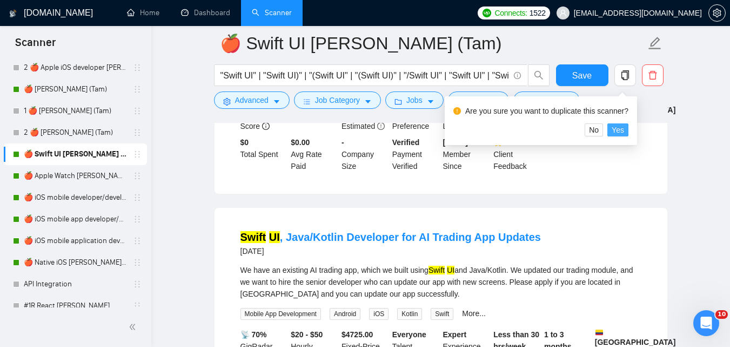
click at [614, 129] on span "Yes" at bounding box center [618, 130] width 12 height 12
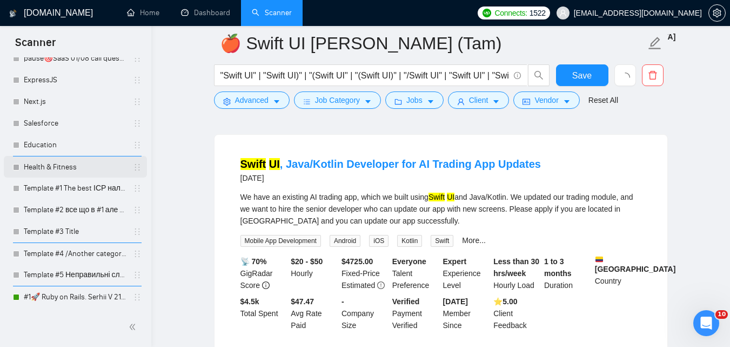
scroll to position [967, 0]
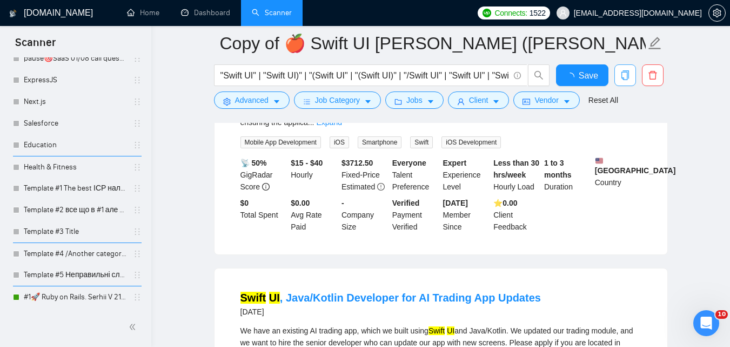
scroll to position [967, 0]
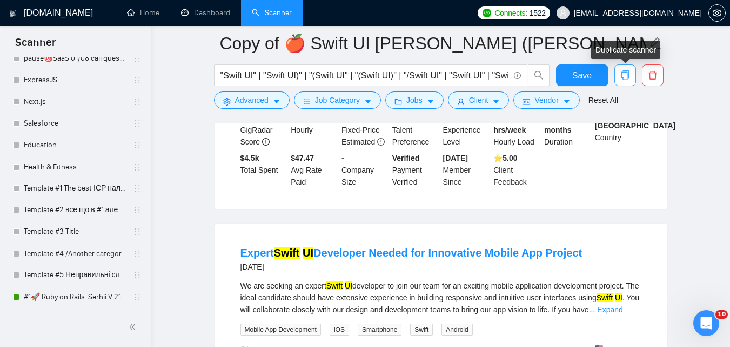
click at [629, 79] on icon "copy" at bounding box center [626, 75] width 10 height 10
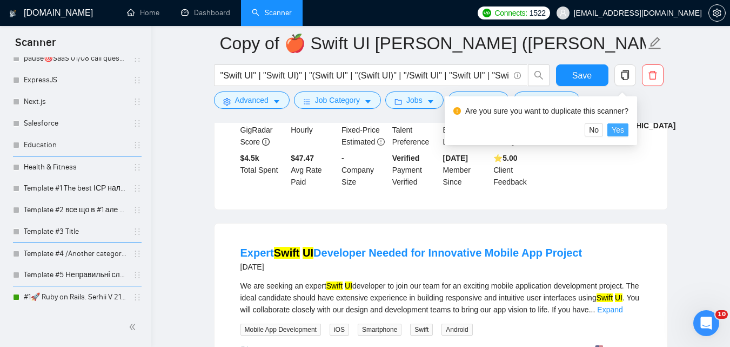
click at [622, 124] on span "Yes" at bounding box center [618, 130] width 12 height 12
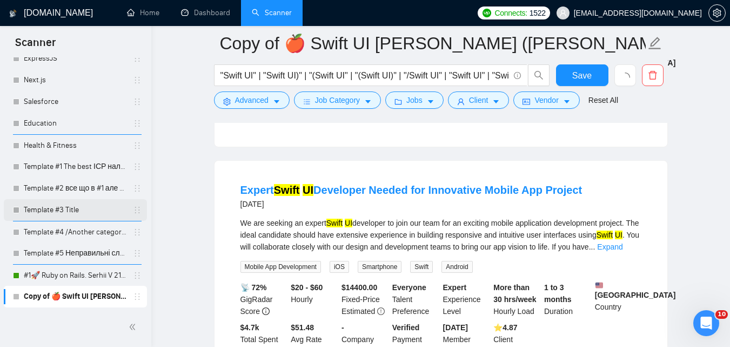
scroll to position [1075, 0]
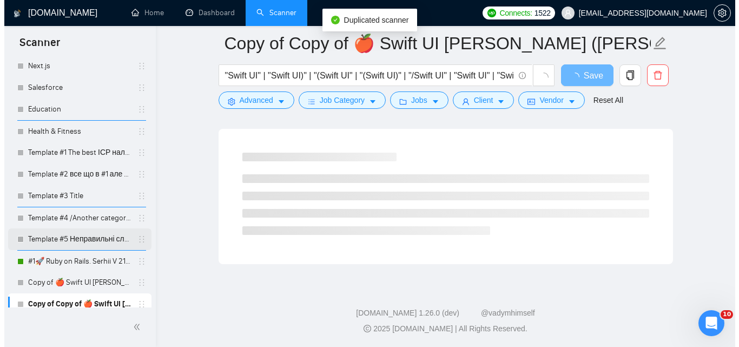
scroll to position [2334, 0]
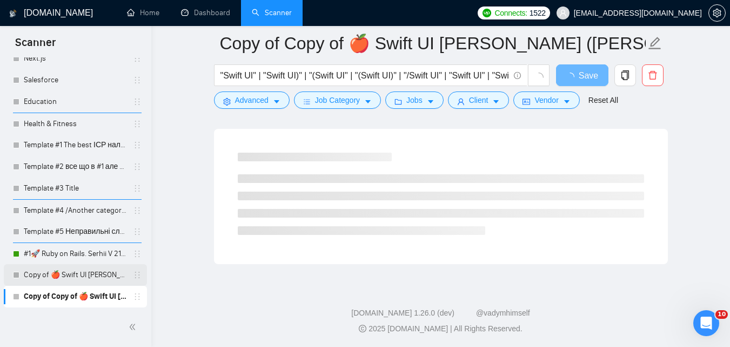
click at [78, 275] on link "Copy of 🍎 Swift UI Zadorozhnyi (Tam)" at bounding box center [75, 275] width 103 height 22
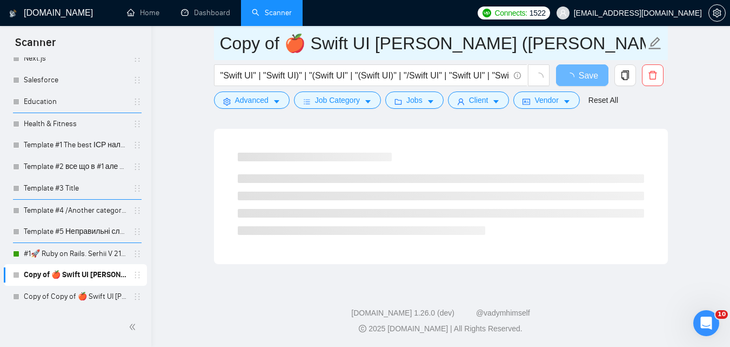
drag, startPoint x: 279, startPoint y: 50, endPoint x: 215, endPoint y: 46, distance: 64.4
click at [215, 46] on span "Copy of 🍎 Swift UI Zadorozhnyi (Tam)" at bounding box center [441, 43] width 454 height 34
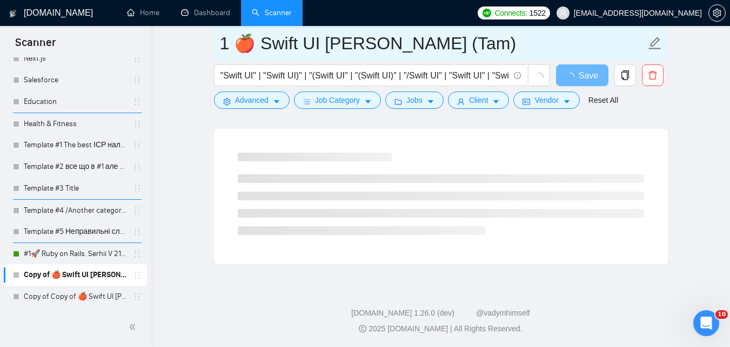
type input "1 🍎 Swift UI [PERSON_NAME] (Tam)"
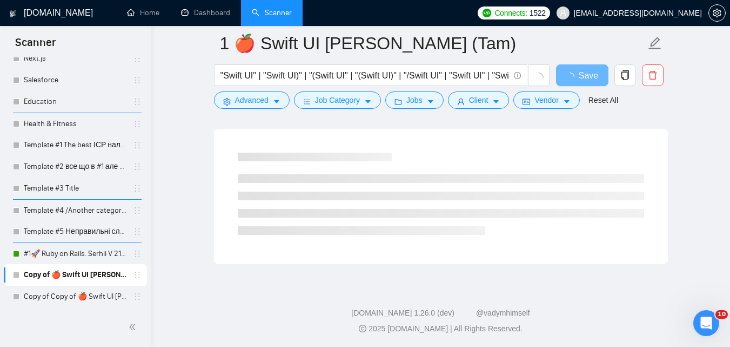
click at [270, 106] on button "Advanced" at bounding box center [252, 99] width 76 height 17
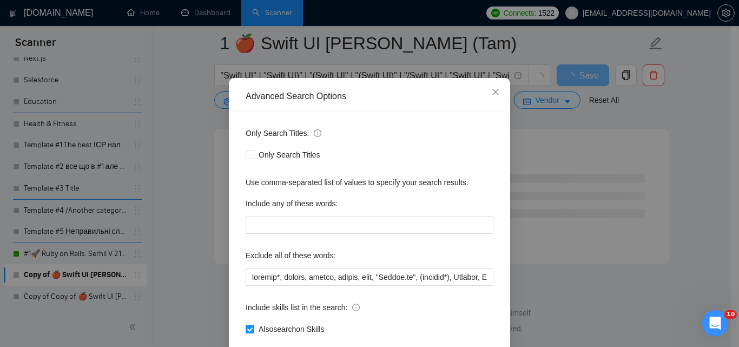
scroll to position [103, 0]
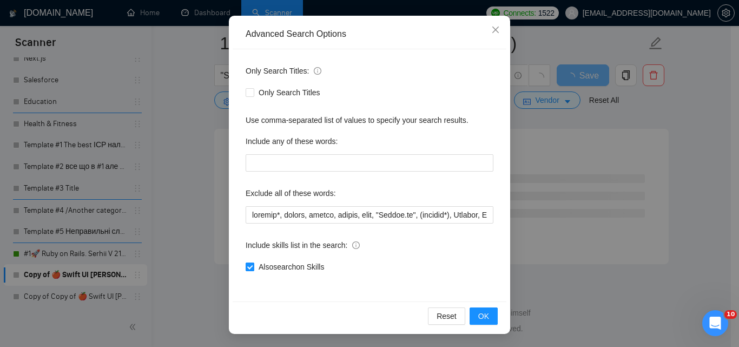
click at [259, 268] on span "Also search on Skills" at bounding box center [291, 267] width 74 height 12
click at [253, 268] on input "Also search on Skills" at bounding box center [249, 266] width 8 height 8
checkbox input "false"
click at [482, 325] on div "Reset OK" at bounding box center [369, 315] width 274 height 29
click at [482, 316] on span "OK" at bounding box center [483, 316] width 11 height 12
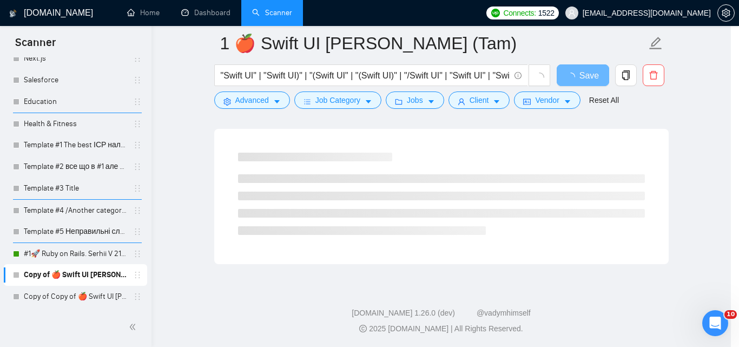
scroll to position [49, 0]
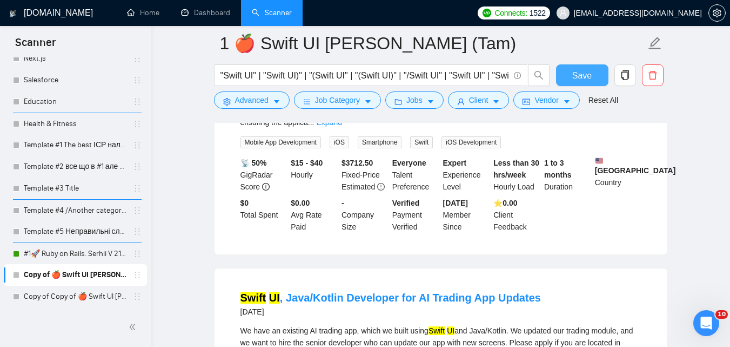
click at [583, 76] on span "Save" at bounding box center [582, 76] width 19 height 14
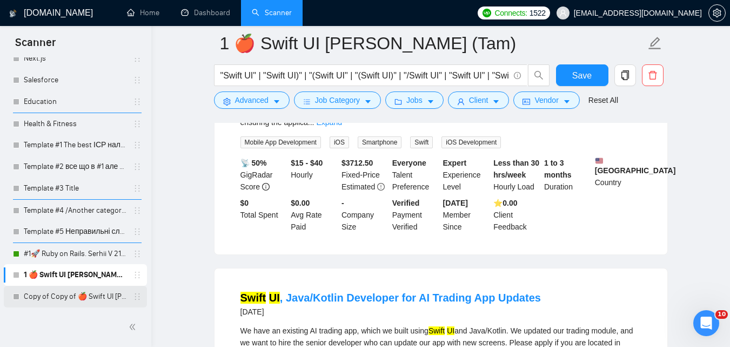
click at [84, 298] on link "Copy of Copy of 🍎 Swift UI Zadorozhnyi (Tam)" at bounding box center [75, 296] width 103 height 22
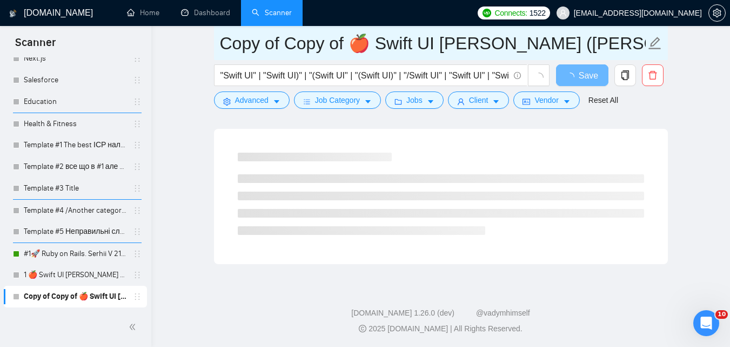
drag, startPoint x: 345, startPoint y: 46, endPoint x: 212, endPoint y: 44, distance: 132.5
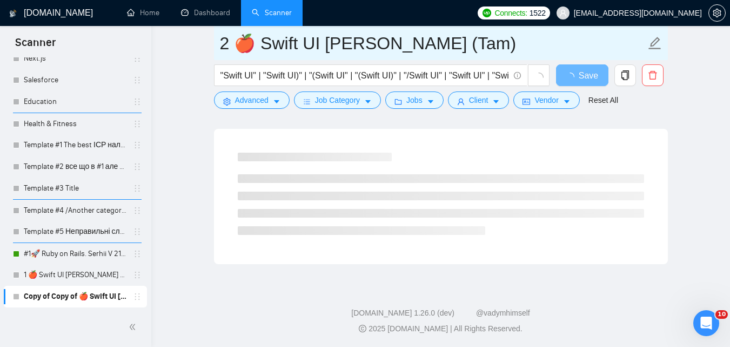
type input "2 🍎 Swift UI [PERSON_NAME] (Tam)"
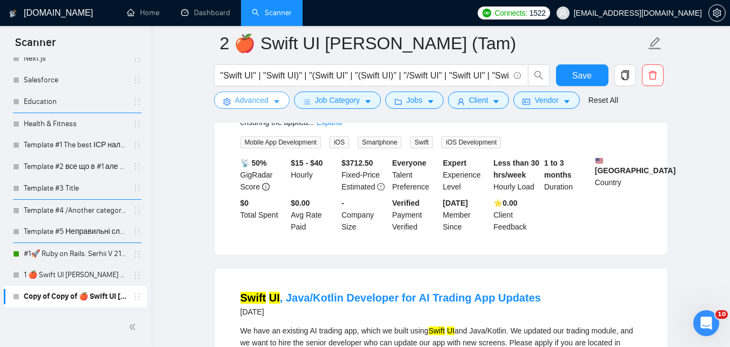
click at [251, 102] on span "Advanced" at bounding box center [252, 100] width 34 height 12
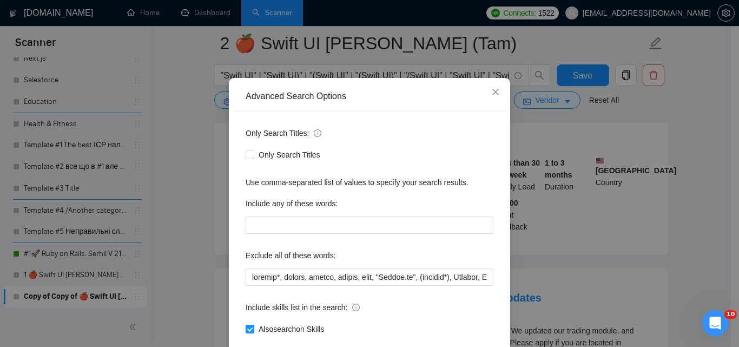
scroll to position [103, 0]
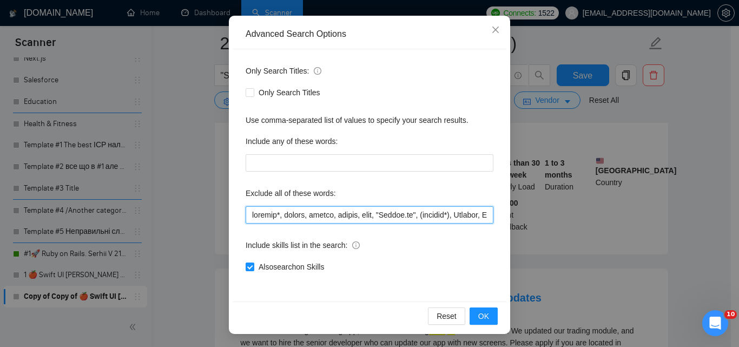
click at [343, 212] on input "text" at bounding box center [369, 214] width 248 height 17
drag, startPoint x: 344, startPoint y: 212, endPoint x: 466, endPoint y: 220, distance: 121.8
click at [498, 220] on div "Only Search Titles: Only Search Titles Use comma-separated list of values to sp…" at bounding box center [369, 175] width 274 height 252
click at [442, 218] on input "text" at bounding box center [369, 214] width 248 height 17
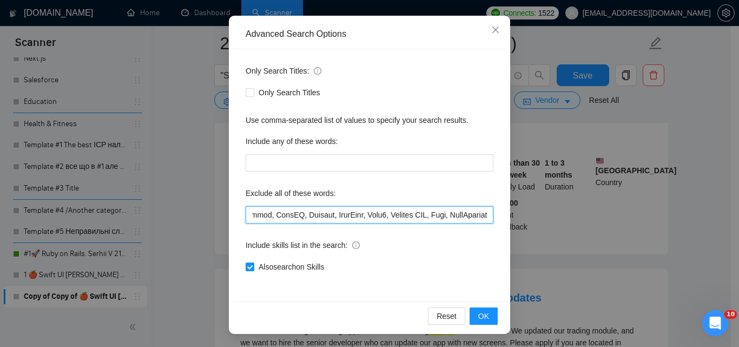
drag, startPoint x: 442, startPoint y: 218, endPoint x: 500, endPoint y: 222, distance: 58.0
click at [500, 222] on div "Only Search Titles: Only Search Titles Use comma-separated list of values to sp…" at bounding box center [369, 175] width 274 height 252
click at [450, 221] on input "text" at bounding box center [369, 214] width 248 height 17
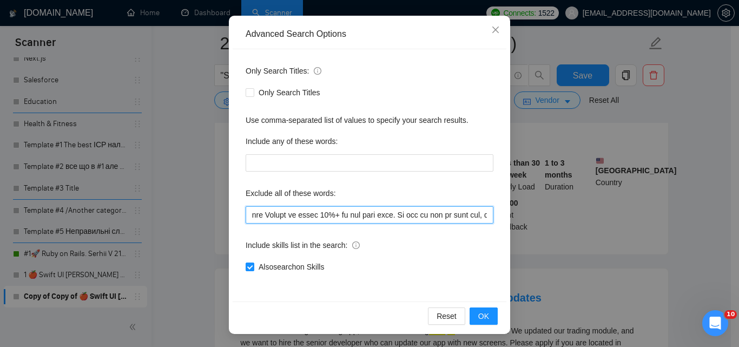
drag, startPoint x: 445, startPoint y: 216, endPoint x: 611, endPoint y: 209, distance: 166.7
click at [610, 209] on div "Advanced Search Options Only Search Titles: Only Search Titles Use comma-separa…" at bounding box center [369, 173] width 739 height 347
type input "consult*, hacker, nocode, crypto, game, "Bubble.io", (flutter*), Shopify, Wix, …"
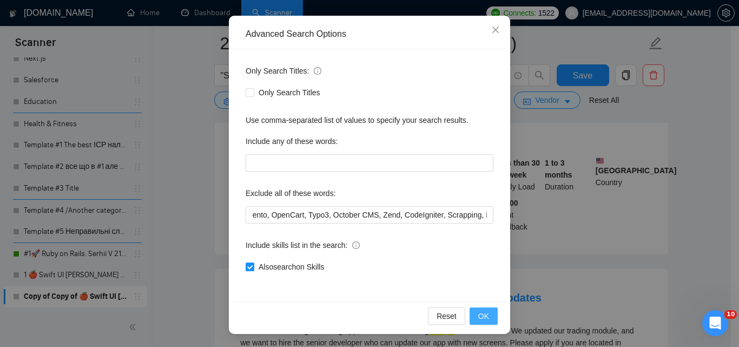
scroll to position [0, 0]
click at [489, 310] on button "OK" at bounding box center [483, 315] width 28 height 17
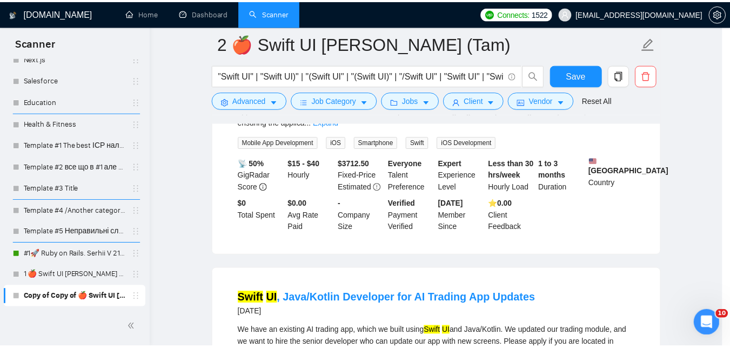
scroll to position [49, 0]
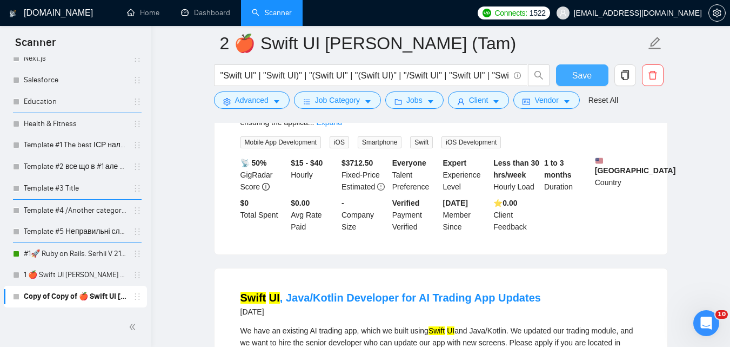
click at [585, 75] on span "Save" at bounding box center [582, 76] width 19 height 14
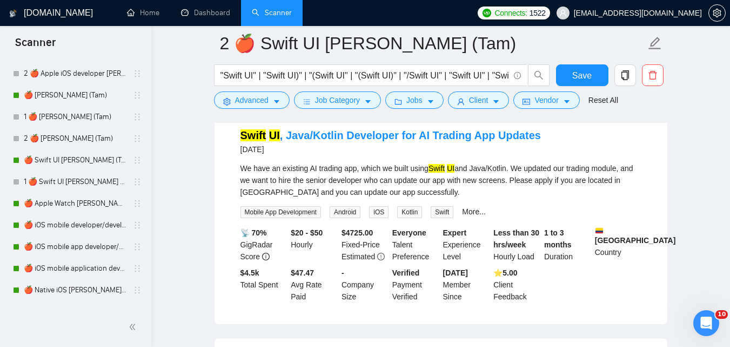
scroll to position [1728, 0]
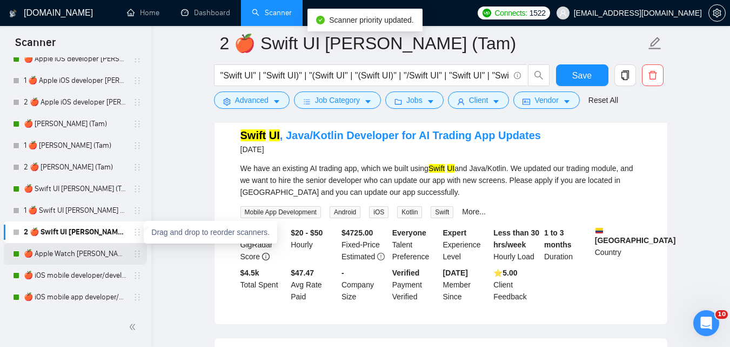
click at [69, 252] on link "🍎 Apple Watch [PERSON_NAME] (Tam)" at bounding box center [75, 254] width 103 height 22
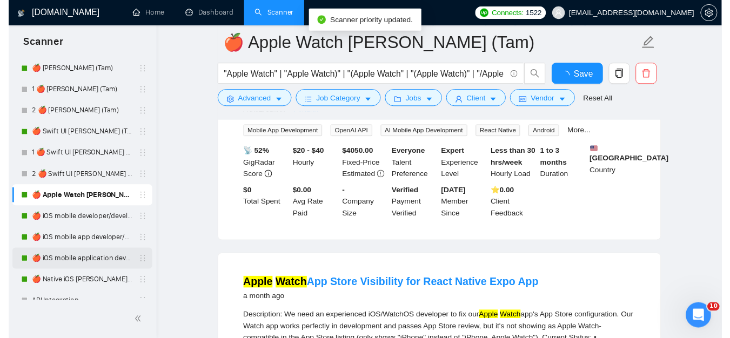
scroll to position [1836, 0]
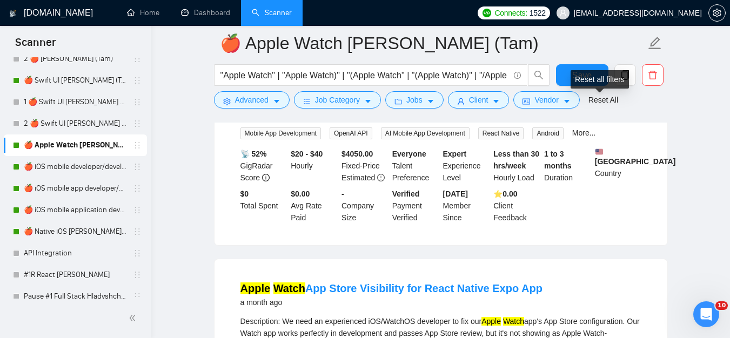
click at [623, 79] on div "Reset all filters" at bounding box center [600, 79] width 58 height 18
click at [623, 80] on button "button" at bounding box center [626, 75] width 22 height 22
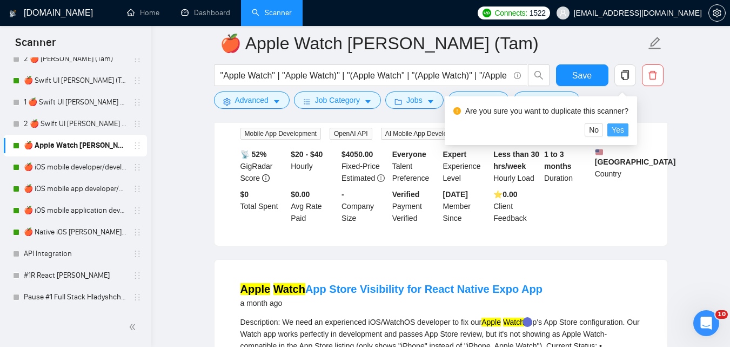
click at [615, 128] on span "Yes" at bounding box center [618, 130] width 12 height 12
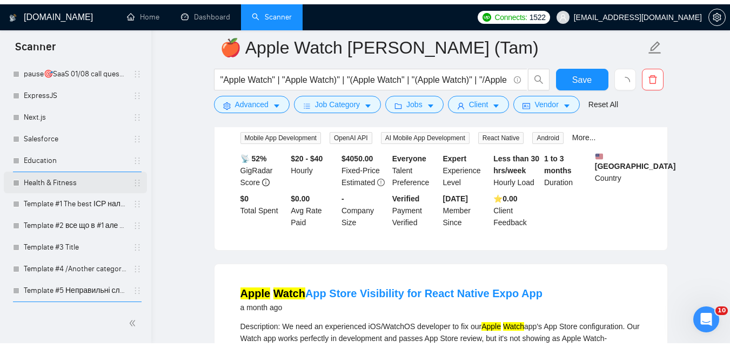
scroll to position [2342, 0]
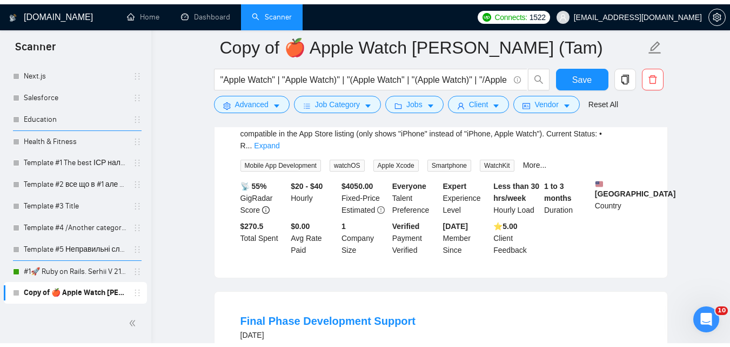
scroll to position [2356, 0]
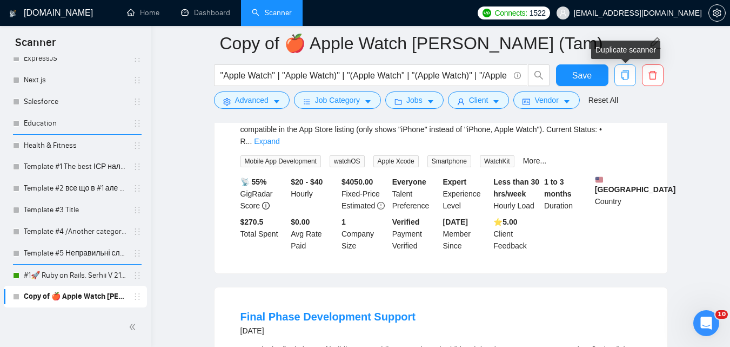
click at [622, 77] on icon "copy" at bounding box center [625, 75] width 8 height 10
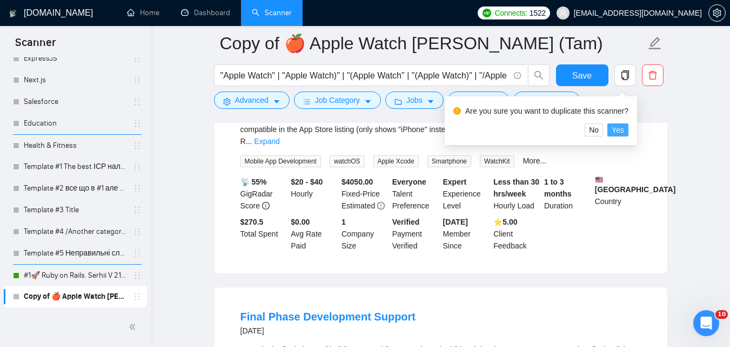
click at [619, 127] on span "Yes" at bounding box center [618, 130] width 12 height 12
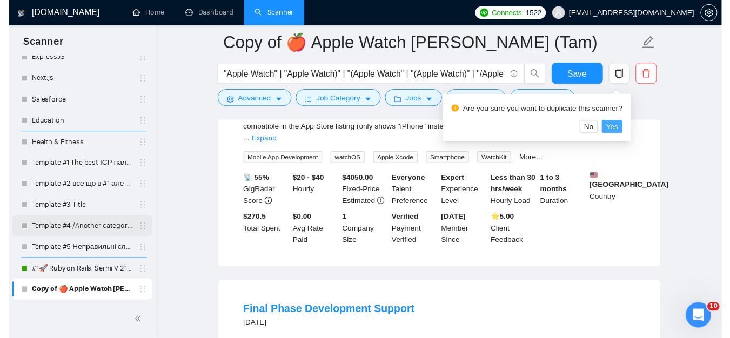
scroll to position [2364, 0]
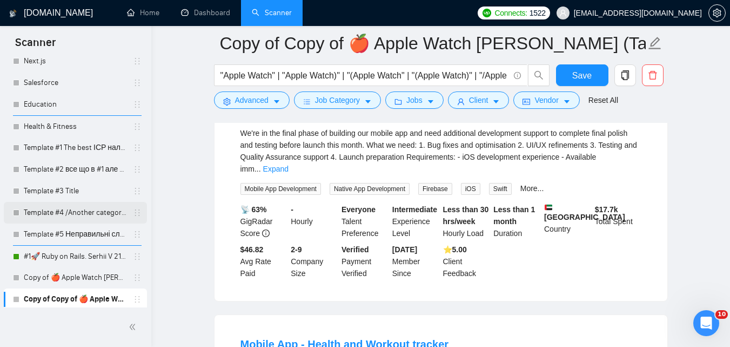
scroll to position [2377, 0]
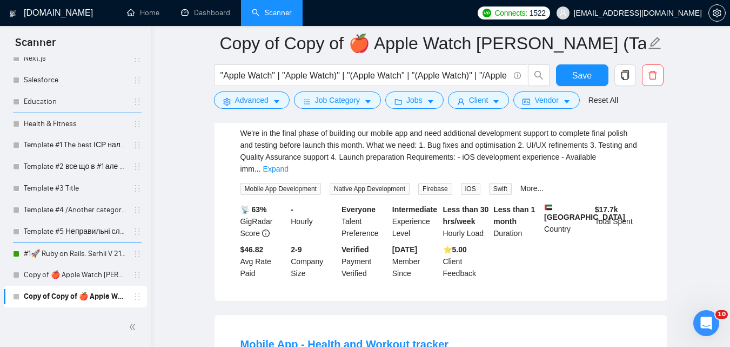
drag, startPoint x: 69, startPoint y: 272, endPoint x: 238, endPoint y: 219, distance: 177.0
click at [69, 272] on link "Copy of 🍎 Apple Watch Zadorozhnyi (Tam)" at bounding box center [75, 275] width 103 height 22
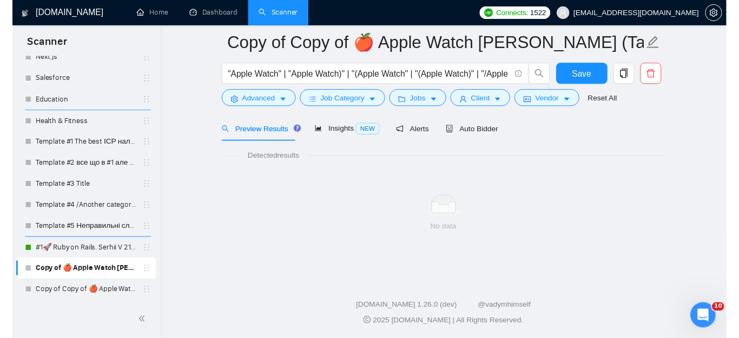
scroll to position [690, 0]
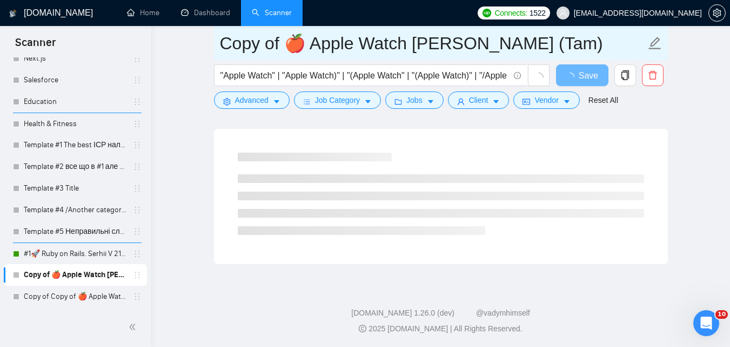
drag, startPoint x: 277, startPoint y: 44, endPoint x: 266, endPoint y: 46, distance: 11.6
click at [214, 44] on span "Copy of 🍎 Apple Watch Zadorozhnyi (Tam)" at bounding box center [441, 43] width 454 height 34
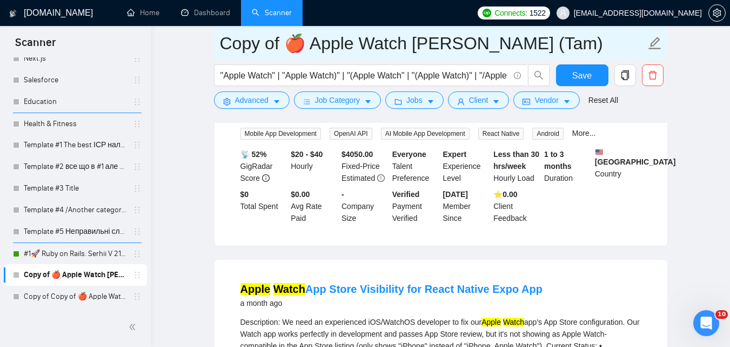
drag, startPoint x: 281, startPoint y: 43, endPoint x: 185, endPoint y: 37, distance: 95.9
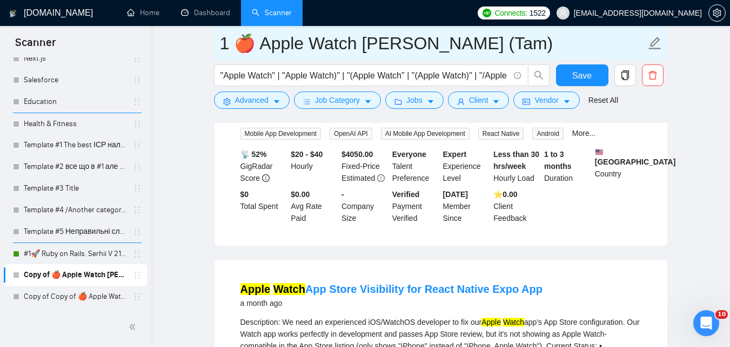
type input "1 🍎 Apple Watch [PERSON_NAME] (Tam)"
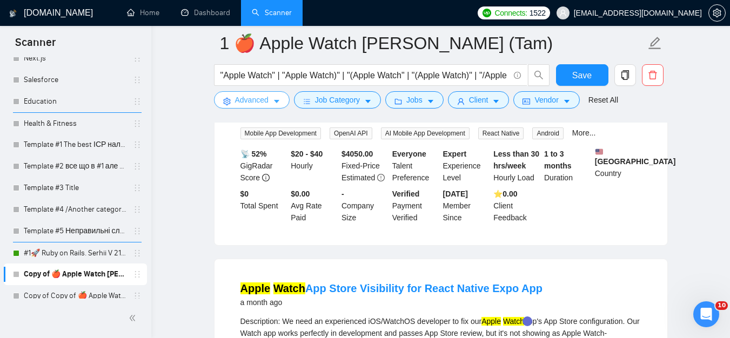
click at [241, 102] on span "Advanced" at bounding box center [252, 100] width 34 height 12
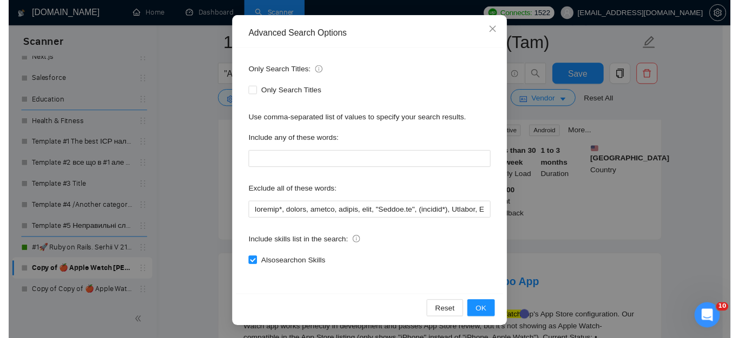
scroll to position [103, 0]
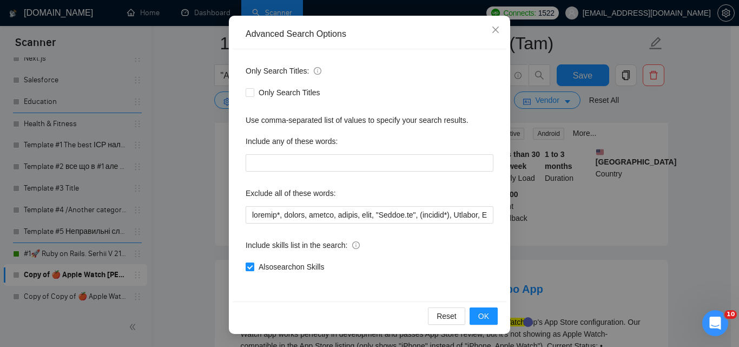
click at [296, 269] on span "Also search on Skills" at bounding box center [291, 267] width 74 height 12
click at [253, 269] on input "Also search on Skills" at bounding box center [249, 266] width 8 height 8
checkbox input "false"
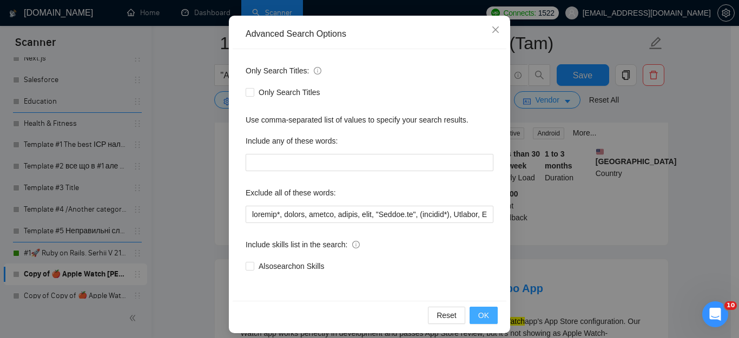
click at [486, 316] on button "OK" at bounding box center [483, 315] width 28 height 17
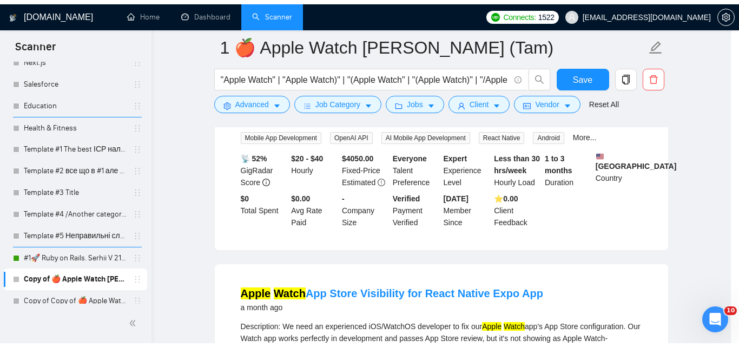
scroll to position [57, 0]
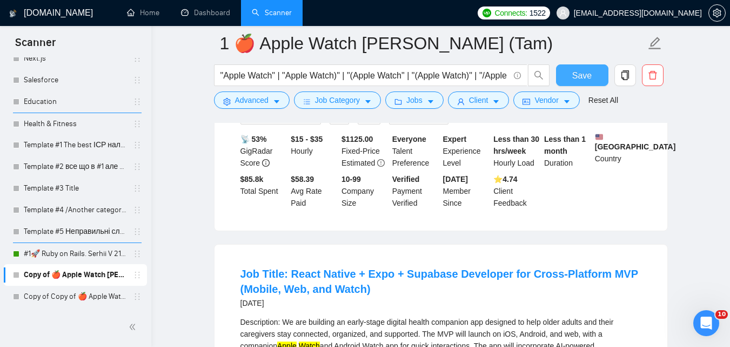
click at [583, 74] on span "Save" at bounding box center [582, 76] width 19 height 14
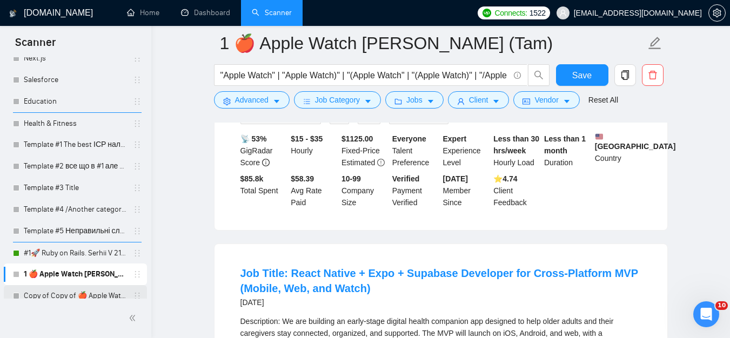
click at [91, 296] on link "Copy of Copy of 🍎 Apple Watch Zadorozhnyi (Tam)" at bounding box center [75, 296] width 103 height 22
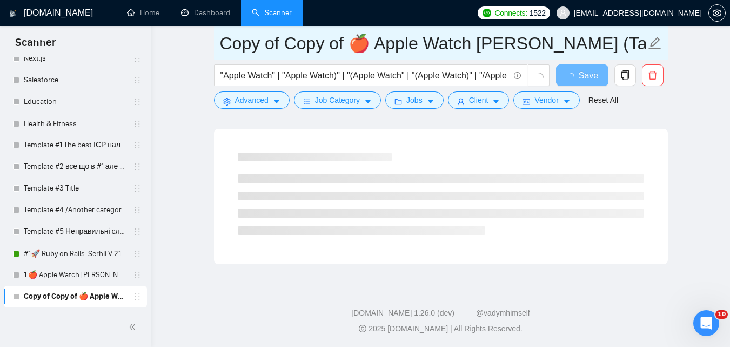
drag, startPoint x: 347, startPoint y: 47, endPoint x: 218, endPoint y: 50, distance: 128.2
click at [218, 50] on span "Copy of Copy of 🍎 Apple Watch Zadorozhnyi (Tam)" at bounding box center [441, 43] width 454 height 34
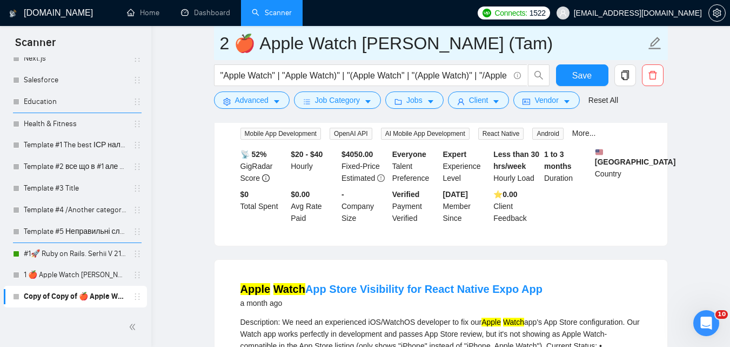
type input "2 🍎 Apple Watch [PERSON_NAME] (Tam)"
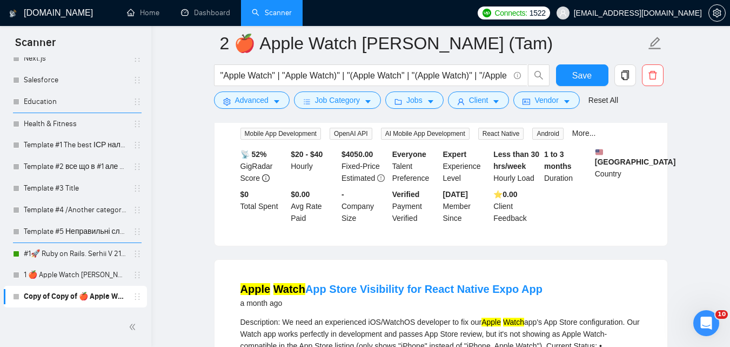
click at [256, 95] on span "Advanced" at bounding box center [252, 100] width 34 height 12
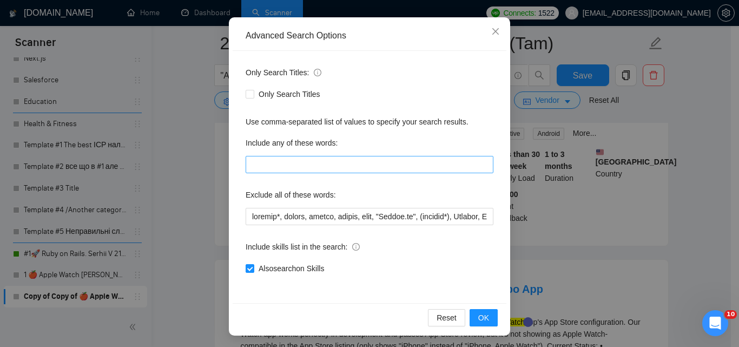
scroll to position [103, 0]
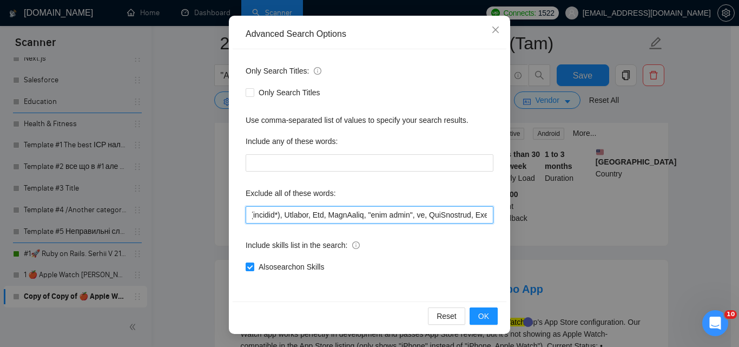
drag, startPoint x: 396, startPoint y: 209, endPoint x: 503, endPoint y: 213, distance: 107.1
click at [506, 213] on div "Advanced Search Options Only Search Titles: Only Search Titles Use comma-separa…" at bounding box center [369, 175] width 281 height 318
click at [440, 216] on input "text" at bounding box center [369, 214] width 248 height 17
drag, startPoint x: 440, startPoint y: 216, endPoint x: 487, endPoint y: 215, distance: 47.0
click at [487, 215] on input "text" at bounding box center [369, 214] width 248 height 17
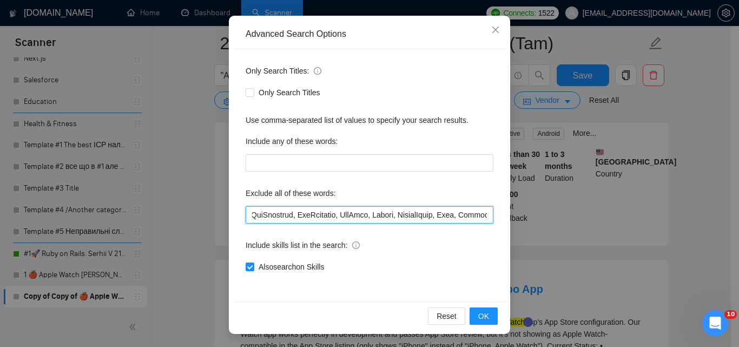
click at [420, 220] on input "text" at bounding box center [369, 214] width 248 height 17
click at [498, 211] on div "Only Search Titles: Only Search Titles Use comma-separated list of values to sp…" at bounding box center [369, 175] width 274 height 252
click at [442, 216] on input "text" at bounding box center [369, 214] width 248 height 17
drag, startPoint x: 442, startPoint y: 217, endPoint x: 511, endPoint y: 217, distance: 69.2
click at [511, 217] on div "Advanced Search Options Only Search Titles: Only Search Titles Use comma-separa…" at bounding box center [369, 173] width 739 height 347
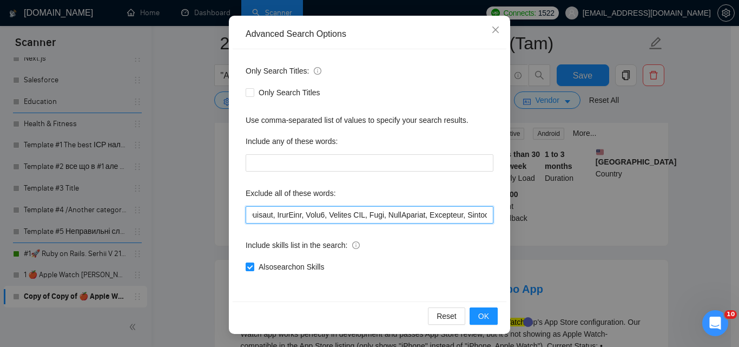
scroll to position [0, 814]
click at [441, 220] on input "text" at bounding box center [369, 214] width 248 height 17
click at [435, 220] on input "text" at bounding box center [369, 214] width 248 height 17
drag, startPoint x: 458, startPoint y: 214, endPoint x: 488, endPoint y: 215, distance: 29.8
click at [488, 215] on input "text" at bounding box center [369, 214] width 248 height 17
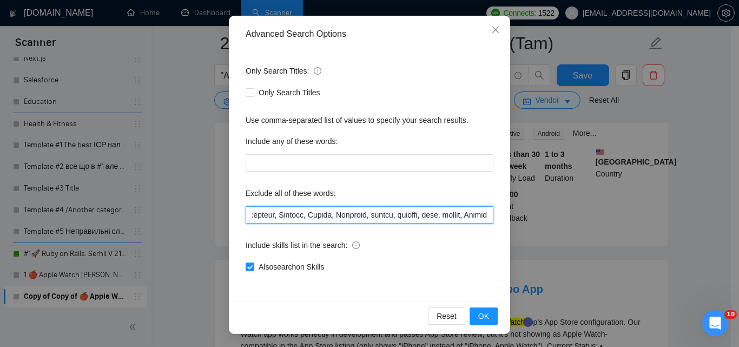
scroll to position [0, 870]
click at [455, 219] on input "text" at bounding box center [369, 214] width 248 height 17
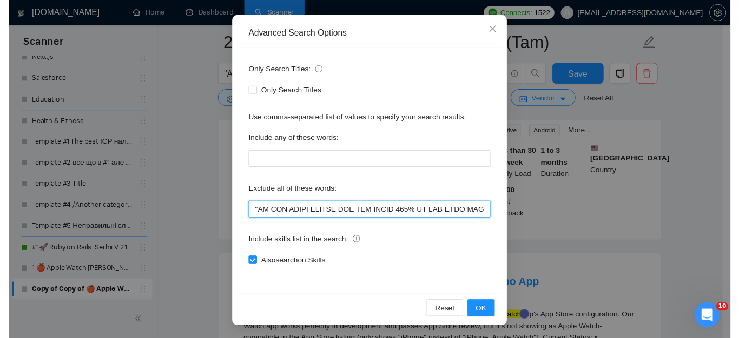
scroll to position [0, 8524]
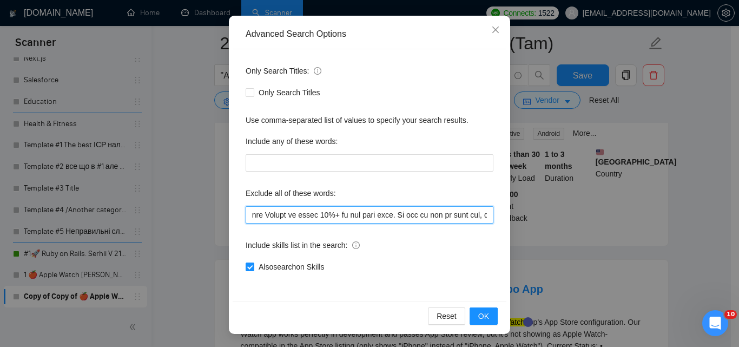
drag, startPoint x: 449, startPoint y: 217, endPoint x: 684, endPoint y: 204, distance: 235.6
click at [684, 204] on div "Advanced Search Options Only Search Titles: Only Search Titles Use comma-separa…" at bounding box center [369, 173] width 739 height 347
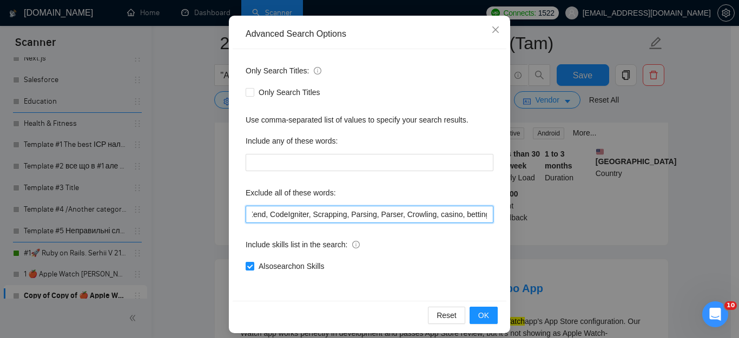
scroll to position [0, 836]
type input "consult*, hacker, nocode, crypto, game, "Bubble.io", (flutter*), Shopify, Wix, …"
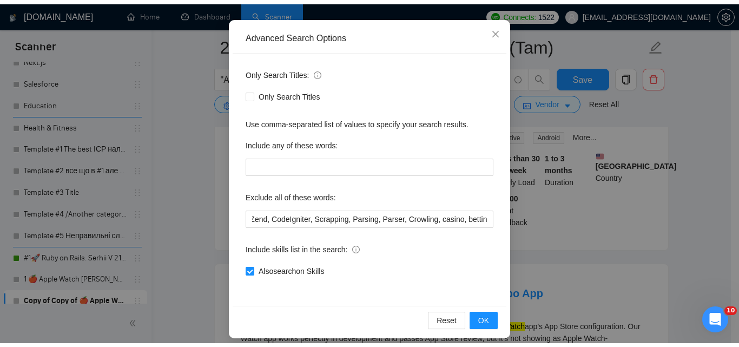
scroll to position [0, 0]
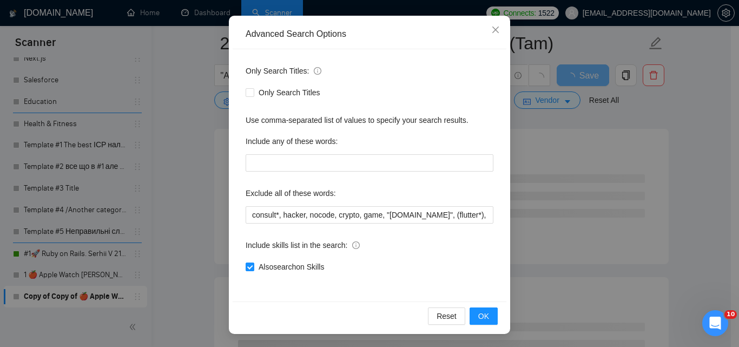
drag, startPoint x: 484, startPoint y: 202, endPoint x: 451, endPoint y: 282, distance: 87.3
click at [451, 282] on div "Only Search Titles: Only Search Titles Use comma-separated list of values to sp…" at bounding box center [369, 175] width 274 height 252
click at [478, 317] on span "OK" at bounding box center [483, 316] width 11 height 12
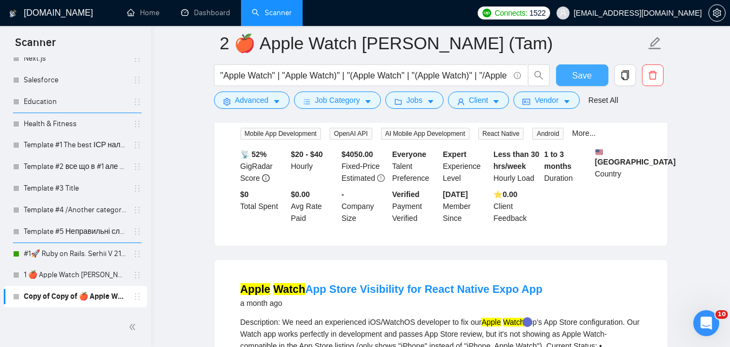
click at [582, 77] on span "Save" at bounding box center [582, 76] width 19 height 14
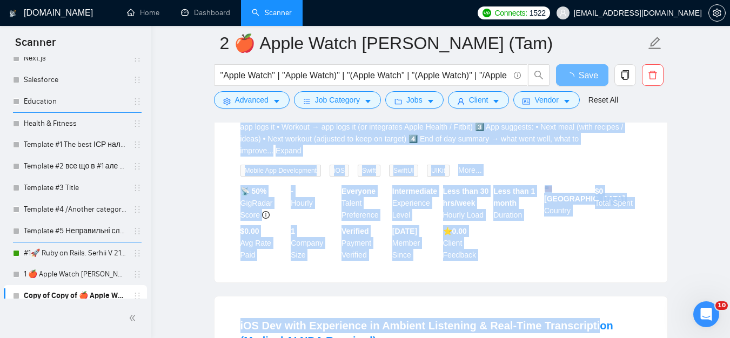
drag, startPoint x: 594, startPoint y: 284, endPoint x: 587, endPoint y: 297, distance: 15.0
click at [583, 319] on ul "iOS engineer to build and publish an MVP to TestFlight for early testing 13 day…" at bounding box center [441, 52] width 454 height 2420
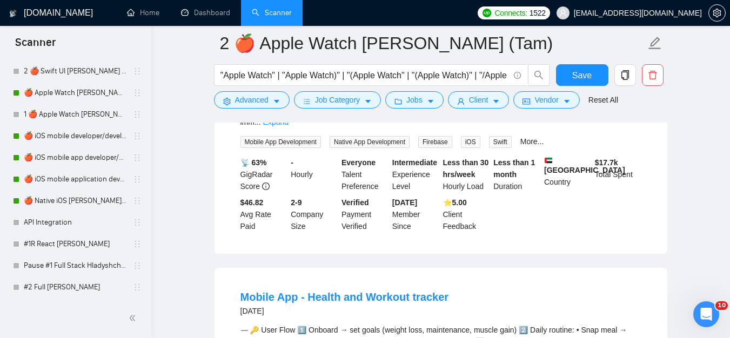
scroll to position [1888, 0]
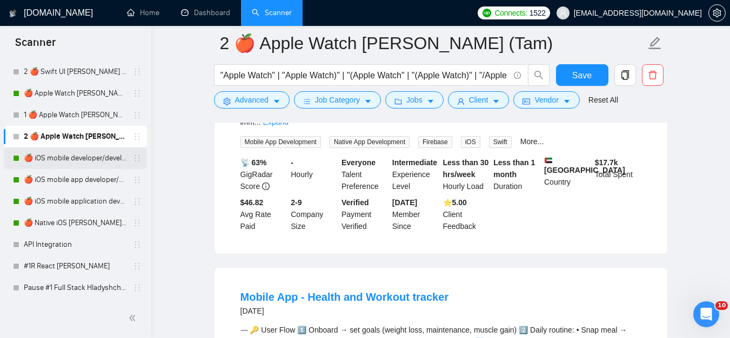
click at [102, 160] on link "🍎 iOS mobile developer/development [PERSON_NAME] ([GEOGRAPHIC_DATA]) 07/03 Prof…" at bounding box center [75, 159] width 103 height 22
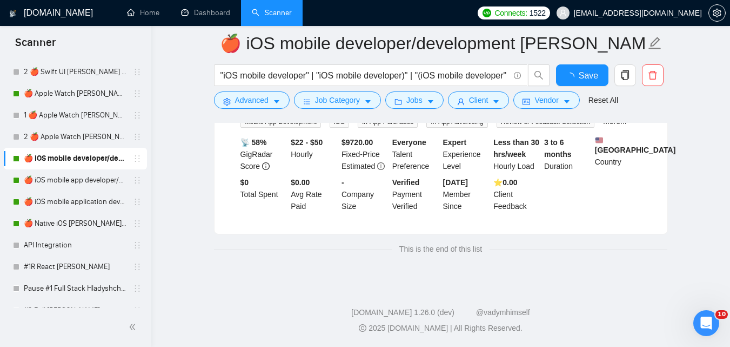
scroll to position [449, 0]
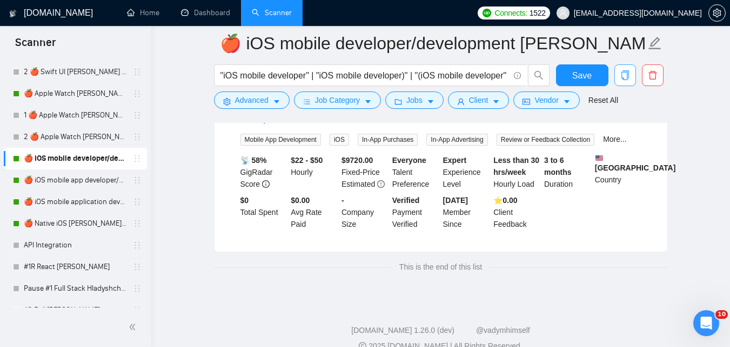
click at [627, 74] on icon "copy" at bounding box center [625, 75] width 8 height 10
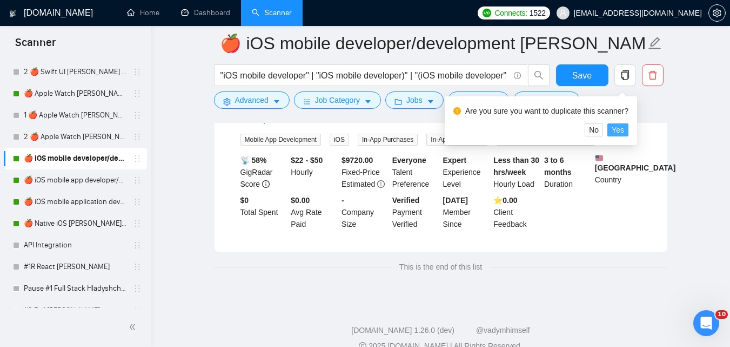
click at [623, 129] on button "Yes" at bounding box center [618, 129] width 21 height 13
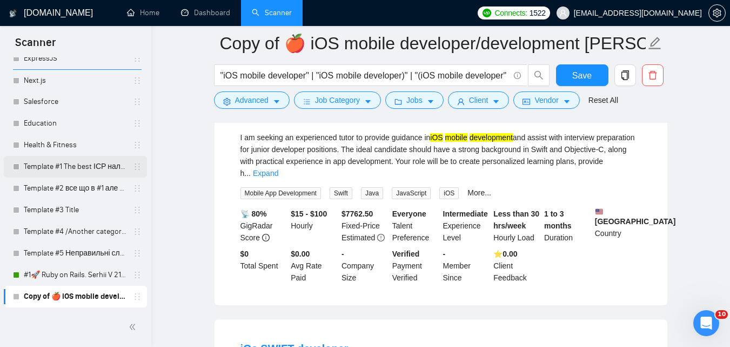
scroll to position [156, 0]
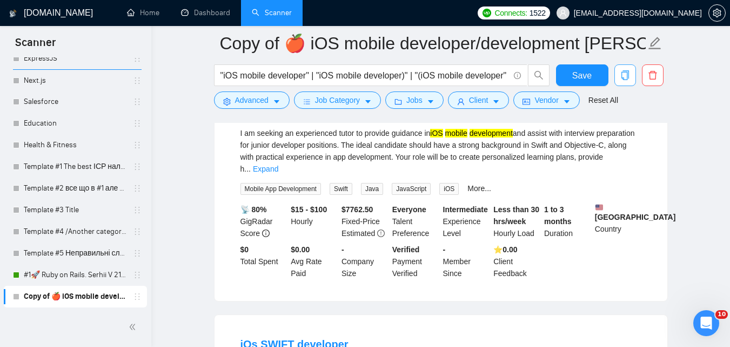
click at [628, 79] on icon "copy" at bounding box center [626, 75] width 10 height 10
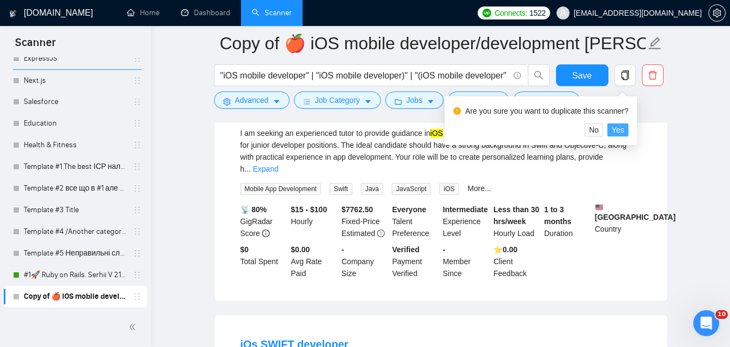
click at [618, 130] on span "Yes" at bounding box center [618, 130] width 12 height 12
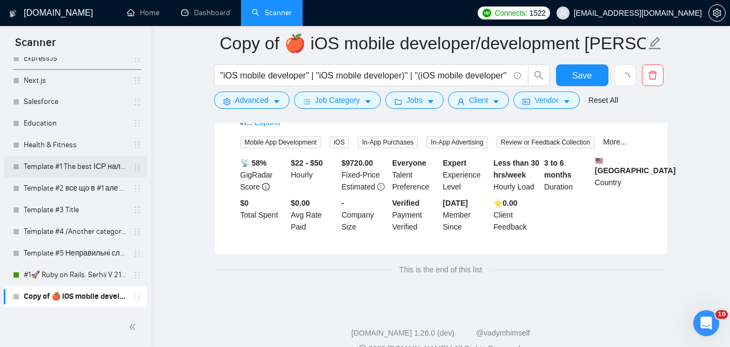
scroll to position [449, 0]
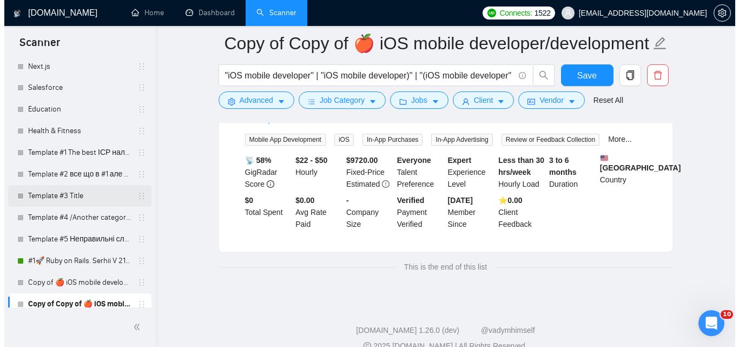
scroll to position [2421, 0]
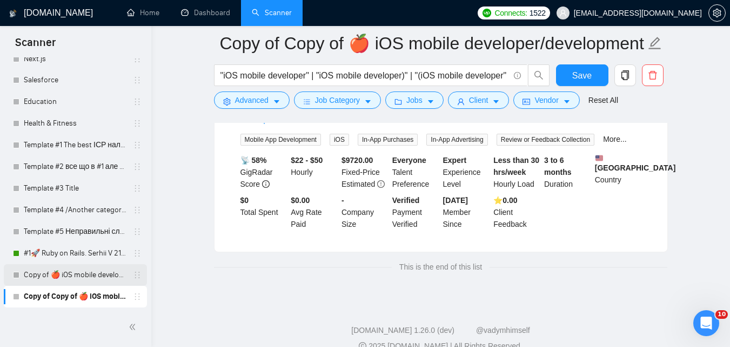
click at [76, 274] on link "Copy of 🍎 iOS mobile developer/development Zadorozhnyi (Tam) 07/03 Profile Chan…" at bounding box center [75, 275] width 103 height 22
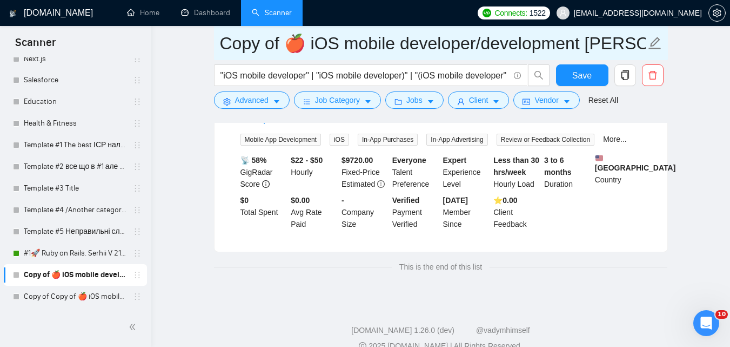
drag, startPoint x: 284, startPoint y: 44, endPoint x: 212, endPoint y: 50, distance: 71.6
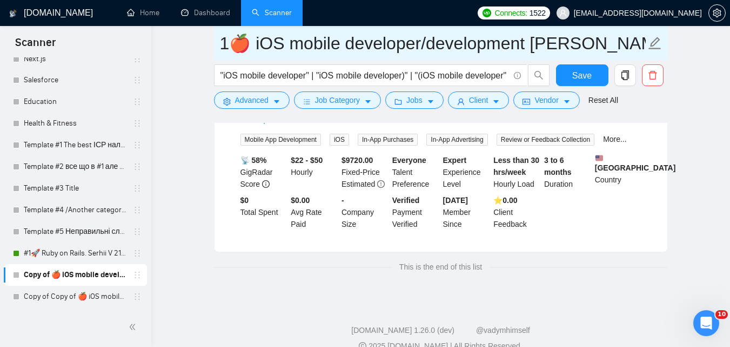
type input "1🍎 iOS mobile developer/development [PERSON_NAME] (Tam) 07/03 Profile Changed"
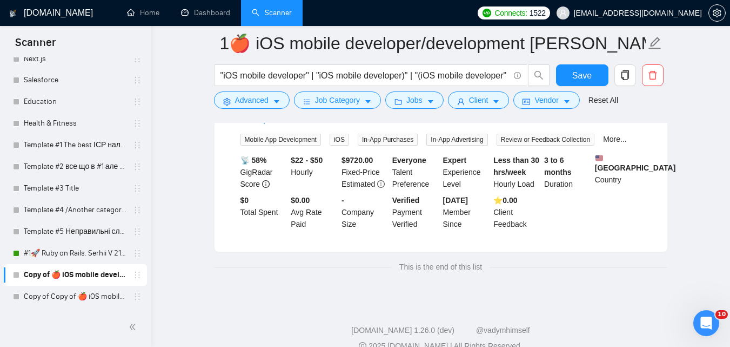
click at [238, 99] on span "Advanced" at bounding box center [252, 100] width 34 height 12
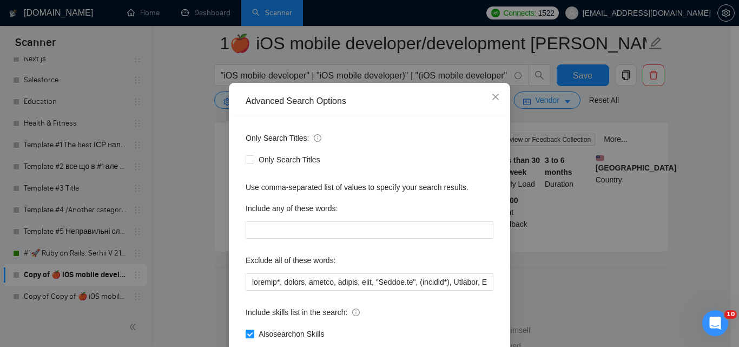
scroll to position [103, 0]
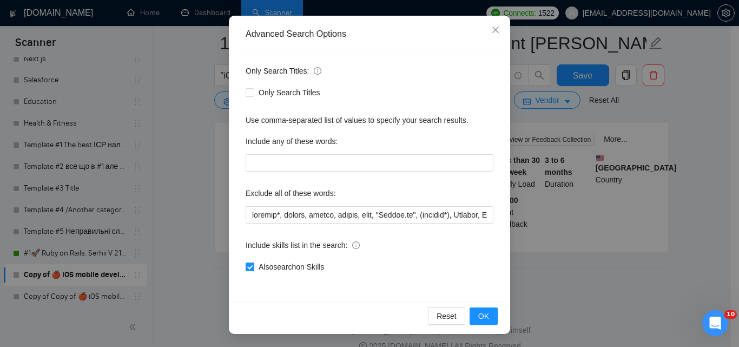
click at [314, 266] on span "Also search on Skills" at bounding box center [291, 267] width 74 height 12
click at [253, 266] on input "Also search on Skills" at bounding box center [249, 266] width 8 height 8
checkbox input "false"
click at [484, 323] on button "OK" at bounding box center [483, 315] width 28 height 17
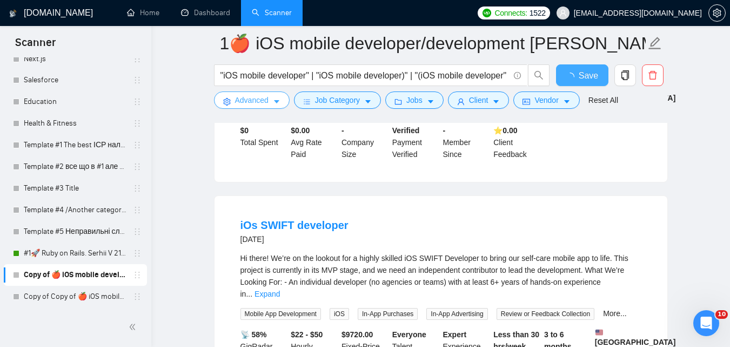
scroll to position [449, 0]
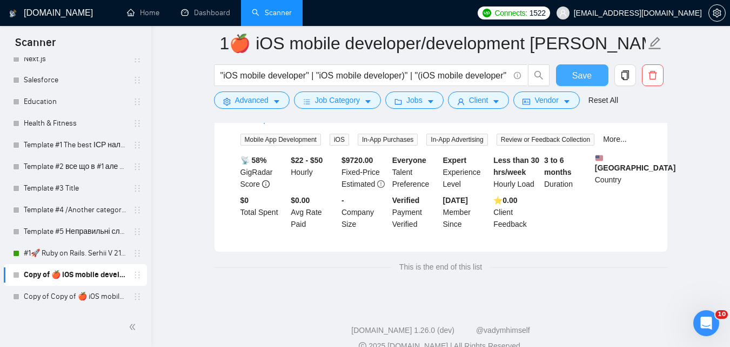
click at [590, 78] on span "Save" at bounding box center [582, 76] width 19 height 14
click at [592, 77] on button "Save" at bounding box center [582, 75] width 52 height 22
click at [88, 301] on link "Copy of Copy of 🍎 iOS mobile developer/development Zadorozhnyi (Tam) 07/03 Prof…" at bounding box center [75, 296] width 103 height 22
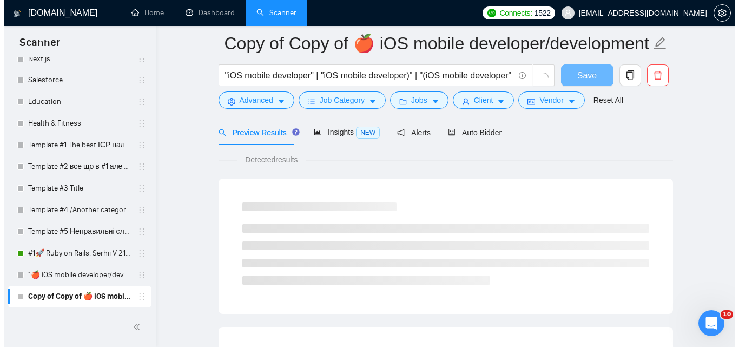
scroll to position [449, 0]
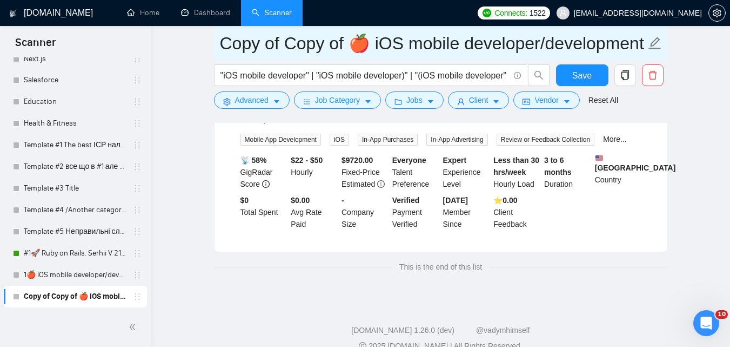
drag, startPoint x: 348, startPoint y: 46, endPoint x: 216, endPoint y: 59, distance: 132.0
click at [216, 59] on span "Copy of Copy of 🍎 iOS mobile developer/development Zadorozhnyi (Tam) 07/03 Prof…" at bounding box center [441, 43] width 454 height 34
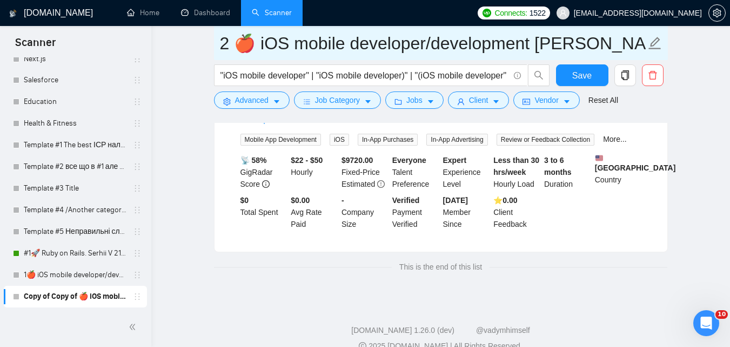
type input "2 🍎 iOS mobile developer/development [PERSON_NAME] (Tam) 07/03 Profile Changed"
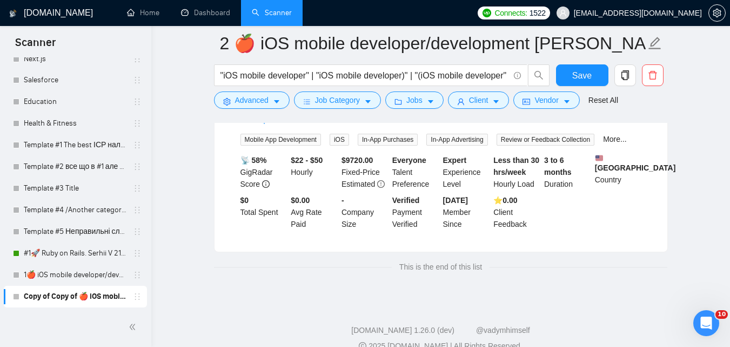
click at [269, 104] on button "Advanced" at bounding box center [252, 99] width 76 height 17
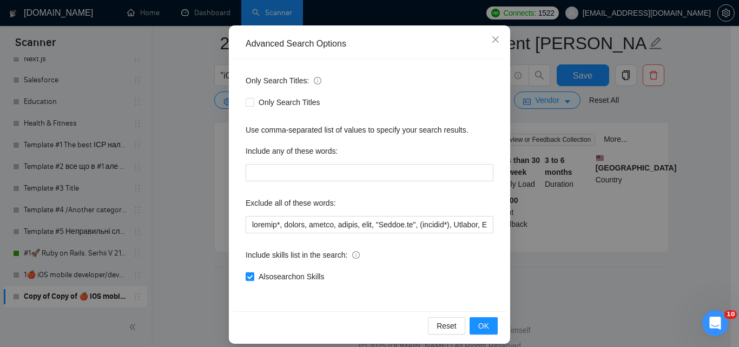
scroll to position [103, 0]
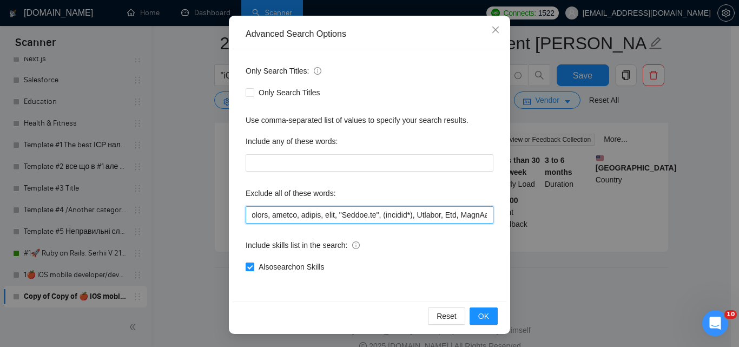
drag, startPoint x: 353, startPoint y: 217, endPoint x: 478, endPoint y: 220, distance: 124.9
click at [478, 220] on input "text" at bounding box center [369, 214] width 248 height 17
click at [474, 218] on input "text" at bounding box center [369, 214] width 248 height 17
drag, startPoint x: 470, startPoint y: 214, endPoint x: 450, endPoint y: 216, distance: 20.1
click at [512, 214] on div "Advanced Search Options Only Search Titles: Only Search Titles Use comma-separa…" at bounding box center [369, 173] width 739 height 347
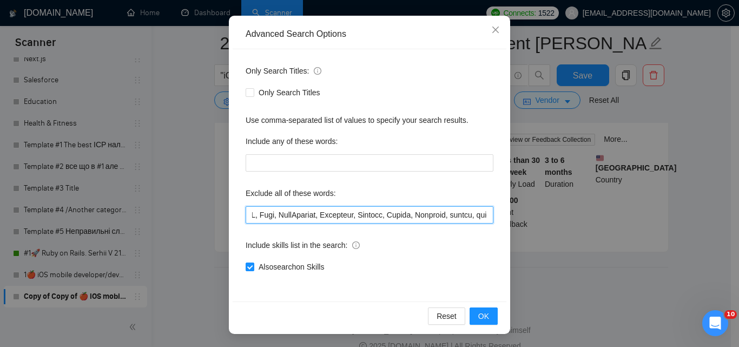
click at [444, 217] on input "text" at bounding box center [369, 214] width 248 height 17
drag, startPoint x: 444, startPoint y: 217, endPoint x: 471, endPoint y: 217, distance: 26.5
click at [472, 217] on input "text" at bounding box center [369, 214] width 248 height 17
click at [454, 217] on input "text" at bounding box center [369, 214] width 248 height 17
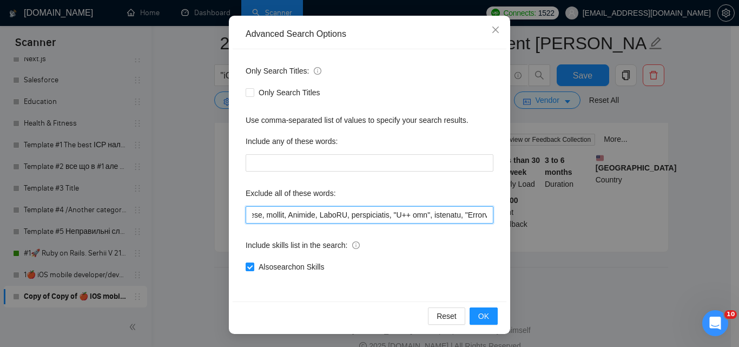
drag, startPoint x: 460, startPoint y: 217, endPoint x: 467, endPoint y: 215, distance: 7.4
click at [508, 214] on div "Advanced Search Options Only Search Titles: Only Search Titles Use comma-separa…" at bounding box center [369, 173] width 739 height 347
click at [467, 215] on input "text" at bounding box center [369, 214] width 248 height 17
click at [440, 215] on input "text" at bounding box center [369, 214] width 248 height 17
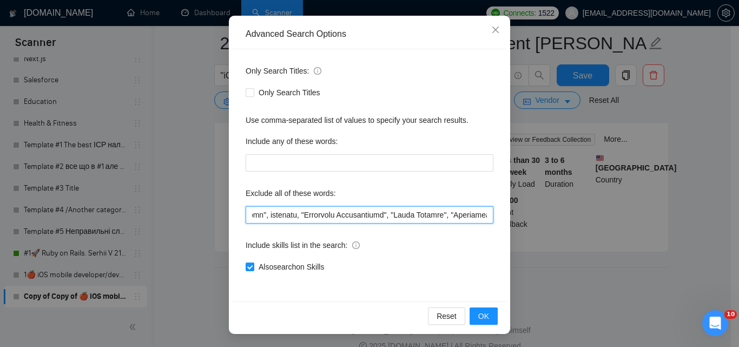
drag, startPoint x: 378, startPoint y: 212, endPoint x: 284, endPoint y: 217, distance: 94.7
click at [284, 217] on input "text" at bounding box center [369, 214] width 248 height 17
drag, startPoint x: 257, startPoint y: 210, endPoint x: 278, endPoint y: 209, distance: 21.7
click at [257, 210] on input "text" at bounding box center [369, 214] width 248 height 17
drag, startPoint x: 279, startPoint y: 209, endPoint x: 234, endPoint y: 211, distance: 44.9
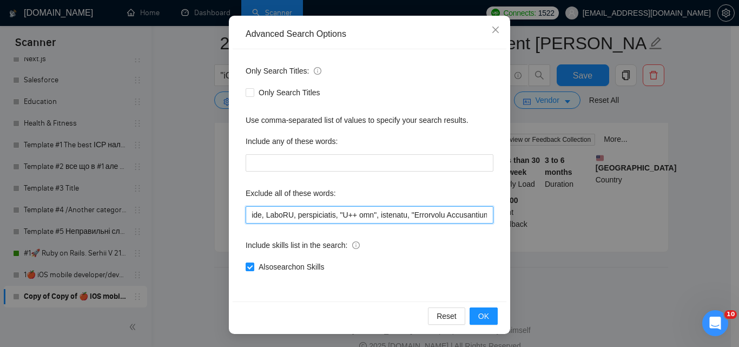
click at [234, 211] on div "Only Search Titles: Only Search Titles Use comma-separated list of values to sp…" at bounding box center [369, 175] width 274 height 252
drag, startPoint x: 318, startPoint y: 216, endPoint x: 361, endPoint y: 217, distance: 42.2
click at [319, 216] on input "text" at bounding box center [369, 214] width 248 height 17
click at [387, 217] on input "text" at bounding box center [369, 214] width 248 height 17
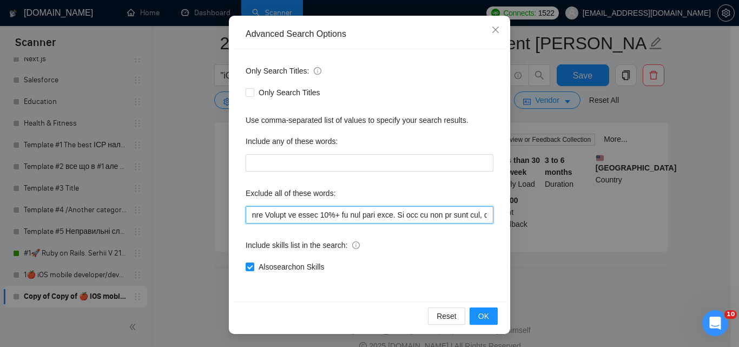
drag, startPoint x: 396, startPoint y: 217, endPoint x: 611, endPoint y: 218, distance: 215.2
click at [611, 218] on div "Advanced Search Options Only Search Titles: Only Search Titles Use comma-separa…" at bounding box center [369, 173] width 739 height 347
type input "consult*, hacker, nocode, crypto, game, "Bubble.io", (flutter*), Shopify, Wix, …"
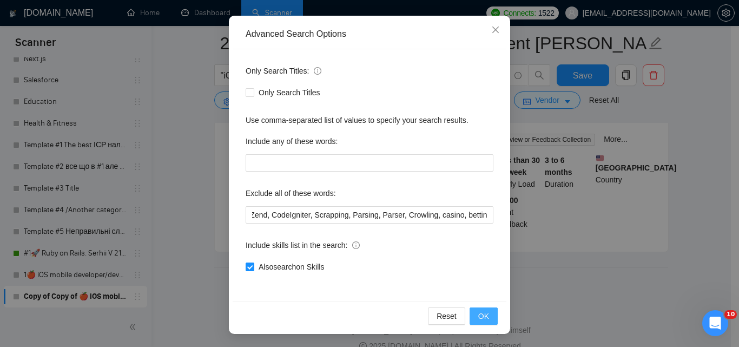
scroll to position [0, 0]
click at [483, 312] on span "OK" at bounding box center [483, 316] width 11 height 12
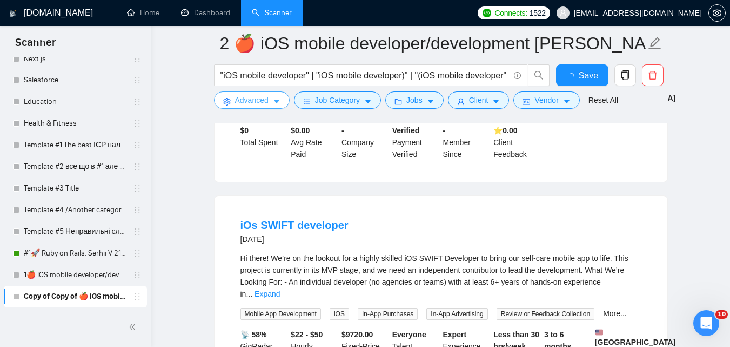
scroll to position [449, 0]
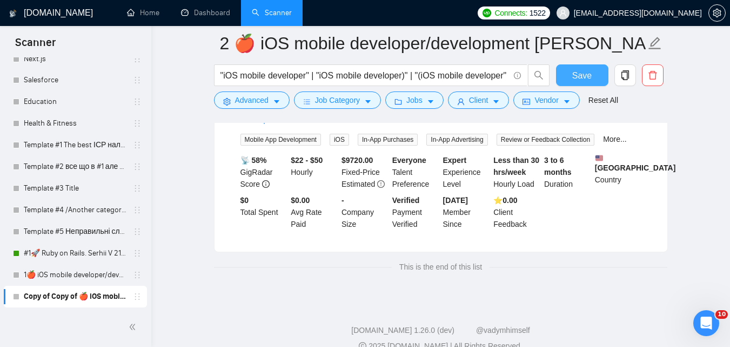
click at [578, 82] on button "Save" at bounding box center [582, 75] width 52 height 22
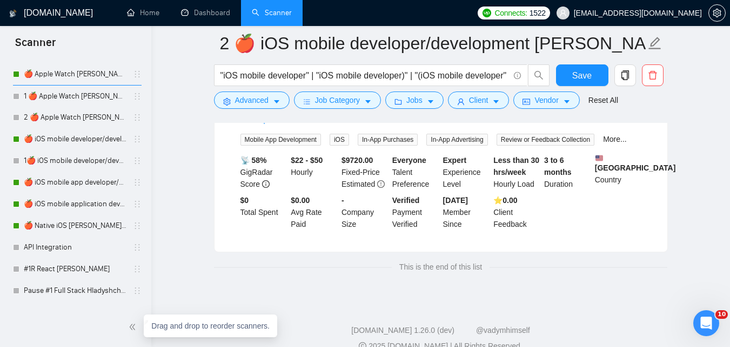
scroll to position [1903, 0]
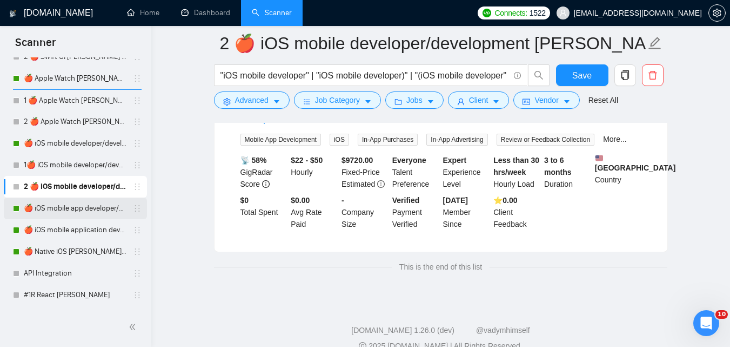
click at [65, 210] on link "🍎 iOS mobile app developer/development [PERSON_NAME] (Tam) 07/03 Profile Changed" at bounding box center [75, 208] width 103 height 22
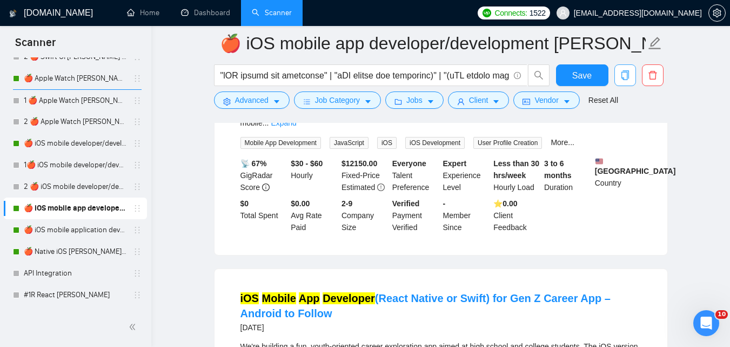
click at [624, 75] on icon "copy" at bounding box center [626, 75] width 10 height 10
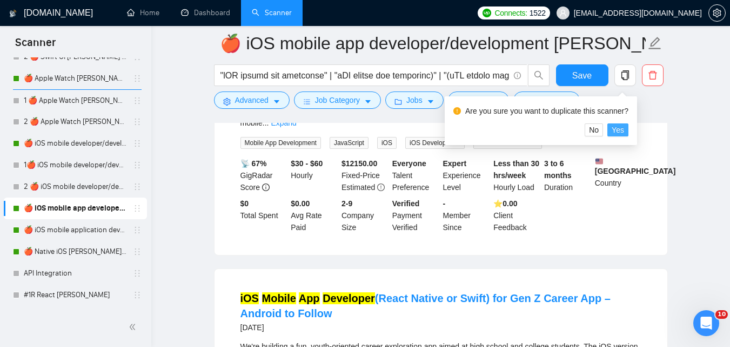
click at [612, 125] on span "Yes" at bounding box center [618, 130] width 12 height 12
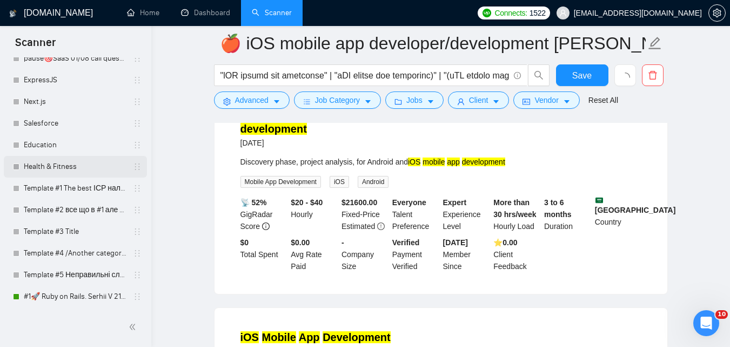
scroll to position [935, 0]
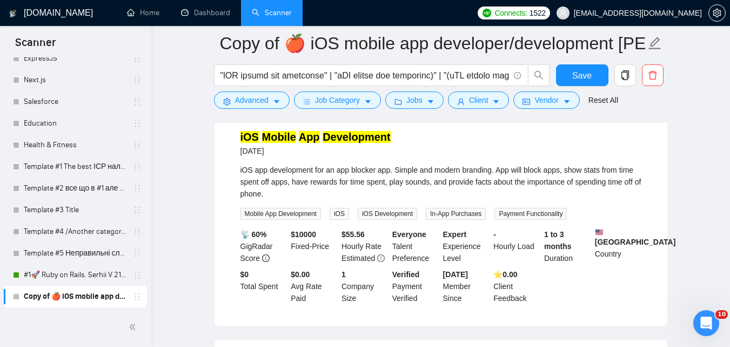
scroll to position [1098, 0]
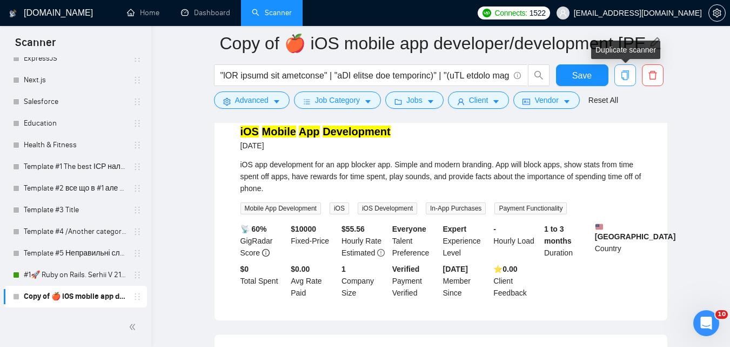
click at [627, 79] on icon "copy" at bounding box center [625, 75] width 8 height 10
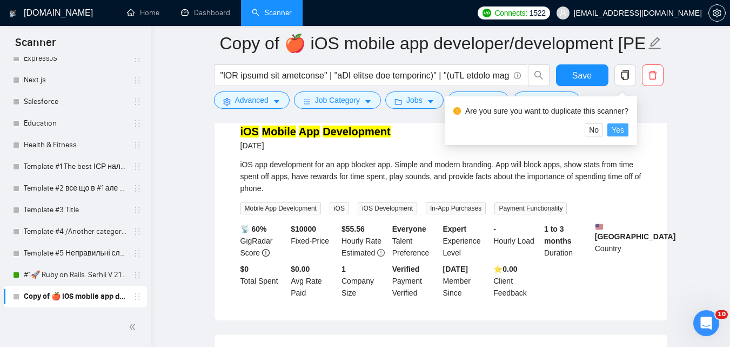
click at [623, 127] on button "Yes" at bounding box center [618, 129] width 21 height 13
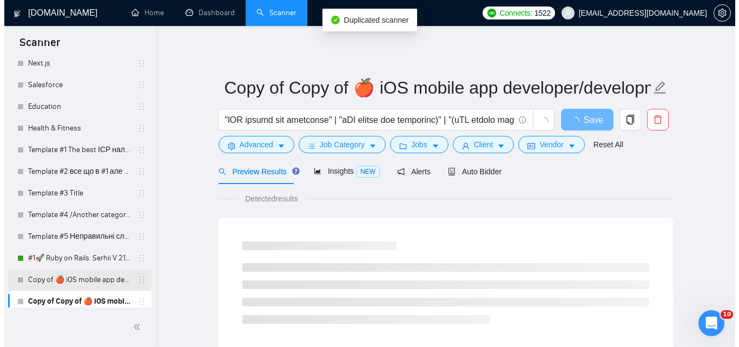
scroll to position [2464, 0]
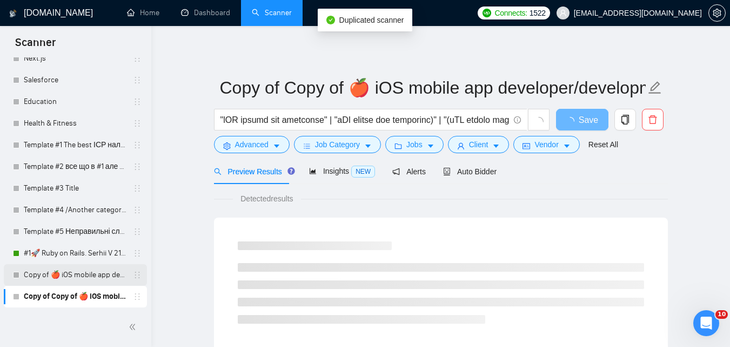
click at [77, 281] on link "Copy of 🍎 iOS mobile app developer/development Zadorozhnyi (Tam) 07/03 Profile …" at bounding box center [75, 275] width 103 height 22
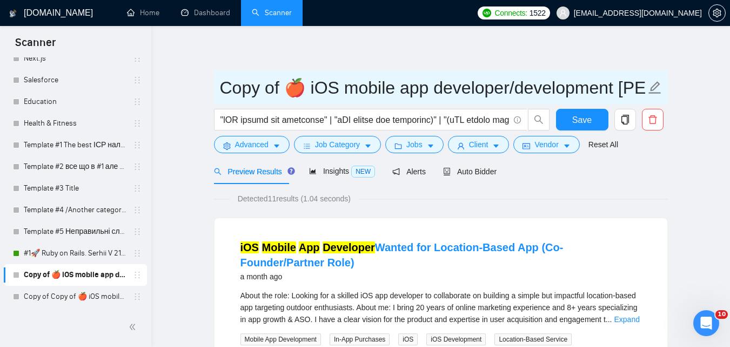
drag, startPoint x: 282, startPoint y: 84, endPoint x: 190, endPoint y: 89, distance: 92.0
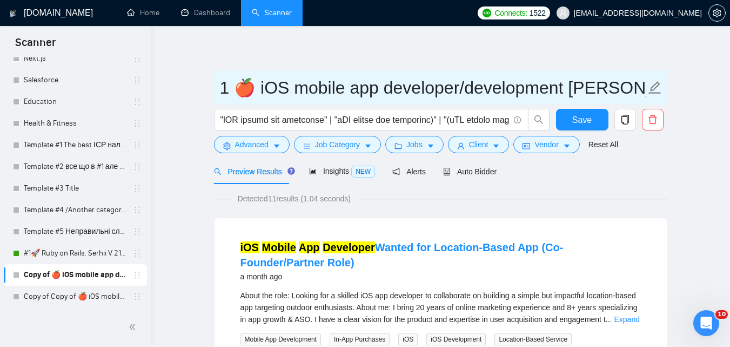
type input "1 🍎 iOS mobile app developer/development [PERSON_NAME] (Tam) 07/03 Profile Chan…"
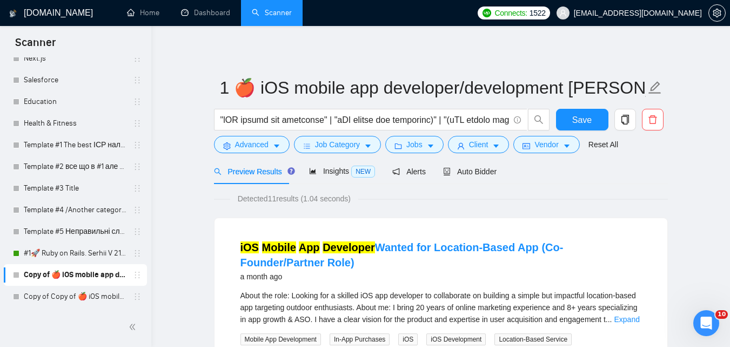
click at [256, 145] on span "Advanced" at bounding box center [252, 144] width 34 height 12
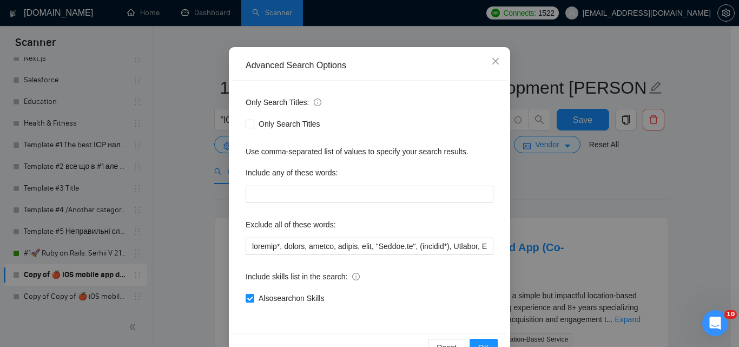
scroll to position [103, 0]
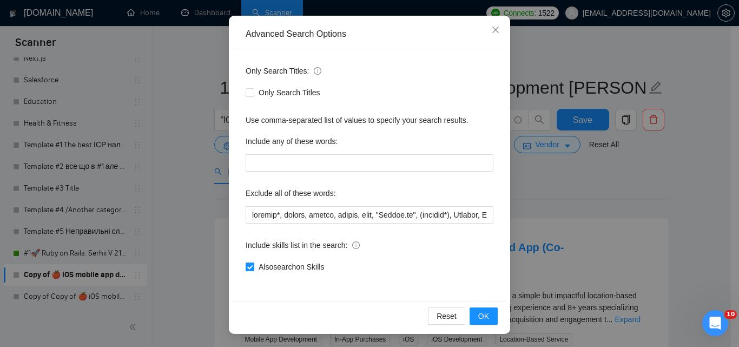
click at [303, 266] on span "Also search on Skills" at bounding box center [291, 267] width 74 height 12
click at [253, 266] on input "Also search on Skills" at bounding box center [249, 266] width 8 height 8
checkbox input "false"
click at [481, 321] on span "OK" at bounding box center [483, 316] width 11 height 12
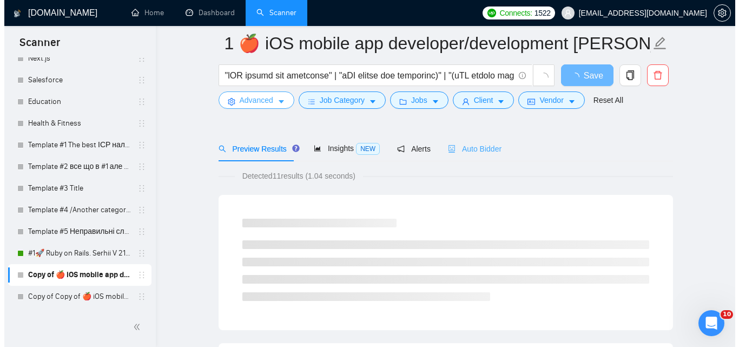
scroll to position [0, 0]
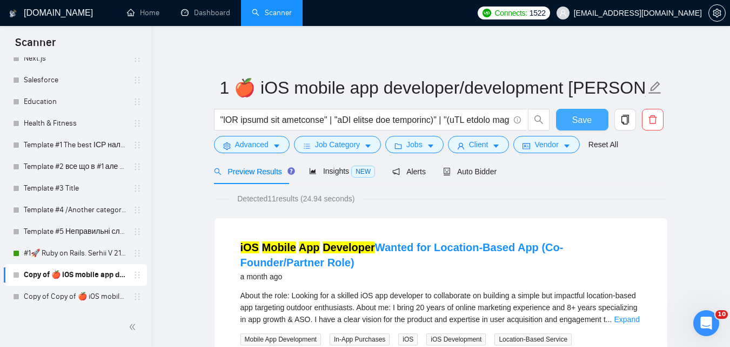
click at [583, 118] on span "Save" at bounding box center [582, 120] width 19 height 14
click at [68, 297] on link "Copy of Copy of 🍎 iOS mobile app developer/development Zadorozhnyi (Tam) 07/03 …" at bounding box center [75, 296] width 103 height 22
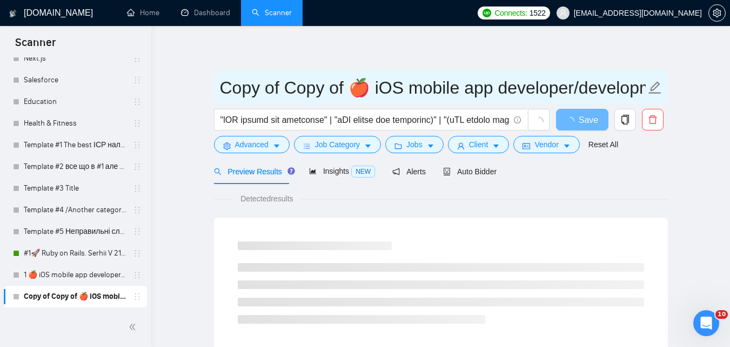
drag, startPoint x: 345, startPoint y: 90, endPoint x: 194, endPoint y: 95, distance: 151.5
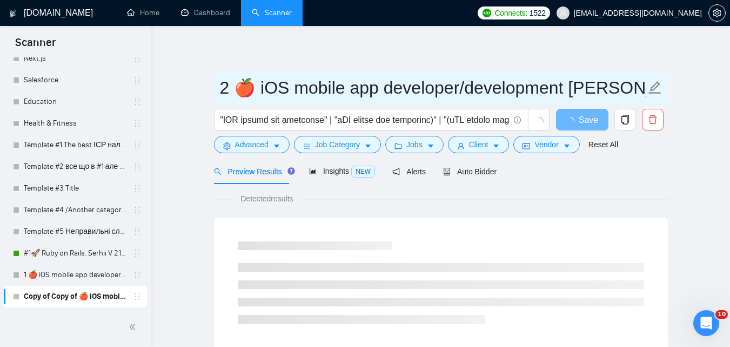
type input "2 🍎 iOS mobile app developer/development [PERSON_NAME] (Tam) 07/03 Profile Chan…"
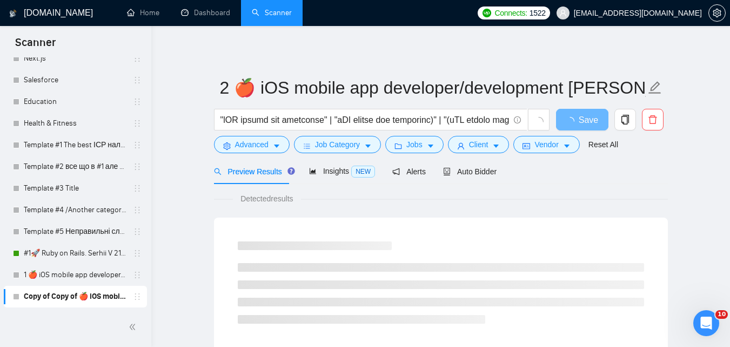
click at [245, 147] on span "Advanced" at bounding box center [252, 144] width 34 height 12
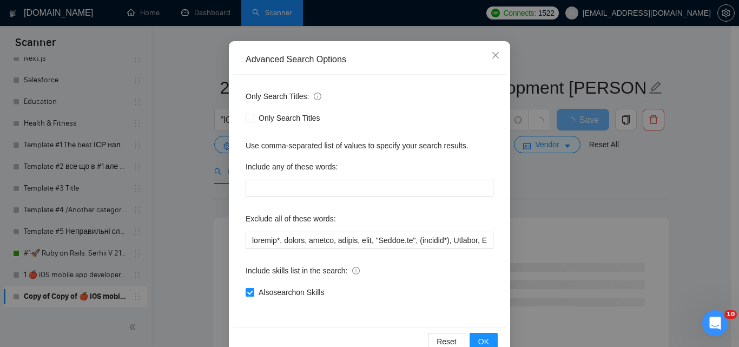
scroll to position [103, 0]
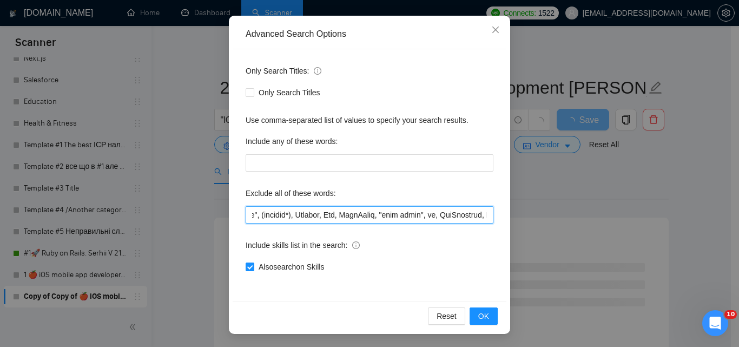
drag, startPoint x: 377, startPoint y: 220, endPoint x: 496, endPoint y: 228, distance: 118.7
click at [496, 228] on div "Only Search Titles: Only Search Titles Use comma-separated list of values to sp…" at bounding box center [369, 175] width 274 height 252
click at [447, 217] on input "text" at bounding box center [369, 214] width 248 height 17
drag, startPoint x: 447, startPoint y: 217, endPoint x: 511, endPoint y: 223, distance: 64.6
click at [521, 224] on div "Advanced Search Options Only Search Titles: Only Search Titles Use comma-separa…" at bounding box center [369, 173] width 739 height 347
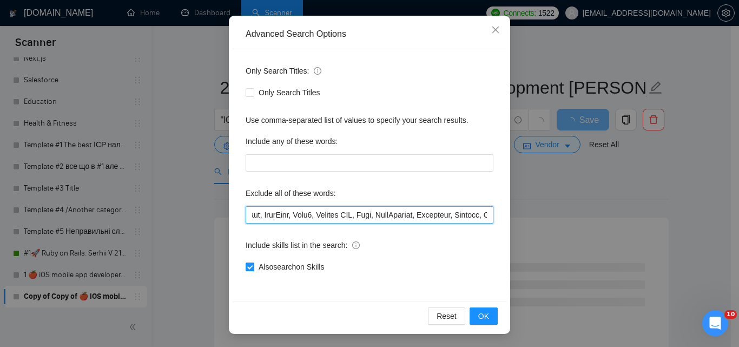
scroll to position [0, 820]
click at [446, 218] on input "text" at bounding box center [369, 214] width 248 height 17
drag, startPoint x: 471, startPoint y: 220, endPoint x: 485, endPoint y: 221, distance: 14.1
click at [485, 221] on input "text" at bounding box center [369, 214] width 248 height 17
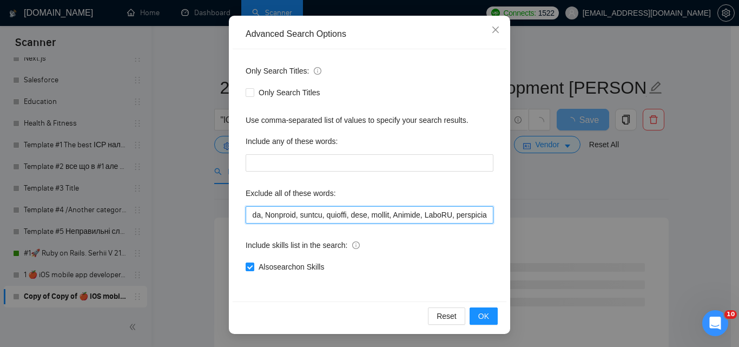
click at [460, 216] on input "text" at bounding box center [369, 214] width 248 height 17
drag, startPoint x: 441, startPoint y: 216, endPoint x: 644, endPoint y: 215, distance: 203.8
click at [644, 215] on div "Advanced Search Options Only Search Titles: Only Search Titles Use comma-separa…" at bounding box center [369, 173] width 739 height 347
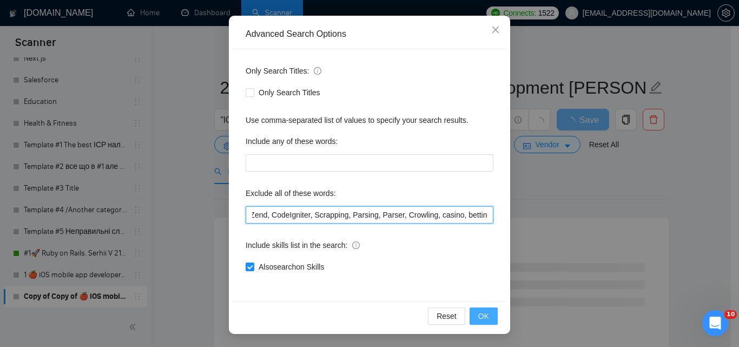
type input "consult*, hacker, nocode, crypto, game, "Bubble.io", (flutter*), Shopify, Wix, …"
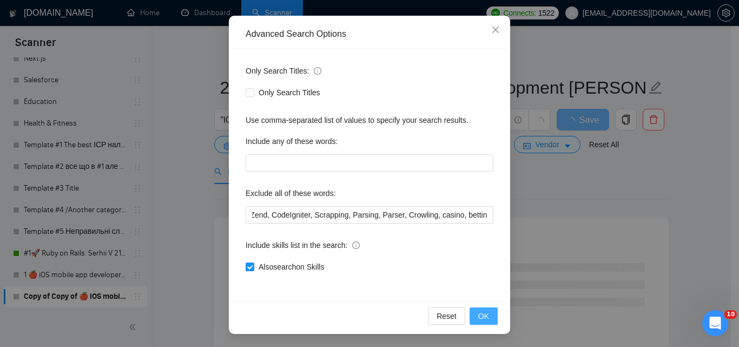
scroll to position [0, 0]
drag, startPoint x: 486, startPoint y: 314, endPoint x: 474, endPoint y: 309, distance: 12.6
click at [486, 314] on button "OK" at bounding box center [483, 315] width 28 height 17
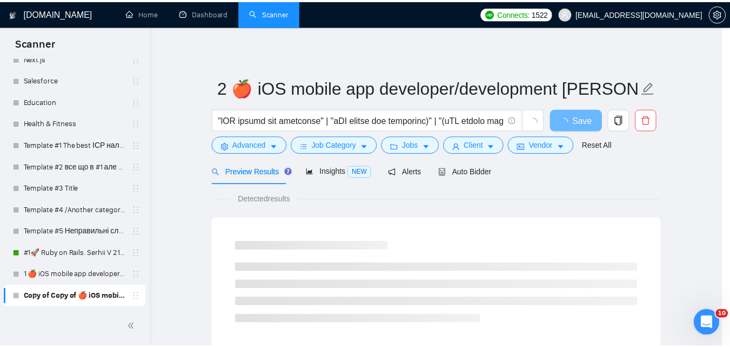
scroll to position [49, 0]
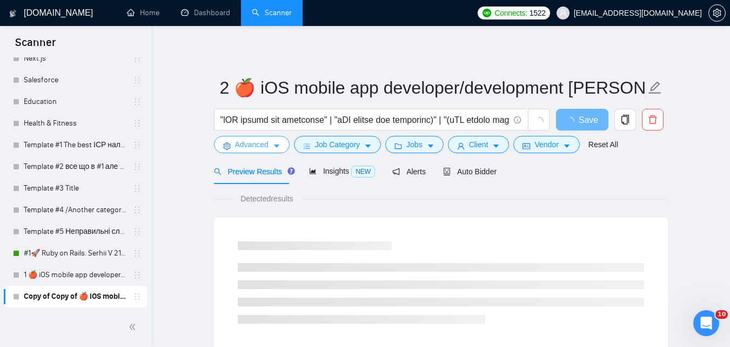
drag, startPoint x: 474, startPoint y: 309, endPoint x: 290, endPoint y: 288, distance: 185.0
drag, startPoint x: 290, startPoint y: 288, endPoint x: 174, endPoint y: 221, distance: 134.7
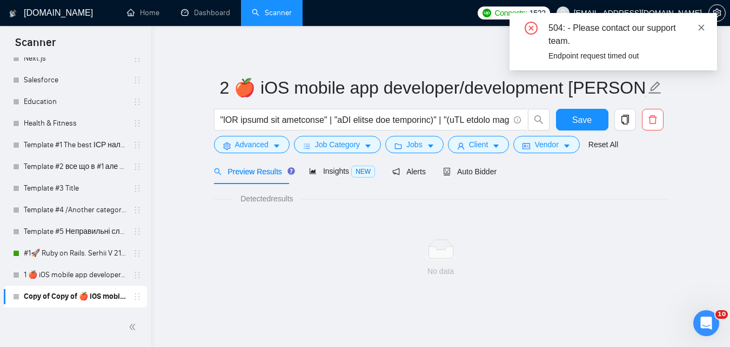
click at [701, 28] on icon "close" at bounding box center [702, 28] width 8 height 8
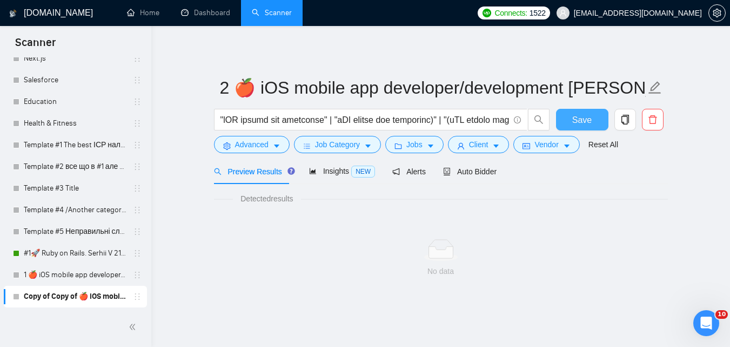
click at [578, 125] on span "Save" at bounding box center [582, 120] width 19 height 14
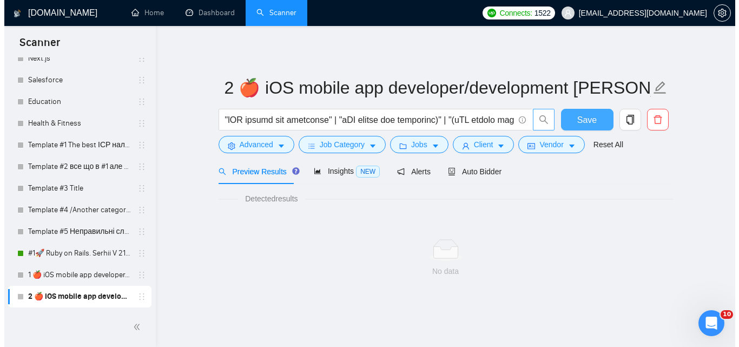
scroll to position [39, 0]
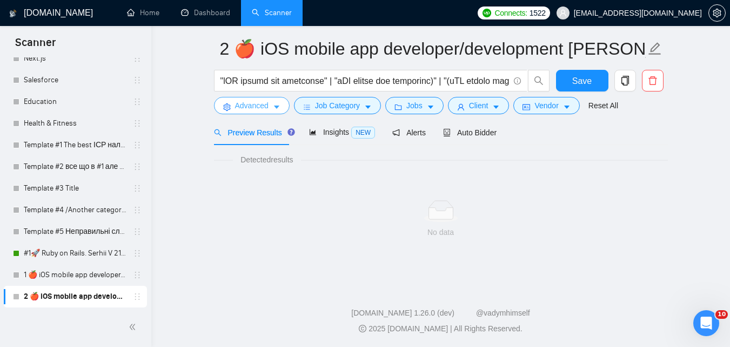
click at [271, 106] on button "Advanced" at bounding box center [252, 105] width 76 height 17
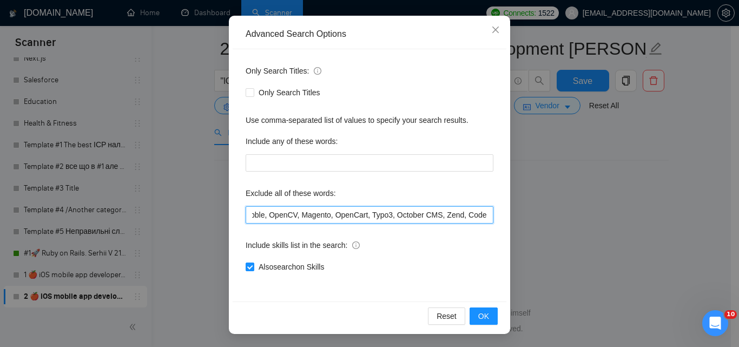
scroll to position [0, 836]
drag, startPoint x: 520, startPoint y: 217, endPoint x: 524, endPoint y: 274, distance: 56.4
click at [541, 220] on div "Advanced Search Options Only Search Titles: Only Search Titles Use comma-separa…" at bounding box center [369, 173] width 739 height 347
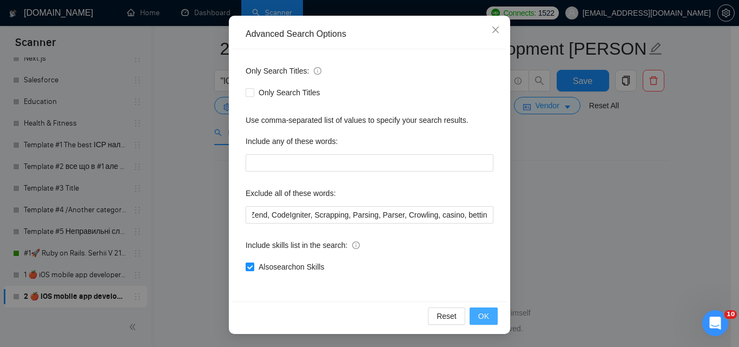
scroll to position [0, 0]
click at [487, 316] on button "OK" at bounding box center [483, 315] width 28 height 17
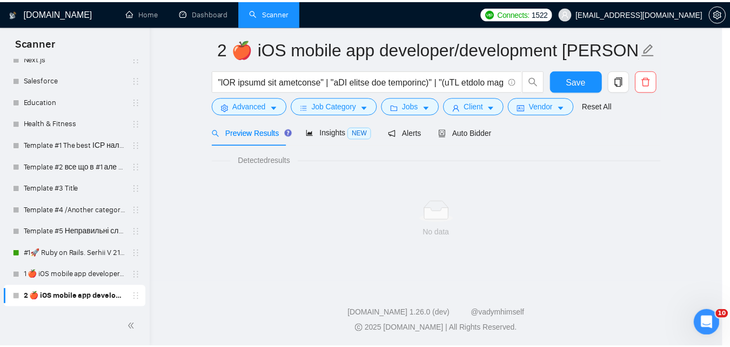
scroll to position [49, 0]
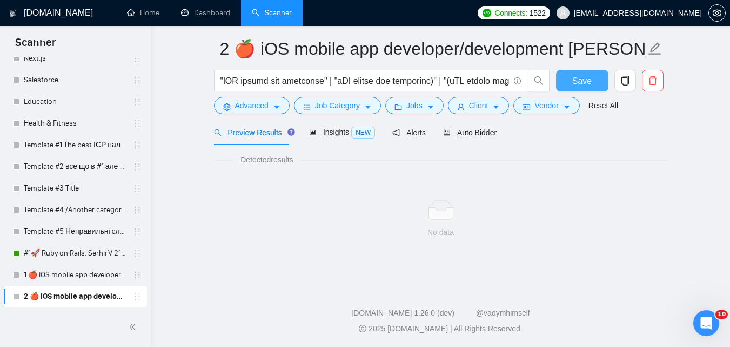
click at [580, 75] on span "Save" at bounding box center [582, 81] width 19 height 14
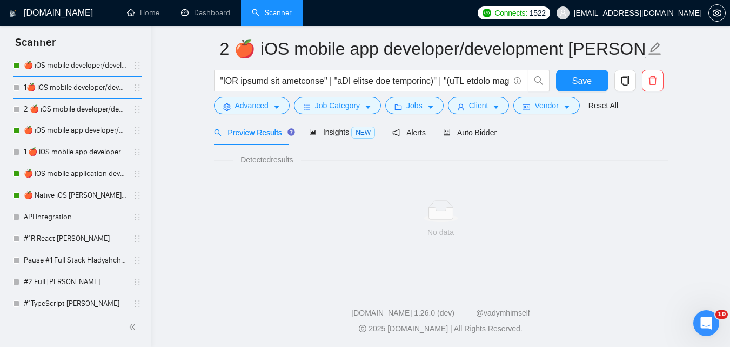
scroll to position [1963, 0]
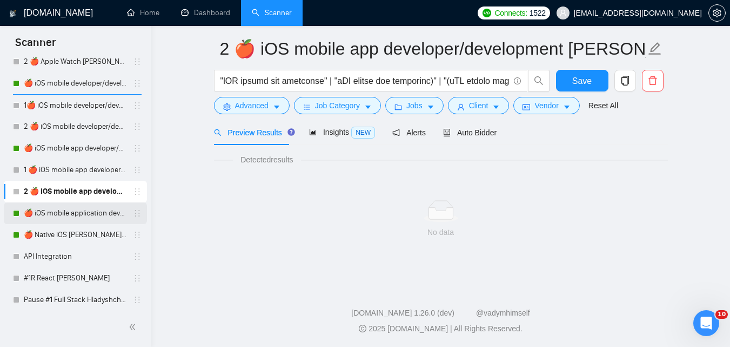
click at [94, 213] on link "🍎 iOS mobile application developer/development [PERSON_NAME] ([GEOGRAPHIC_DATA]…" at bounding box center [75, 213] width 103 height 22
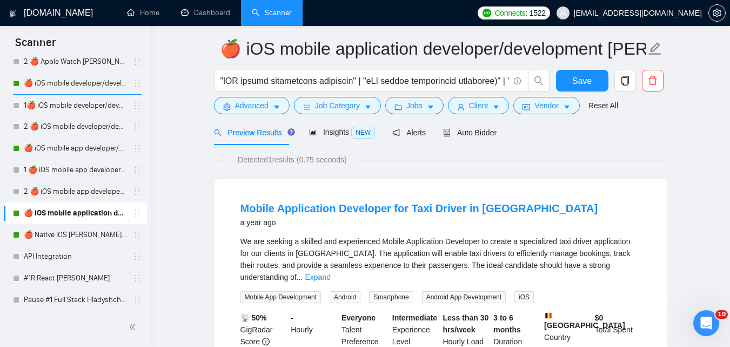
click at [80, 214] on link "🍎 iOS mobile application developer/development [PERSON_NAME] ([GEOGRAPHIC_DATA]…" at bounding box center [75, 213] width 103 height 22
click at [628, 74] on button "button" at bounding box center [626, 81] width 22 height 22
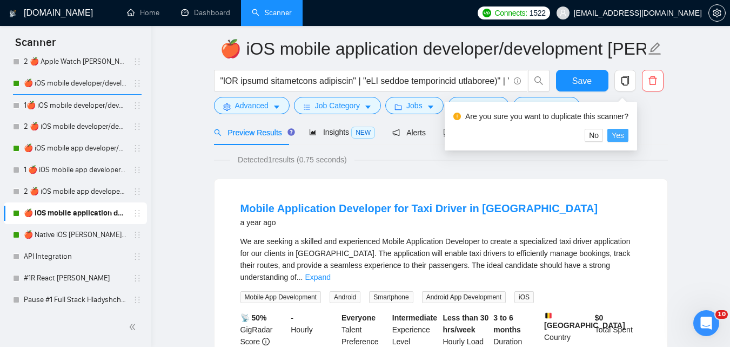
click at [618, 132] on span "Yes" at bounding box center [618, 135] width 12 height 12
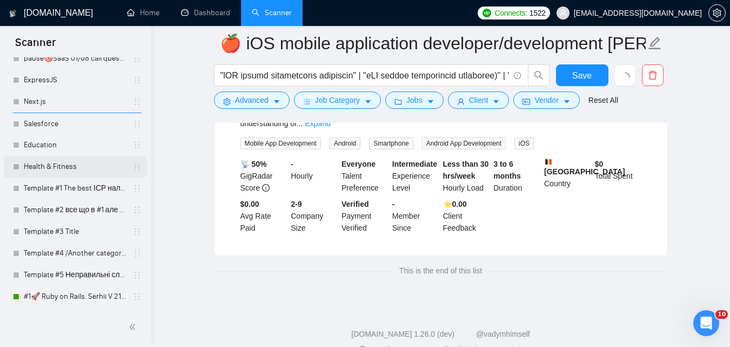
scroll to position [210, 0]
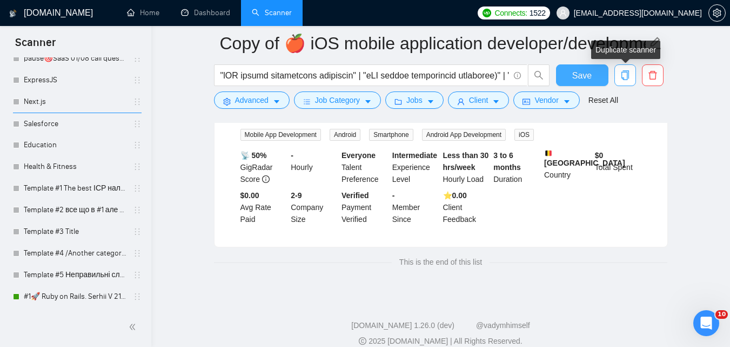
drag, startPoint x: 626, startPoint y: 72, endPoint x: 594, endPoint y: 78, distance: 32.4
click at [625, 72] on icon "copy" at bounding box center [625, 75] width 8 height 10
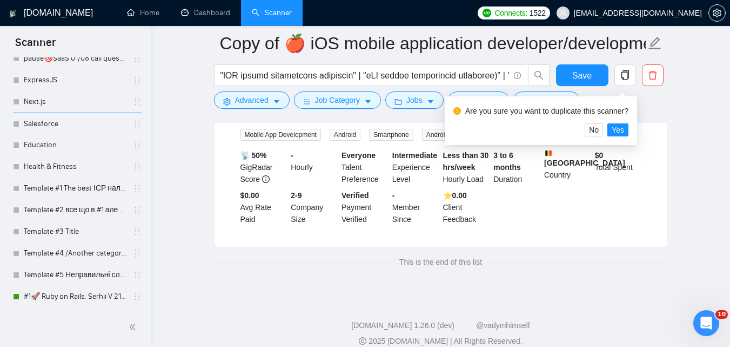
drag, startPoint x: 616, startPoint y: 128, endPoint x: 703, endPoint y: 138, distance: 87.2
click at [710, 141] on main "Copy of 🍎 iOS mobile application developer/development Zadorozhnyi (Tam) 07/03 …" at bounding box center [441, 54] width 544 height 443
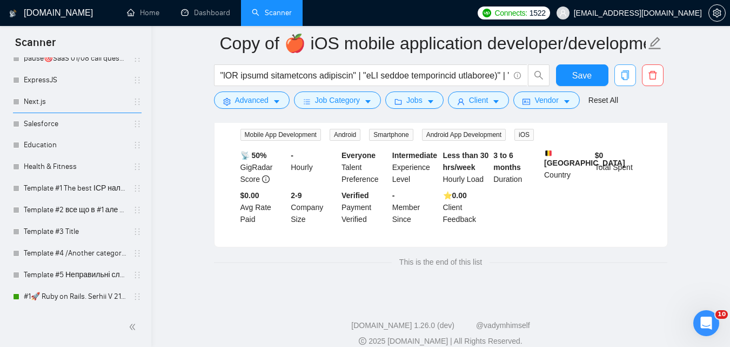
click at [625, 77] on icon "copy" at bounding box center [626, 75] width 10 height 10
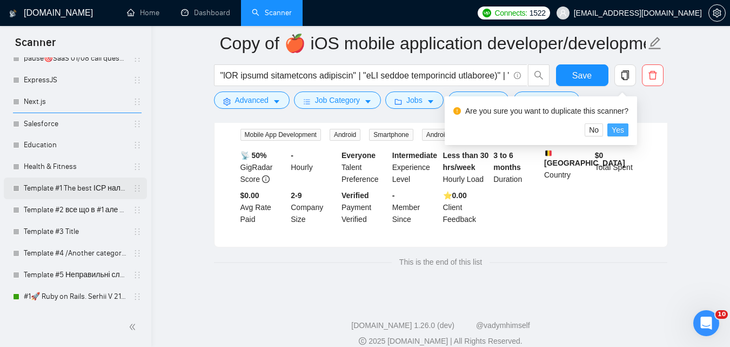
drag, startPoint x: 625, startPoint y: 127, endPoint x: 51, endPoint y: 192, distance: 577.9
click at [624, 127] on button "Yes" at bounding box center [618, 129] width 21 height 13
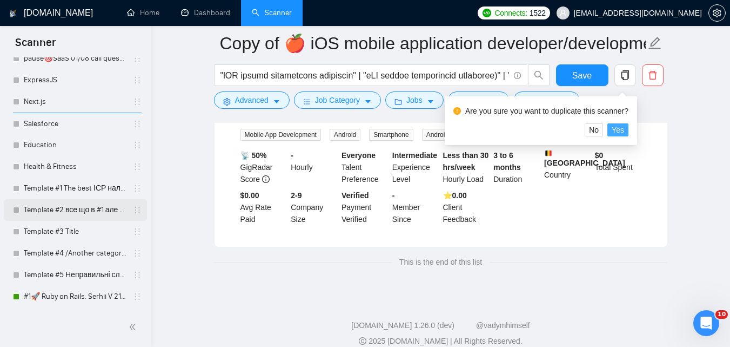
scroll to position [2485, 0]
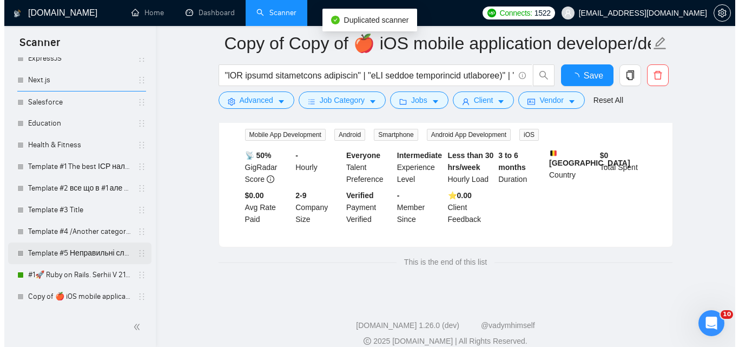
scroll to position [2507, 0]
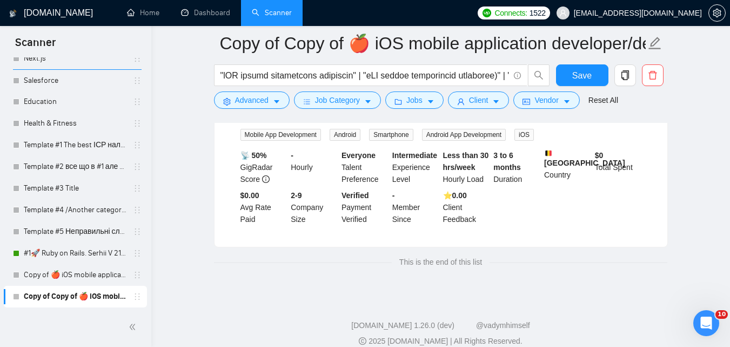
drag, startPoint x: 90, startPoint y: 271, endPoint x: 172, endPoint y: 256, distance: 83.0
click at [91, 271] on link "Copy of 🍎 iOS mobile application developer/development Zadorozhnyi (Tam) 07/03 …" at bounding box center [75, 275] width 103 height 22
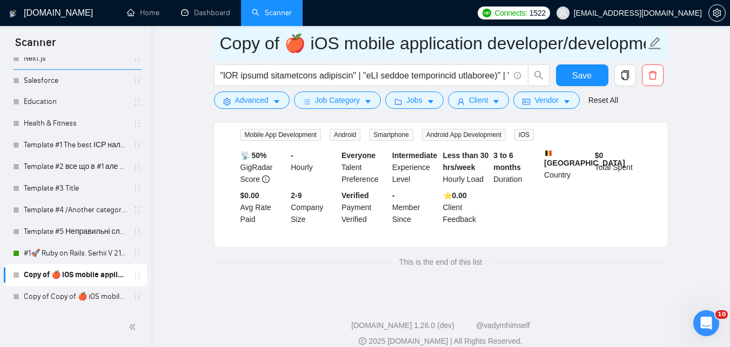
drag, startPoint x: 278, startPoint y: 44, endPoint x: 214, endPoint y: 104, distance: 88.0
click at [207, 50] on main "Copy of 🍎 iOS mobile application developer/development Zadorozhnyi (Tam) 07/03 …" at bounding box center [441, 54] width 544 height 443
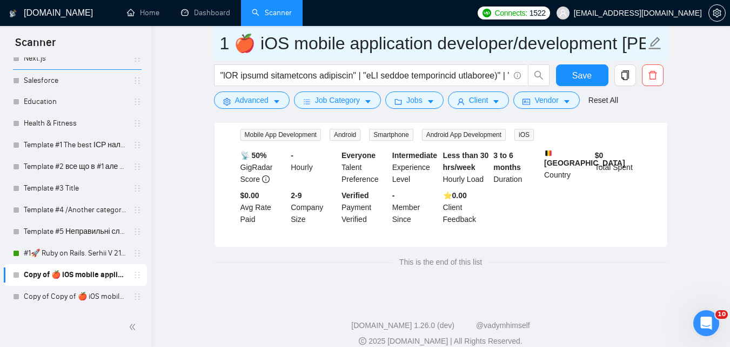
type input "1 🍎 iOS mobile application developer/development [PERSON_NAME] (Tam) 07/03 Prof…"
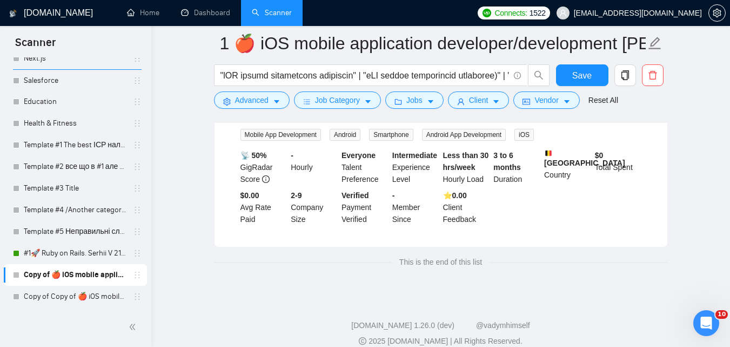
click at [214, 104] on div "Advanced" at bounding box center [252, 99] width 80 height 17
click at [261, 104] on span "Advanced" at bounding box center [252, 100] width 34 height 12
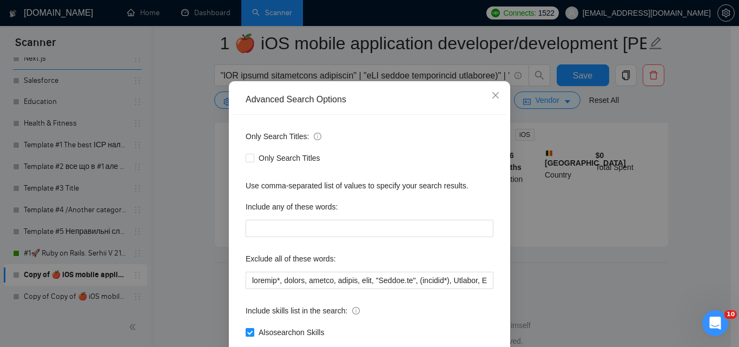
scroll to position [103, 0]
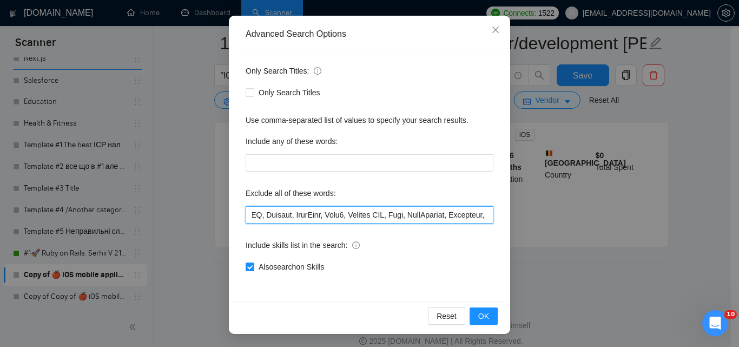
drag, startPoint x: 431, startPoint y: 218, endPoint x: 414, endPoint y: 224, distance: 18.8
click at [501, 209] on div "Only Search Titles: Only Search Titles Use comma-separated list of values to sp…" at bounding box center [369, 175] width 274 height 252
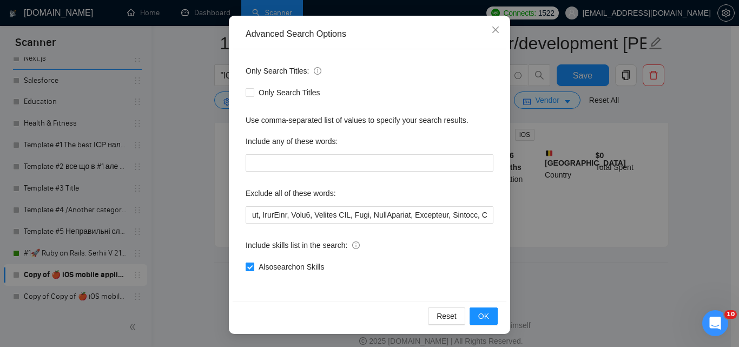
click at [307, 265] on span "Also search on Skills" at bounding box center [291, 267] width 74 height 12
click at [253, 265] on input "Also search on Skills" at bounding box center [249, 266] width 8 height 8
checkbox input "false"
click at [478, 314] on span "OK" at bounding box center [483, 316] width 11 height 12
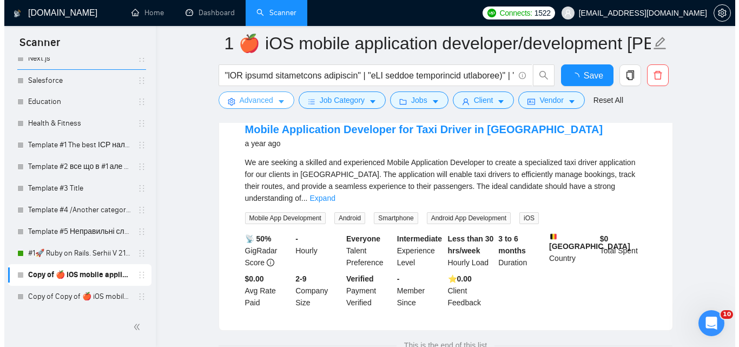
scroll to position [210, 0]
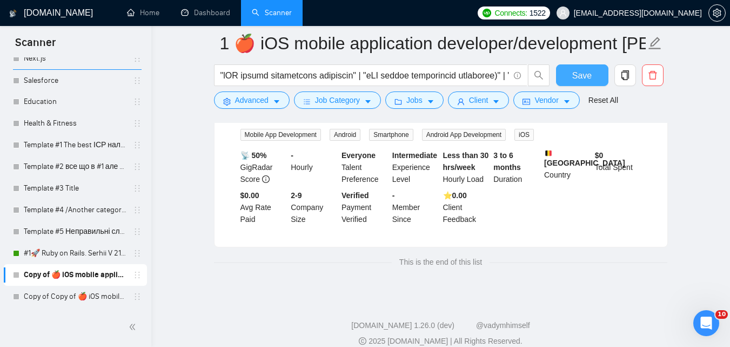
drag, startPoint x: 597, startPoint y: 59, endPoint x: 595, endPoint y: 64, distance: 5.6
click at [596, 61] on form "1 🍎 iOS mobile application developer/development Zadorozhnyi (Tam) 07/03 Profil…" at bounding box center [441, 70] width 454 height 88
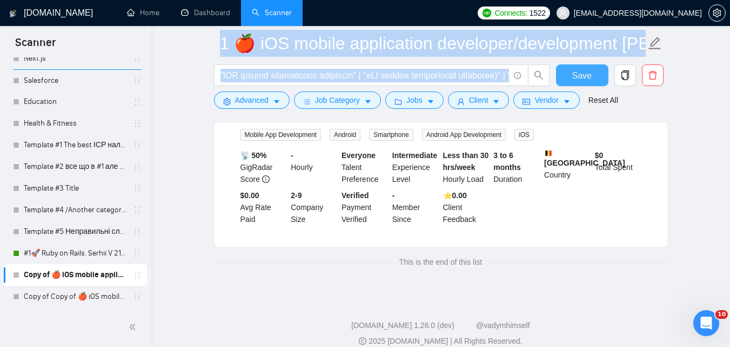
click at [591, 75] on span "Save" at bounding box center [582, 76] width 19 height 14
click at [179, 148] on main "1 🍎 iOS mobile application developer/development Zadorozhnyi (Tam) 07/03 Profil…" at bounding box center [441, 54] width 544 height 443
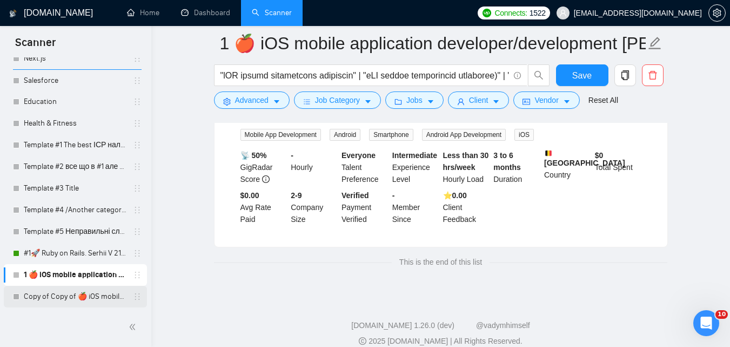
click at [79, 298] on link "Copy of Copy of 🍎 iOS mobile application developer/development Zadorozhnyi (Tam…" at bounding box center [75, 296] width 103 height 22
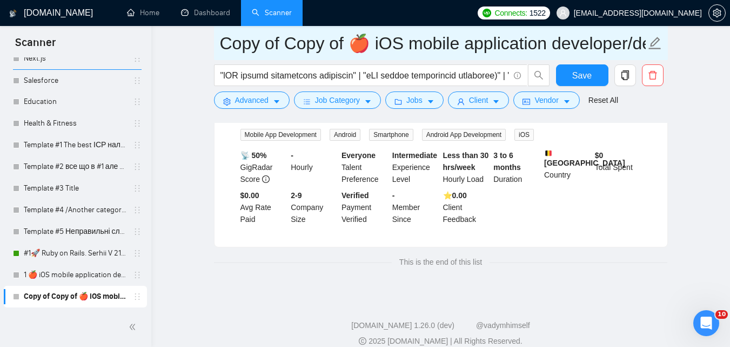
drag, startPoint x: 343, startPoint y: 43, endPoint x: 211, endPoint y: 57, distance: 132.6
click at [212, 57] on main "Copy of Copy of 🍎 iOS mobile application developer/development Zadorozhnyi (Tam…" at bounding box center [441, 54] width 544 height 443
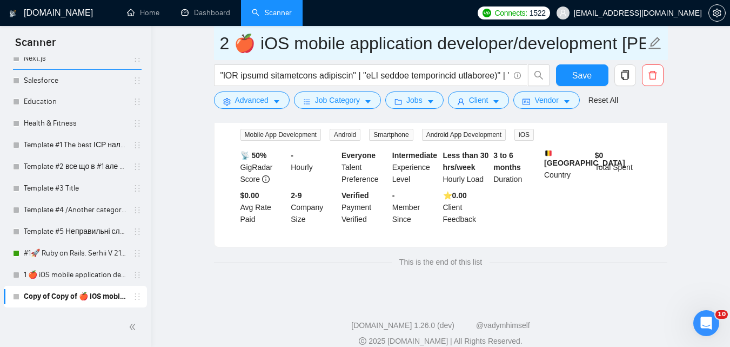
type input "2 🍎 iOS mobile application developer/development [PERSON_NAME] (Tam) 07/03 Prof…"
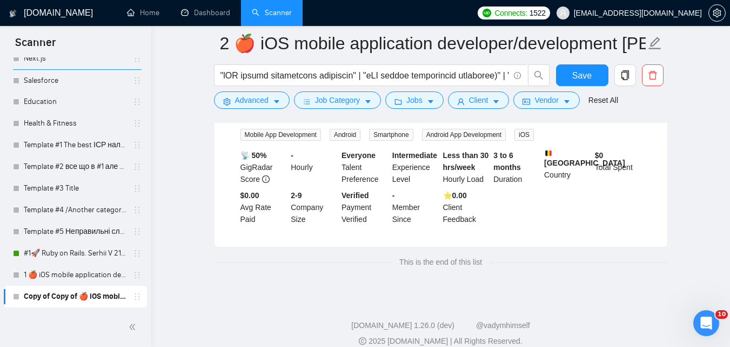
click at [200, 92] on main "2 🍎 iOS mobile application developer/development Zadorozhnyi (Tam) 07/03 Profil…" at bounding box center [441, 54] width 544 height 443
click at [241, 106] on span "Advanced" at bounding box center [252, 100] width 34 height 12
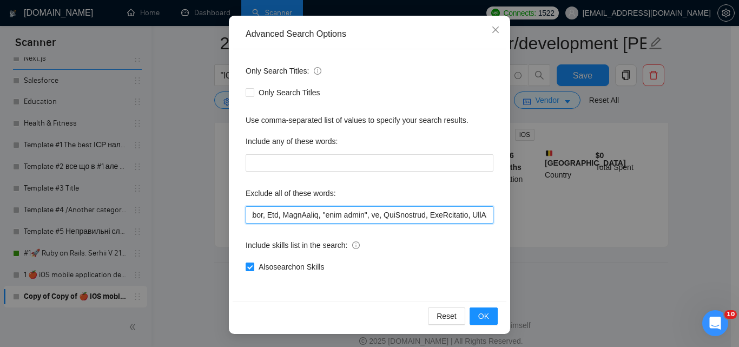
scroll to position [0, 696]
drag, startPoint x: 385, startPoint y: 217, endPoint x: 515, endPoint y: 214, distance: 129.3
click at [515, 214] on div "Advanced Search Options Only Search Titles: Only Search Titles Use comma-separa…" at bounding box center [369, 173] width 739 height 347
click at [440, 215] on input "text" at bounding box center [369, 214] width 248 height 17
drag, startPoint x: 440, startPoint y: 214, endPoint x: 493, endPoint y: 212, distance: 53.0
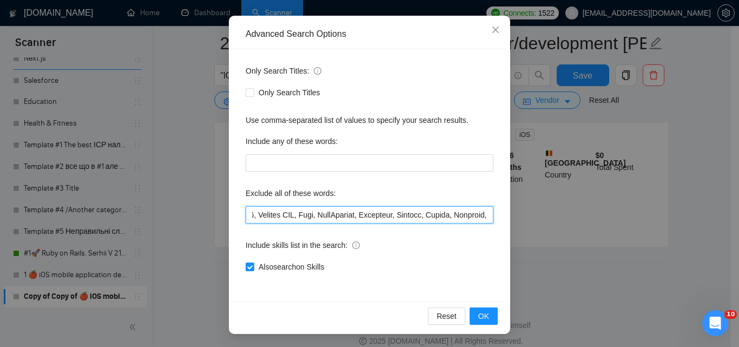
click at [493, 212] on div "Only Search Titles: Only Search Titles Use comma-separated list of values to sp…" at bounding box center [369, 175] width 274 height 252
click at [448, 214] on input "text" at bounding box center [369, 214] width 248 height 17
click at [395, 218] on input "text" at bounding box center [369, 214] width 248 height 17
drag, startPoint x: 447, startPoint y: 221, endPoint x: 491, endPoint y: 222, distance: 44.3
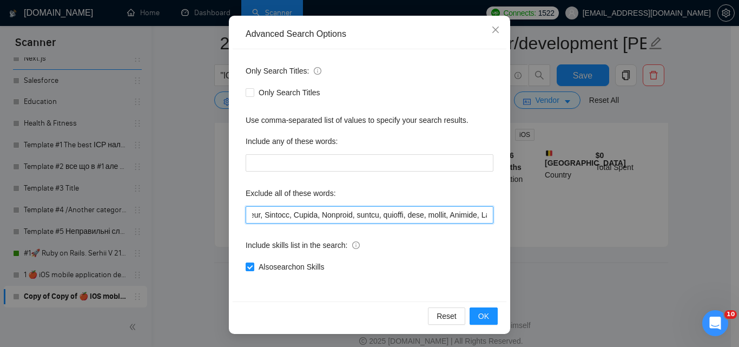
click at [491, 222] on div "Only Search Titles: Only Search Titles Use comma-separated list of values to sp…" at bounding box center [369, 175] width 274 height 252
click at [432, 220] on input "text" at bounding box center [369, 214] width 248 height 17
drag, startPoint x: 390, startPoint y: 213, endPoint x: 603, endPoint y: 218, distance: 213.1
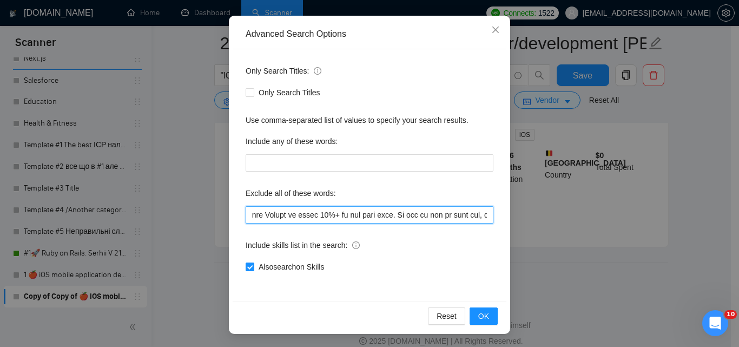
click at [603, 218] on div "Advanced Search Options Only Search Titles: Only Search Titles Use comma-separa…" at bounding box center [369, 173] width 739 height 347
type input "consult*, hacker, nocode, crypto, game, "Bubble.io", (flutter*), Shopify, Wix, …"
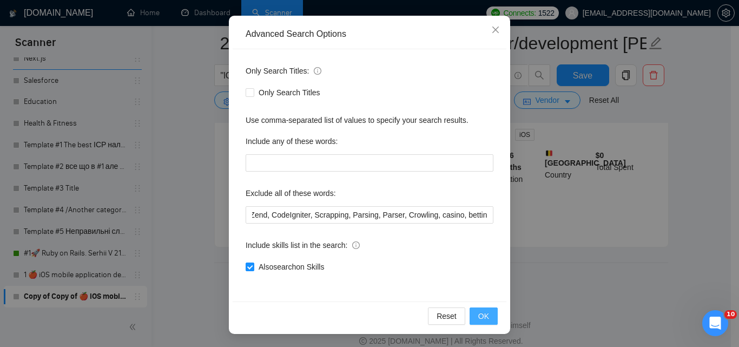
click at [485, 314] on button "OK" at bounding box center [483, 315] width 28 height 17
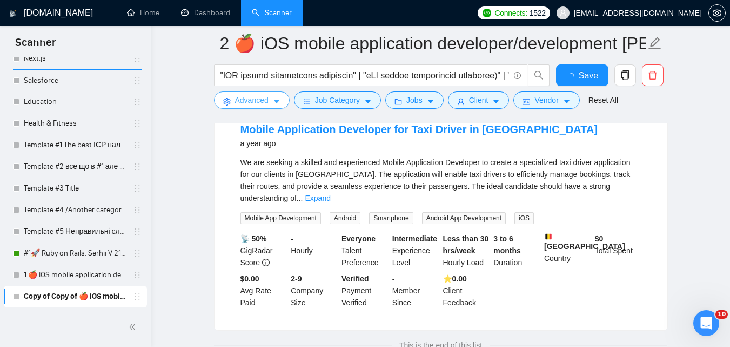
scroll to position [210, 0]
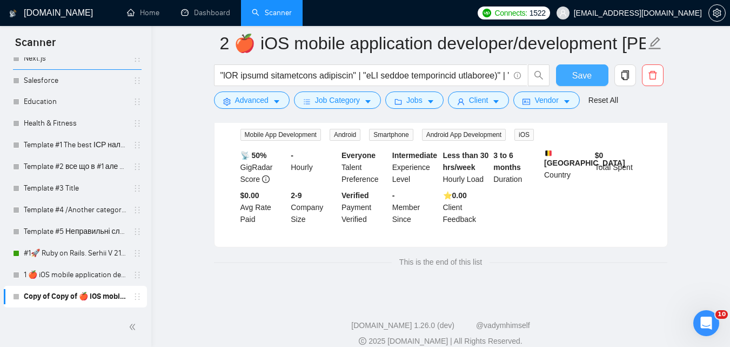
click at [600, 78] on button "Save" at bounding box center [582, 75] width 52 height 22
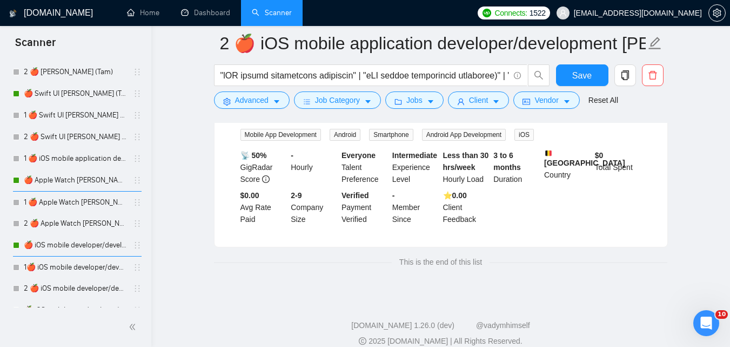
scroll to position [1804, 0]
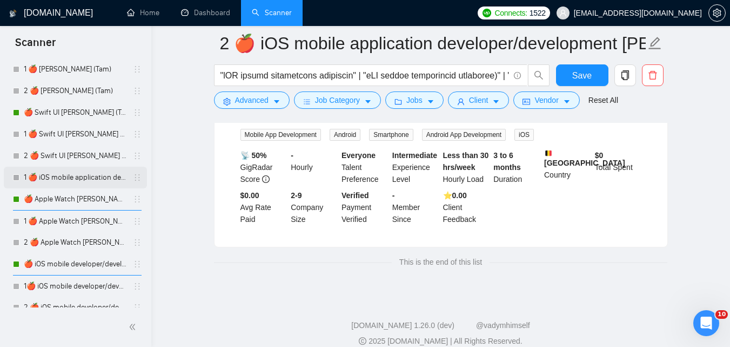
click at [100, 180] on link "1 🍎 iOS mobile application developer/development [PERSON_NAME] (Tam) 07/03 Prof…" at bounding box center [75, 178] width 103 height 22
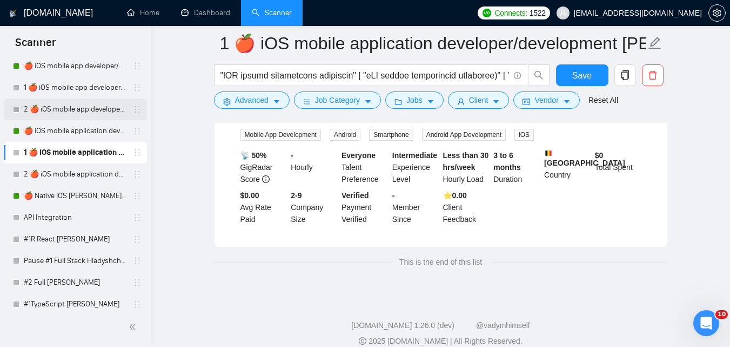
scroll to position [2066, 0]
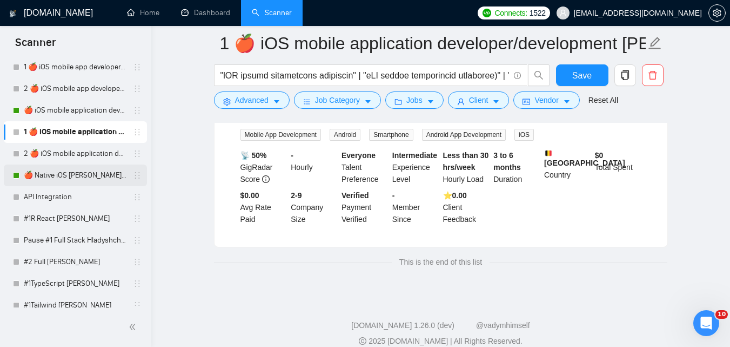
click at [97, 174] on link "🍎 Native iOS [PERSON_NAME] (Tam) 07/03 Profile Changed" at bounding box center [75, 175] width 103 height 22
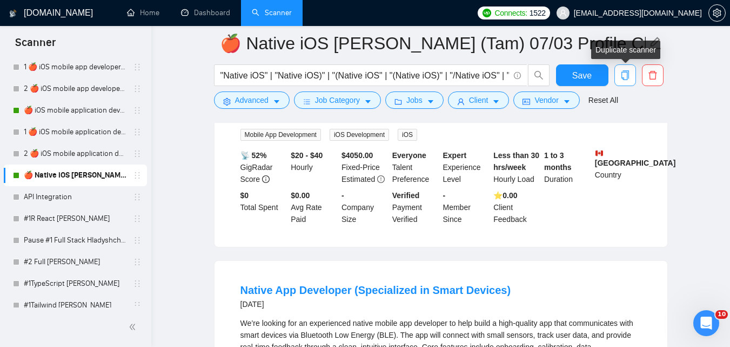
click at [630, 75] on icon "copy" at bounding box center [626, 75] width 10 height 10
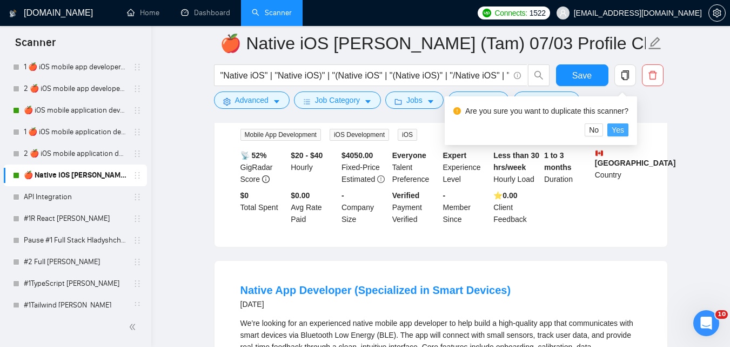
click at [624, 124] on button "Yes" at bounding box center [618, 129] width 21 height 13
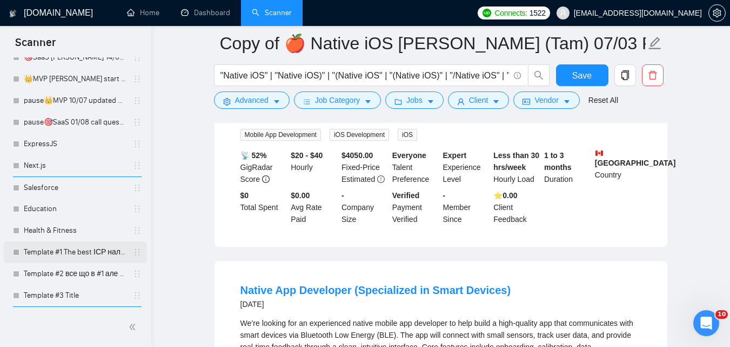
scroll to position [2529, 0]
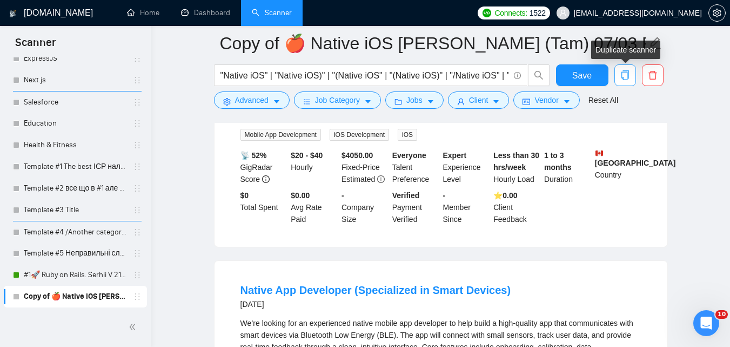
click at [624, 71] on icon "copy" at bounding box center [626, 75] width 10 height 10
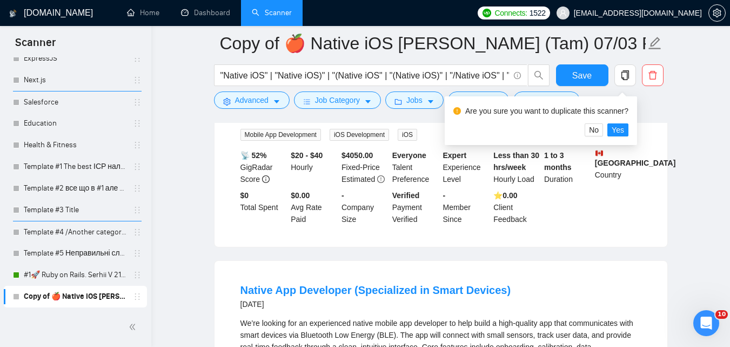
click at [616, 137] on div "Are you sure you want to duplicate this scanner? No Yes" at bounding box center [541, 120] width 192 height 49
click at [617, 131] on span "Yes" at bounding box center [618, 130] width 12 height 12
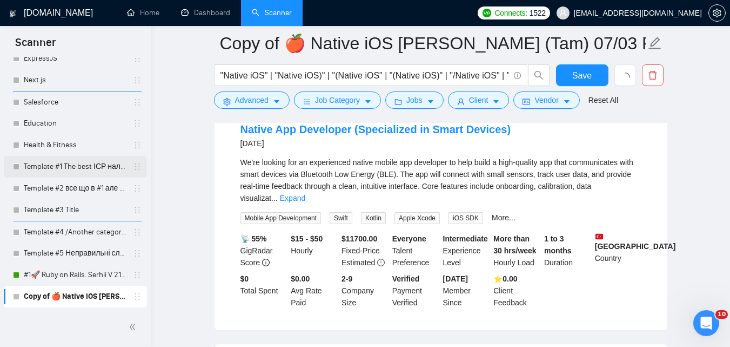
scroll to position [426, 0]
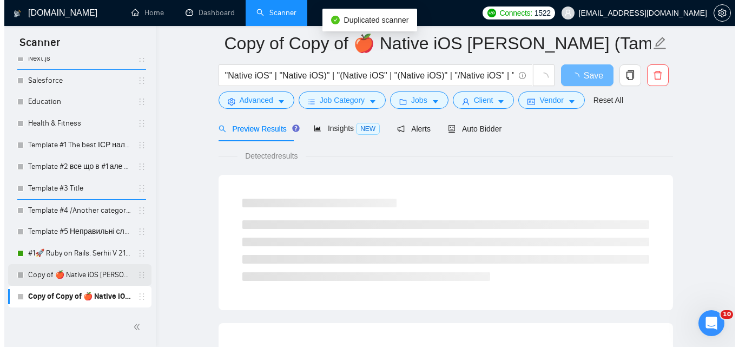
scroll to position [102, 0]
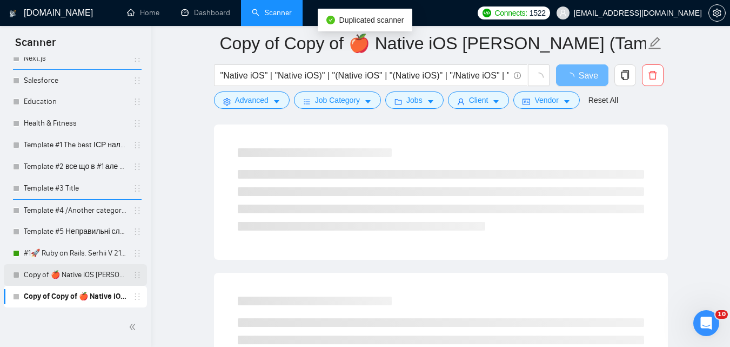
click at [58, 273] on link "Copy of 🍎 Native iOS Zadorozhnyi (Tam) 07/03 Profile Changed" at bounding box center [75, 275] width 103 height 22
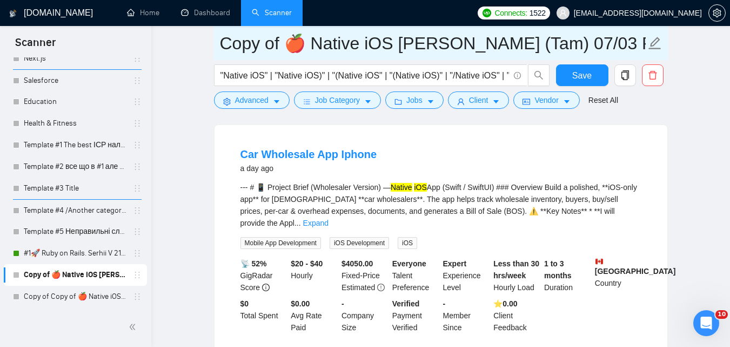
drag, startPoint x: 281, startPoint y: 48, endPoint x: 228, endPoint y: 49, distance: 53.0
click at [228, 49] on input "Copy of 🍎 Native iOS Zadorozhnyi (Tam) 07/03 Profile Changed" at bounding box center [433, 43] width 426 height 27
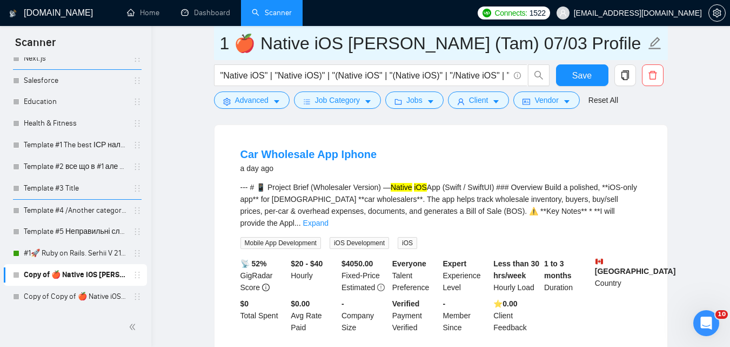
type input "1 🍎 Native iOS [PERSON_NAME] (Tam) 07/03 Profile Changed"
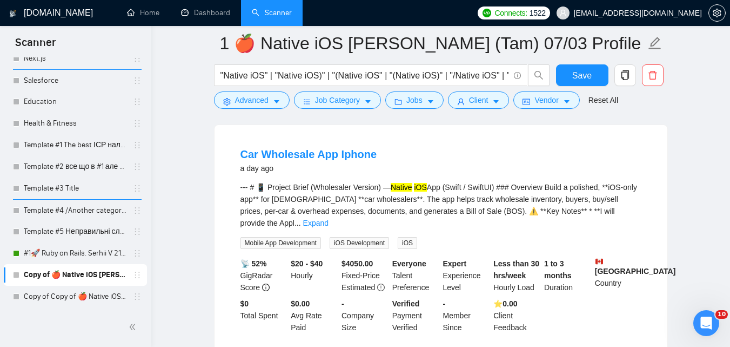
drag, startPoint x: 172, startPoint y: 49, endPoint x: 211, endPoint y: 94, distance: 58.6
click at [246, 97] on span "Advanced" at bounding box center [252, 100] width 34 height 12
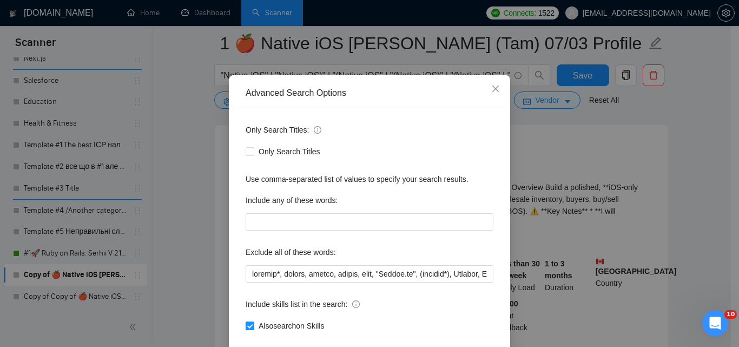
scroll to position [103, 0]
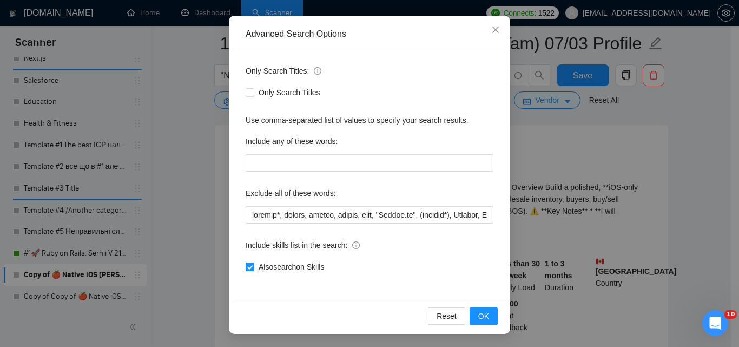
click at [318, 267] on span "Also search on Skills" at bounding box center [291, 267] width 74 height 12
click at [253, 267] on input "Also search on Skills" at bounding box center [249, 266] width 8 height 8
checkbox input "false"
click at [484, 312] on span "OK" at bounding box center [483, 316] width 11 height 12
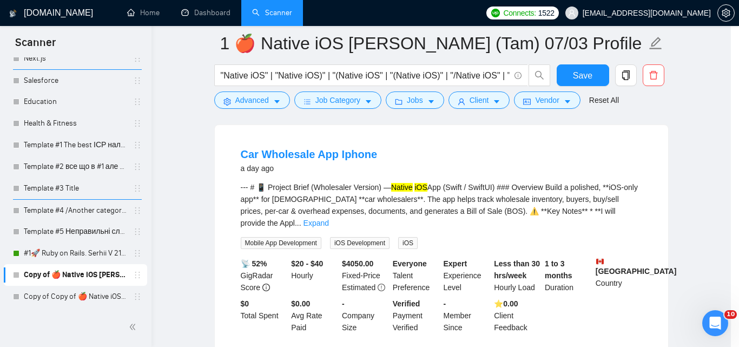
scroll to position [49, 0]
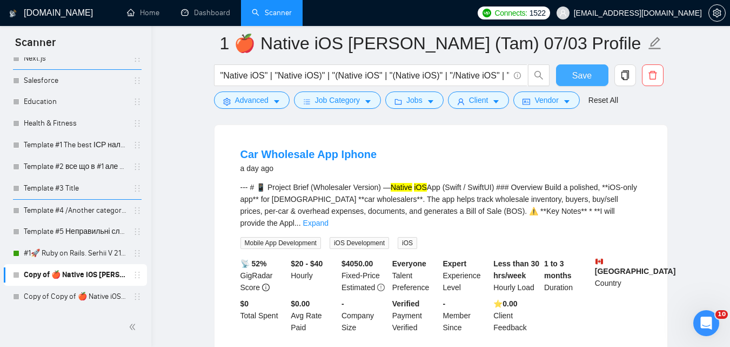
click at [572, 70] on button "Save" at bounding box center [582, 75] width 52 height 22
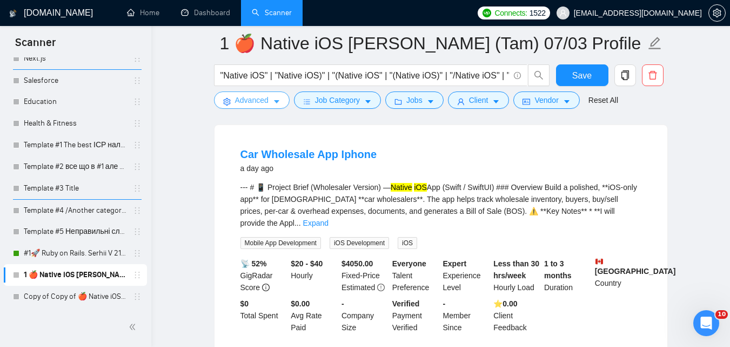
click at [268, 99] on button "Advanced" at bounding box center [252, 99] width 76 height 17
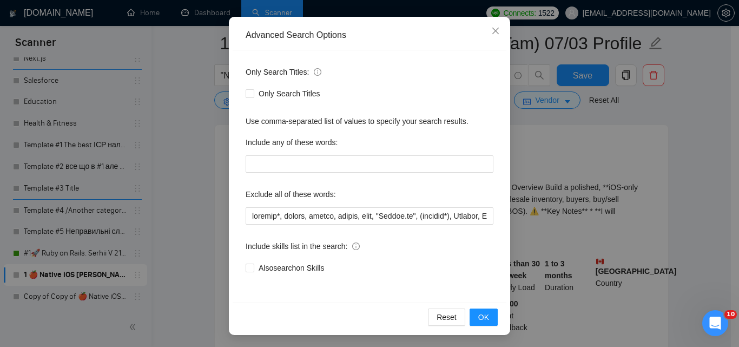
scroll to position [103, 0]
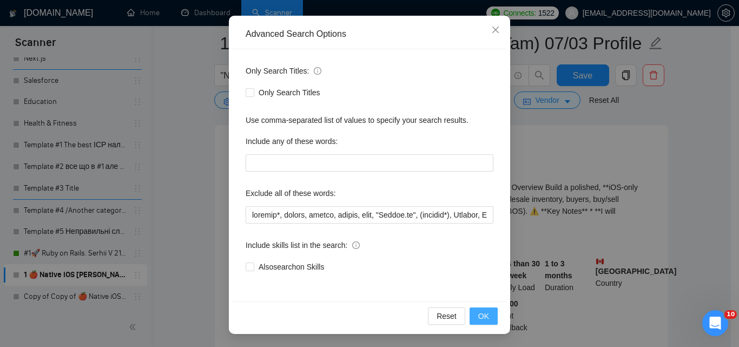
click at [478, 316] on span "OK" at bounding box center [483, 316] width 11 height 12
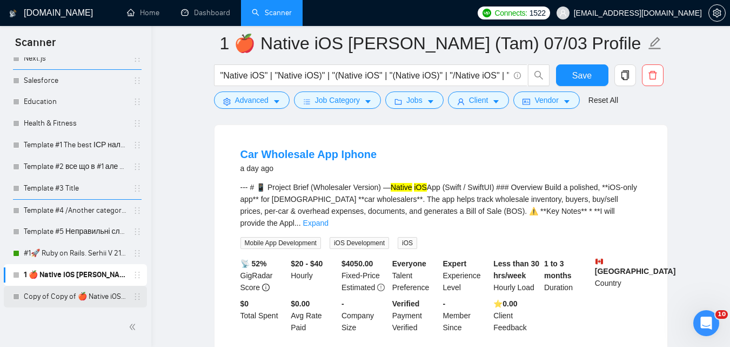
click at [75, 301] on link "Copy of Copy of 🍎 Native iOS Zadorozhnyi (Tam) 07/03 Profile Changed" at bounding box center [75, 296] width 103 height 22
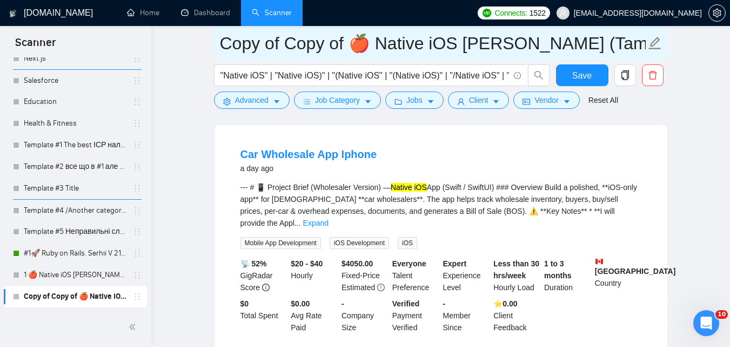
drag, startPoint x: 207, startPoint y: 64, endPoint x: 176, endPoint y: 68, distance: 30.5
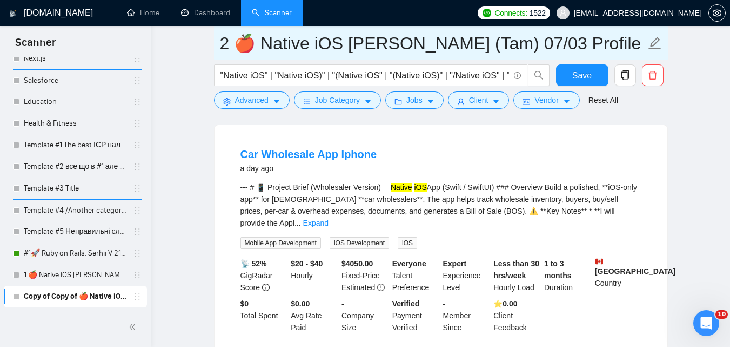
type input "2 🍎 Native iOS [PERSON_NAME] (Tam) 07/03 Profile Changed"
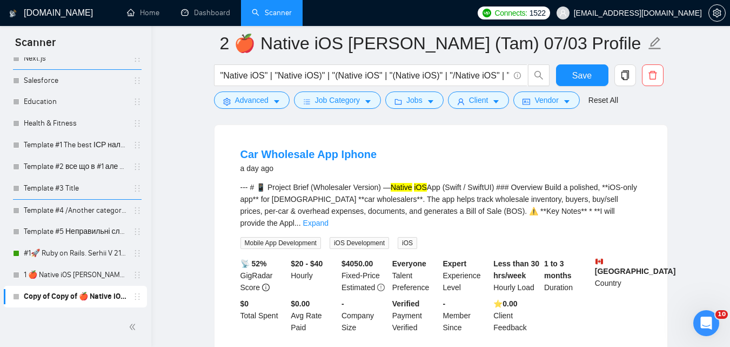
click at [275, 98] on icon "caret-down" at bounding box center [277, 102] width 8 height 8
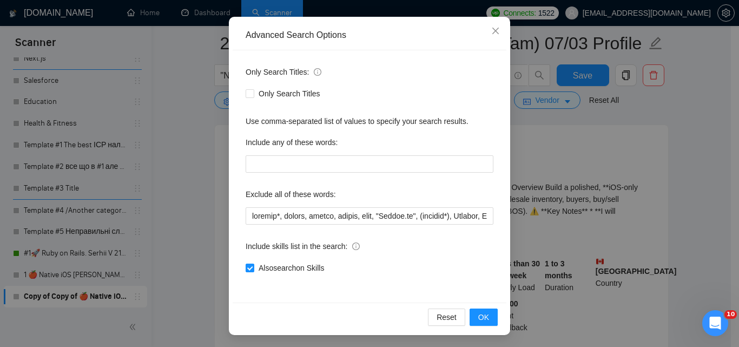
scroll to position [103, 0]
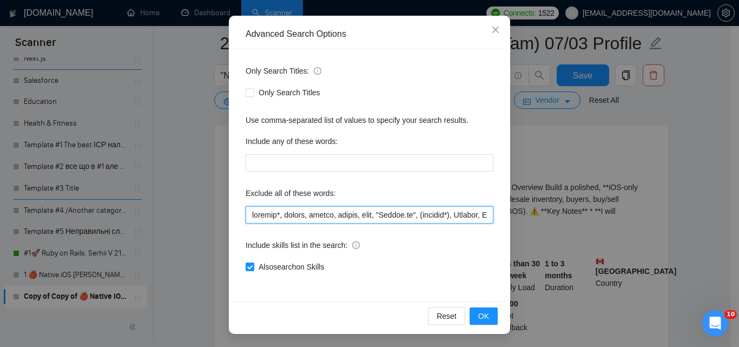
click at [478, 216] on input "text" at bounding box center [369, 214] width 248 height 17
drag, startPoint x: 473, startPoint y: 216, endPoint x: 537, endPoint y: 216, distance: 64.3
click at [537, 216] on div "Advanced Search Options Only Search Titles: Only Search Titles Use comma-separa…" at bounding box center [369, 173] width 739 height 347
click at [448, 222] on input "text" at bounding box center [369, 214] width 248 height 17
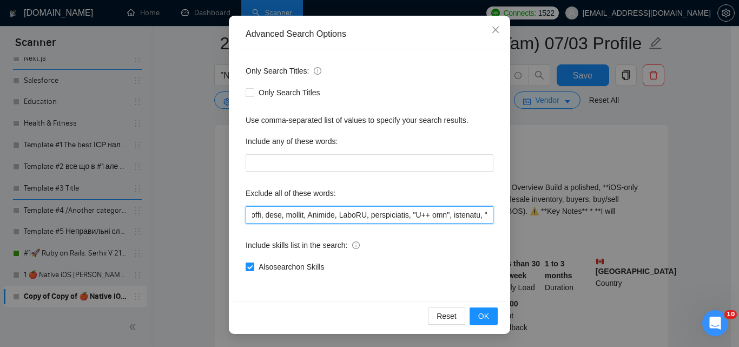
drag, startPoint x: 338, startPoint y: 217, endPoint x: 243, endPoint y: 217, distance: 95.2
click at [245, 217] on input "text" at bounding box center [369, 214] width 248 height 17
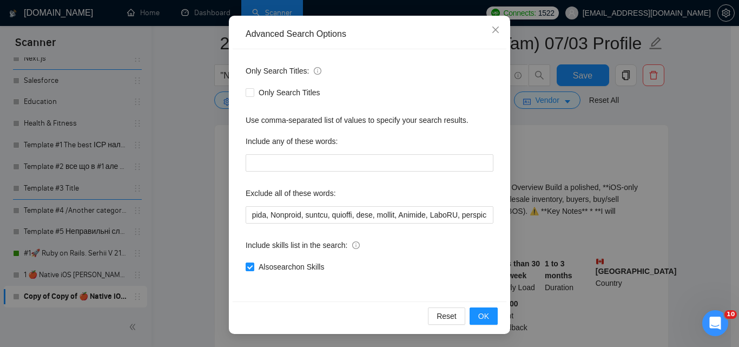
scroll to position [0, 0]
click at [378, 224] on div "Only Search Titles: Only Search Titles Use comma-separated list of values to sp…" at bounding box center [369, 175] width 274 height 252
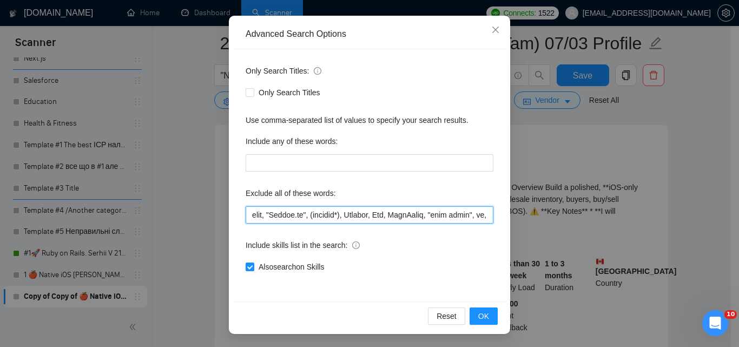
drag, startPoint x: 464, startPoint y: 222, endPoint x: 457, endPoint y: 222, distance: 7.6
click at [488, 223] on div "Only Search Titles: Only Search Titles Use comma-separated list of values to sp…" at bounding box center [369, 175] width 274 height 252
click at [425, 218] on input "text" at bounding box center [369, 214] width 248 height 17
drag, startPoint x: 422, startPoint y: 216, endPoint x: 482, endPoint y: 218, distance: 60.0
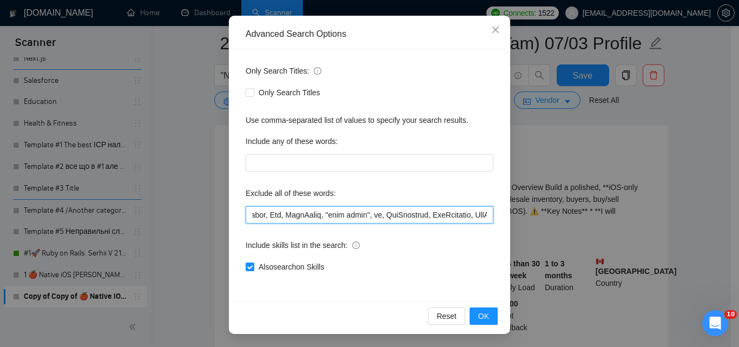
click at [483, 218] on input "text" at bounding box center [369, 214] width 248 height 17
click at [433, 217] on input "text" at bounding box center [369, 214] width 248 height 17
drag, startPoint x: 421, startPoint y: 215, endPoint x: 490, endPoint y: 215, distance: 69.2
click at [490, 215] on div "Only Search Titles: Only Search Titles Use comma-separated list of values to sp…" at bounding box center [369, 175] width 274 height 252
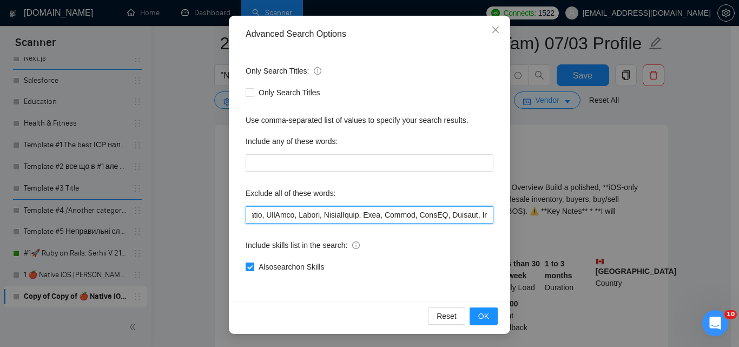
click at [434, 214] on input "text" at bounding box center [369, 214] width 248 height 17
drag, startPoint x: 371, startPoint y: 218, endPoint x: 468, endPoint y: 215, distance: 96.3
click at [479, 215] on input "text" at bounding box center [369, 214] width 248 height 17
click at [412, 215] on input "text" at bounding box center [369, 214] width 248 height 17
drag, startPoint x: 380, startPoint y: 215, endPoint x: 470, endPoint y: 215, distance: 89.8
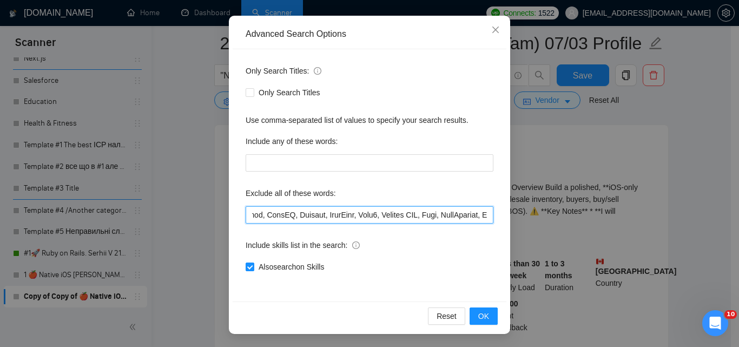
click at [481, 215] on input "text" at bounding box center [369, 214] width 248 height 17
click at [410, 216] on input "text" at bounding box center [369, 214] width 248 height 17
drag, startPoint x: 410, startPoint y: 216, endPoint x: 484, endPoint y: 217, distance: 74.1
click at [485, 217] on input "text" at bounding box center [369, 214] width 248 height 17
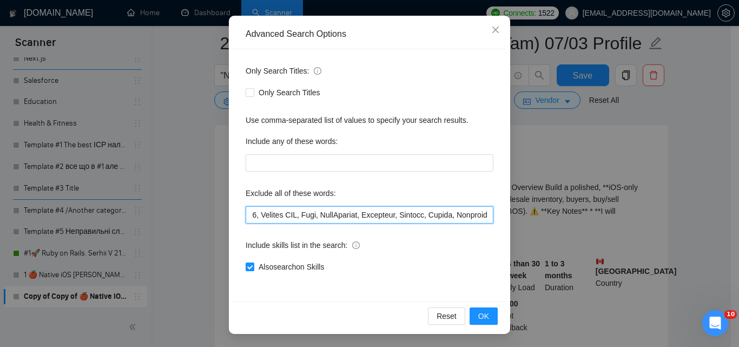
click at [422, 216] on input "text" at bounding box center [369, 214] width 248 height 17
drag, startPoint x: 409, startPoint y: 218, endPoint x: 460, endPoint y: 210, distance: 50.8
click at [460, 210] on input "text" at bounding box center [369, 214] width 248 height 17
click at [439, 215] on input "text" at bounding box center [369, 214] width 248 height 17
click at [440, 215] on input "text" at bounding box center [369, 214] width 248 height 17
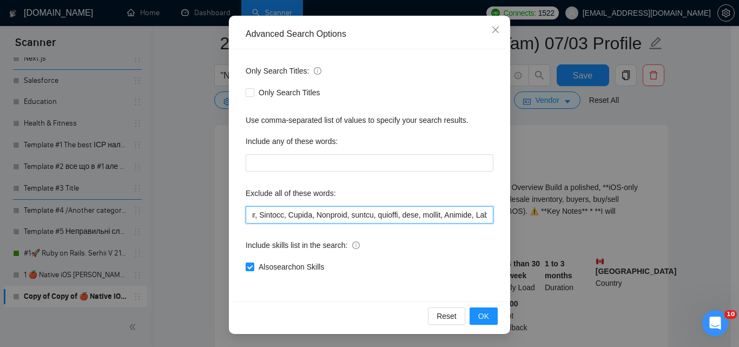
drag, startPoint x: 424, startPoint y: 215, endPoint x: 495, endPoint y: 211, distance: 70.4
click at [496, 211] on div "Only Search Titles: Only Search Titles Use comma-separated list of values to sp…" at bounding box center [369, 175] width 274 height 252
click at [426, 216] on input "text" at bounding box center [369, 214] width 248 height 17
click at [346, 218] on input "text" at bounding box center [369, 214] width 248 height 17
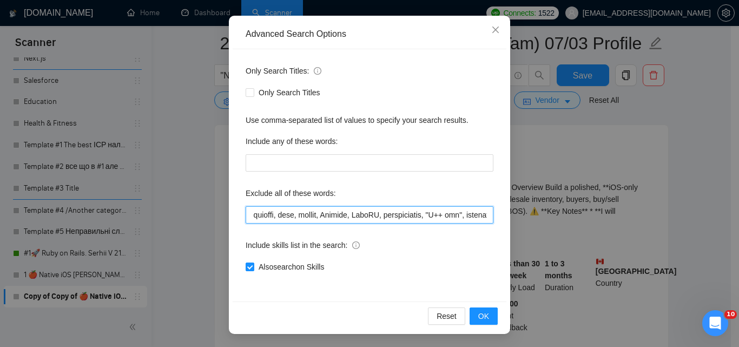
click at [358, 216] on input "text" at bounding box center [369, 214] width 248 height 17
click at [360, 216] on input "text" at bounding box center [369, 214] width 248 height 17
click at [410, 210] on input "text" at bounding box center [369, 214] width 248 height 17
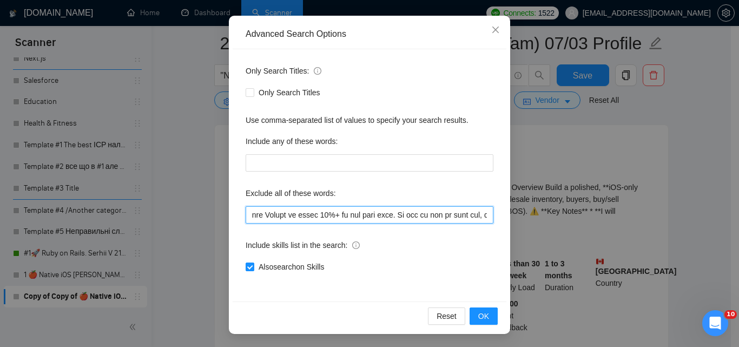
drag, startPoint x: 360, startPoint y: 217, endPoint x: 636, endPoint y: 192, distance: 277.9
click at [633, 195] on div "Advanced Search Options Only Search Titles: Only Search Titles Use comma-separa…" at bounding box center [369, 173] width 739 height 347
type input "consult*, hacker, nocode, crypto, game, "Bubble.io", (flutter*), Shopify, Wix, …"
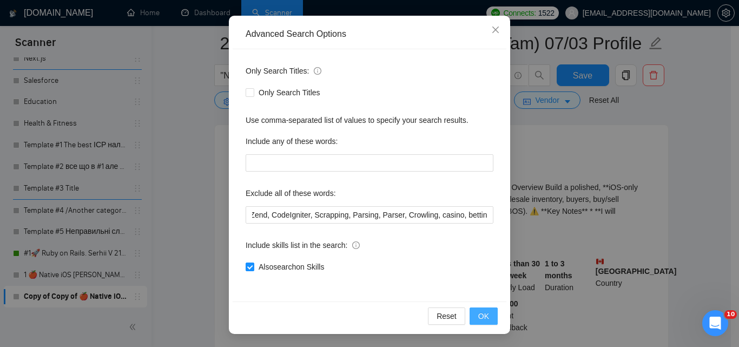
scroll to position [0, 0]
click at [487, 314] on button "OK" at bounding box center [483, 315] width 28 height 17
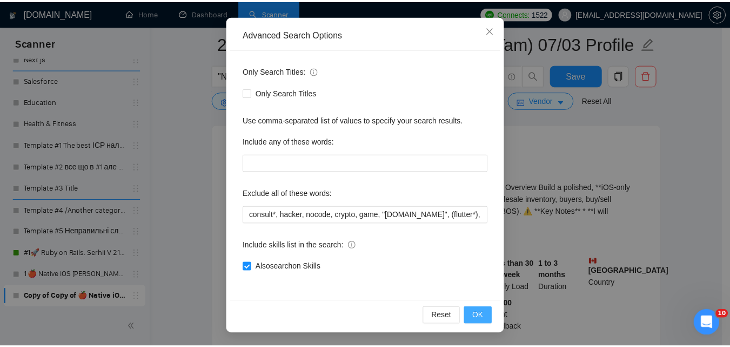
scroll to position [49, 0]
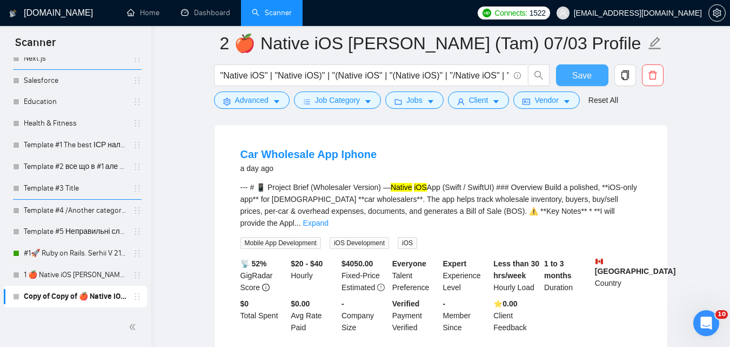
drag, startPoint x: 562, startPoint y: 78, endPoint x: 200, endPoint y: 161, distance: 371.0
click at [562, 77] on button "Save" at bounding box center [582, 75] width 52 height 22
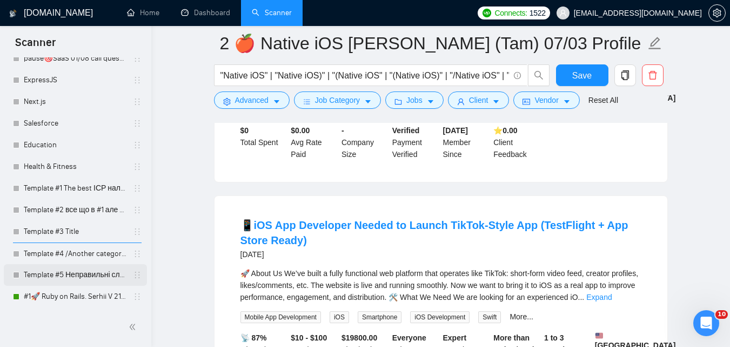
scroll to position [804, 0]
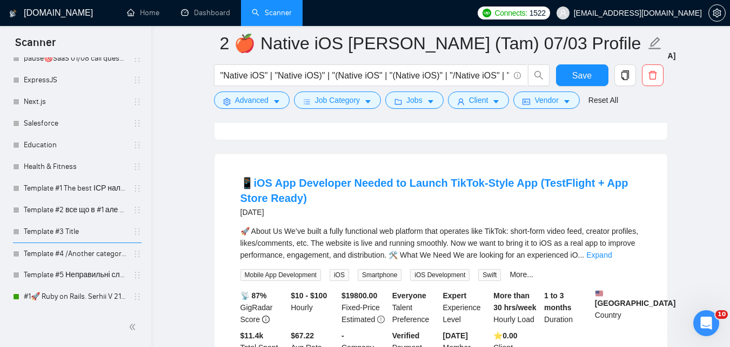
click at [84, 291] on link "#1🚀 Ruby on Rails. Serhii V 21/07" at bounding box center [75, 296] width 103 height 22
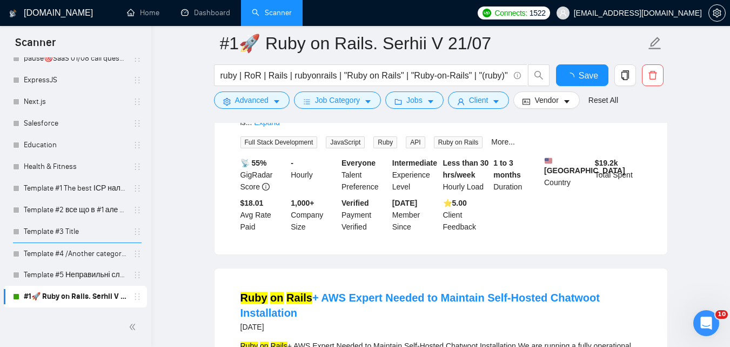
scroll to position [804, 0]
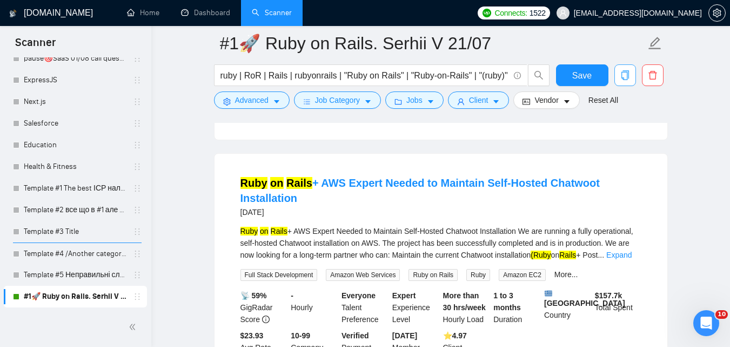
click at [624, 74] on icon "copy" at bounding box center [626, 75] width 10 height 10
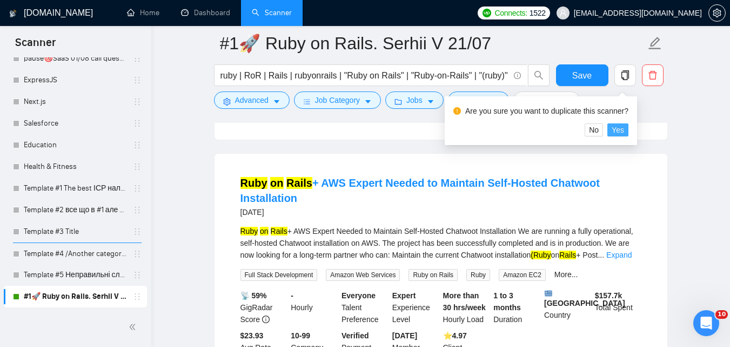
drag, startPoint x: 611, startPoint y: 132, endPoint x: 312, endPoint y: 167, distance: 300.9
click at [611, 132] on button "Yes" at bounding box center [618, 129] width 21 height 13
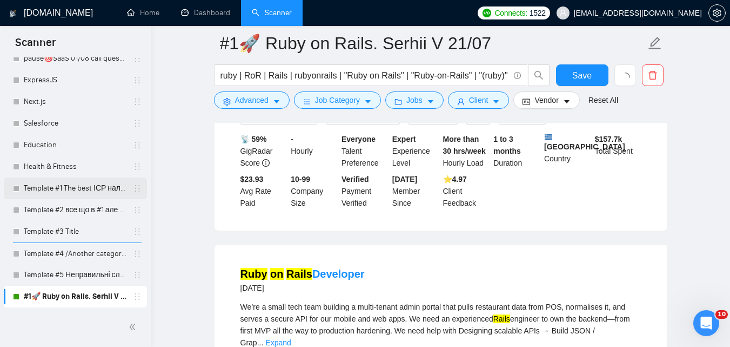
scroll to position [1021, 0]
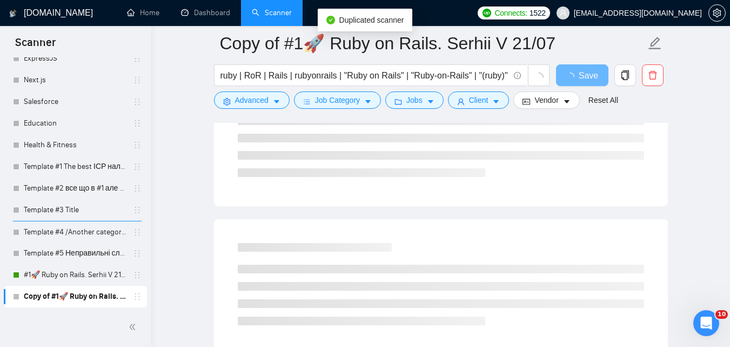
scroll to position [156, 0]
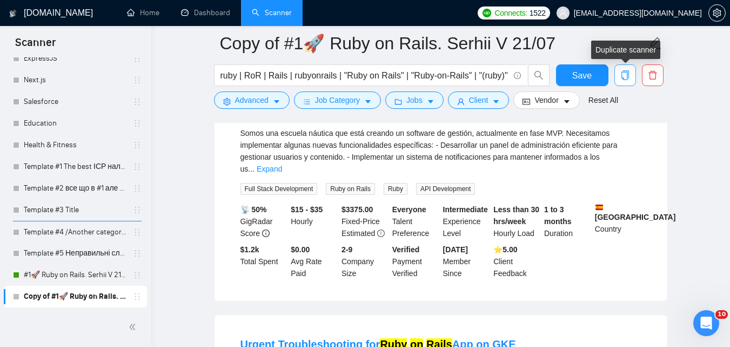
click at [628, 73] on icon "copy" at bounding box center [625, 75] width 8 height 10
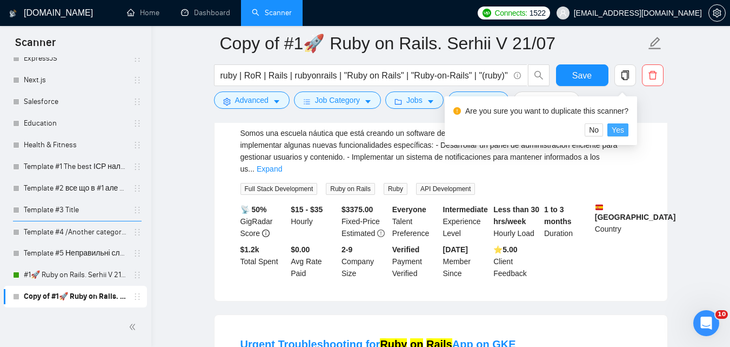
click at [614, 128] on span "Yes" at bounding box center [618, 130] width 12 height 12
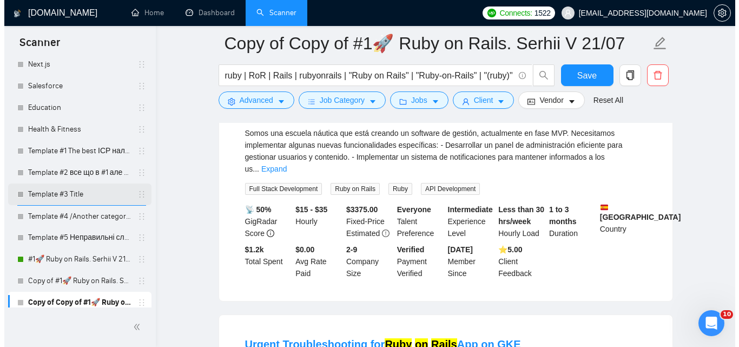
scroll to position [2594, 0]
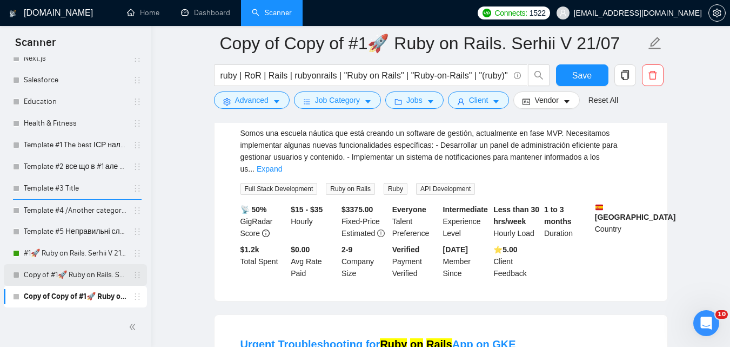
click at [105, 272] on link "Copy of #1🚀 Ruby on Rails. Serhii V 21/07" at bounding box center [75, 275] width 103 height 22
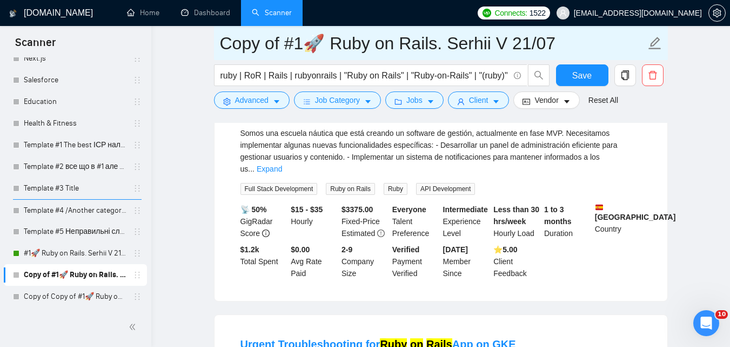
drag, startPoint x: 287, startPoint y: 46, endPoint x: 217, endPoint y: 49, distance: 69.3
click at [217, 49] on span "Copy of #1🚀 Ruby on Rails. Serhii V 21/07" at bounding box center [441, 43] width 454 height 34
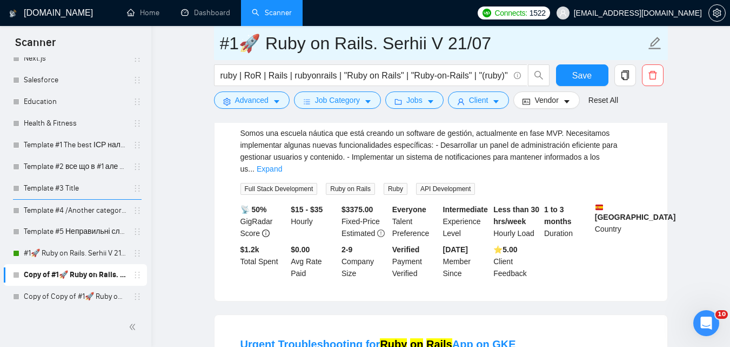
click at [240, 49] on input "#1🚀 Ruby on Rails. Serhii V 21/07" at bounding box center [433, 43] width 426 height 27
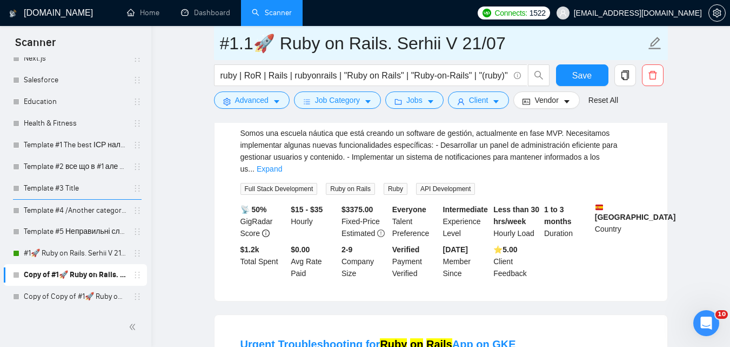
type input "#1.1🚀 Ruby on Rails. Serhii V 21/07"
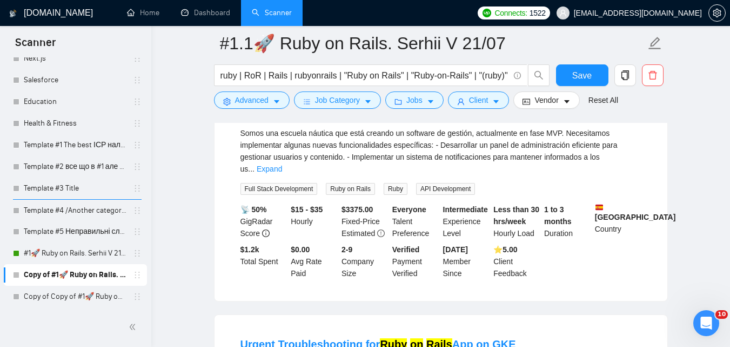
click at [251, 103] on span "Advanced" at bounding box center [252, 100] width 34 height 12
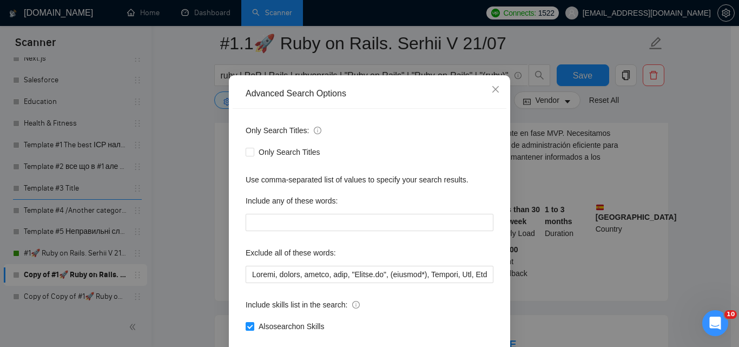
scroll to position [103, 0]
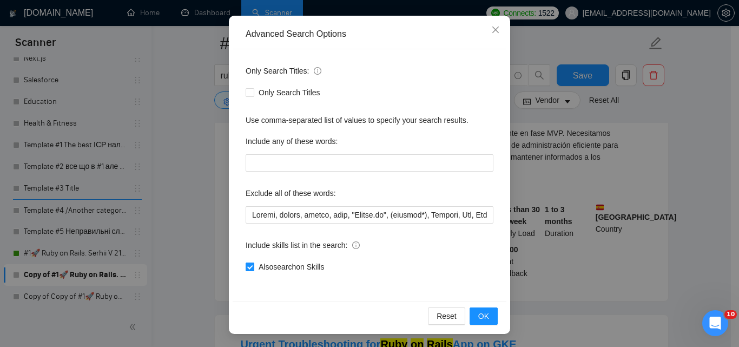
click at [302, 269] on span "Also search on Skills" at bounding box center [291, 267] width 74 height 12
click at [253, 269] on input "Also search on Skills" at bounding box center [249, 266] width 8 height 8
checkbox input "false"
click at [485, 311] on button "OK" at bounding box center [483, 315] width 28 height 17
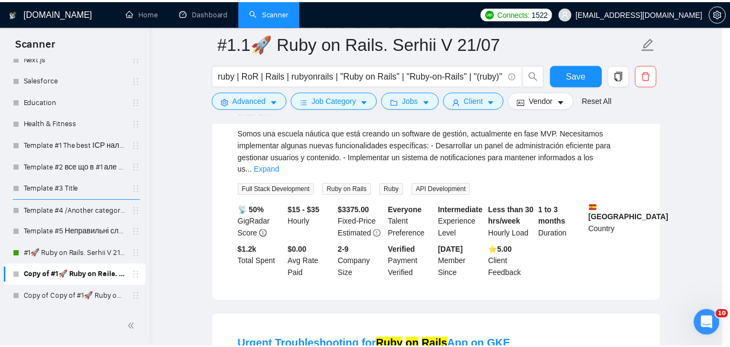
scroll to position [49, 0]
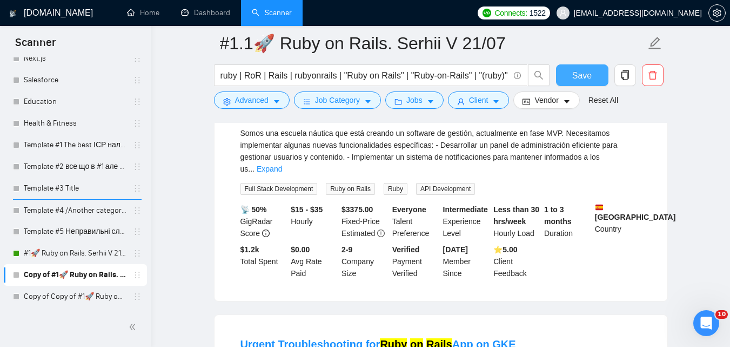
click at [577, 78] on span "Save" at bounding box center [582, 76] width 19 height 14
click at [102, 295] on link "Copy of Copy of #1🚀 Ruby on Rails. Serhii V 21/07" at bounding box center [75, 296] width 103 height 22
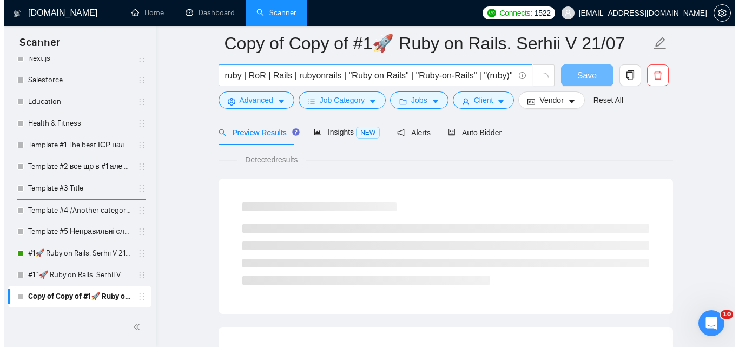
scroll to position [156, 0]
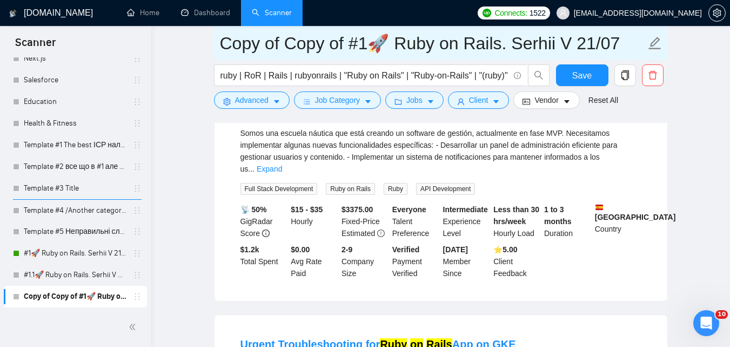
drag, startPoint x: 354, startPoint y: 47, endPoint x: 221, endPoint y: 57, distance: 133.4
click at [221, 57] on span "Copy of Copy of #1🚀 Ruby on Rails. Serhii V 21/07" at bounding box center [441, 43] width 454 height 34
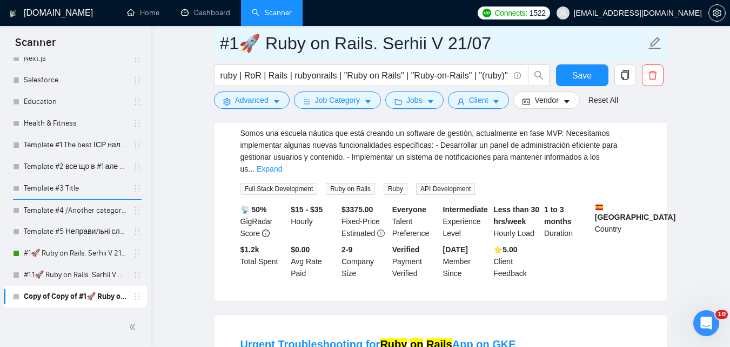
click at [240, 49] on input "#1🚀 Ruby on Rails. Serhii V 21/07" at bounding box center [433, 43] width 426 height 27
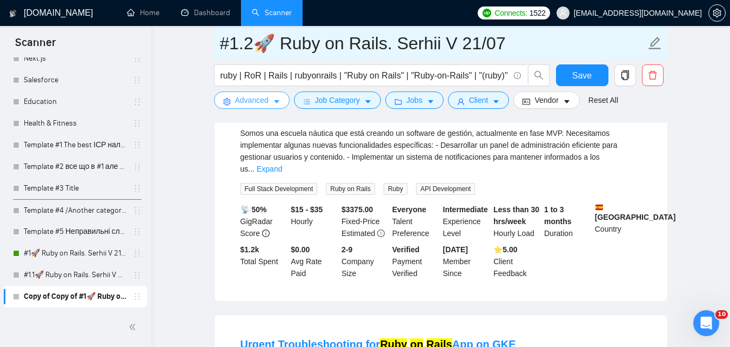
type input "#1.2🚀 Ruby on Rails. Serhii V 21/07"
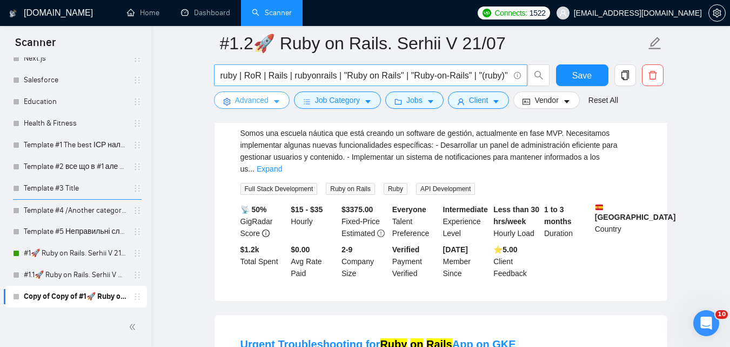
drag, startPoint x: 270, startPoint y: 106, endPoint x: 281, endPoint y: 74, distance: 33.9
click at [280, 78] on form "#1.2🚀 Ruby on Rails. Serhii V 21/07 ruby | RoR | Rails | rubyonrails | "Ruby on…" at bounding box center [441, 70] width 454 height 88
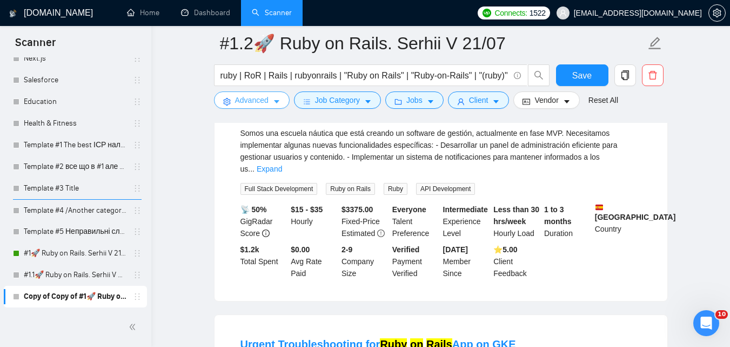
click at [260, 96] on span "Advanced" at bounding box center [252, 100] width 34 height 12
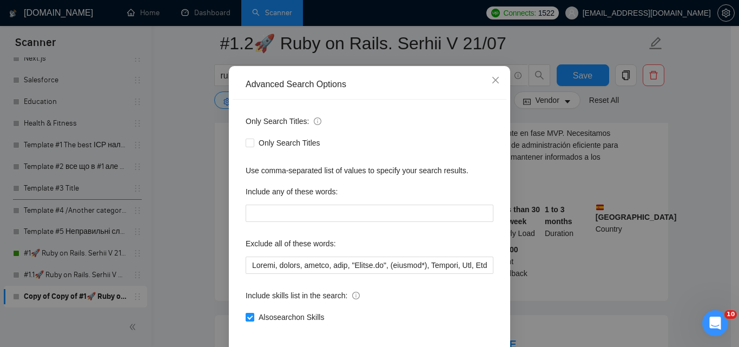
scroll to position [103, 0]
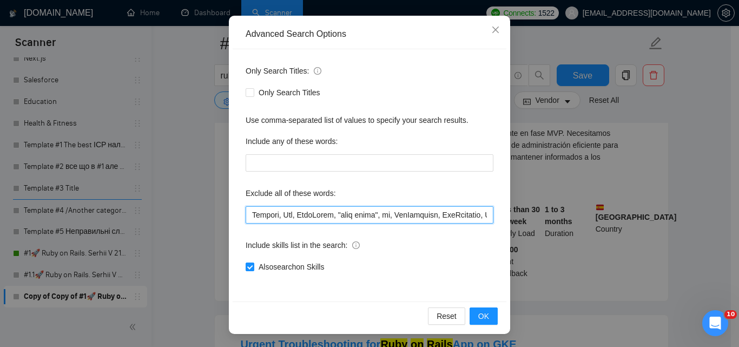
drag, startPoint x: 382, startPoint y: 209, endPoint x: 530, endPoint y: 196, distance: 149.2
click at [530, 196] on div "Advanced Search Options Only Search Titles: Only Search Titles Use comma-separa…" at bounding box center [369, 173] width 739 height 347
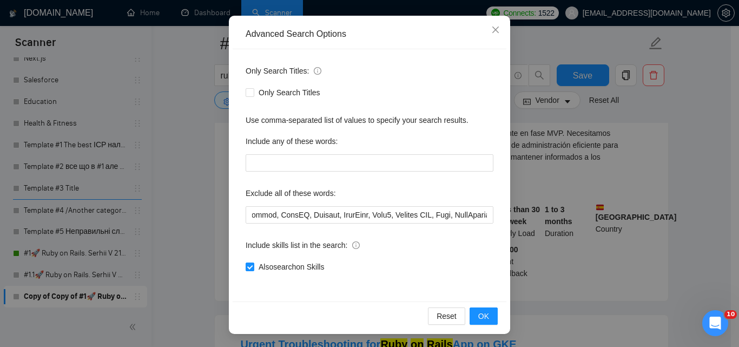
click at [453, 205] on div "Exclude all of these words:" at bounding box center [369, 195] width 248 height 22
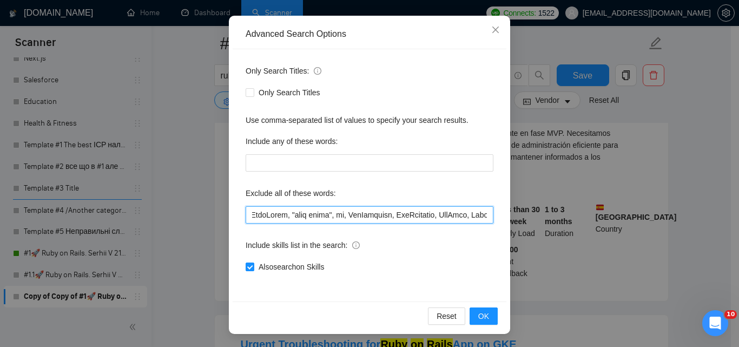
click at [518, 207] on div "Advanced Search Options Only Search Titles: Only Search Titles Use comma-separa…" at bounding box center [369, 173] width 739 height 347
click at [448, 212] on input "text" at bounding box center [369, 214] width 248 height 17
drag, startPoint x: 433, startPoint y: 213, endPoint x: 511, endPoint y: 210, distance: 77.9
click at [511, 210] on div "Advanced Search Options Only Search Titles: Only Search Titles Use comma-separa…" at bounding box center [369, 173] width 739 height 347
click at [424, 217] on input "text" at bounding box center [369, 214] width 248 height 17
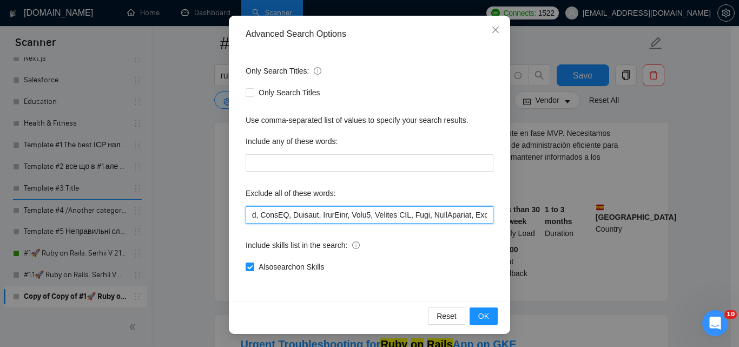
scroll to position [0, 714]
drag, startPoint x: 447, startPoint y: 210, endPoint x: 495, endPoint y: 212, distance: 48.7
click at [495, 212] on div "Only Search Titles: Only Search Titles Use comma-separated list of values to sp…" at bounding box center [369, 175] width 274 height 252
click at [428, 221] on input "text" at bounding box center [369, 214] width 248 height 17
drag, startPoint x: 435, startPoint y: 217, endPoint x: 491, endPoint y: 215, distance: 56.8
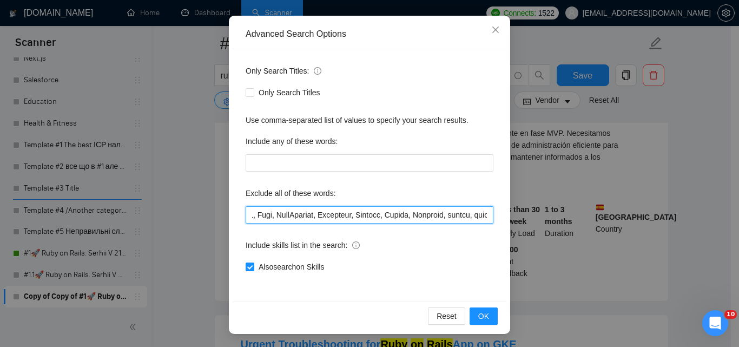
click at [491, 215] on div "Only Search Titles: Only Search Titles Use comma-separated list of values to sp…" at bounding box center [369, 175] width 274 height 252
click at [429, 218] on input "text" at bounding box center [369, 214] width 248 height 17
drag, startPoint x: 462, startPoint y: 216, endPoint x: 615, endPoint y: 208, distance: 153.2
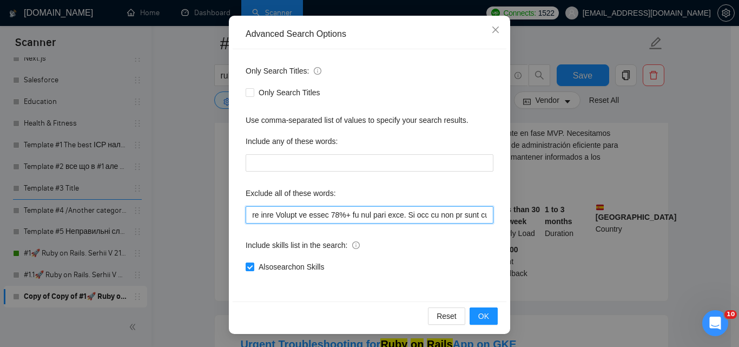
click at [615, 208] on div "Advanced Search Options Only Search Titles: Only Search Titles Use comma-separa…" at bounding box center [369, 173] width 739 height 347
type input "Erotic, nocode, crypto, game, "[DOMAIN_NAME]", (flutter*), Shopify, Wix, WordPr…"
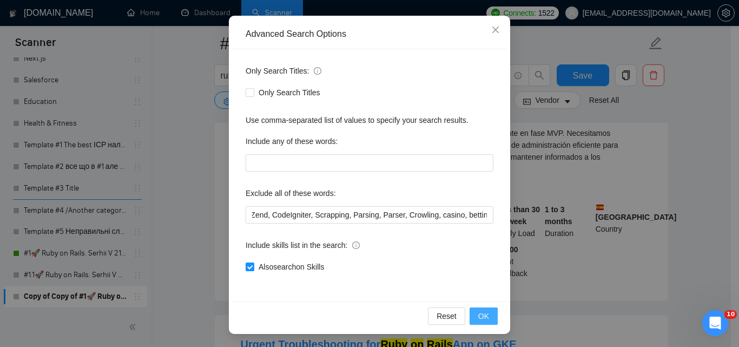
scroll to position [0, 0]
drag, startPoint x: 487, startPoint y: 321, endPoint x: 480, endPoint y: 315, distance: 9.2
click at [487, 321] on button "OK" at bounding box center [483, 315] width 28 height 17
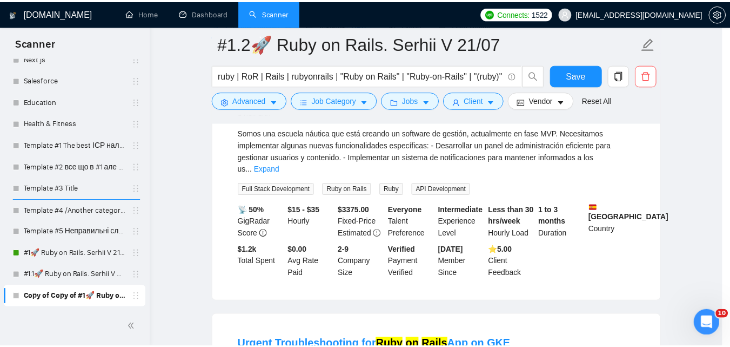
scroll to position [49, 0]
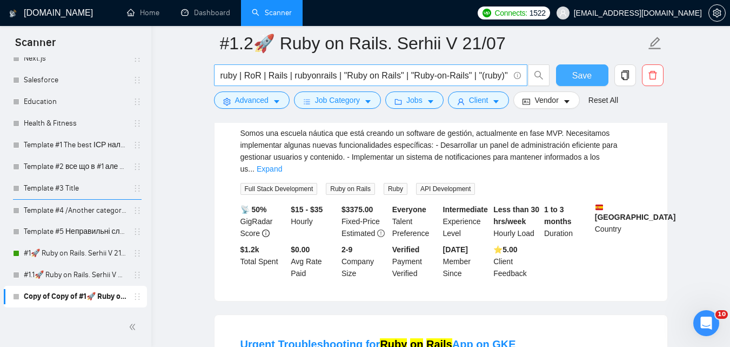
drag, startPoint x: 559, startPoint y: 74, endPoint x: 477, endPoint y: 76, distance: 82.2
click at [559, 74] on button "Save" at bounding box center [582, 75] width 52 height 22
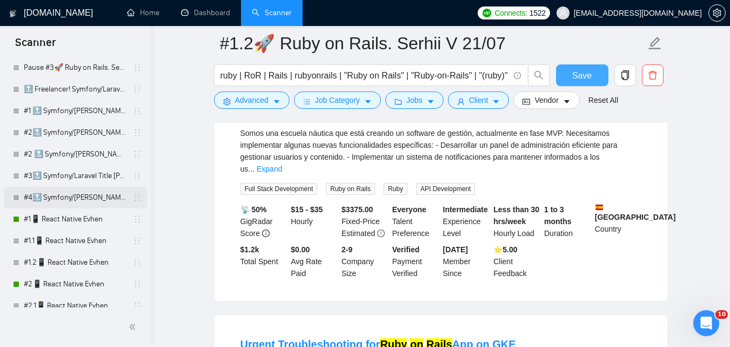
scroll to position [216, 0]
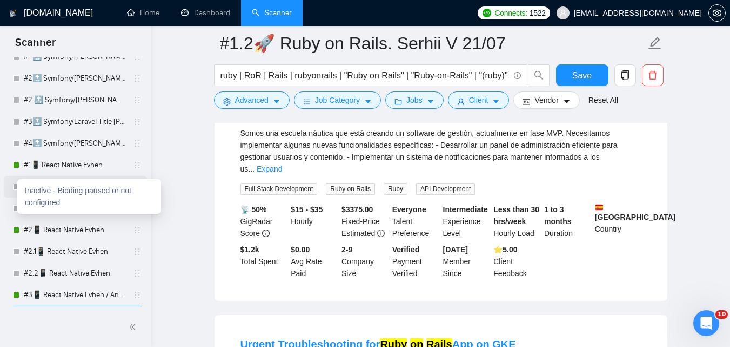
click at [15, 186] on div at bounding box center [16, 186] width 6 height 6
click at [16, 189] on div at bounding box center [16, 186] width 6 height 6
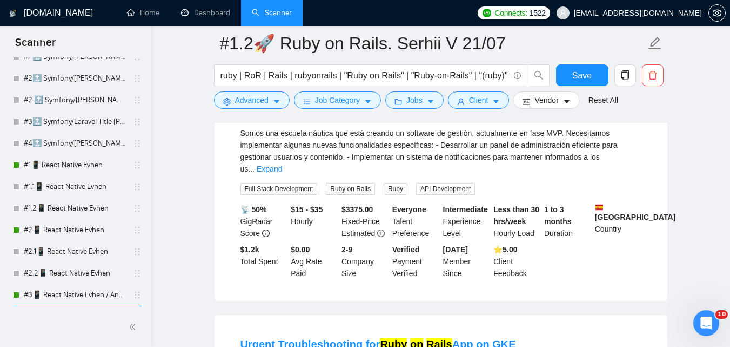
click at [65, 191] on link "#1.1📱 React Native Evhen" at bounding box center [75, 187] width 103 height 22
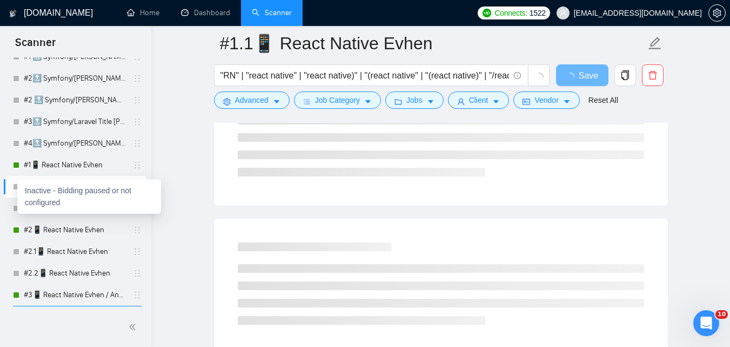
click at [15, 188] on div at bounding box center [16, 186] width 6 height 6
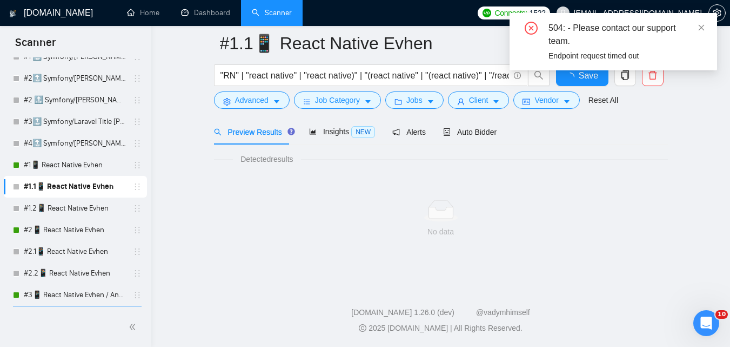
scroll to position [48, 0]
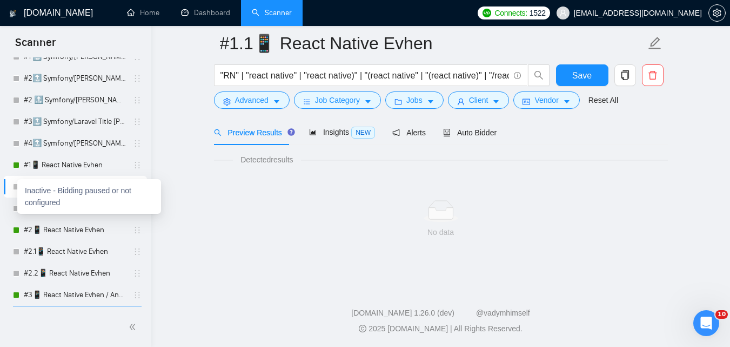
click at [16, 187] on div at bounding box center [16, 186] width 6 height 6
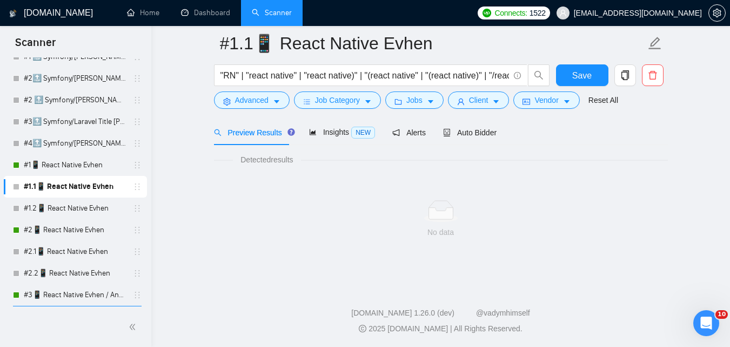
click at [21, 186] on div "#1.1📱 React Native Evhen" at bounding box center [77, 187] width 129 height 22
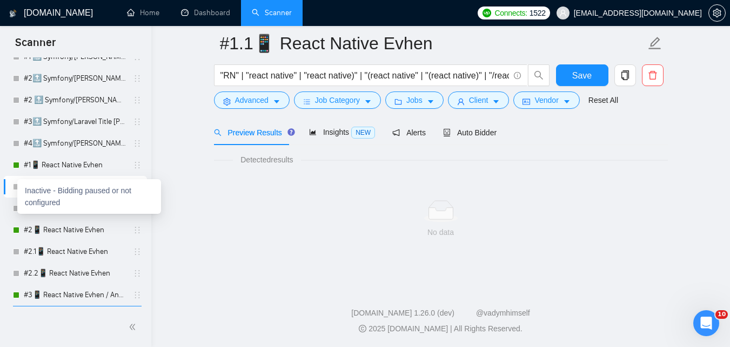
click at [16, 186] on div at bounding box center [16, 186] width 6 height 6
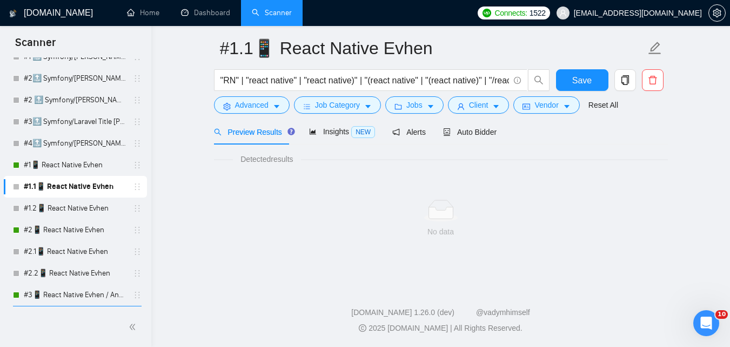
scroll to position [0, 0]
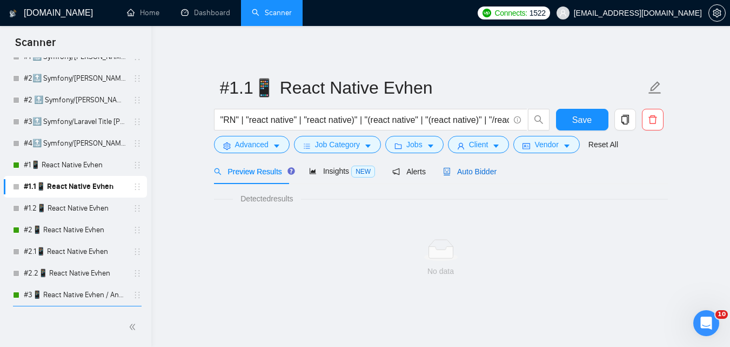
click at [467, 170] on span "Auto Bidder" at bounding box center [470, 171] width 54 height 9
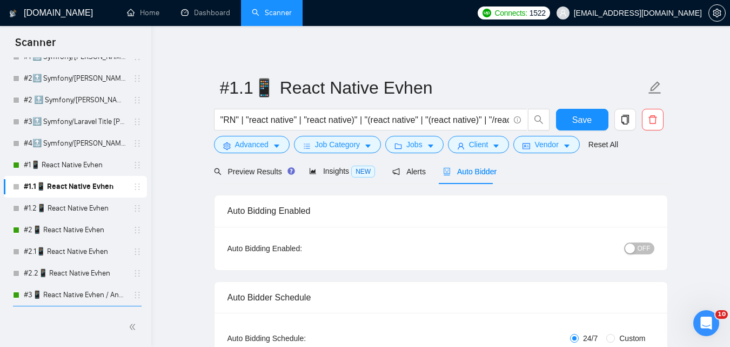
click at [643, 246] on span "OFF" at bounding box center [644, 248] width 13 height 12
click at [574, 119] on span "Save" at bounding box center [582, 120] width 19 height 14
click at [62, 203] on link "#1.2📱 React Native Evhen" at bounding box center [75, 208] width 103 height 22
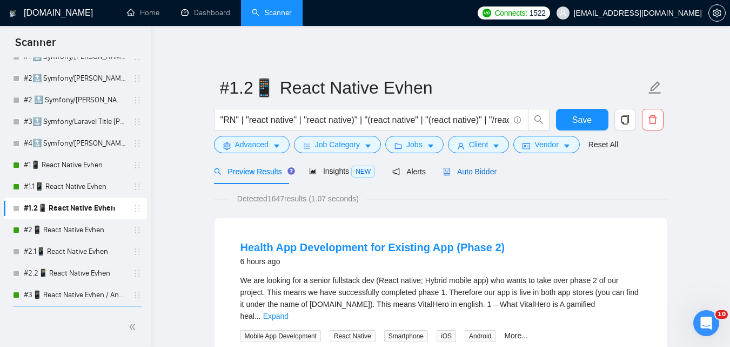
click at [476, 175] on span "Auto Bidder" at bounding box center [470, 171] width 54 height 9
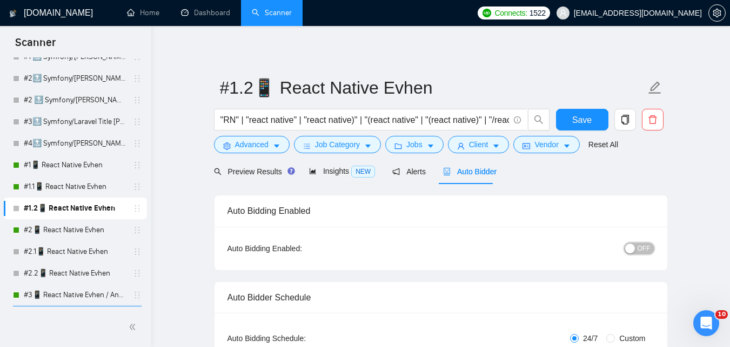
click at [644, 249] on span "OFF" at bounding box center [644, 248] width 13 height 12
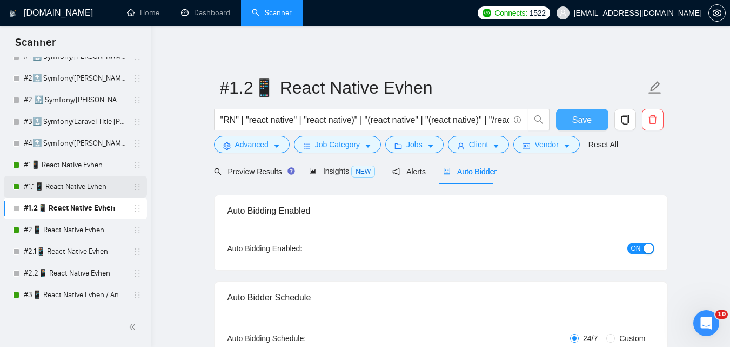
click at [580, 120] on span "Save" at bounding box center [582, 120] width 19 height 14
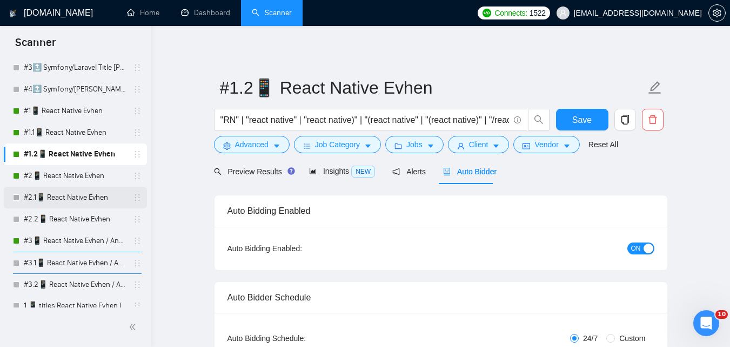
click at [77, 192] on link "#2.1📱 React Native Evhen" at bounding box center [75, 198] width 103 height 22
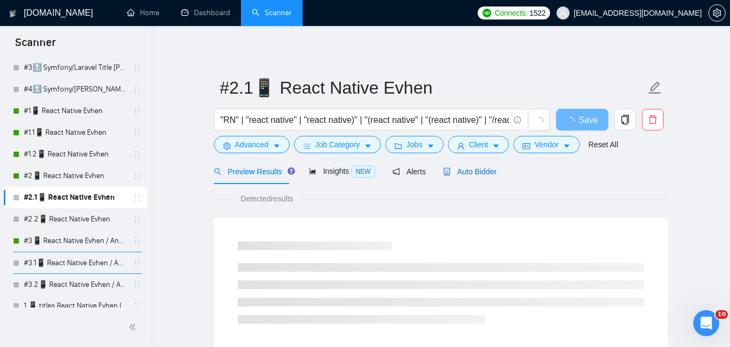
click at [464, 176] on span "Auto Bidder" at bounding box center [470, 171] width 54 height 9
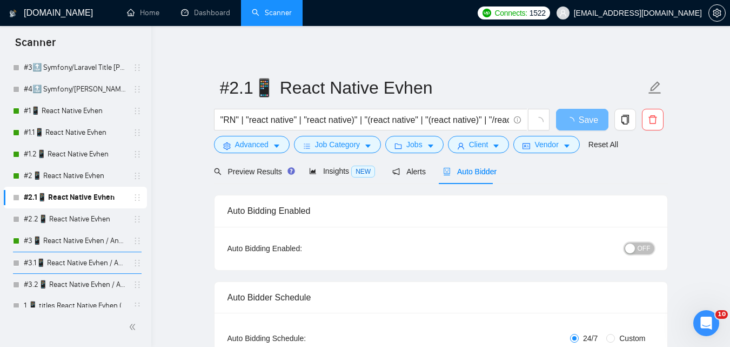
click at [650, 251] on span "OFF" at bounding box center [644, 248] width 13 height 12
click at [576, 121] on span "Save" at bounding box center [582, 120] width 19 height 14
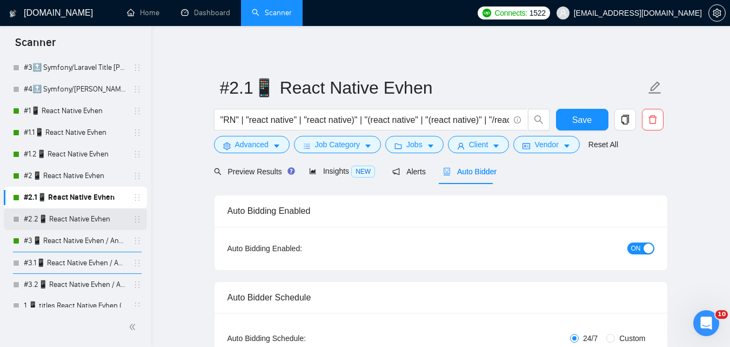
click at [59, 223] on link "#2.2📱 React Native Evhen" at bounding box center [75, 219] width 103 height 22
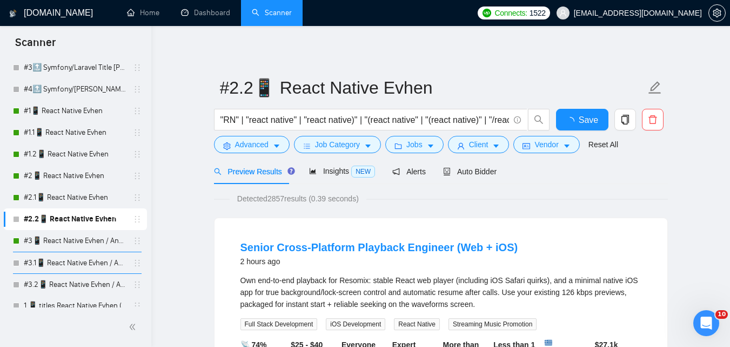
scroll to position [324, 0]
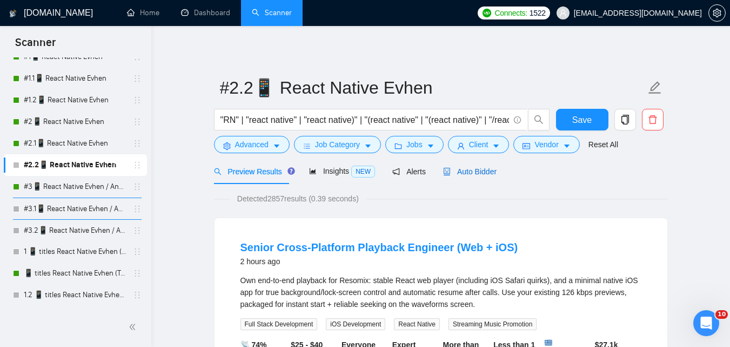
click at [474, 170] on span "Auto Bidder" at bounding box center [470, 171] width 54 height 9
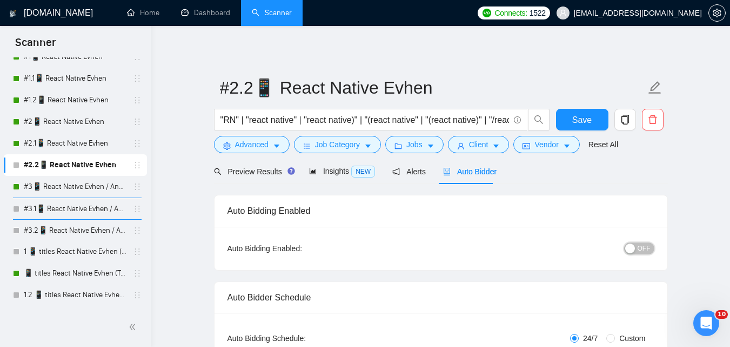
click at [645, 249] on span "OFF" at bounding box center [644, 248] width 13 height 12
click at [583, 120] on span "Save" at bounding box center [582, 120] width 19 height 14
click at [69, 208] on link "#3.1📱 React Native Evhen / Another categories" at bounding box center [75, 209] width 103 height 22
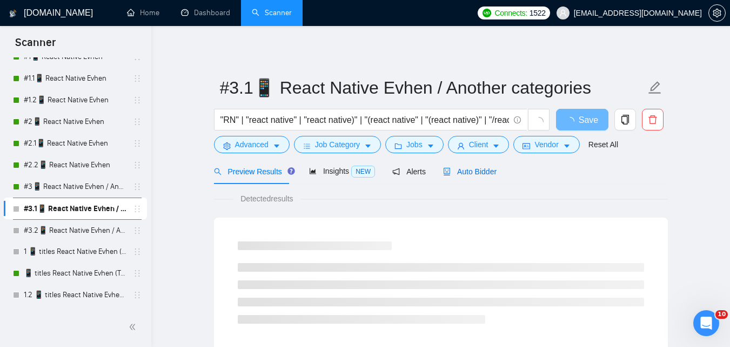
click at [476, 171] on span "Auto Bidder" at bounding box center [470, 171] width 54 height 9
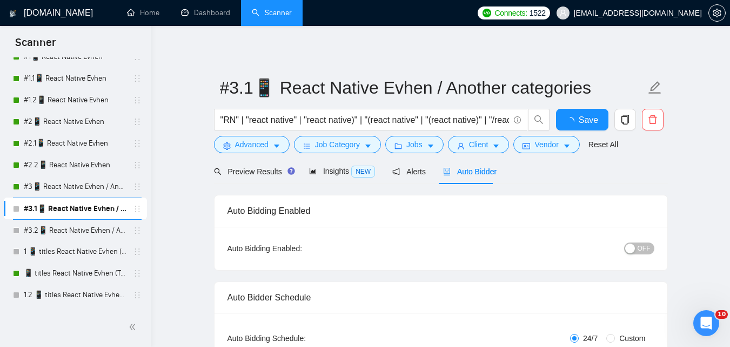
click at [652, 246] on button "OFF" at bounding box center [639, 248] width 30 height 12
click at [586, 123] on span "Save" at bounding box center [582, 120] width 19 height 14
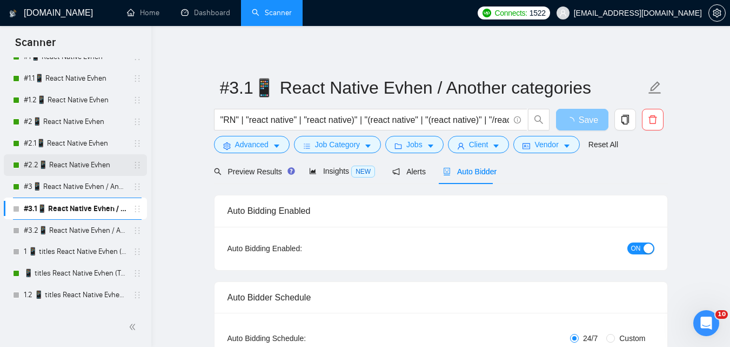
scroll to position [378, 0]
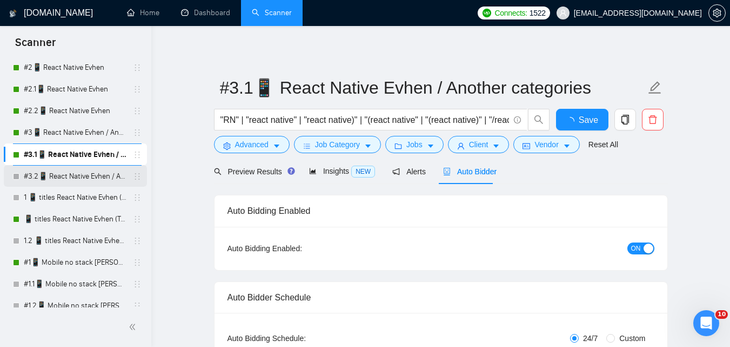
click at [98, 176] on link "#3.2📱 React Native Evhen / Another categories" at bounding box center [75, 176] width 103 height 22
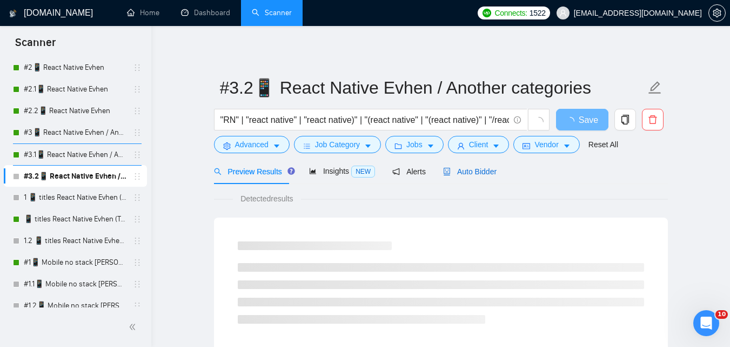
click at [472, 173] on span "Auto Bidder" at bounding box center [470, 171] width 54 height 9
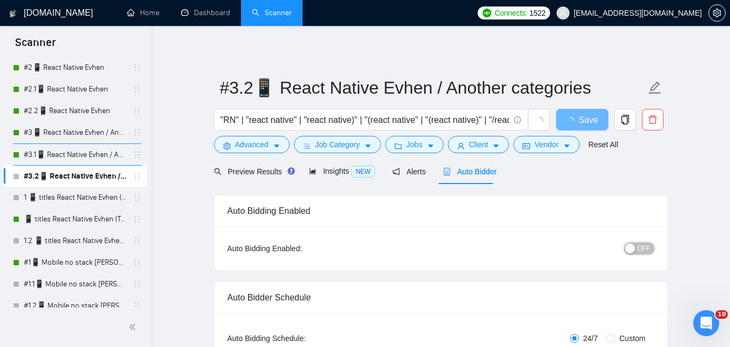
click at [644, 251] on span "OFF" at bounding box center [644, 248] width 13 height 12
click at [574, 121] on span "Save" at bounding box center [582, 120] width 19 height 14
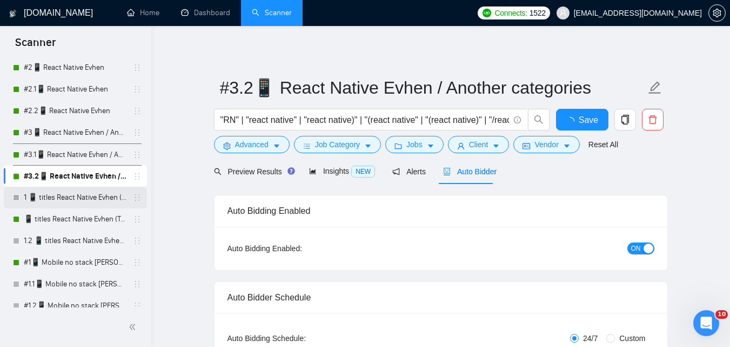
click at [67, 199] on link "1 📱 titles React Native Evhen (Tam)" at bounding box center [75, 198] width 103 height 22
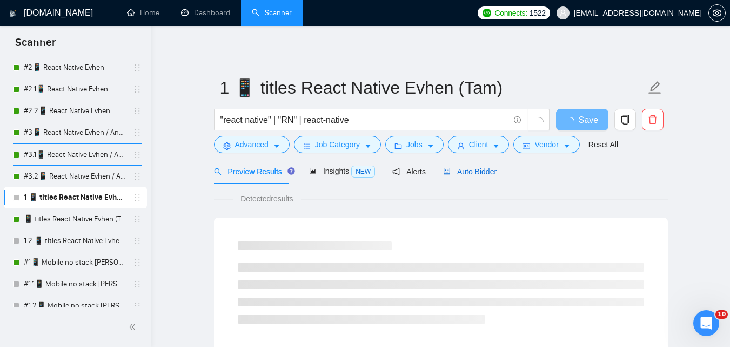
click at [464, 174] on span "Auto Bidder" at bounding box center [470, 171] width 54 height 9
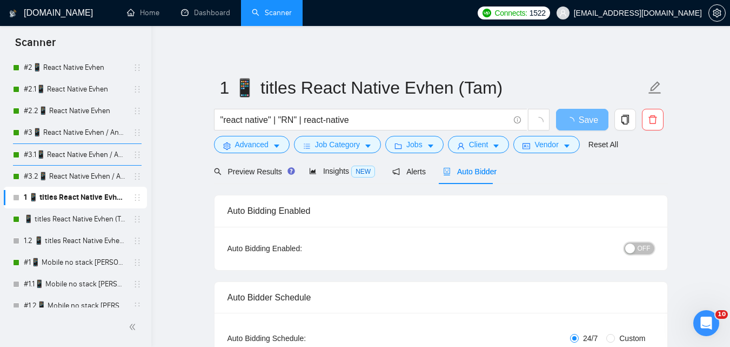
click at [651, 247] on button "OFF" at bounding box center [639, 248] width 30 height 12
click at [588, 122] on span "Save" at bounding box center [582, 120] width 19 height 14
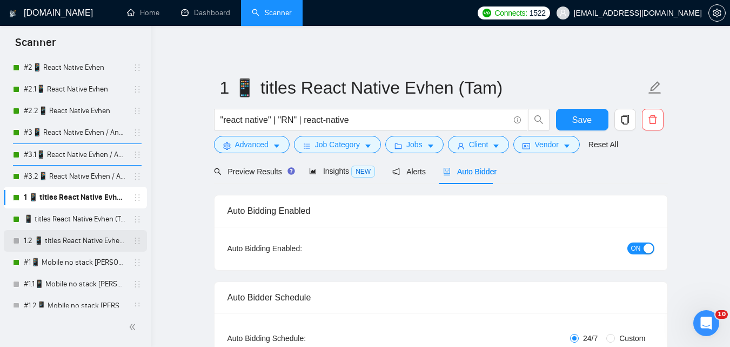
click at [72, 237] on link "1.2 📱 titles React Native Evhen (Tam)" at bounding box center [75, 241] width 103 height 22
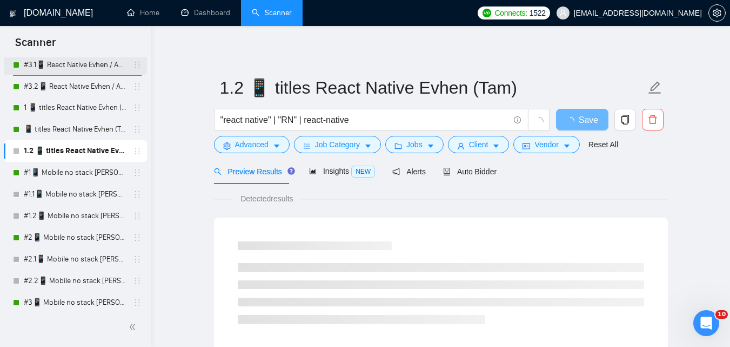
scroll to position [487, 0]
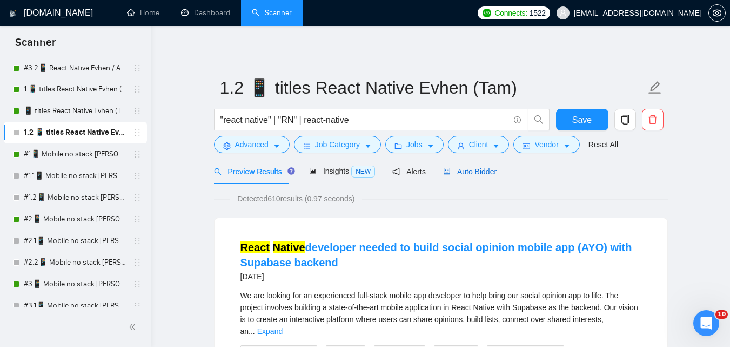
click at [484, 172] on span "Auto Bidder" at bounding box center [470, 171] width 54 height 9
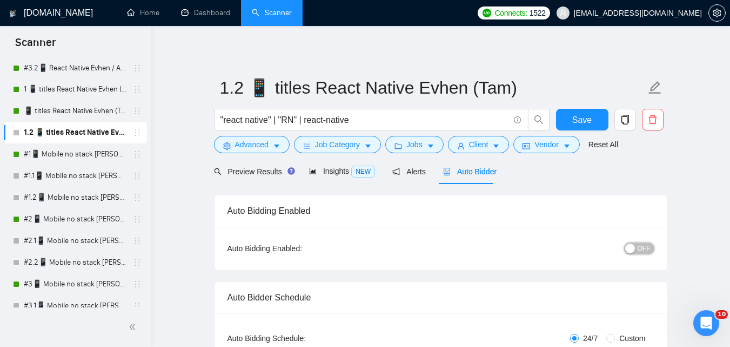
click at [640, 250] on span "OFF" at bounding box center [644, 248] width 13 height 12
click at [582, 120] on span "Save" at bounding box center [582, 120] width 19 height 14
click at [108, 185] on link "#1.1📱 Mobile no stack [PERSON_NAME] (-iOS)" at bounding box center [75, 176] width 103 height 22
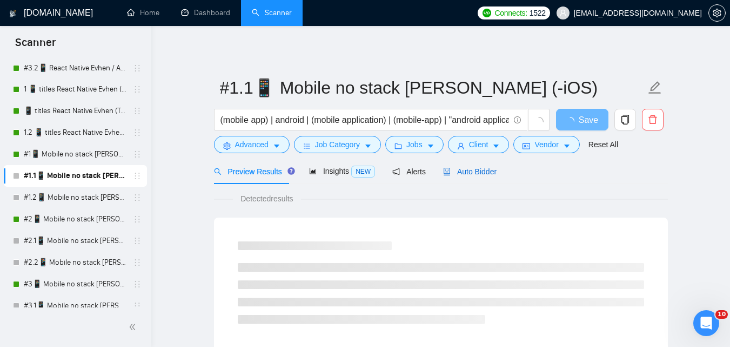
click at [482, 175] on span "Auto Bidder" at bounding box center [470, 171] width 54 height 9
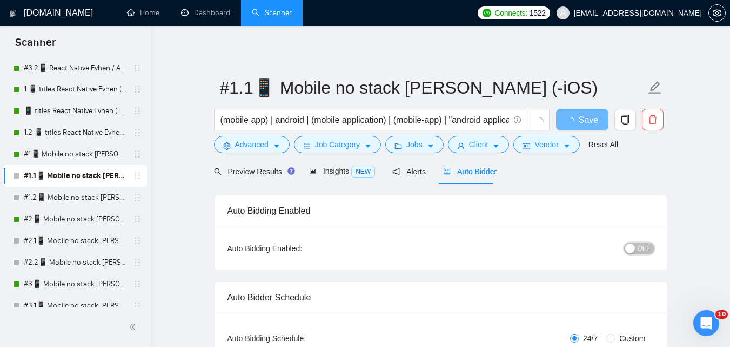
drag, startPoint x: 482, startPoint y: 175, endPoint x: 627, endPoint y: 272, distance: 174.1
click at [639, 242] on button "OFF" at bounding box center [639, 248] width 30 height 12
click at [583, 124] on span "Save" at bounding box center [582, 120] width 19 height 14
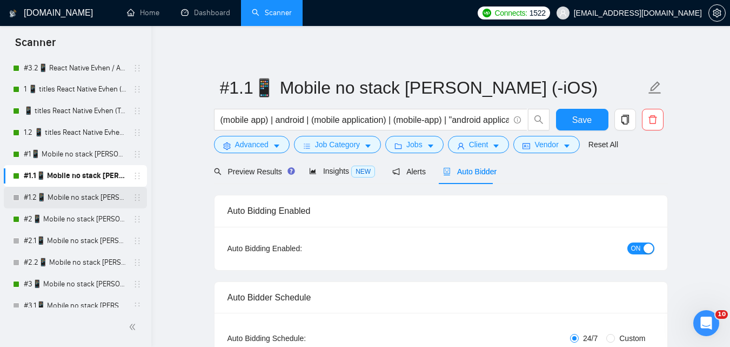
click at [81, 197] on link "#1.2📱 Mobile no stack [PERSON_NAME] (-iOS)" at bounding box center [75, 198] width 103 height 22
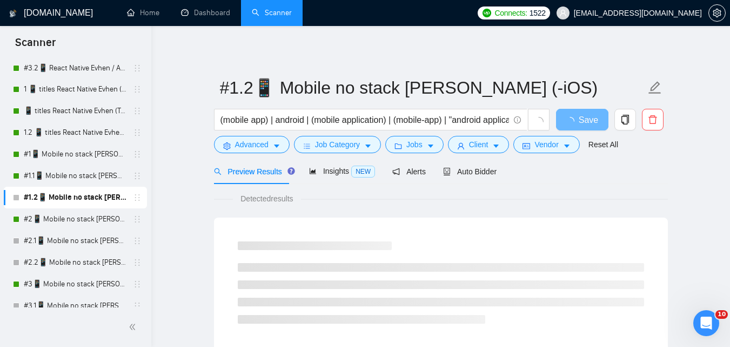
drag, startPoint x: 464, startPoint y: 178, endPoint x: 567, endPoint y: 182, distance: 102.8
click at [464, 178] on div "Auto Bidder" at bounding box center [470, 170] width 54 height 25
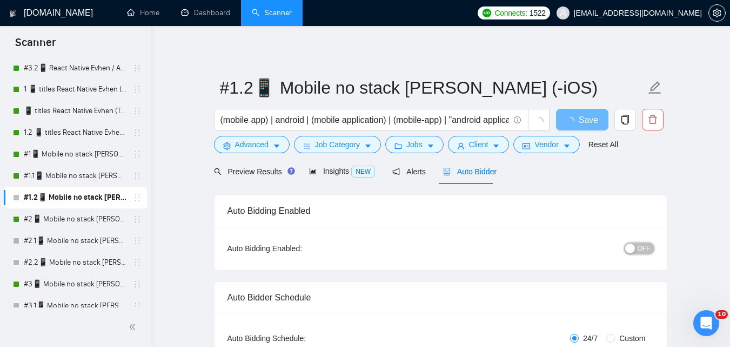
click at [645, 249] on span "OFF" at bounding box center [644, 248] width 13 height 12
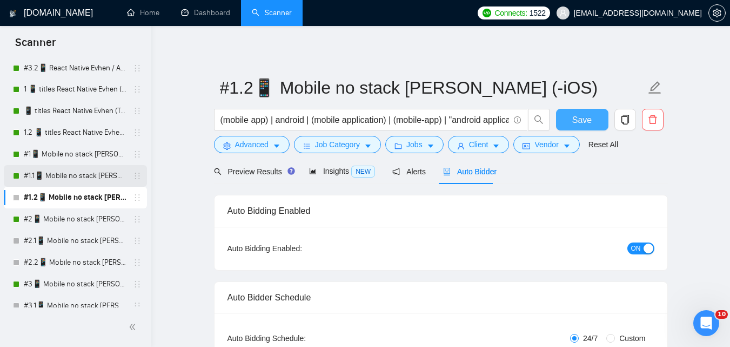
drag, startPoint x: 586, startPoint y: 127, endPoint x: 107, endPoint y: 165, distance: 480.6
click at [586, 127] on button "Save" at bounding box center [582, 120] width 52 height 22
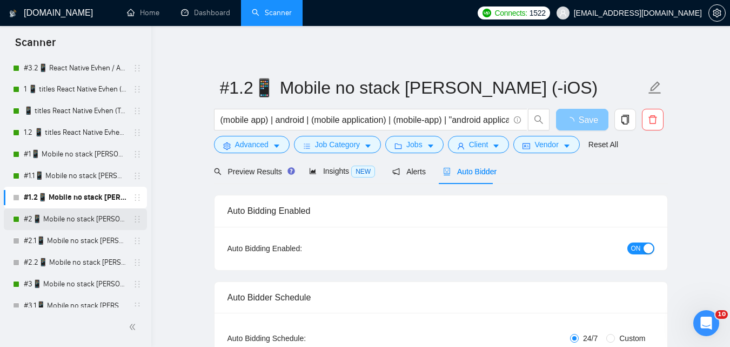
scroll to position [541, 0]
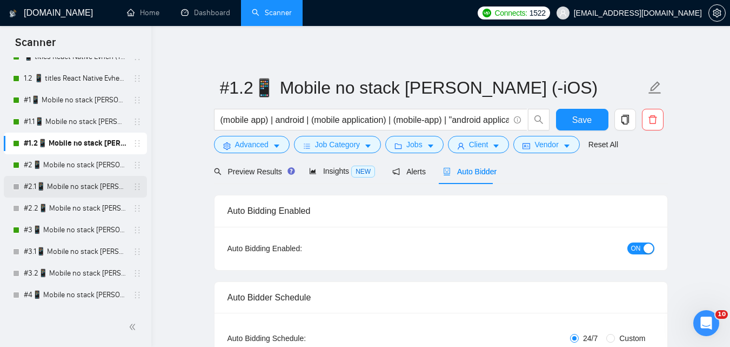
click at [90, 185] on link "#2.1📱 Mobile no stack [PERSON_NAME] (-iOS)" at bounding box center [75, 187] width 103 height 22
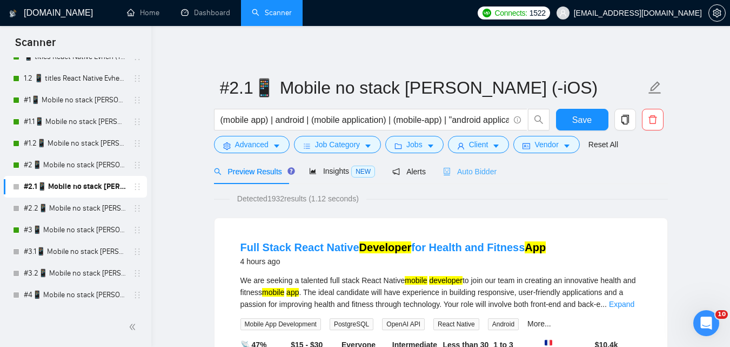
click at [465, 181] on div "Auto Bidder" at bounding box center [470, 170] width 54 height 25
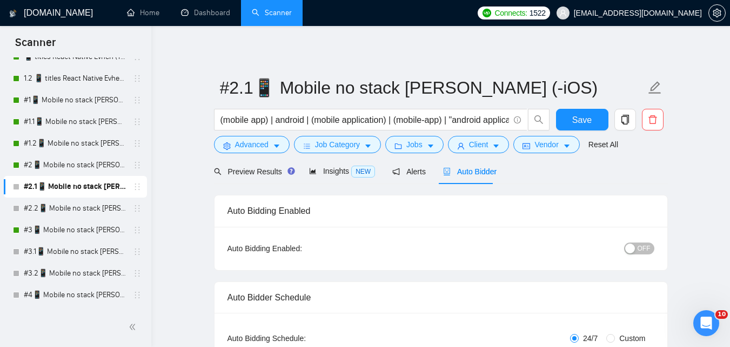
click at [647, 248] on span "OFF" at bounding box center [644, 248] width 13 height 12
click at [583, 113] on span "Save" at bounding box center [582, 120] width 19 height 14
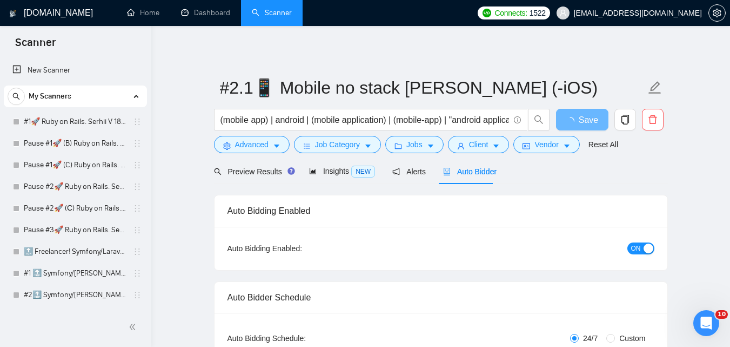
scroll to position [541, 0]
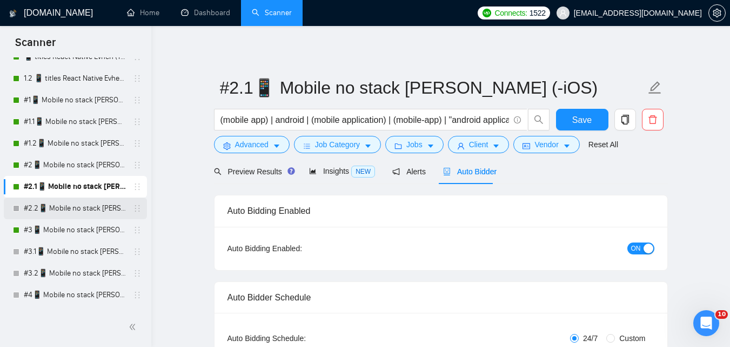
click at [92, 208] on link "#2.2📱 Mobile no stack [PERSON_NAME] (-iOS)" at bounding box center [75, 208] width 103 height 22
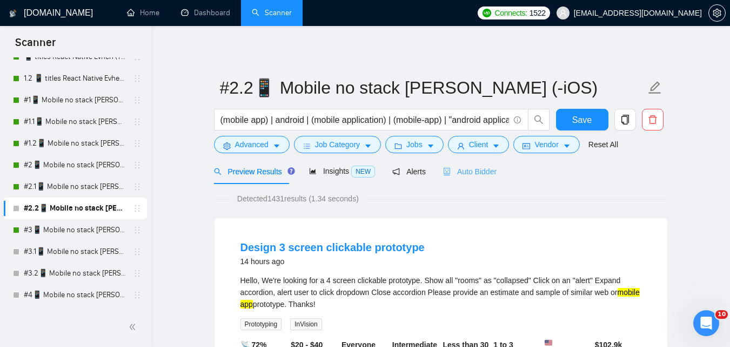
click at [468, 179] on div "Auto Bidder" at bounding box center [470, 170] width 54 height 25
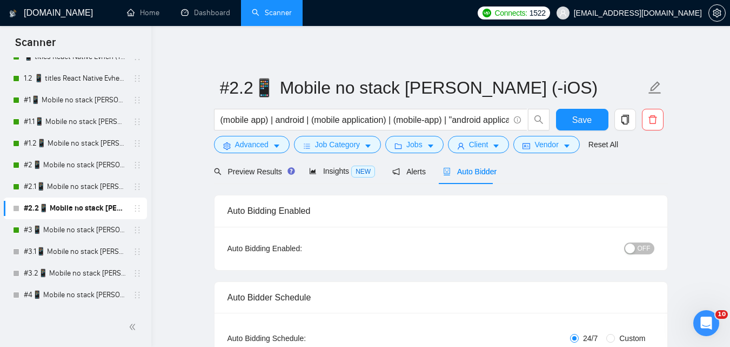
click at [640, 245] on span "OFF" at bounding box center [644, 248] width 13 height 12
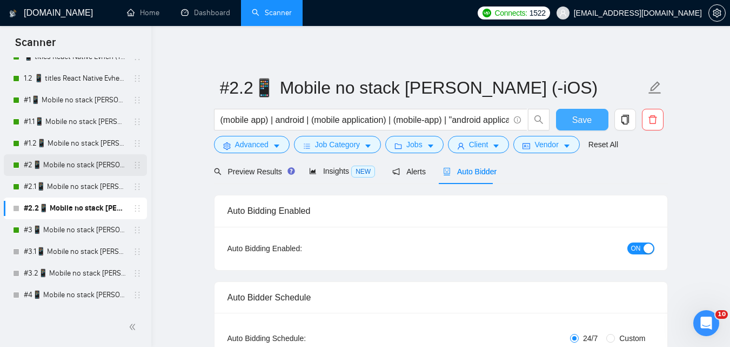
click at [589, 122] on span "Save" at bounding box center [582, 120] width 19 height 14
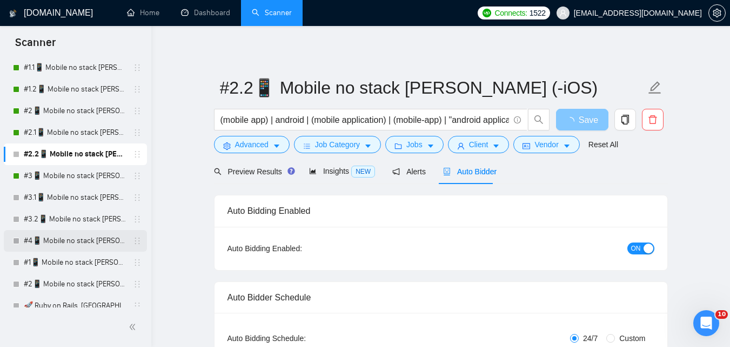
scroll to position [649, 0]
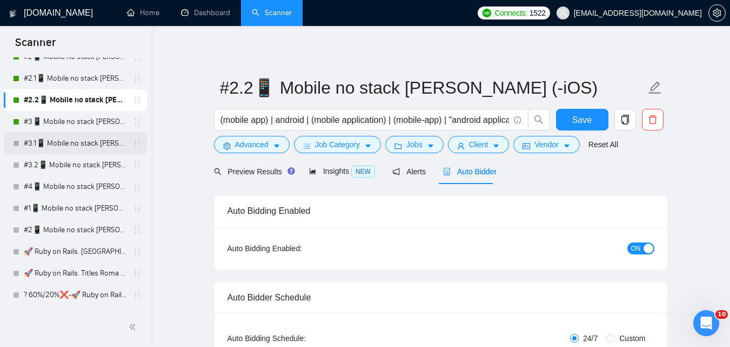
click at [56, 149] on link "#3.1📱 Mobile no stack [PERSON_NAME] (-iOS)" at bounding box center [75, 143] width 103 height 22
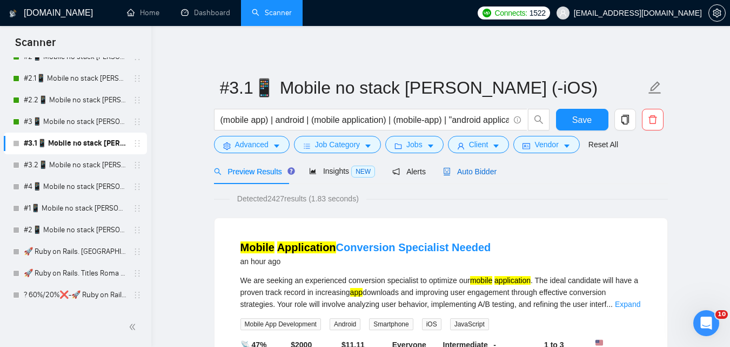
click at [481, 169] on span "Auto Bidder" at bounding box center [470, 171] width 54 height 9
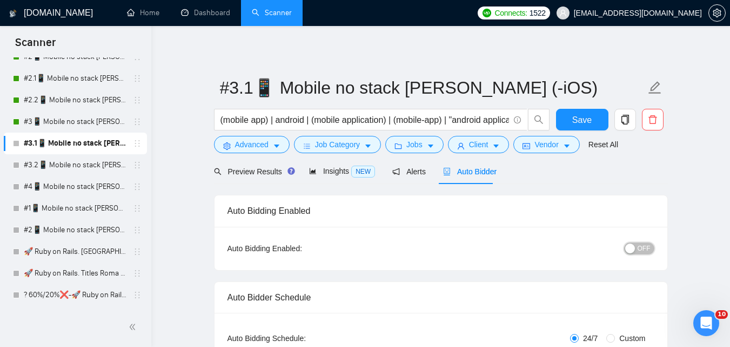
click at [641, 247] on span "OFF" at bounding box center [644, 248] width 13 height 12
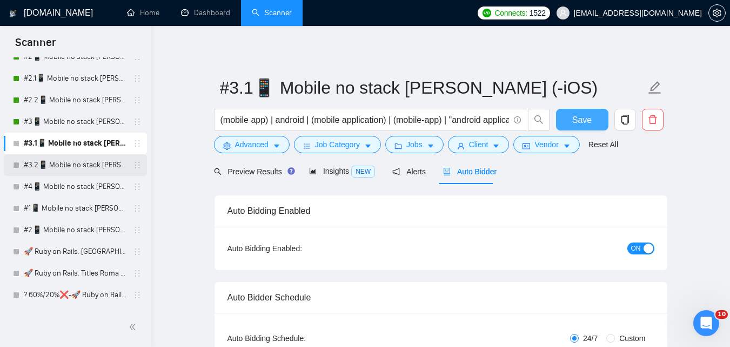
click at [587, 122] on span "Save" at bounding box center [582, 120] width 19 height 14
click at [78, 175] on link "#3.2📱 Mobile no stack [PERSON_NAME] (-iOS)" at bounding box center [75, 165] width 103 height 22
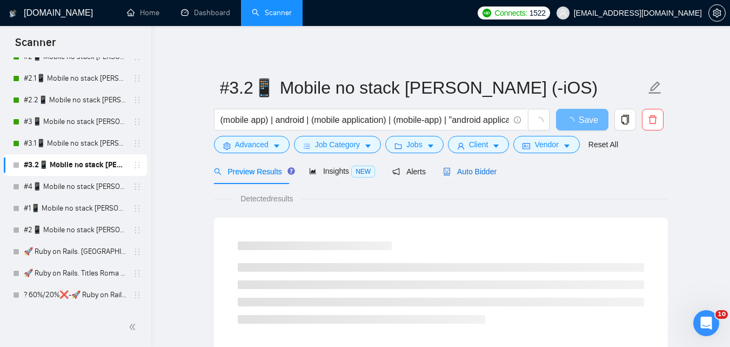
click at [475, 170] on span "Auto Bidder" at bounding box center [470, 171] width 54 height 9
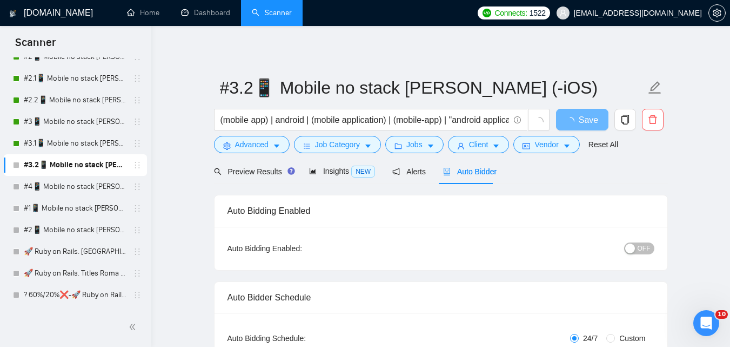
click at [635, 252] on div "button" at bounding box center [631, 248] width 10 height 10
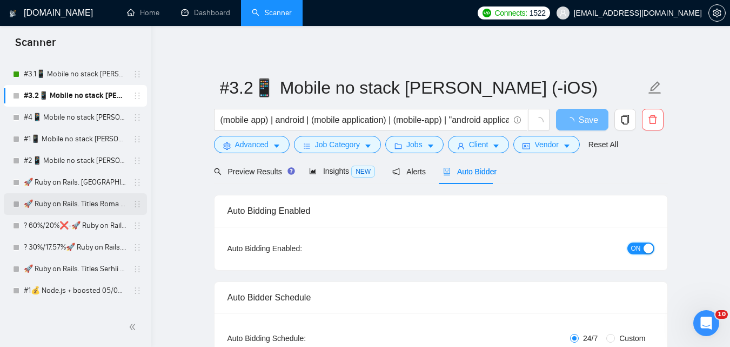
scroll to position [649, 0]
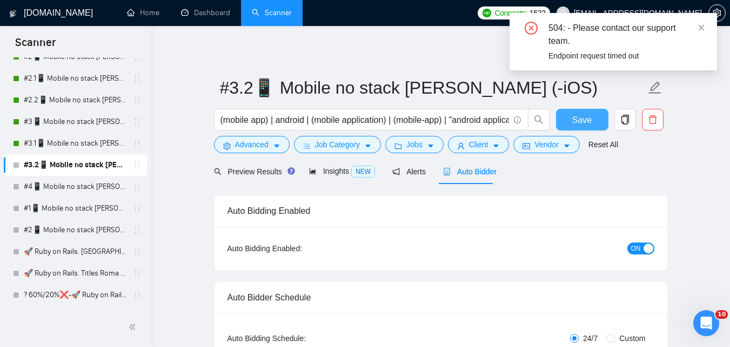
click at [583, 109] on button "Save" at bounding box center [582, 120] width 52 height 22
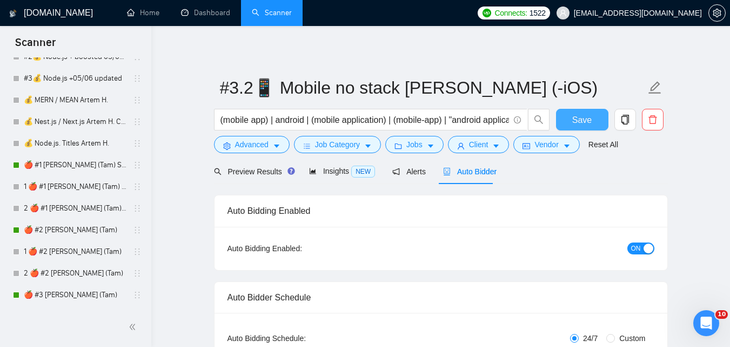
scroll to position [1027, 0]
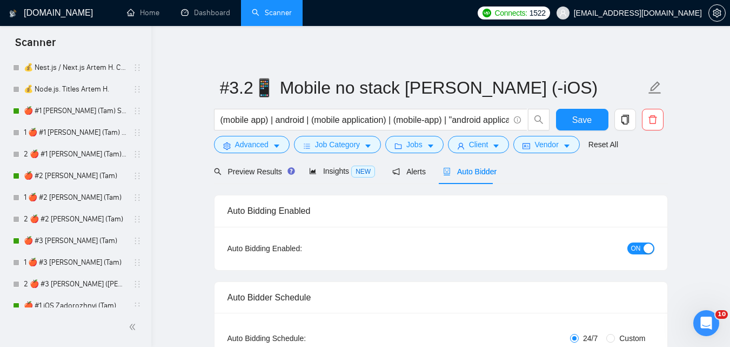
drag, startPoint x: 75, startPoint y: 131, endPoint x: 296, endPoint y: 176, distance: 225.6
click at [75, 131] on link "1 🍎 #1 [PERSON_NAME] (Tam) Smart Boost 25" at bounding box center [75, 133] width 103 height 22
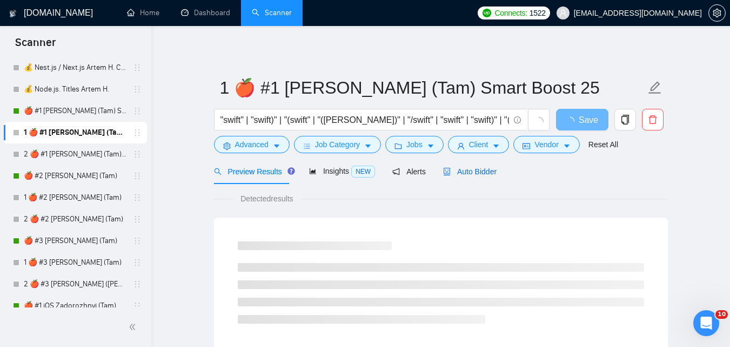
click at [484, 174] on span "Auto Bidder" at bounding box center [470, 171] width 54 height 9
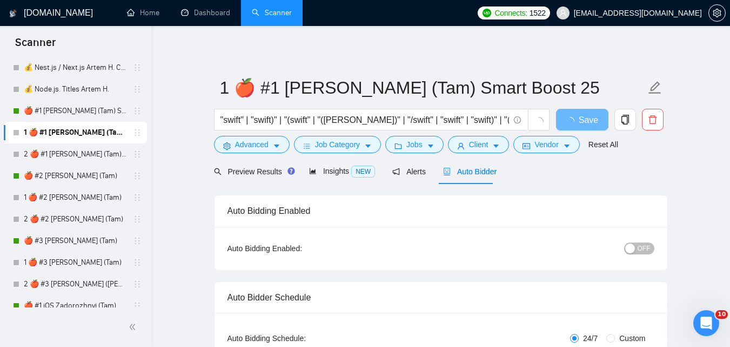
click at [647, 247] on span "OFF" at bounding box center [644, 248] width 13 height 12
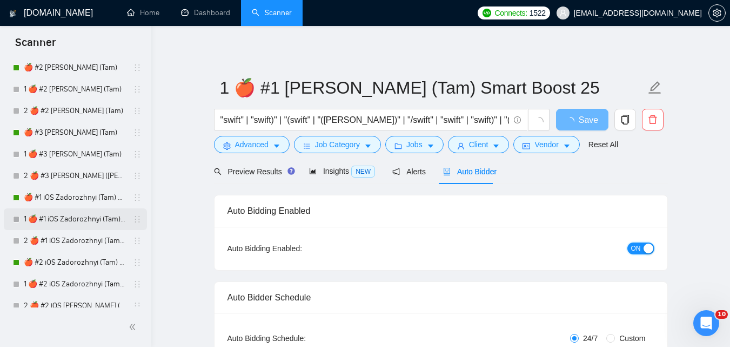
scroll to position [1027, 0]
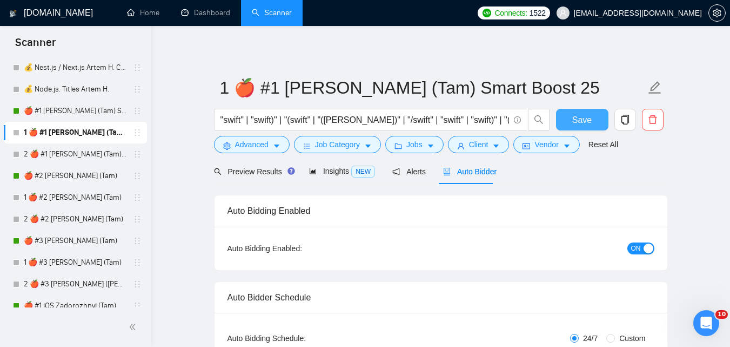
click at [570, 119] on button "Save" at bounding box center [582, 120] width 52 height 22
click at [72, 160] on link "2 🍎 #1 [PERSON_NAME] (Tam) Smart Boost 25" at bounding box center [75, 154] width 103 height 22
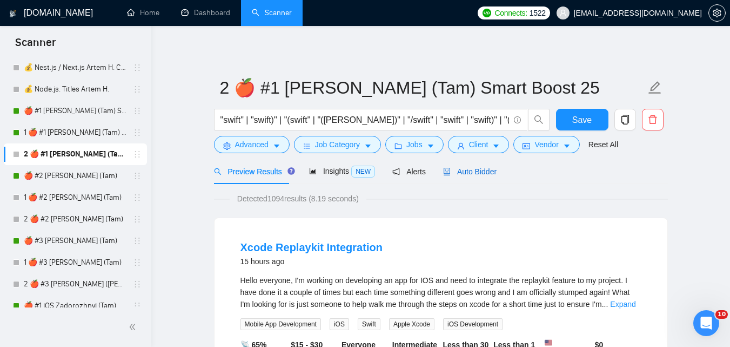
click at [486, 176] on span "Auto Bidder" at bounding box center [470, 171] width 54 height 9
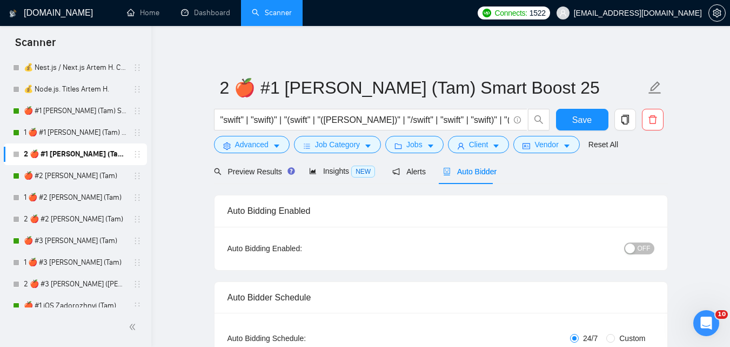
click at [652, 243] on button "OFF" at bounding box center [639, 248] width 30 height 12
click at [594, 121] on button "Save" at bounding box center [582, 120] width 52 height 22
click at [79, 179] on link "🍎 #2 [PERSON_NAME] (Tam)" at bounding box center [75, 176] width 103 height 22
click at [72, 195] on link "1 🍎 #2 [PERSON_NAME] (Tam)" at bounding box center [75, 198] width 103 height 22
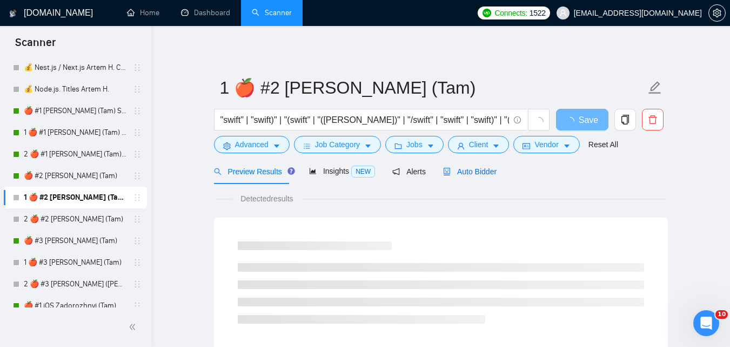
click at [466, 175] on span "Auto Bidder" at bounding box center [470, 171] width 54 height 9
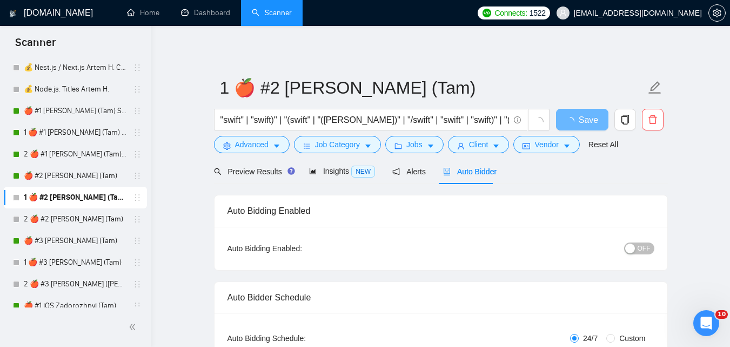
click at [644, 249] on span "OFF" at bounding box center [644, 248] width 13 height 12
click at [591, 118] on button "Save" at bounding box center [582, 120] width 52 height 22
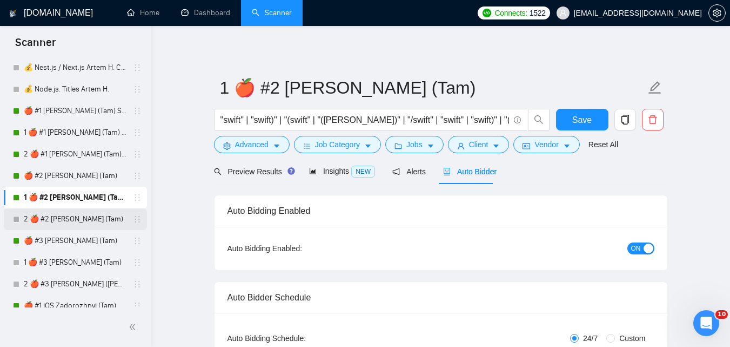
click at [85, 217] on link "2 🍎 #2 [PERSON_NAME] (Tam)" at bounding box center [75, 219] width 103 height 22
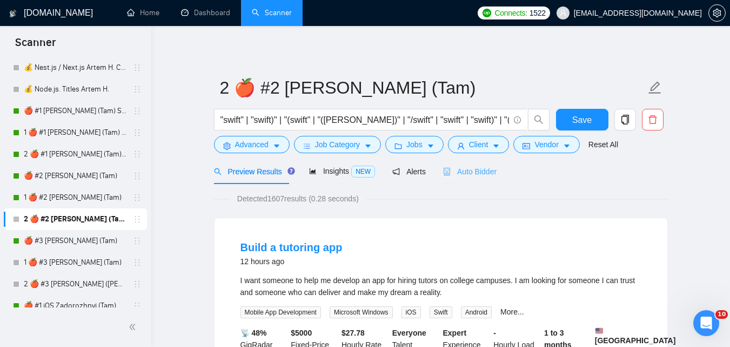
click at [482, 179] on div "Auto Bidder" at bounding box center [470, 170] width 54 height 25
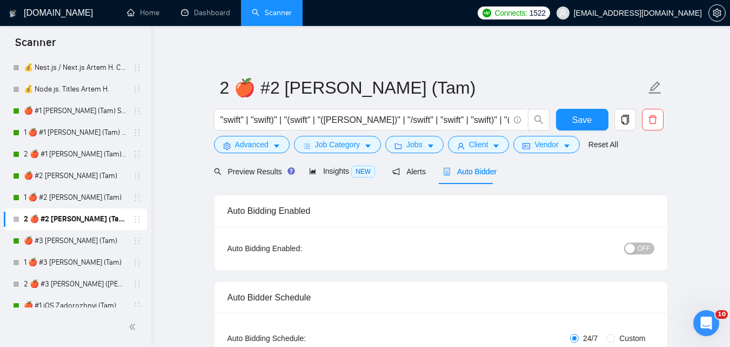
click at [647, 241] on div "OFF" at bounding box center [583, 248] width 142 height 17
click at [647, 245] on span "OFF" at bounding box center [644, 248] width 13 height 12
click at [95, 242] on link "🍎 #3 [PERSON_NAME] (Tam)" at bounding box center [75, 241] width 103 height 22
click at [571, 118] on button "Save" at bounding box center [582, 120] width 52 height 22
click at [78, 260] on link "1 🍎 #3 [PERSON_NAME] (Tam)" at bounding box center [75, 262] width 103 height 22
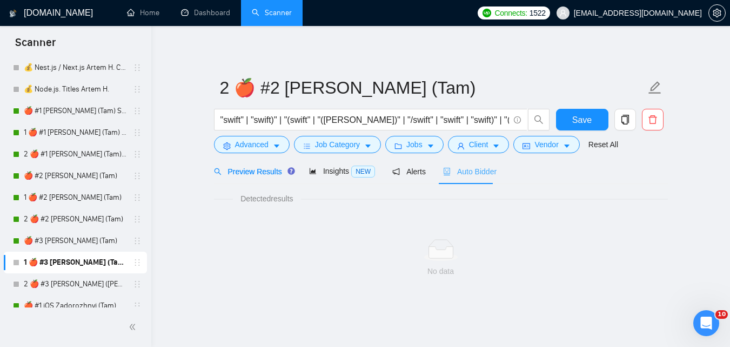
click at [466, 178] on div "Auto Bidder" at bounding box center [470, 170] width 54 height 25
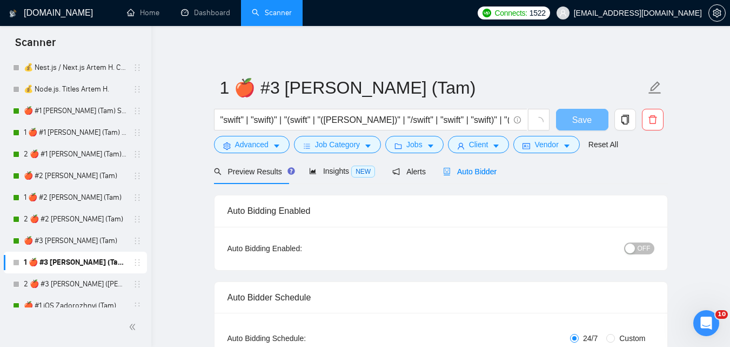
click at [638, 249] on button "OFF" at bounding box center [639, 248] width 30 height 12
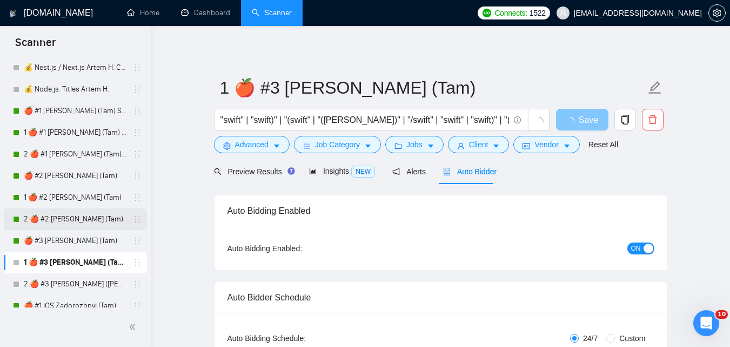
click at [588, 124] on span "Save" at bounding box center [588, 120] width 19 height 14
click at [591, 117] on span "Save" at bounding box center [582, 120] width 19 height 14
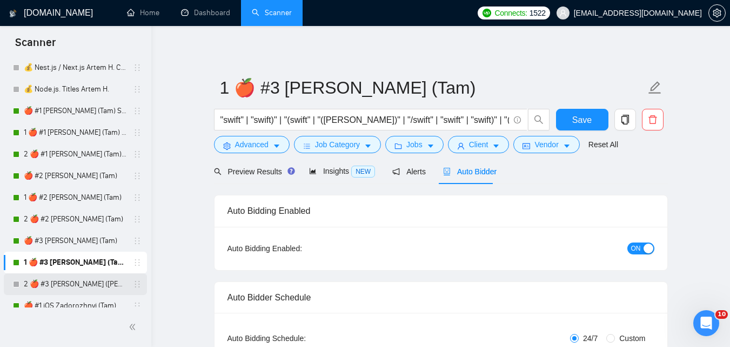
click at [49, 282] on link "2 🍎 #3 [PERSON_NAME] ([PERSON_NAME])" at bounding box center [75, 284] width 103 height 22
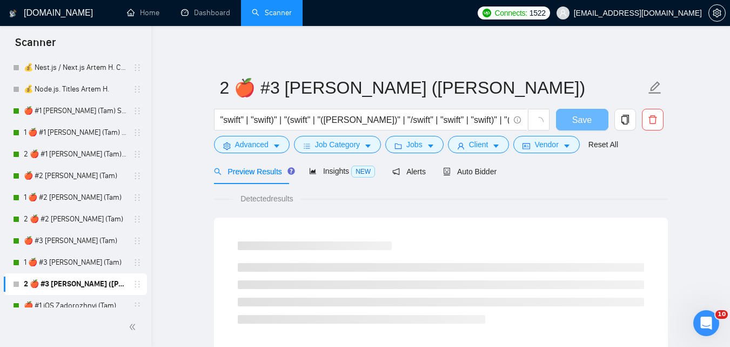
scroll to position [1244, 0]
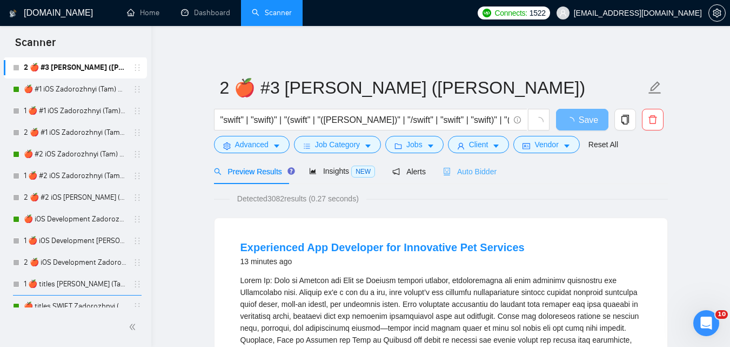
click at [481, 178] on div "Auto Bidder" at bounding box center [470, 170] width 54 height 25
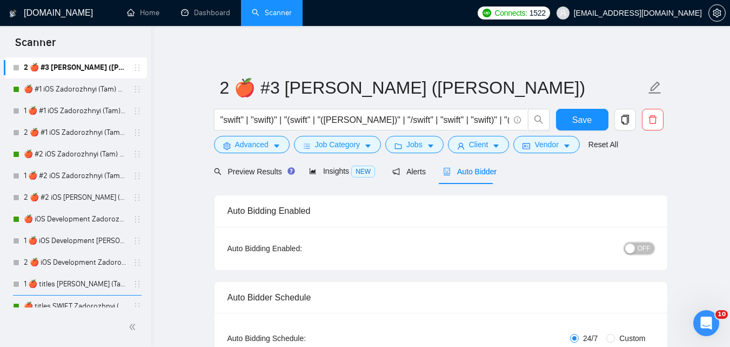
click at [640, 250] on span "OFF" at bounding box center [644, 248] width 13 height 12
click at [582, 121] on span "Save" at bounding box center [582, 120] width 19 height 14
click at [88, 107] on link "1 🍎 #1 iOS Zadorozhnyi (Tam) 02/08" at bounding box center [75, 111] width 103 height 22
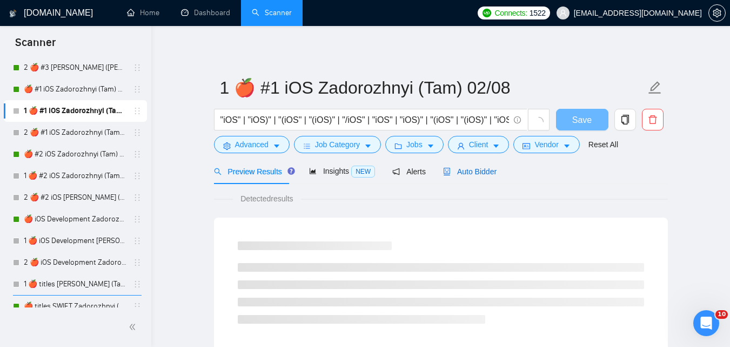
click at [468, 171] on span "Auto Bidder" at bounding box center [470, 171] width 54 height 9
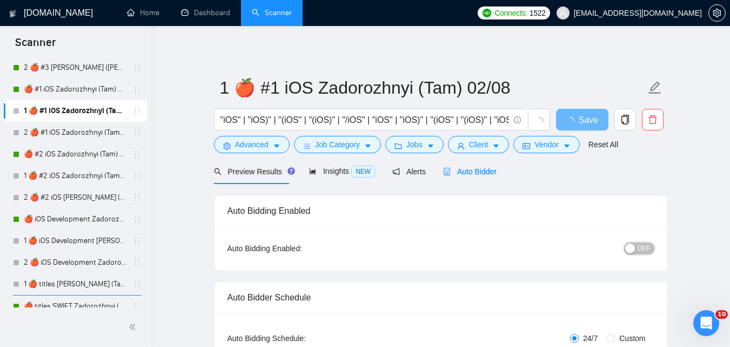
click at [640, 249] on span "OFF" at bounding box center [644, 248] width 13 height 12
click at [590, 124] on span "Save" at bounding box center [582, 120] width 19 height 14
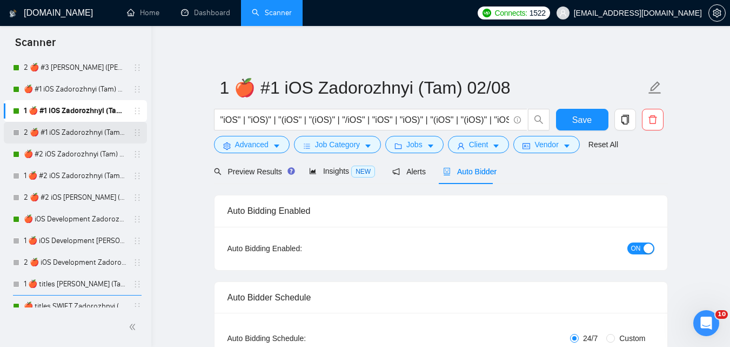
click at [53, 131] on link "2 🍎 #1 iOS Zadorozhnyi (Tam) 02/08" at bounding box center [75, 133] width 103 height 22
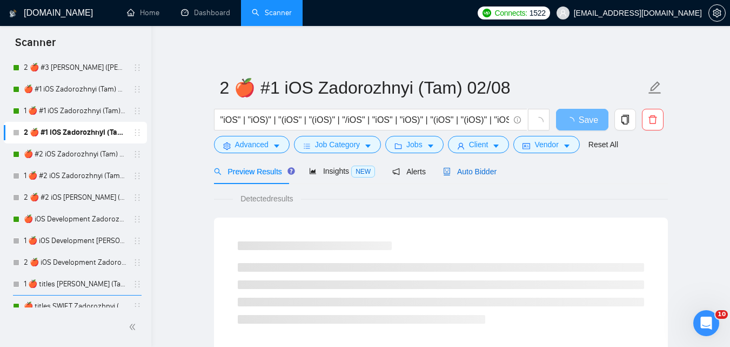
click at [467, 168] on span "Auto Bidder" at bounding box center [470, 171] width 54 height 9
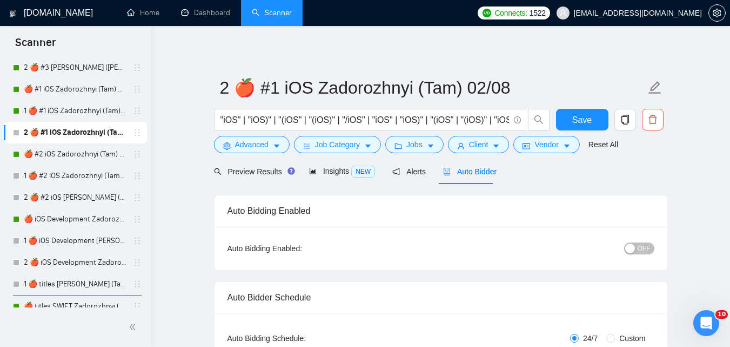
click at [644, 242] on span "OFF" at bounding box center [644, 248] width 13 height 12
click at [578, 114] on span "Save" at bounding box center [582, 120] width 19 height 14
click at [73, 175] on link "1 🍎 #2 iOS Zadorozhnyi (Tam) 02/08" at bounding box center [75, 176] width 103 height 22
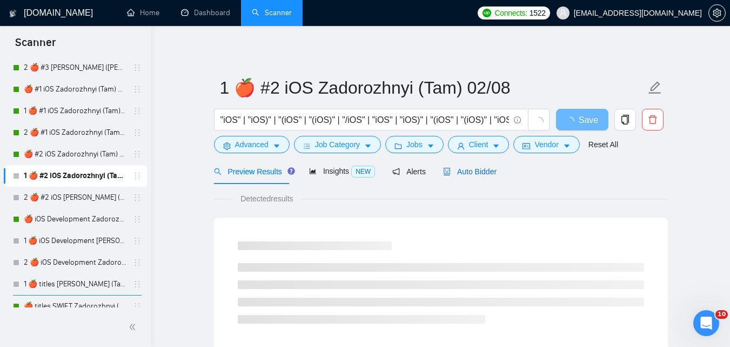
click at [482, 170] on span "Auto Bidder" at bounding box center [470, 171] width 54 height 9
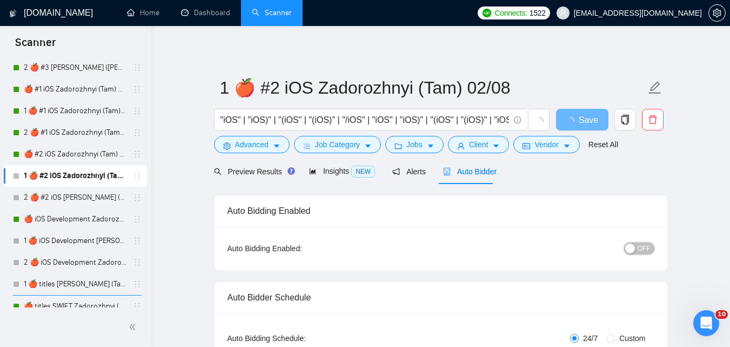
click at [648, 250] on span "OFF" at bounding box center [644, 248] width 13 height 12
click at [584, 118] on span "Save" at bounding box center [582, 120] width 19 height 14
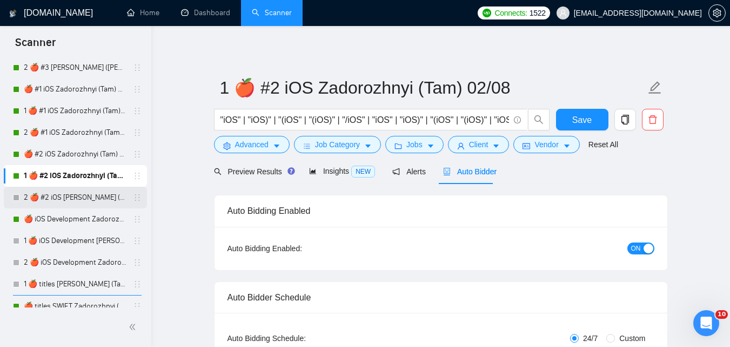
click at [65, 196] on link "2 🍎 #2 iOS [PERSON_NAME] (Tam) 02/08" at bounding box center [75, 198] width 103 height 22
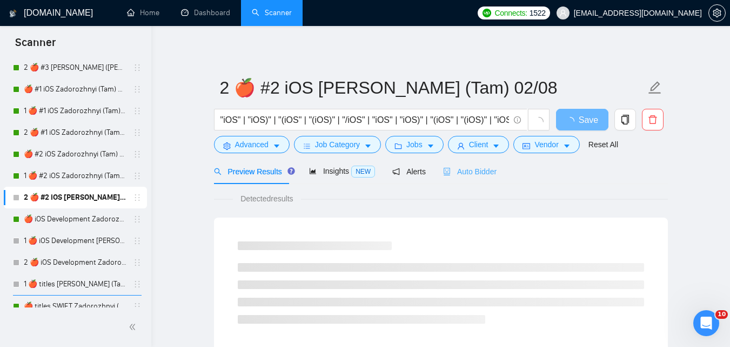
click at [477, 181] on div "Auto Bidder" at bounding box center [470, 170] width 54 height 25
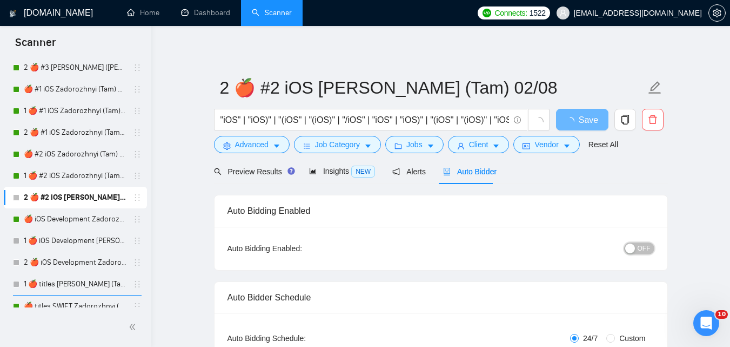
click at [646, 248] on span "OFF" at bounding box center [644, 248] width 13 height 12
click at [584, 118] on span "Save" at bounding box center [582, 120] width 19 height 14
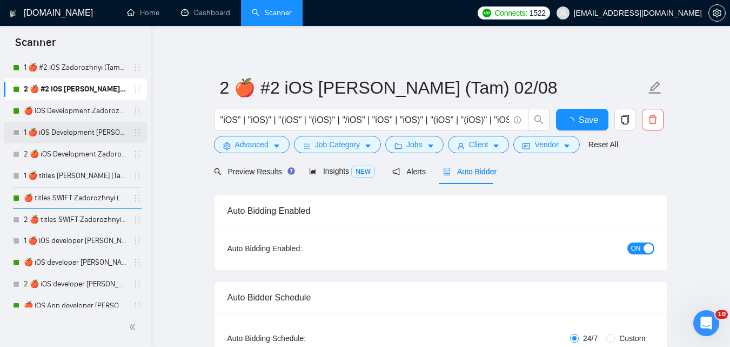
click at [84, 138] on link "1 🍎 iOS Development [PERSON_NAME] (Tam) 02/08" at bounding box center [75, 133] width 103 height 22
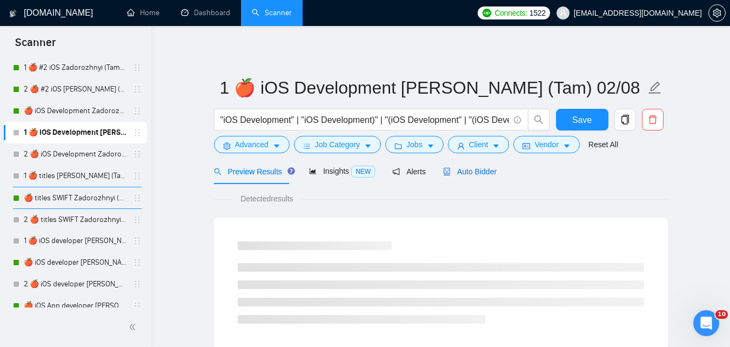
click at [454, 171] on span "Auto Bidder" at bounding box center [470, 171] width 54 height 9
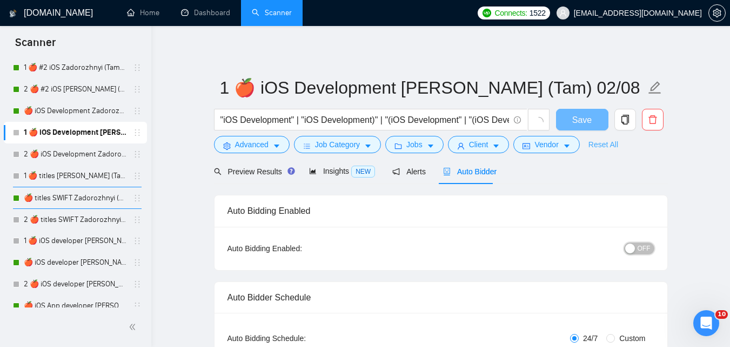
click at [650, 252] on span "OFF" at bounding box center [644, 248] width 13 height 12
click at [593, 117] on span "Save" at bounding box center [588, 120] width 19 height 14
click at [578, 123] on span "Save" at bounding box center [582, 120] width 19 height 14
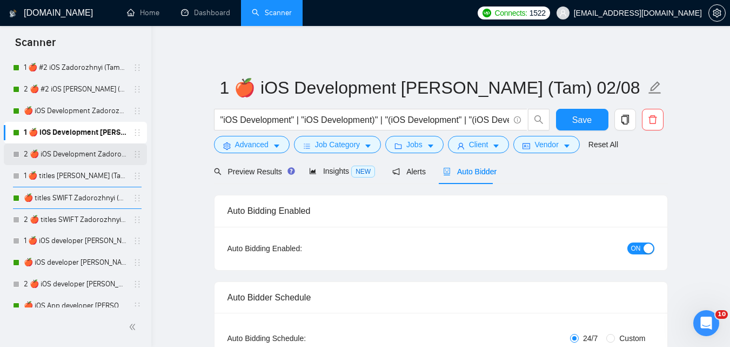
click at [69, 156] on link "2 🍎 iOS Development Zadorozhnyi (Tam) 02/08" at bounding box center [75, 154] width 103 height 22
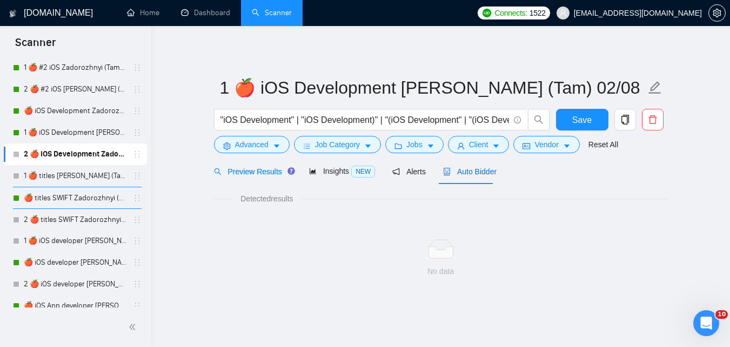
click at [467, 175] on span "Auto Bidder" at bounding box center [470, 171] width 54 height 9
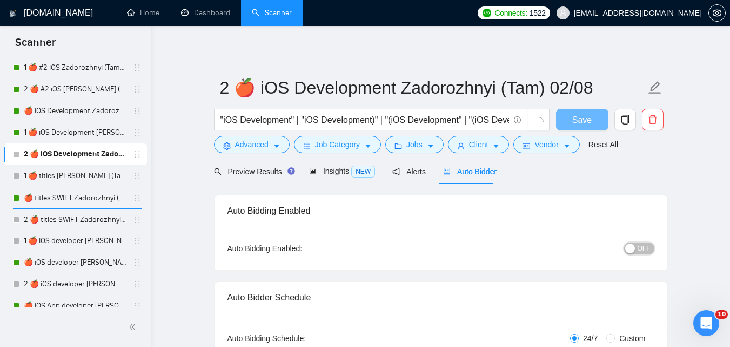
click at [644, 247] on span "OFF" at bounding box center [644, 248] width 13 height 12
click at [585, 121] on span "Save" at bounding box center [588, 120] width 19 height 14
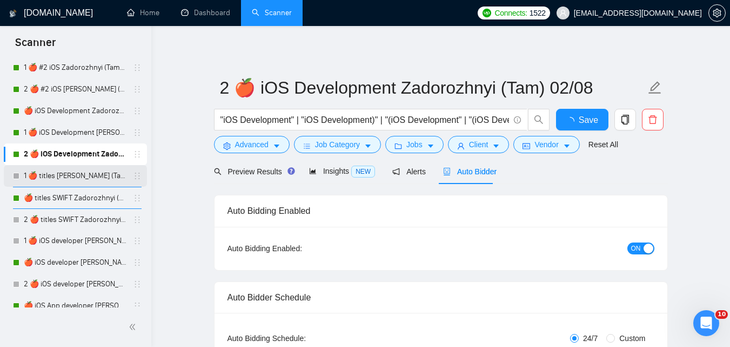
click at [63, 177] on link "1 🍎 titles [PERSON_NAME] (Tam)" at bounding box center [75, 176] width 103 height 22
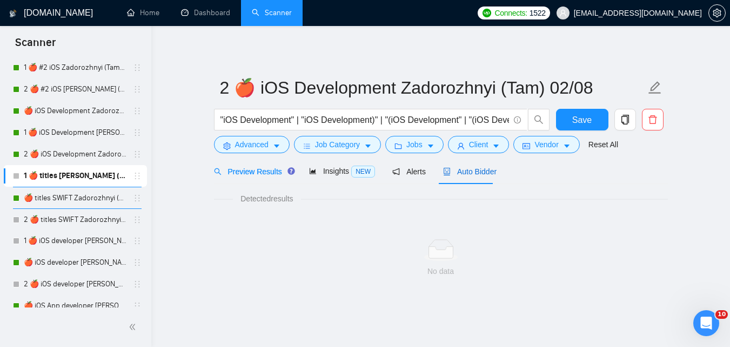
click at [483, 170] on span "Auto Bidder" at bounding box center [470, 171] width 54 height 9
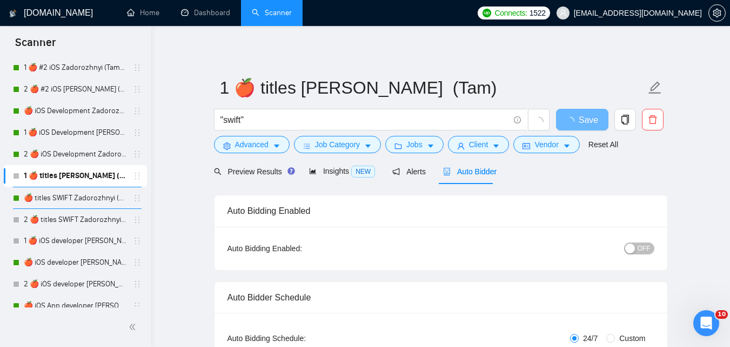
click at [648, 246] on span "OFF" at bounding box center [644, 248] width 13 height 12
click at [589, 123] on span "Save" at bounding box center [582, 120] width 19 height 14
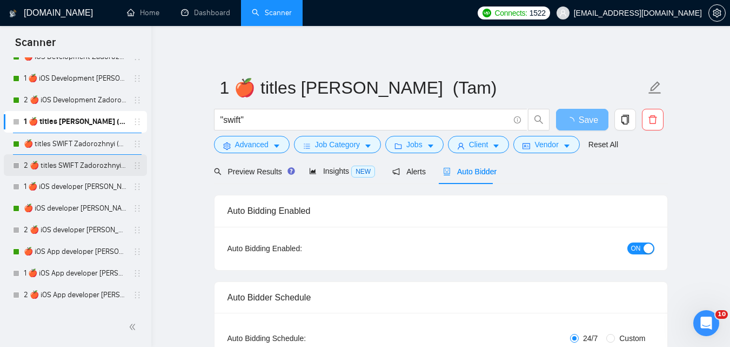
click at [67, 170] on link "2 🍎 titles SWIFT Zadorozhnyi (Tam)" at bounding box center [75, 166] width 103 height 22
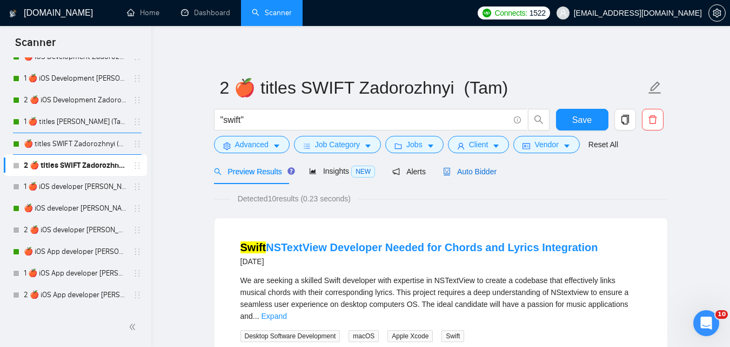
click at [486, 168] on span "Auto Bidder" at bounding box center [470, 171] width 54 height 9
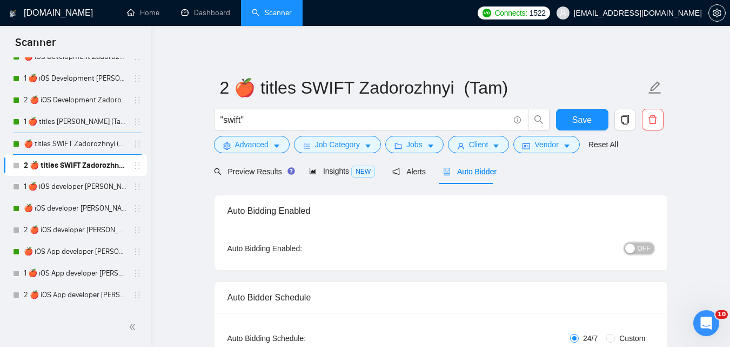
click at [645, 244] on span "OFF" at bounding box center [644, 248] width 13 height 12
click at [586, 119] on span "Save" at bounding box center [582, 120] width 19 height 14
click at [108, 175] on link "2 🍎 titles SWIFT Zadorozhnyi (Tam)" at bounding box center [75, 166] width 103 height 22
click at [86, 187] on link "1 🍎 iOS developer [PERSON_NAME] (Tam) 07/03 Profile Changed" at bounding box center [75, 187] width 103 height 22
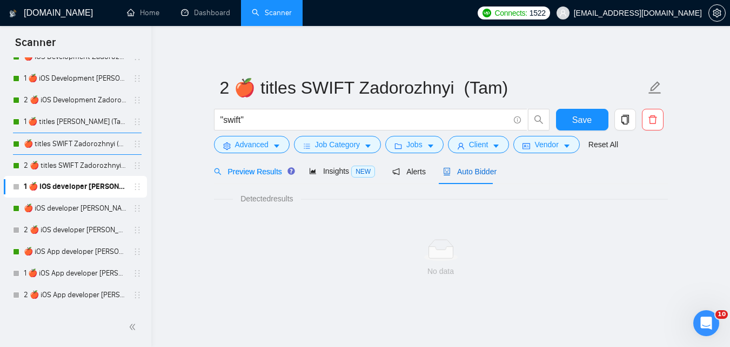
click at [474, 174] on span "Auto Bidder" at bounding box center [470, 171] width 54 height 9
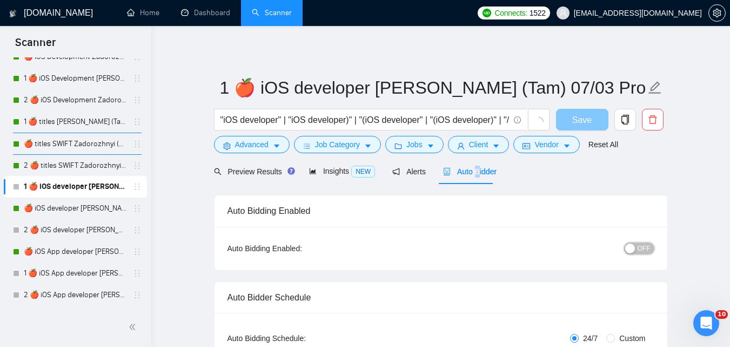
click at [645, 245] on span "OFF" at bounding box center [644, 248] width 13 height 12
click at [590, 121] on span "Save" at bounding box center [582, 120] width 19 height 14
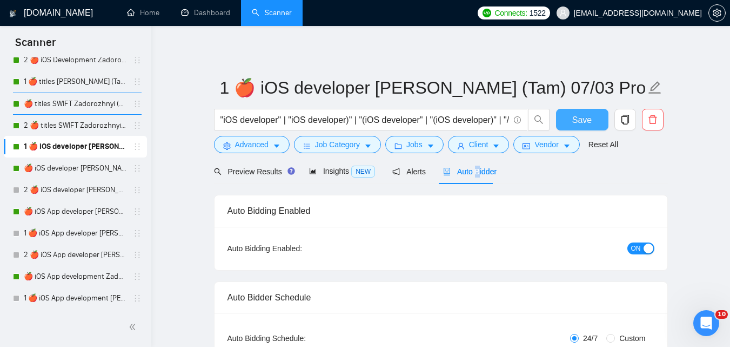
scroll to position [1458, 0]
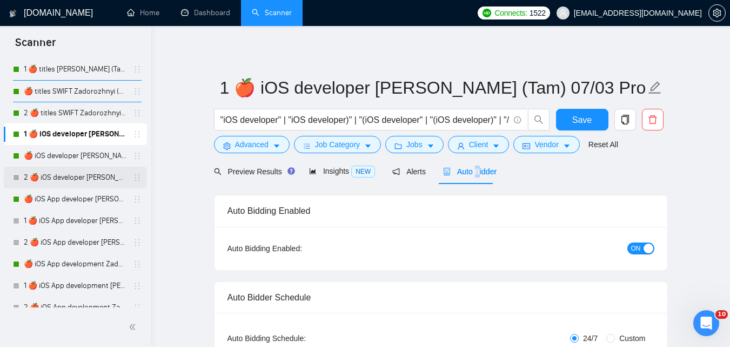
click at [80, 184] on link "2 🍎 iOS developer [PERSON_NAME] (Tam) 07/03 Profile Changed" at bounding box center [75, 178] width 103 height 22
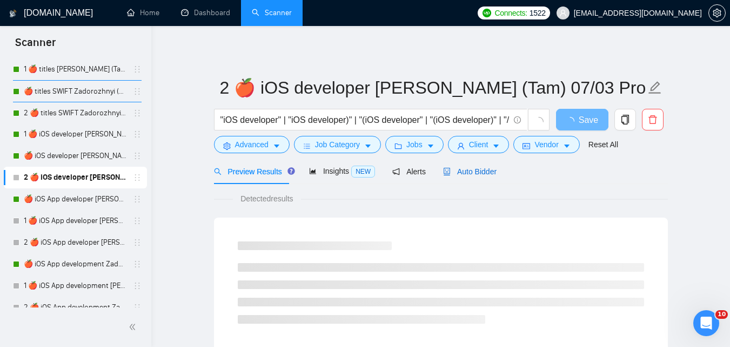
click at [478, 174] on span "Auto Bidder" at bounding box center [470, 171] width 54 height 9
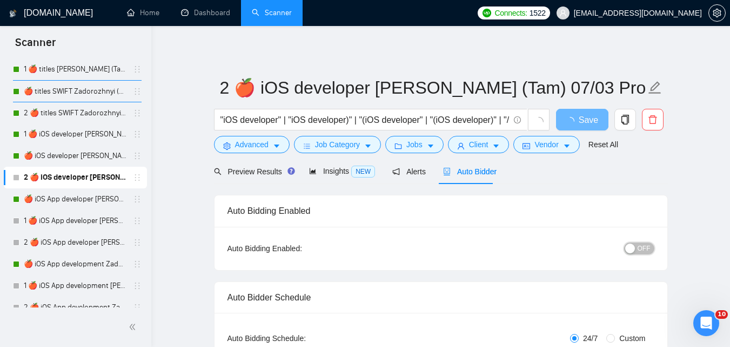
click at [644, 248] on span "OFF" at bounding box center [644, 248] width 13 height 12
click at [592, 123] on span "Save" at bounding box center [582, 120] width 19 height 14
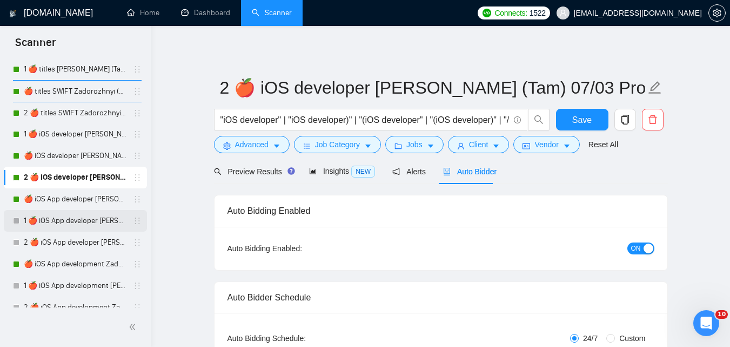
click at [66, 224] on link "1 🍎 iOS App developer [PERSON_NAME] (Tam) 07/03 Profile Changed" at bounding box center [75, 221] width 103 height 22
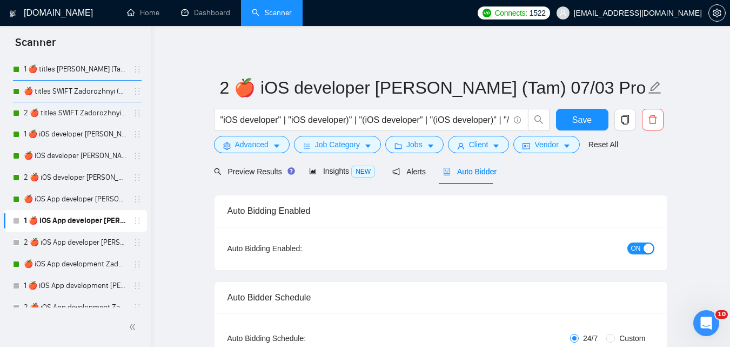
click at [482, 173] on span "Auto Bidder" at bounding box center [470, 171] width 54 height 9
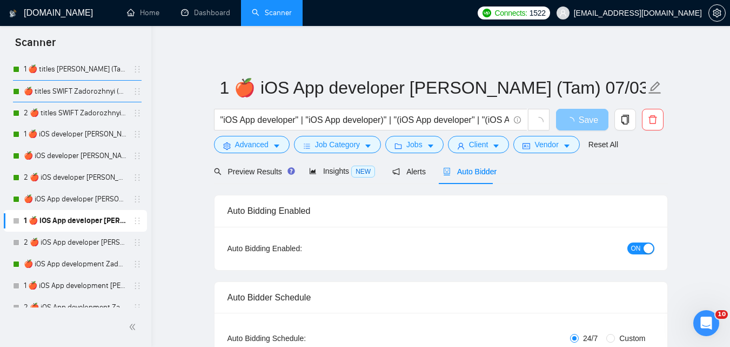
click at [588, 124] on span "Save" at bounding box center [588, 120] width 19 height 14
click at [588, 124] on span "Save" at bounding box center [582, 120] width 19 height 14
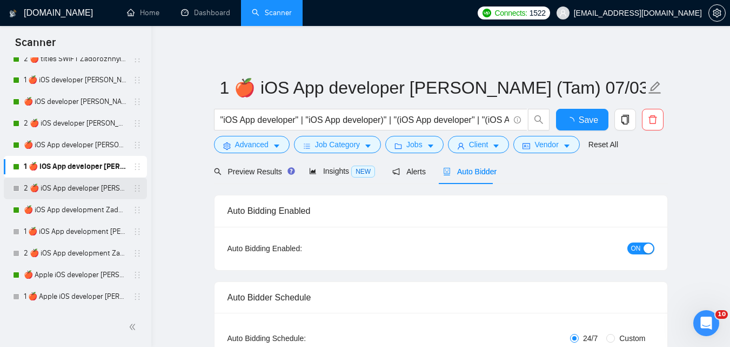
click at [94, 196] on link "2 🍎 iOS App developer [PERSON_NAME] (Tam) 07/03 Profile Changed" at bounding box center [75, 188] width 103 height 22
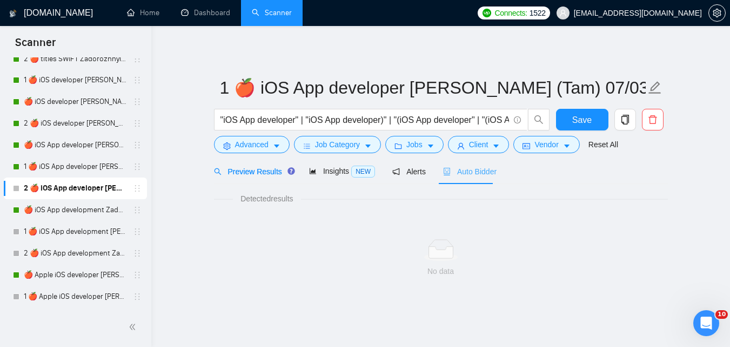
click at [469, 178] on div "Auto Bidder" at bounding box center [470, 170] width 54 height 25
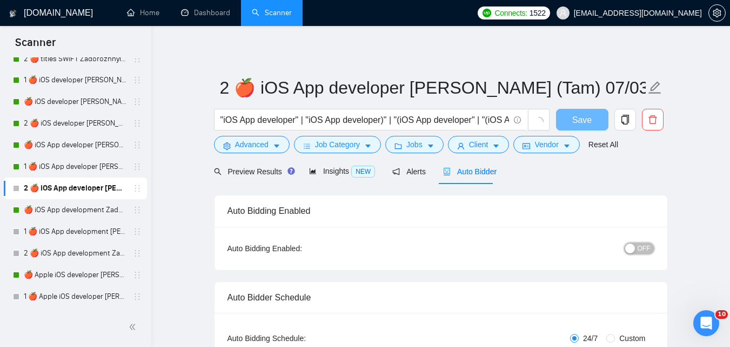
click at [647, 252] on span "OFF" at bounding box center [644, 248] width 13 height 12
click at [586, 122] on span "Save" at bounding box center [582, 120] width 19 height 14
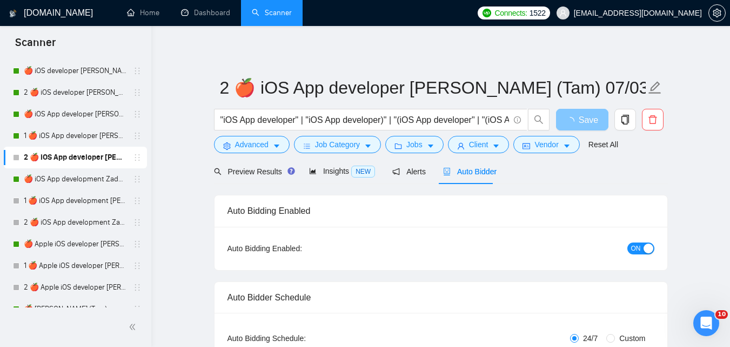
scroll to position [1566, 0]
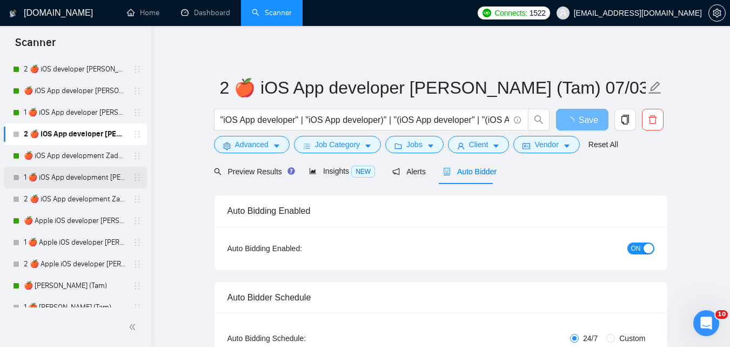
click at [81, 179] on link "1 🍎 iOS App development [PERSON_NAME] (Tam) 07/03 Profile Changed" at bounding box center [75, 178] width 103 height 22
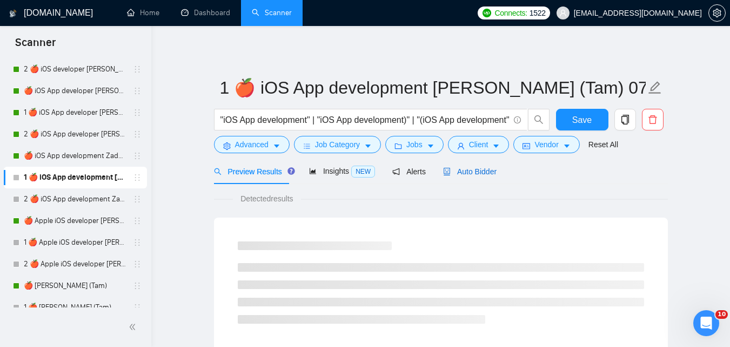
click at [456, 168] on span "Auto Bidder" at bounding box center [470, 171] width 54 height 9
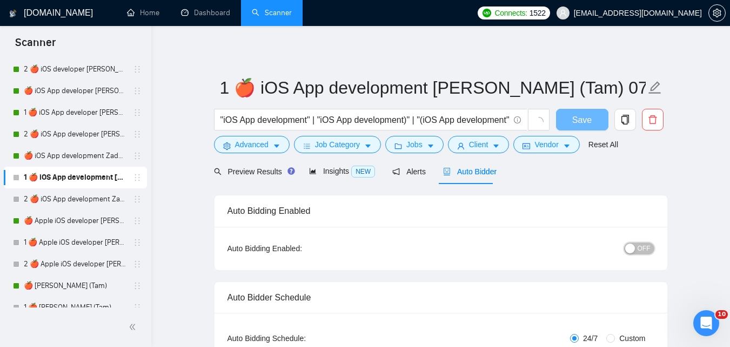
click at [648, 252] on span "OFF" at bounding box center [644, 248] width 13 height 12
click at [589, 125] on span "Save" at bounding box center [582, 120] width 19 height 14
click at [74, 196] on link "2 🍎 iOS App development Zadorozhnyi (Tam) 07/03 Profile Changed" at bounding box center [75, 199] width 103 height 22
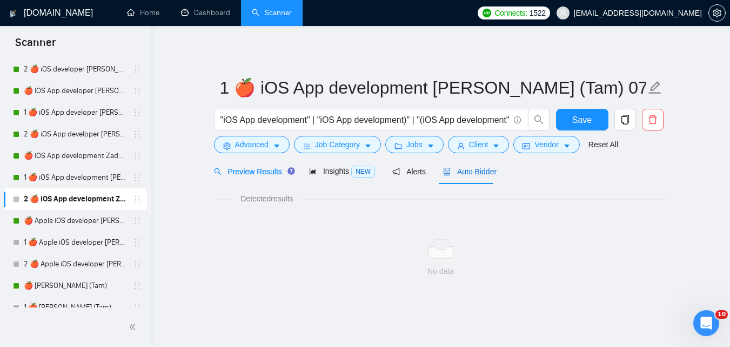
click at [474, 174] on span "Auto Bidder" at bounding box center [470, 171] width 54 height 9
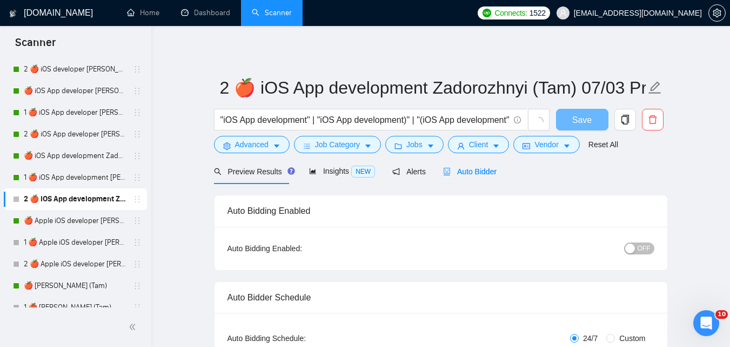
click at [646, 247] on span "OFF" at bounding box center [644, 248] width 13 height 12
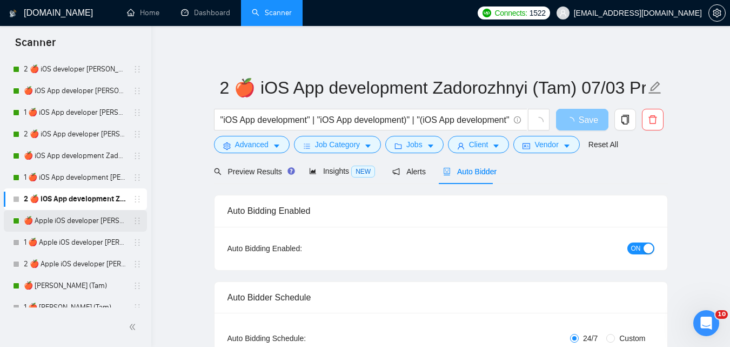
click at [583, 124] on span "Save" at bounding box center [588, 120] width 19 height 14
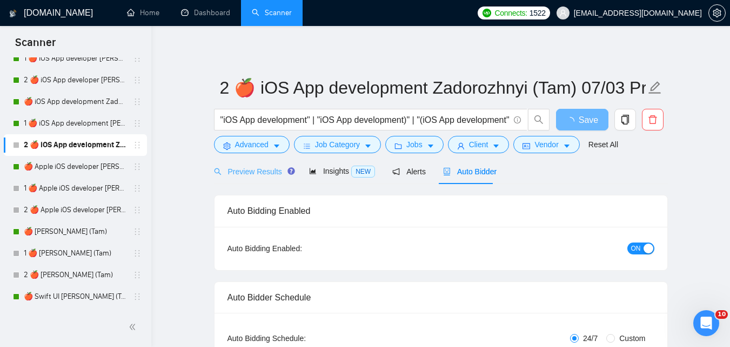
click at [69, 184] on link "1 🍎 Apple iOS developer [PERSON_NAME] (Tam) 07/03 Profile Changed" at bounding box center [75, 188] width 103 height 22
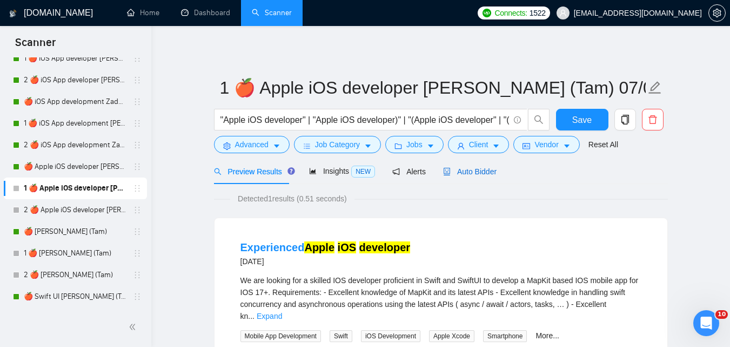
click at [471, 177] on div "Auto Bidder" at bounding box center [470, 171] width 54 height 12
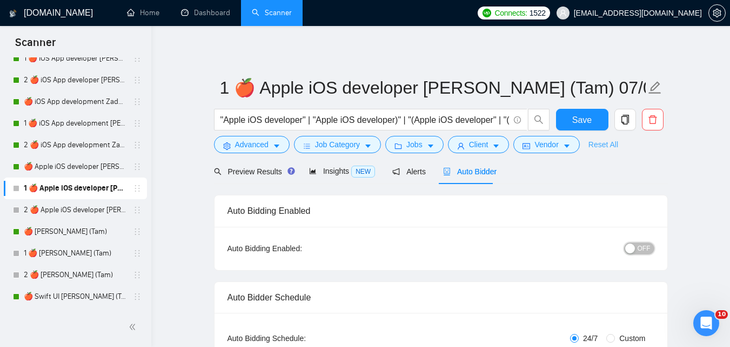
click at [643, 248] on span "OFF" at bounding box center [644, 248] width 13 height 12
click at [586, 114] on span "Save" at bounding box center [582, 120] width 19 height 14
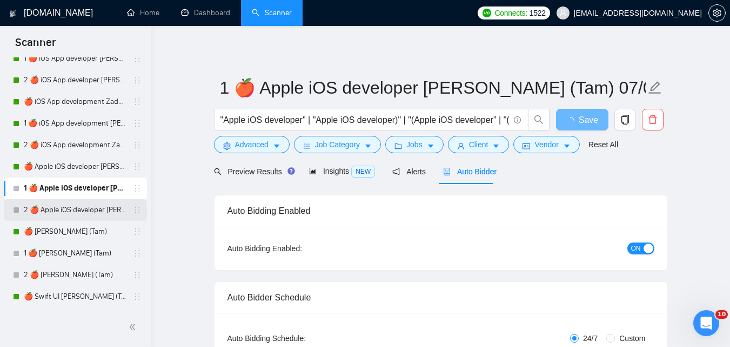
click at [86, 209] on link "2 🍎 Apple iOS developer [PERSON_NAME] (Tam) 07/03 Profile Changed" at bounding box center [75, 210] width 103 height 22
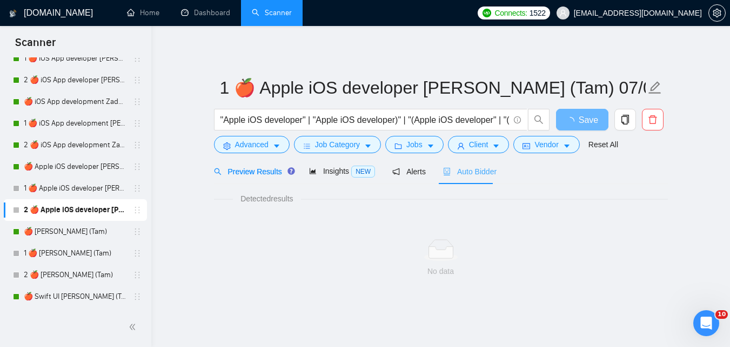
click at [472, 177] on div "Auto Bidder" at bounding box center [470, 170] width 54 height 25
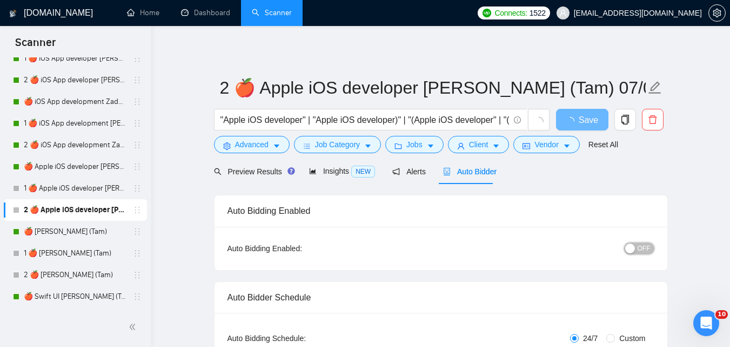
drag, startPoint x: 646, startPoint y: 252, endPoint x: 609, endPoint y: 189, distance: 73.2
click at [645, 252] on span "OFF" at bounding box center [644, 248] width 13 height 12
click at [580, 124] on span "Save" at bounding box center [588, 120] width 19 height 14
click at [52, 257] on link "1 🍎 [PERSON_NAME] (Tam)" at bounding box center [75, 253] width 103 height 22
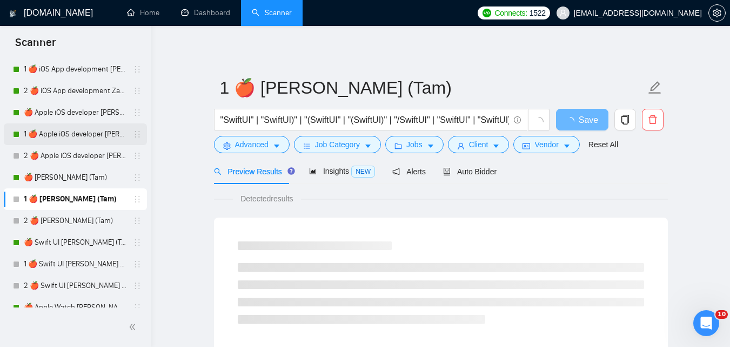
scroll to position [1728, 0]
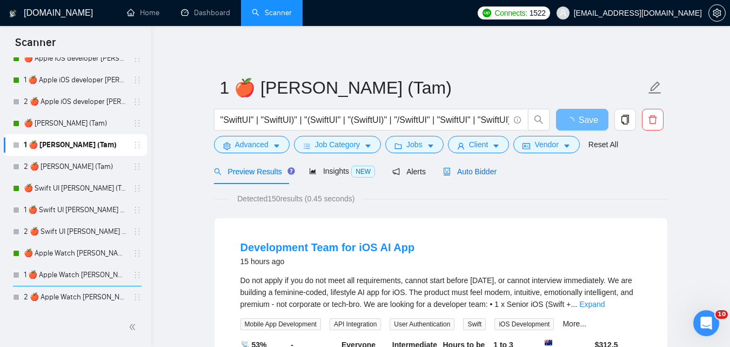
click at [479, 175] on span "Auto Bidder" at bounding box center [470, 171] width 54 height 9
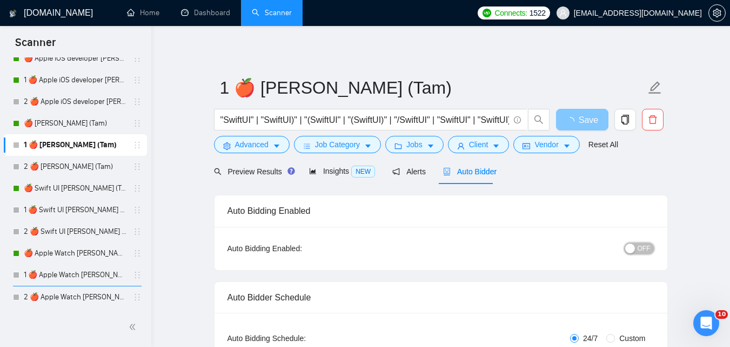
click at [647, 249] on span "OFF" at bounding box center [644, 248] width 13 height 12
click at [588, 125] on span "Save" at bounding box center [588, 120] width 19 height 14
click at [81, 162] on link "2 🍎 [PERSON_NAME] (Tam)" at bounding box center [75, 167] width 103 height 22
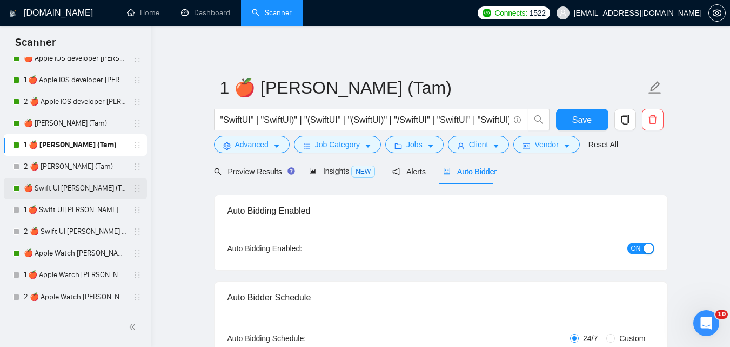
click at [63, 178] on link "🍎 Swift UI [PERSON_NAME] (Tam)" at bounding box center [75, 188] width 103 height 22
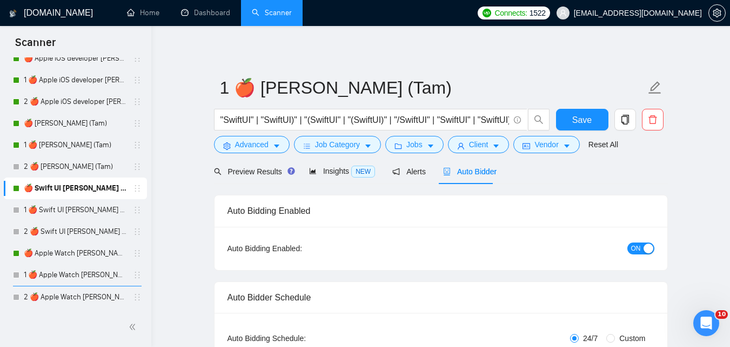
click at [477, 175] on span "Auto Bidder" at bounding box center [470, 171] width 54 height 9
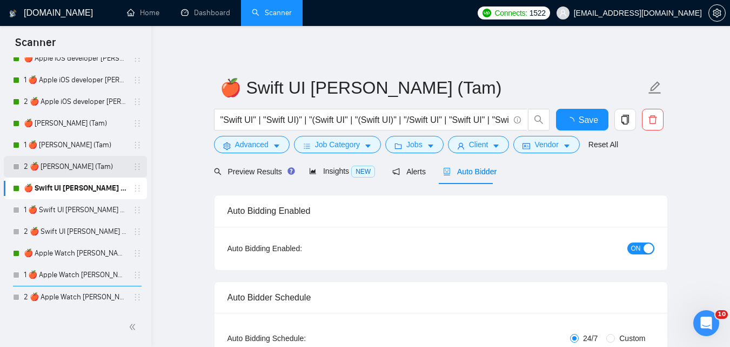
click at [32, 161] on link "2 🍎 [PERSON_NAME] (Tam)" at bounding box center [75, 167] width 103 height 22
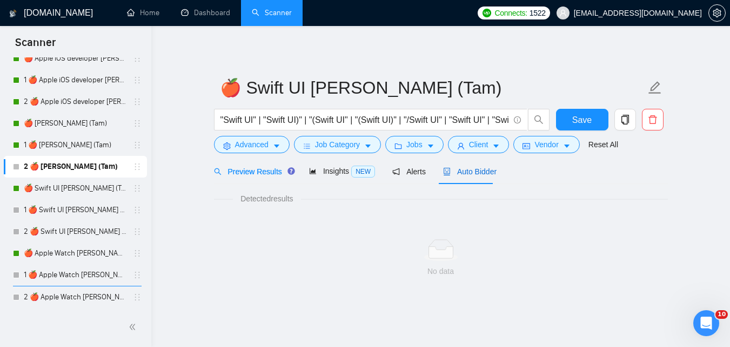
click at [482, 172] on span "Auto Bidder" at bounding box center [470, 171] width 54 height 9
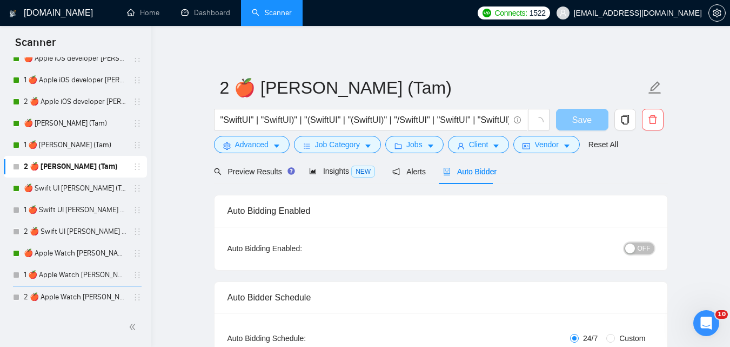
click at [641, 247] on span "OFF" at bounding box center [644, 248] width 13 height 12
click at [590, 120] on span "Save" at bounding box center [588, 120] width 19 height 14
click at [81, 211] on link "1 🍎 Swift UI [PERSON_NAME] (Tam)" at bounding box center [75, 210] width 103 height 22
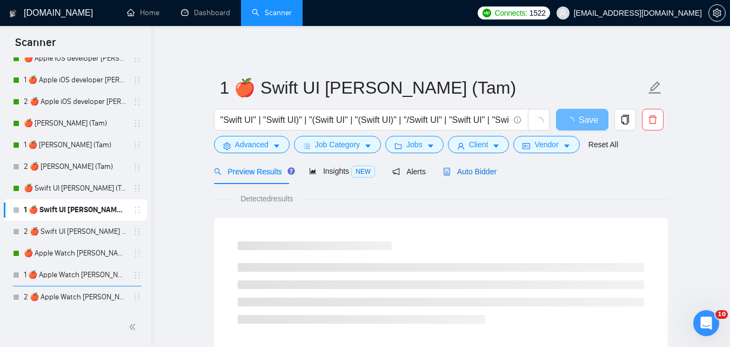
click at [463, 173] on span "Auto Bidder" at bounding box center [470, 171] width 54 height 9
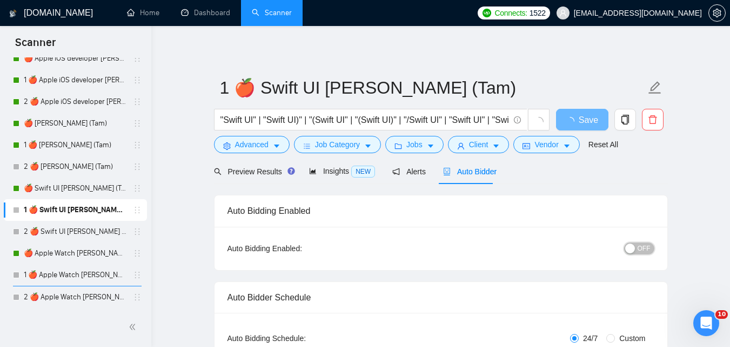
click at [643, 249] on span "OFF" at bounding box center [644, 248] width 13 height 12
click at [588, 116] on span "Save" at bounding box center [588, 120] width 19 height 14
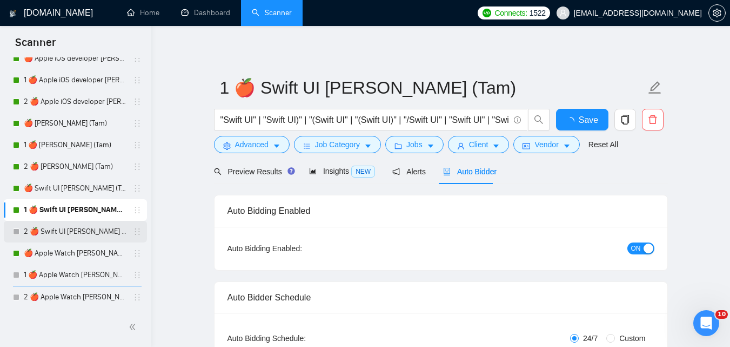
click at [84, 232] on link "2 🍎 Swift UI [PERSON_NAME] (Tam)" at bounding box center [75, 232] width 103 height 22
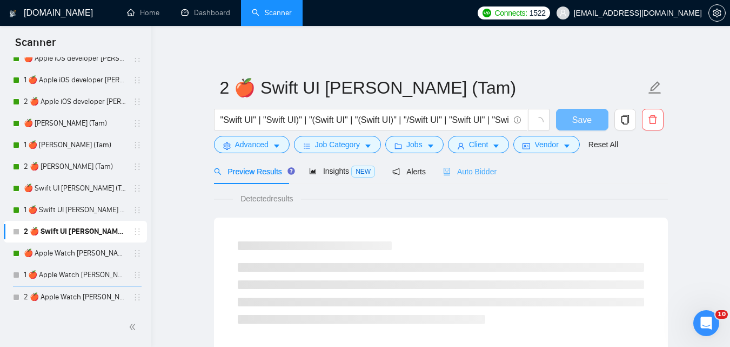
click at [471, 179] on div "Auto Bidder" at bounding box center [470, 170] width 54 height 25
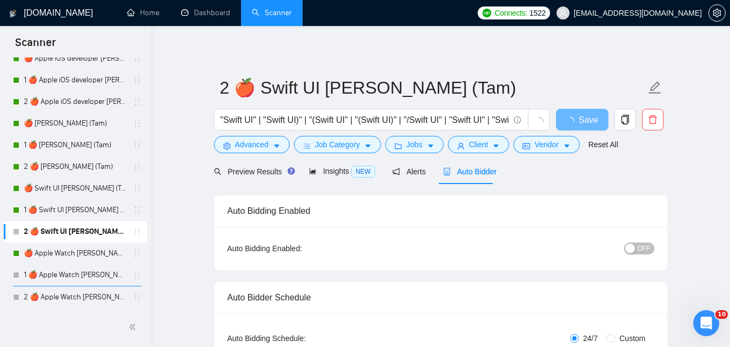
click at [654, 250] on div "OFF" at bounding box center [583, 248] width 142 height 12
drag, startPoint x: 653, startPoint y: 249, endPoint x: 592, endPoint y: 125, distance: 137.6
click at [653, 249] on button "OFF" at bounding box center [639, 248] width 30 height 12
click at [591, 124] on button "Save" at bounding box center [582, 120] width 52 height 22
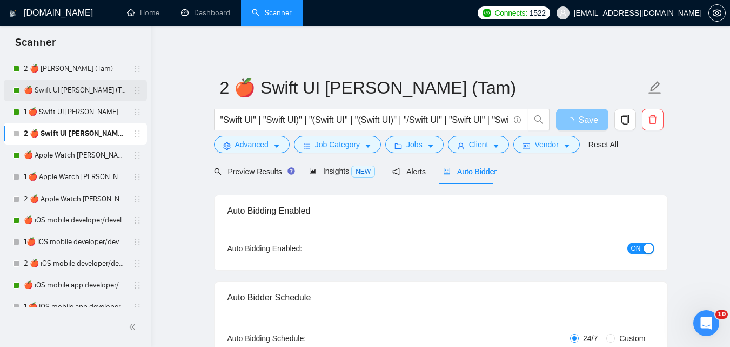
scroll to position [1837, 0]
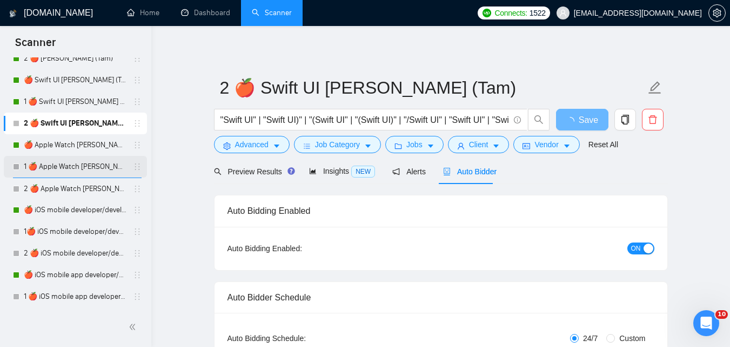
click at [83, 170] on link "1 🍎 Apple Watch [PERSON_NAME] (Tam)" at bounding box center [75, 167] width 103 height 22
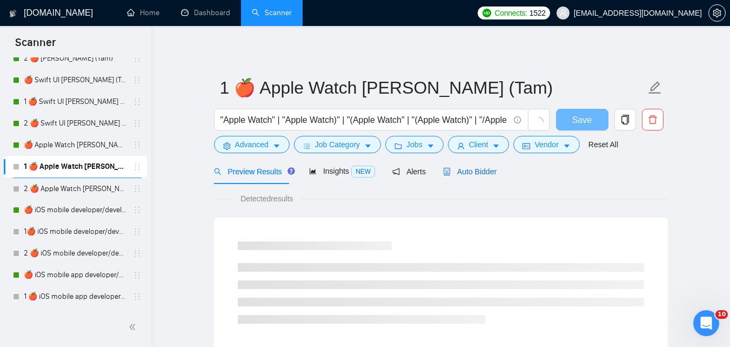
click at [474, 176] on div "Auto Bidder" at bounding box center [470, 171] width 54 height 12
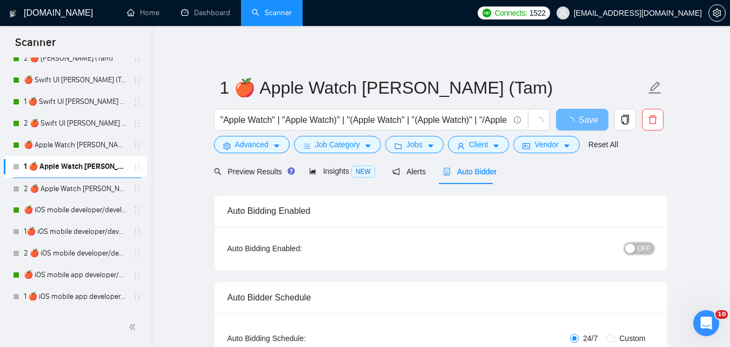
click at [641, 247] on span "OFF" at bounding box center [644, 248] width 13 height 12
click at [581, 120] on span "Save" at bounding box center [588, 120] width 19 height 14
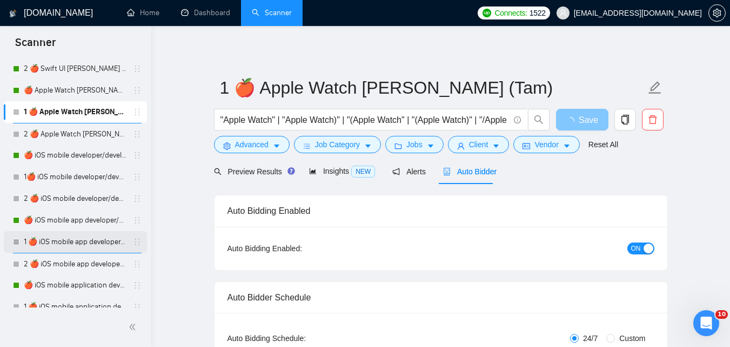
scroll to position [1891, 0]
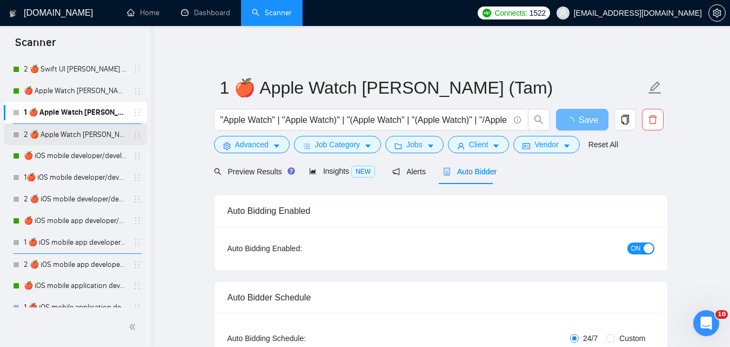
click at [91, 136] on link "2 🍎 Apple Watch [PERSON_NAME] (Tam)" at bounding box center [75, 135] width 103 height 22
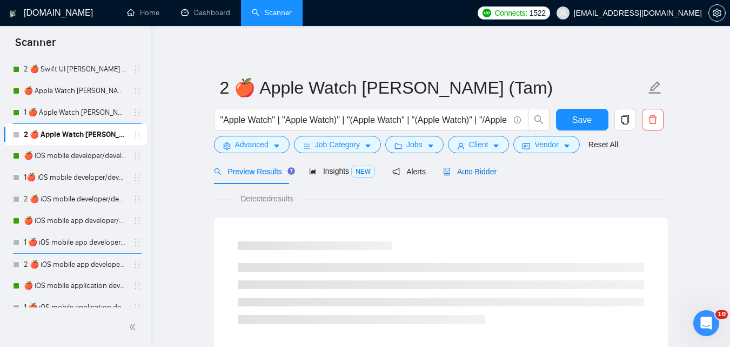
click at [473, 173] on span "Auto Bidder" at bounding box center [470, 171] width 54 height 9
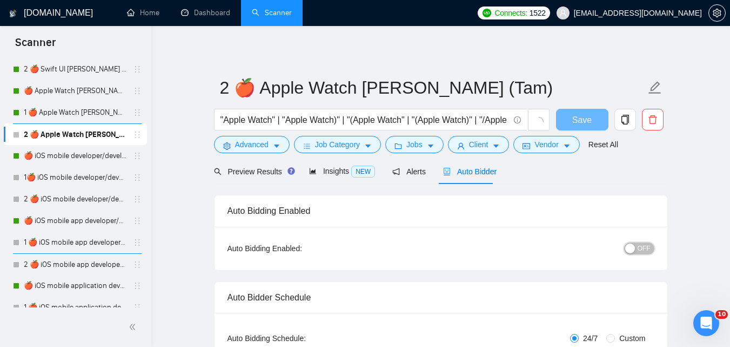
click at [644, 246] on span "OFF" at bounding box center [644, 248] width 13 height 12
click at [584, 119] on span "Save" at bounding box center [582, 120] width 19 height 14
click at [56, 176] on link "1🍎 iOS mobile developer/development [PERSON_NAME] (Tam) 07/03 Profile Changed" at bounding box center [75, 178] width 103 height 22
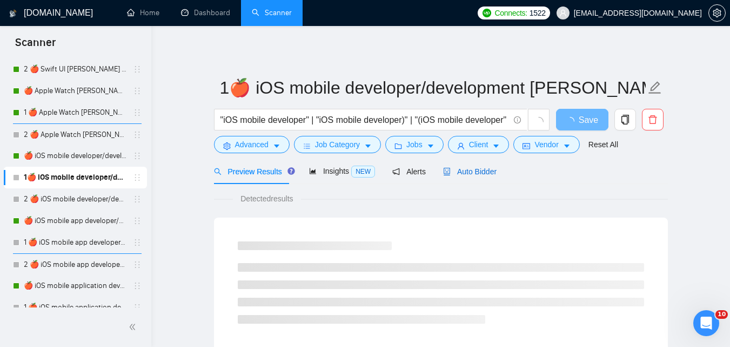
click at [465, 173] on span "Auto Bidder" at bounding box center [470, 171] width 54 height 9
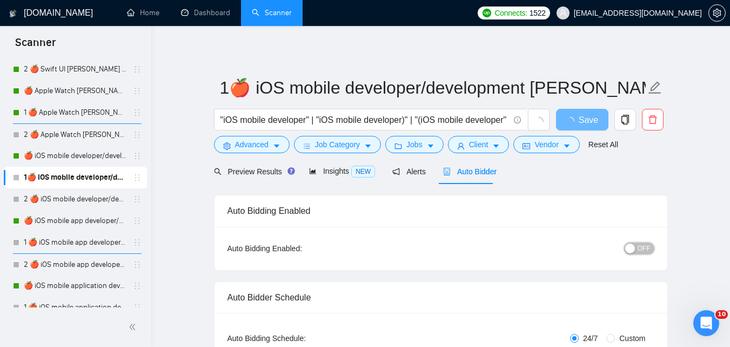
click at [647, 245] on span "OFF" at bounding box center [644, 248] width 13 height 12
click at [587, 120] on span "Save" at bounding box center [588, 120] width 19 height 14
click at [639, 248] on button "OFF" at bounding box center [639, 248] width 30 height 12
click at [573, 118] on button "Save" at bounding box center [582, 120] width 52 height 22
click at [96, 200] on link "2 🍎 iOS mobile developer/development [PERSON_NAME] (Tam) 07/03 Profile Changed" at bounding box center [75, 199] width 103 height 22
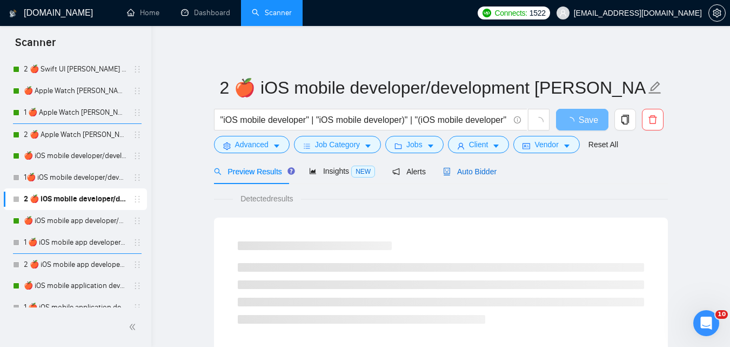
click at [469, 174] on span "Auto Bidder" at bounding box center [470, 171] width 54 height 9
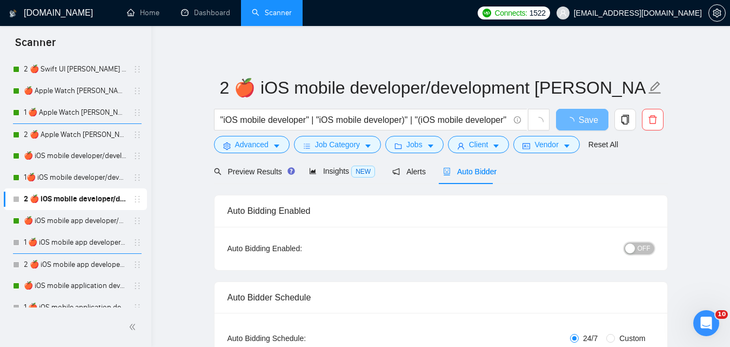
click at [650, 244] on span "OFF" at bounding box center [644, 248] width 13 height 12
click at [569, 122] on button "Save" at bounding box center [582, 120] width 52 height 22
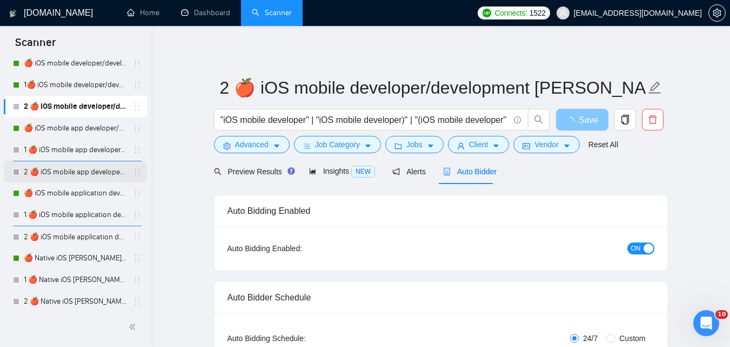
scroll to position [1999, 0]
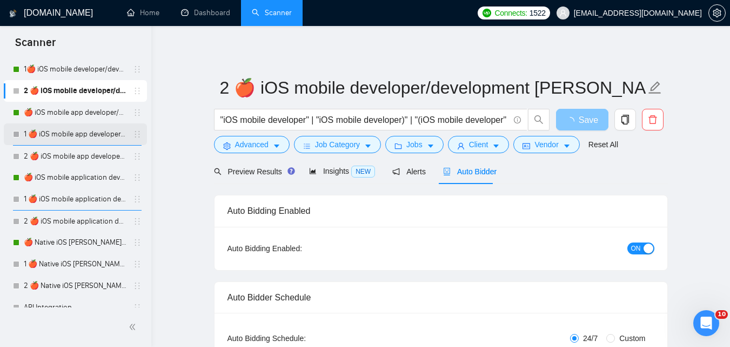
click at [78, 131] on link "1 🍎 iOS mobile app developer/development [PERSON_NAME] (Tam) 07/03 Profile Chan…" at bounding box center [75, 134] width 103 height 22
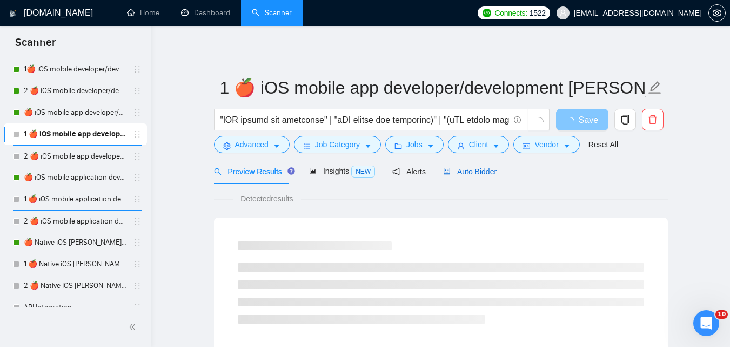
click at [470, 173] on span "Auto Bidder" at bounding box center [470, 171] width 54 height 9
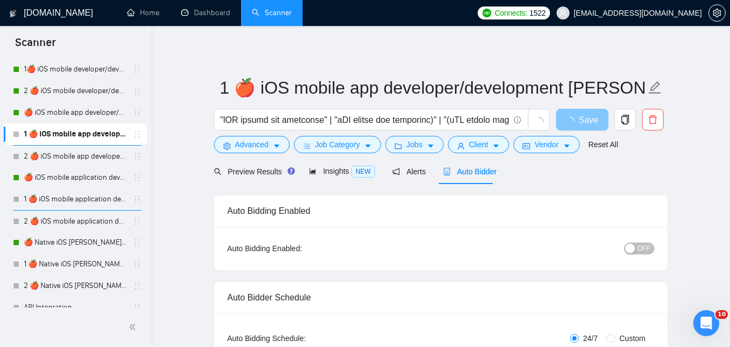
click at [650, 249] on span "OFF" at bounding box center [644, 248] width 13 height 12
click at [577, 122] on span "loading" at bounding box center [572, 121] width 13 height 9
drag, startPoint x: 580, startPoint y: 125, endPoint x: 136, endPoint y: 168, distance: 445.9
click at [582, 124] on span "Save" at bounding box center [582, 120] width 19 height 14
click at [74, 157] on link "2 🍎 iOS mobile app developer/development [PERSON_NAME] (Tam) 07/03 Profile Chan…" at bounding box center [75, 156] width 103 height 22
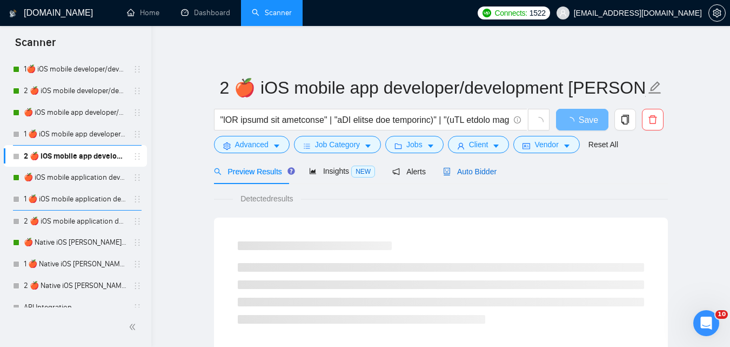
click at [480, 172] on span "Auto Bidder" at bounding box center [470, 171] width 54 height 9
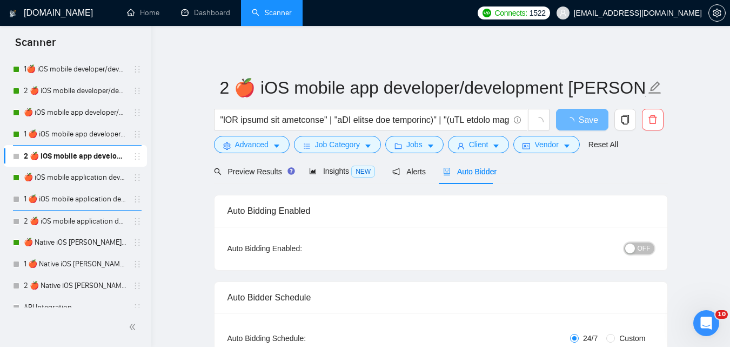
click at [641, 248] on span "OFF" at bounding box center [644, 248] width 13 height 12
click at [587, 121] on span "Save" at bounding box center [588, 120] width 19 height 14
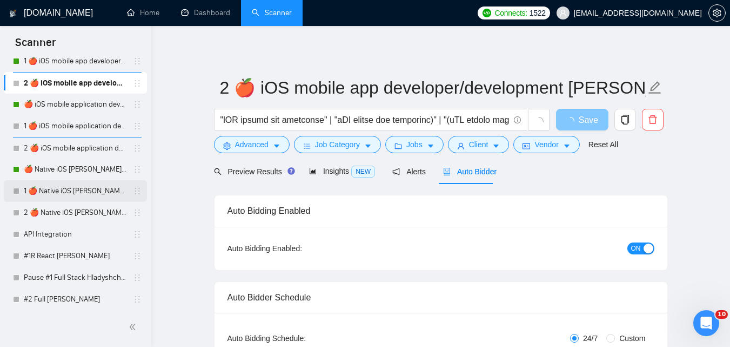
scroll to position [2053, 0]
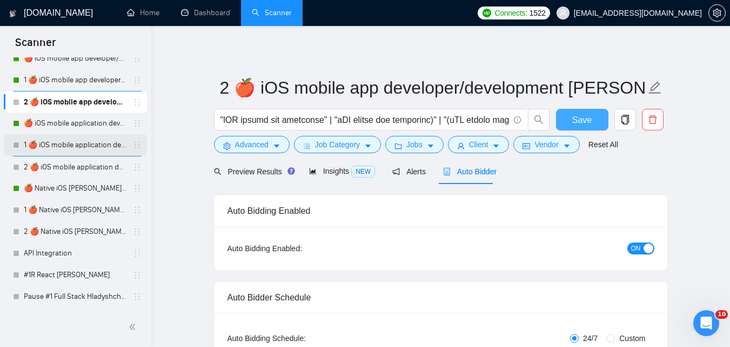
drag, startPoint x: 586, startPoint y: 121, endPoint x: 69, endPoint y: 149, distance: 518.1
click at [587, 121] on span "Save" at bounding box center [582, 120] width 19 height 14
click at [72, 149] on link "1 🍎 iOS mobile application developer/development [PERSON_NAME] (Tam) 07/03 Prof…" at bounding box center [75, 145] width 103 height 22
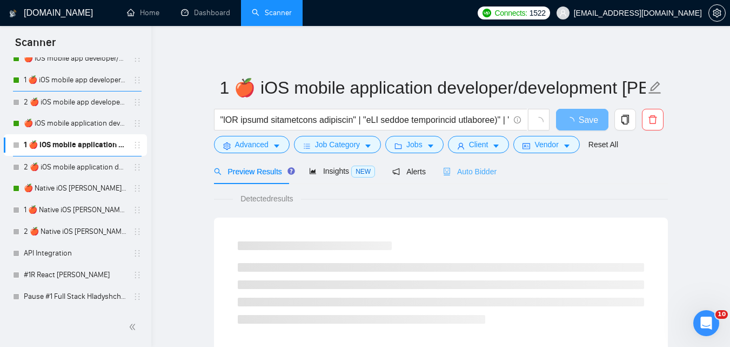
click at [471, 178] on div "Auto Bidder" at bounding box center [470, 170] width 54 height 25
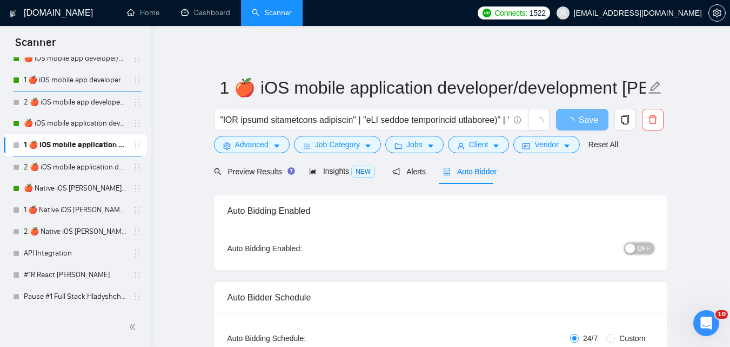
click at [646, 252] on span "OFF" at bounding box center [644, 248] width 13 height 12
click at [650, 251] on button "OFF" at bounding box center [639, 248] width 30 height 12
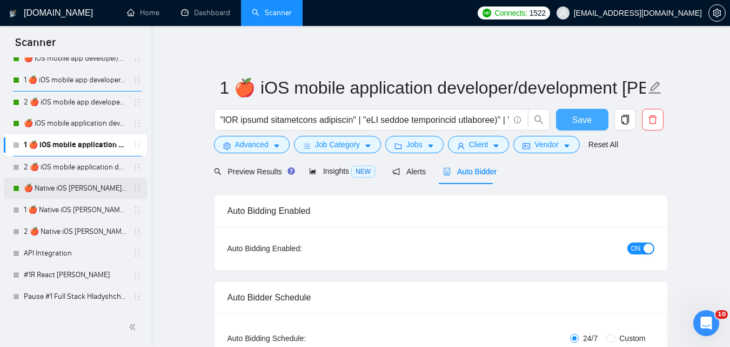
drag, startPoint x: 583, startPoint y: 122, endPoint x: 114, endPoint y: 190, distance: 474.1
click at [582, 122] on span "Save" at bounding box center [582, 120] width 19 height 14
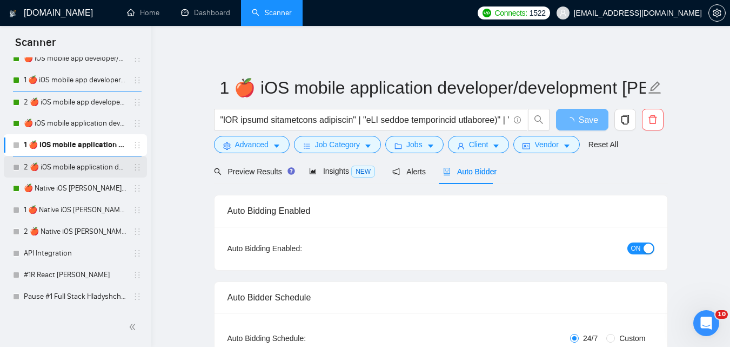
click at [65, 165] on link "2 🍎 iOS mobile application developer/development [PERSON_NAME] (Tam) 07/03 Prof…" at bounding box center [75, 167] width 103 height 22
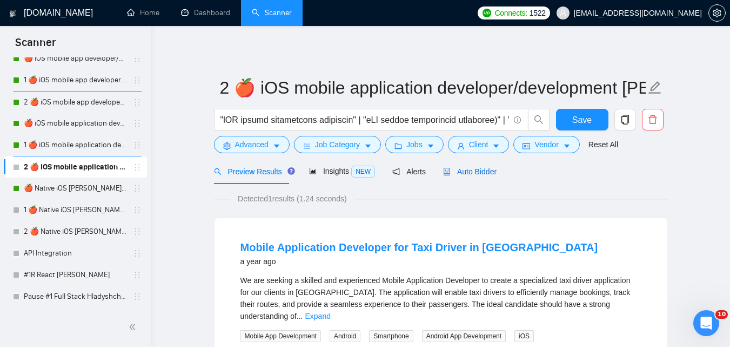
click at [477, 173] on span "Auto Bidder" at bounding box center [470, 171] width 54 height 9
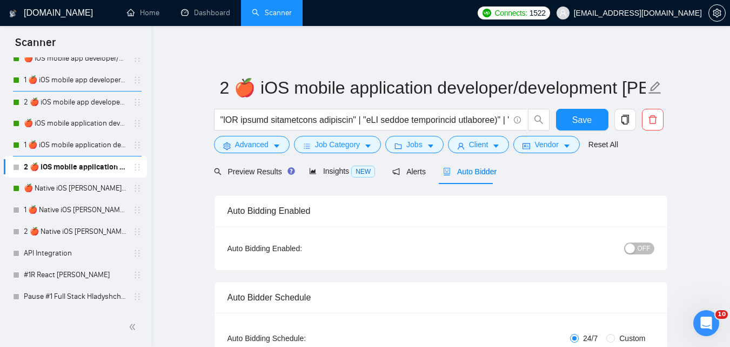
click at [644, 251] on span "OFF" at bounding box center [644, 248] width 13 height 12
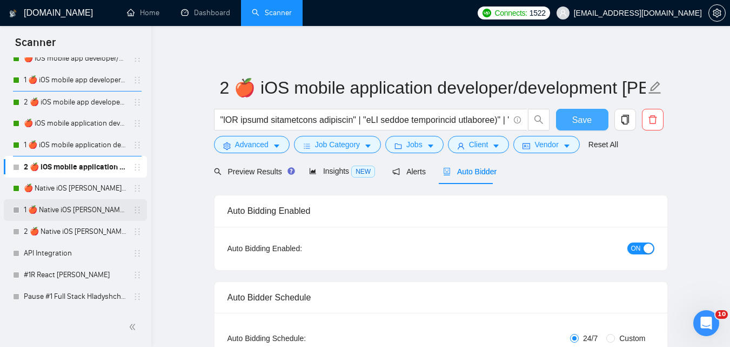
click at [583, 122] on span "Save" at bounding box center [582, 120] width 19 height 14
click at [99, 210] on link "1 🍎 Native iOS [PERSON_NAME] (Tam) 07/03 Profile Changed" at bounding box center [75, 210] width 103 height 22
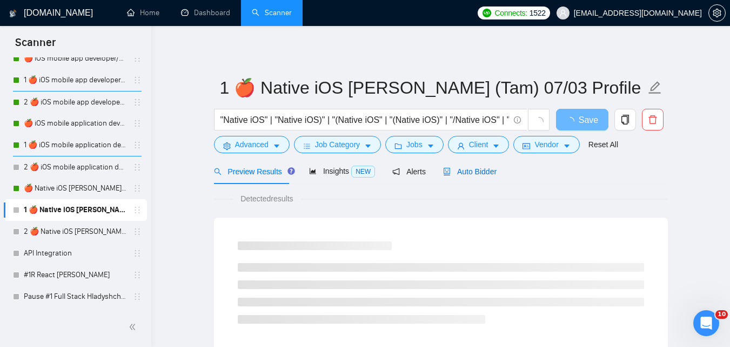
click at [477, 176] on div "Auto Bidder" at bounding box center [470, 171] width 54 height 12
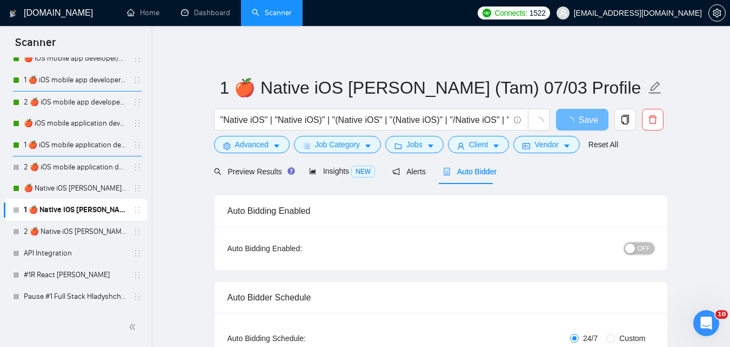
click at [638, 252] on button "OFF" at bounding box center [639, 248] width 30 height 12
click at [587, 114] on span "Save" at bounding box center [582, 120] width 19 height 14
click at [78, 230] on link "2 🍎 Native iOS [PERSON_NAME] (Tam) 07/03 Profile Changed" at bounding box center [75, 232] width 103 height 22
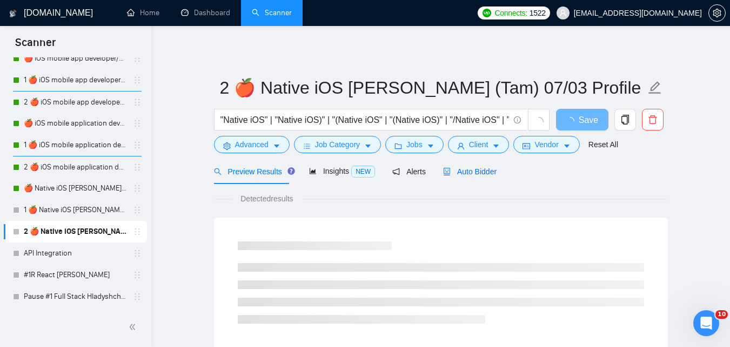
click at [468, 176] on span "Auto Bidder" at bounding box center [470, 171] width 54 height 9
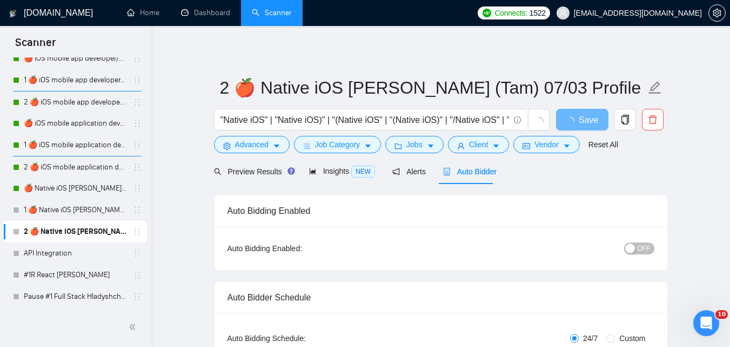
click at [640, 248] on span "OFF" at bounding box center [644, 248] width 13 height 12
click at [646, 245] on span "OFF" at bounding box center [644, 248] width 13 height 12
drag, startPoint x: 584, startPoint y: 118, endPoint x: 587, endPoint y: 125, distance: 7.5
click at [584, 119] on span "Save" at bounding box center [582, 120] width 19 height 14
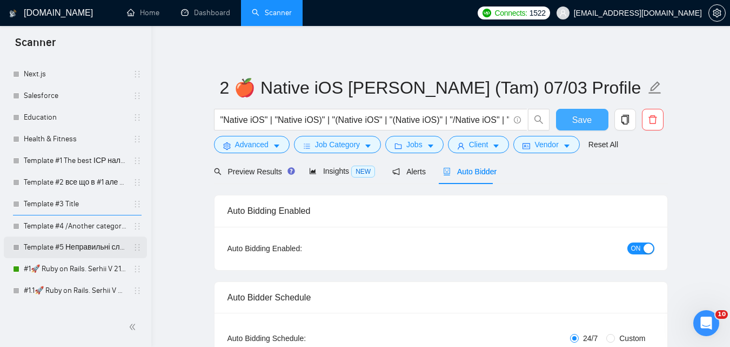
scroll to position [2594, 0]
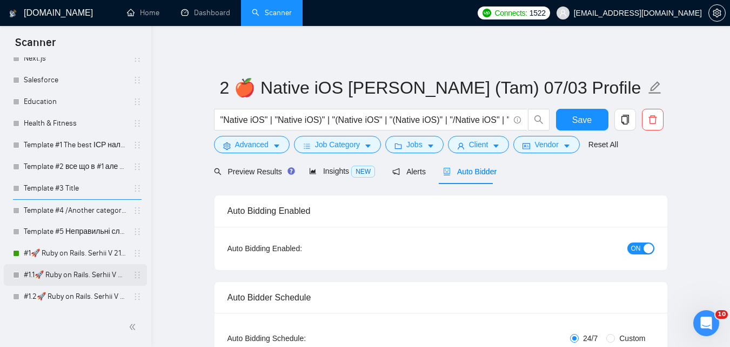
click at [73, 274] on link "#1.1🚀 Ruby on Rails. Serhii V 21/07" at bounding box center [75, 275] width 103 height 22
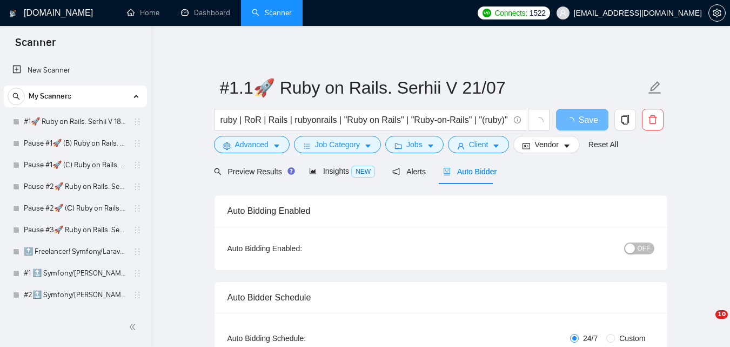
click at [643, 249] on span "OFF" at bounding box center [644, 248] width 13 height 12
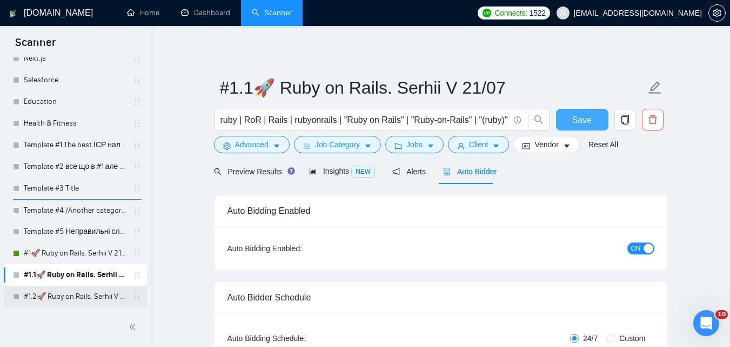
click at [589, 126] on span "Save" at bounding box center [582, 120] width 19 height 14
click at [63, 300] on link "#1.2🚀 Ruby on Rails. Serhii V 21/07" at bounding box center [75, 296] width 103 height 22
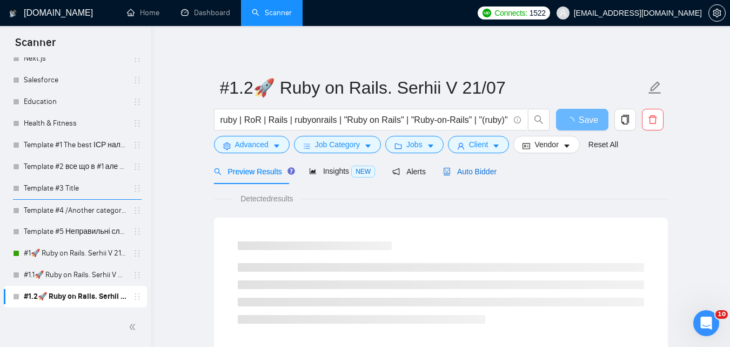
click at [466, 176] on span "Auto Bidder" at bounding box center [470, 171] width 54 height 9
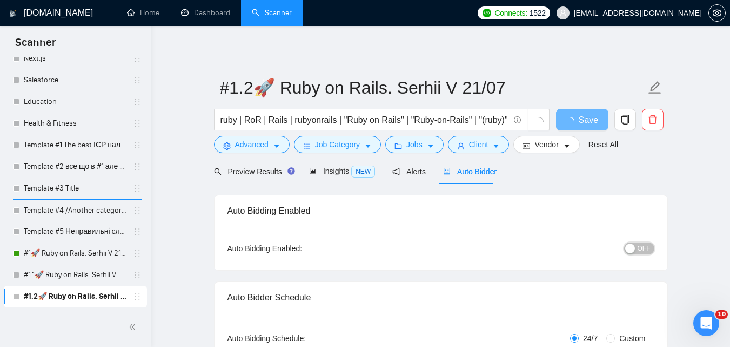
click at [638, 249] on button "OFF" at bounding box center [639, 248] width 30 height 12
click at [589, 122] on span "Save" at bounding box center [588, 120] width 19 height 14
click at [642, 249] on span "OFF" at bounding box center [644, 248] width 13 height 12
click at [590, 121] on span "Save" at bounding box center [588, 120] width 19 height 14
click at [588, 122] on span "Save" at bounding box center [582, 120] width 19 height 14
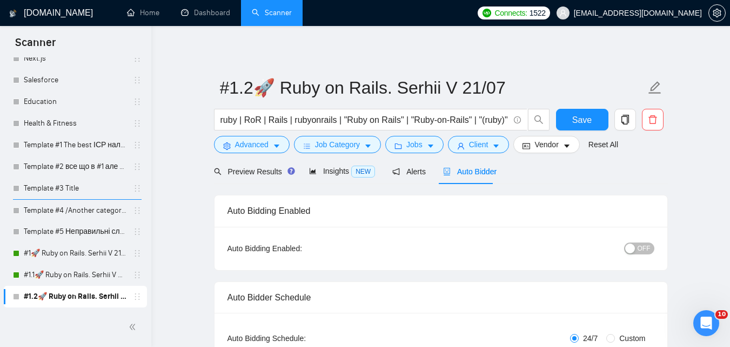
click at [649, 245] on span "OFF" at bounding box center [644, 248] width 13 height 12
drag, startPoint x: 645, startPoint y: 249, endPoint x: 572, endPoint y: 240, distance: 73.6
click at [644, 249] on span "OFF" at bounding box center [644, 248] width 13 height 12
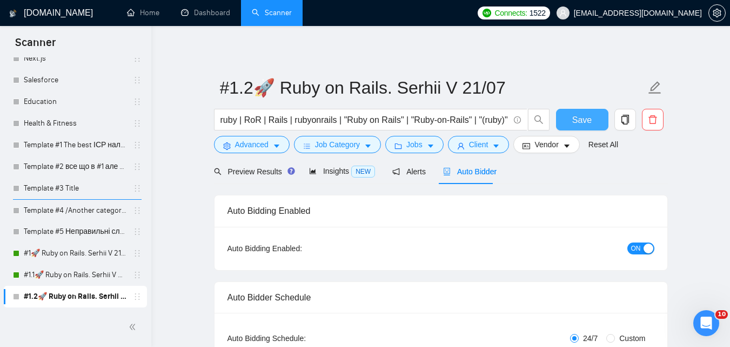
click at [583, 125] on span "Save" at bounding box center [582, 120] width 19 height 14
